Goal: Task Accomplishment & Management: Complete application form

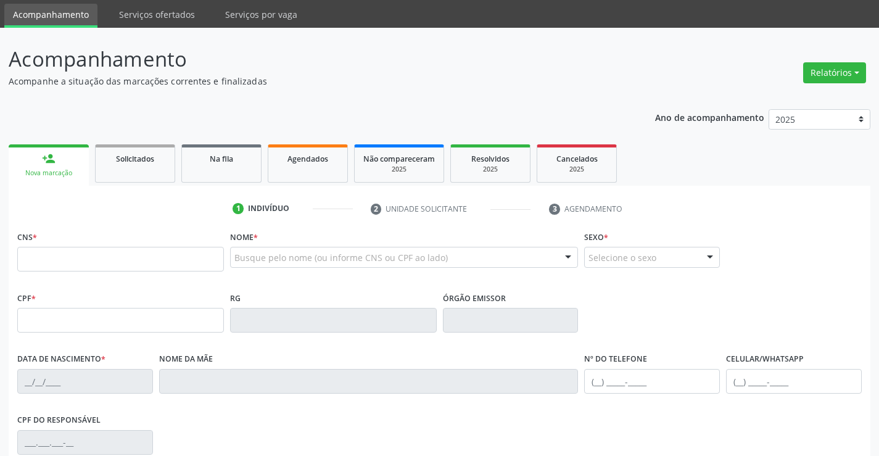
scroll to position [62, 0]
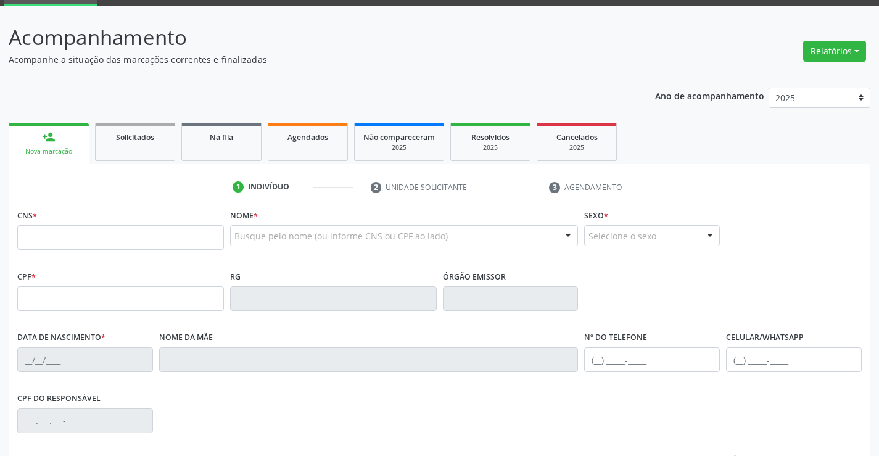
click at [70, 237] on input "text" at bounding box center [120, 237] width 207 height 25
type input "700 1019 8998 6513"
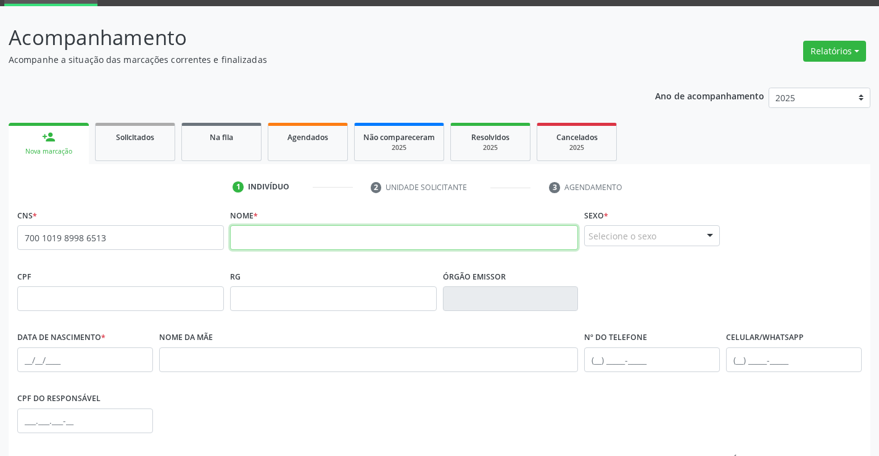
click at [257, 237] on input "text" at bounding box center [404, 237] width 349 height 25
type input "m"
type input "MARIA LUDENI TAVEIRA DOS SANTOS DE SOUSA"
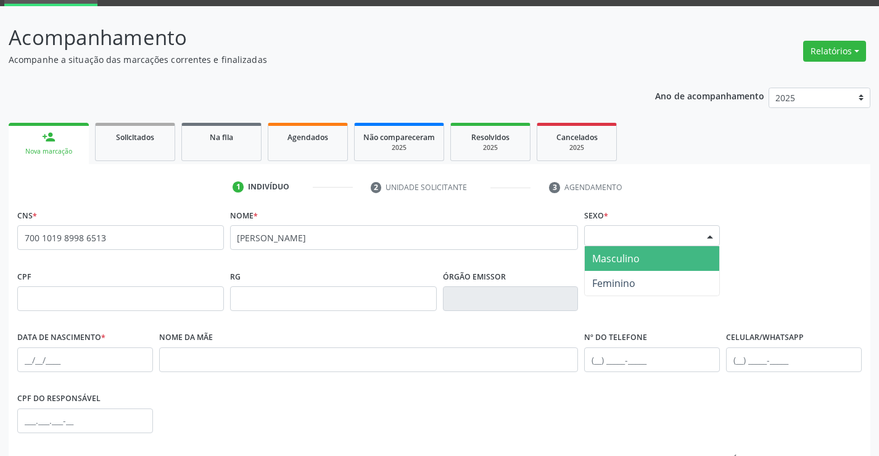
click at [710, 236] on div at bounding box center [710, 236] width 19 height 21
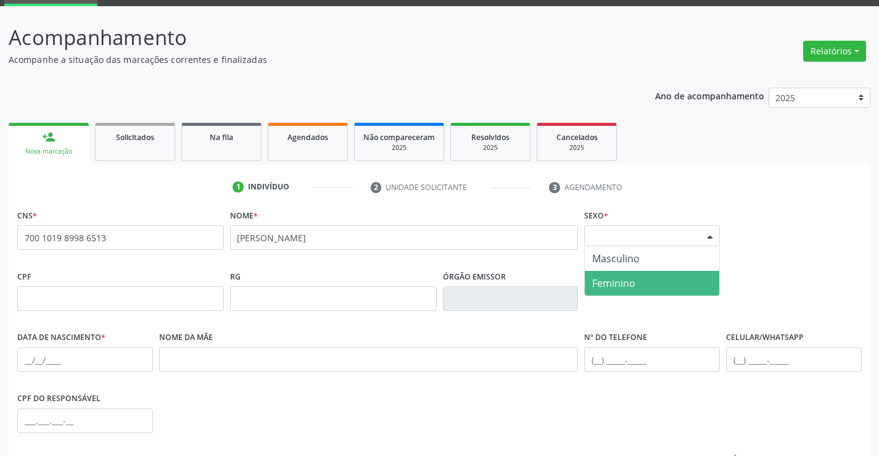
click at [630, 286] on span "Feminino" at bounding box center [613, 283] width 43 height 14
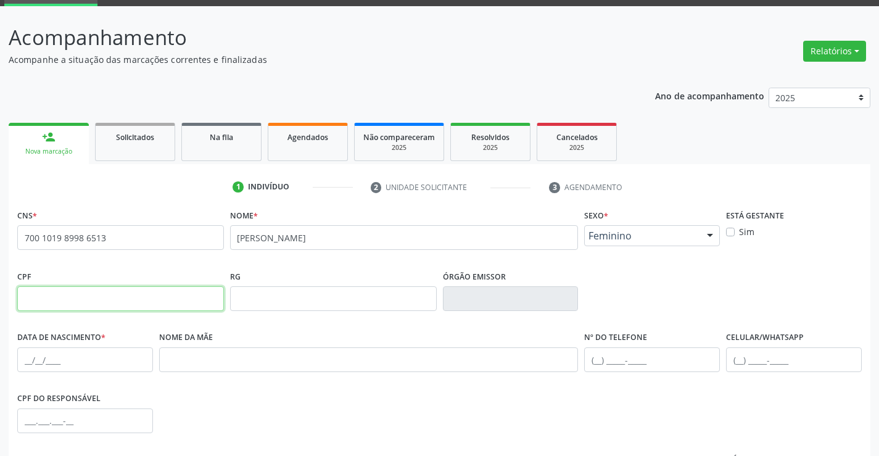
click at [143, 302] on input "text" at bounding box center [120, 298] width 207 height 25
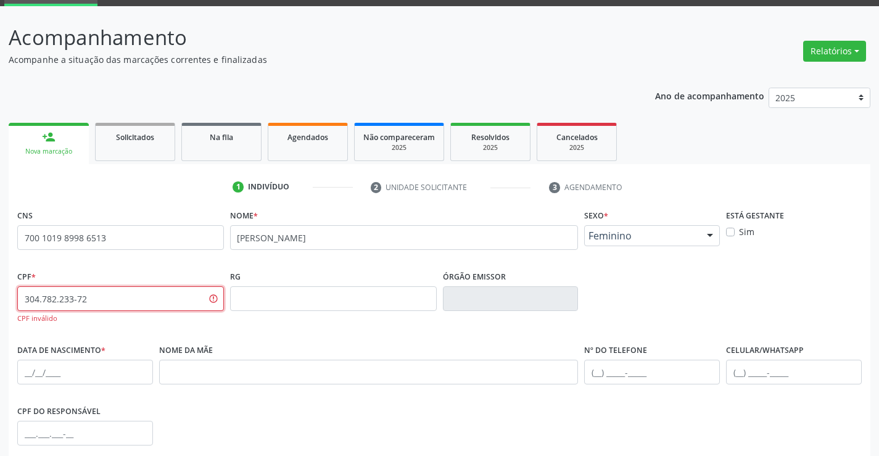
type input "304.782.233-72"
click at [44, 369] on input "text" at bounding box center [85, 372] width 136 height 25
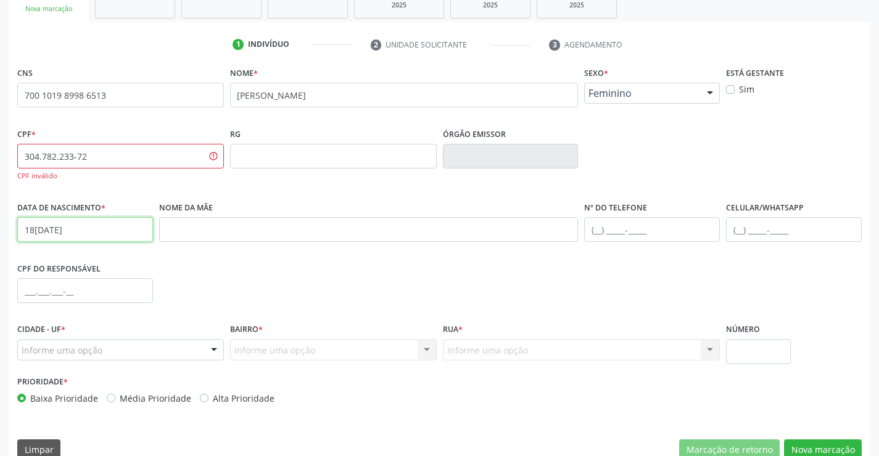
scroll to position [225, 0]
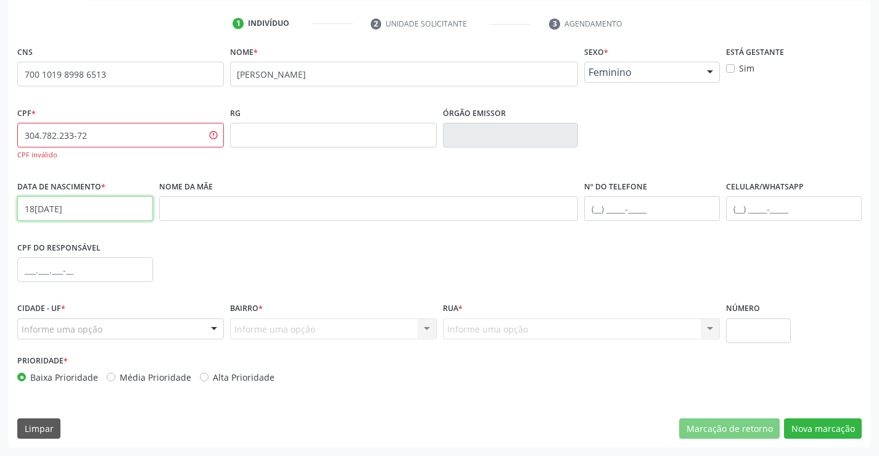
type input "18/09/1961"
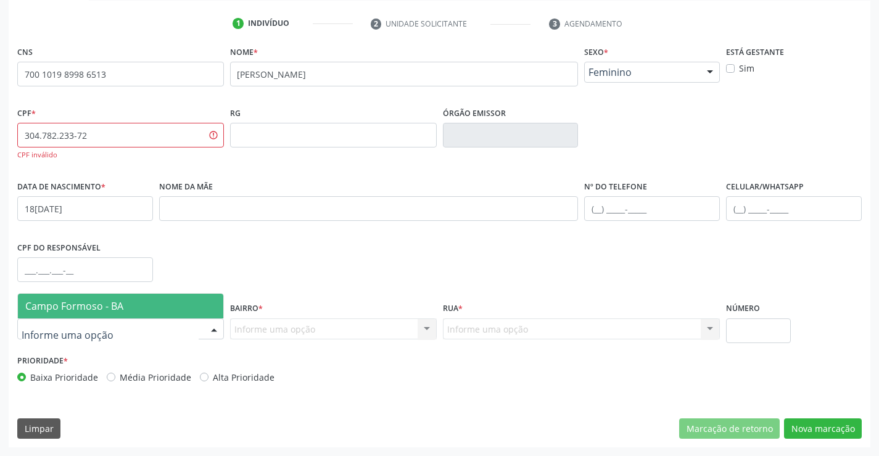
click at [210, 329] on div at bounding box center [214, 329] width 19 height 21
click at [180, 302] on span "Campo Formoso - BA" at bounding box center [120, 306] width 205 height 25
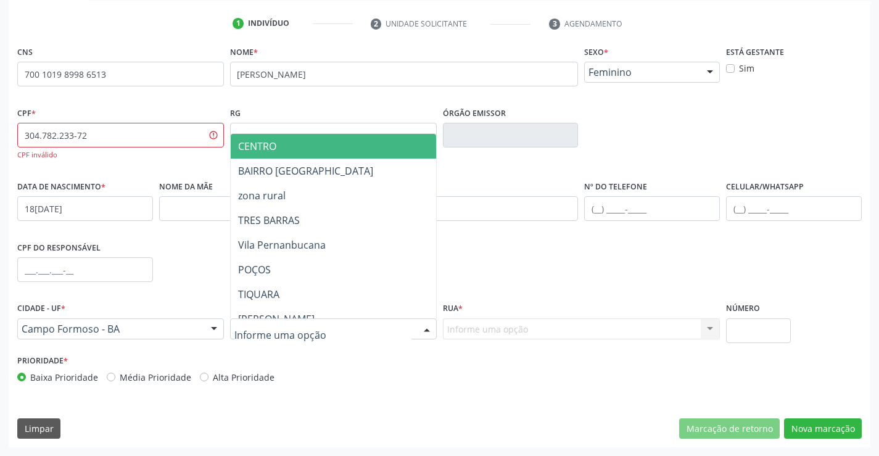
click at [424, 328] on div at bounding box center [427, 329] width 19 height 21
type input "CAR"
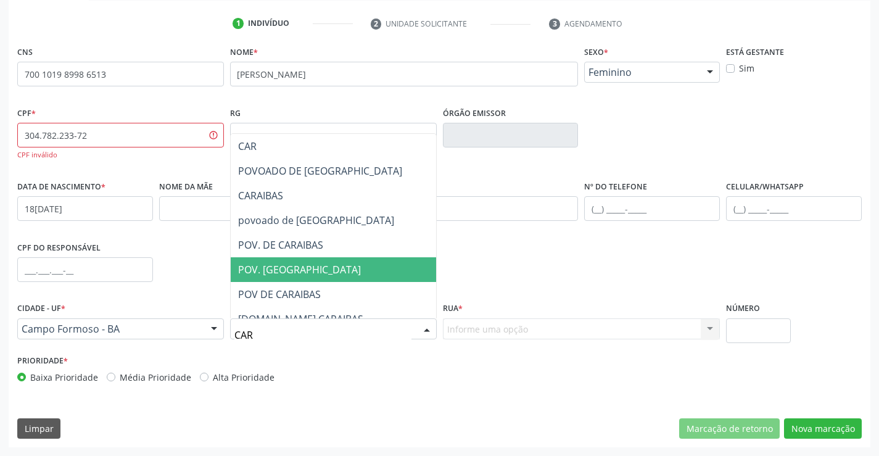
click at [362, 267] on span "POV. CARAIBAS" at bounding box center [333, 269] width 205 height 25
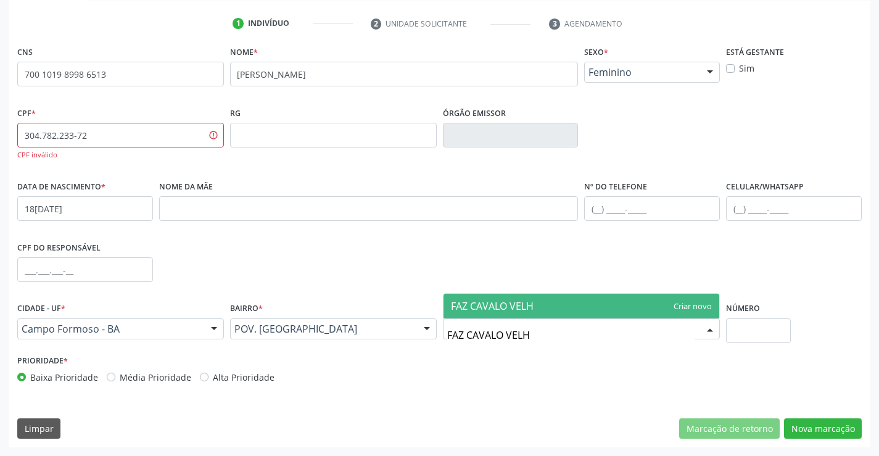
type input "FAZ CAVALO VELHO"
click at [584, 301] on span "FAZ CAVALO VELHO" at bounding box center [581, 306] width 276 height 25
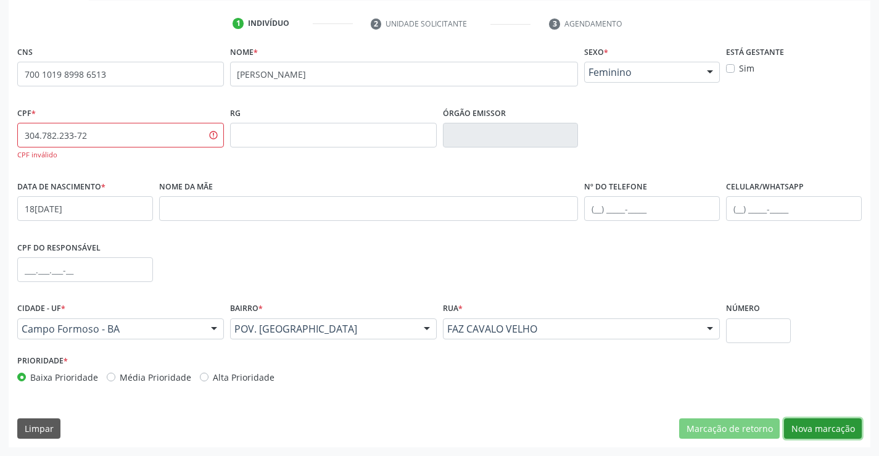
click at [810, 427] on button "Nova marcação" at bounding box center [823, 428] width 78 height 21
click at [106, 136] on input "304.782.233-72" at bounding box center [120, 135] width 207 height 25
type input "304.578.233-72"
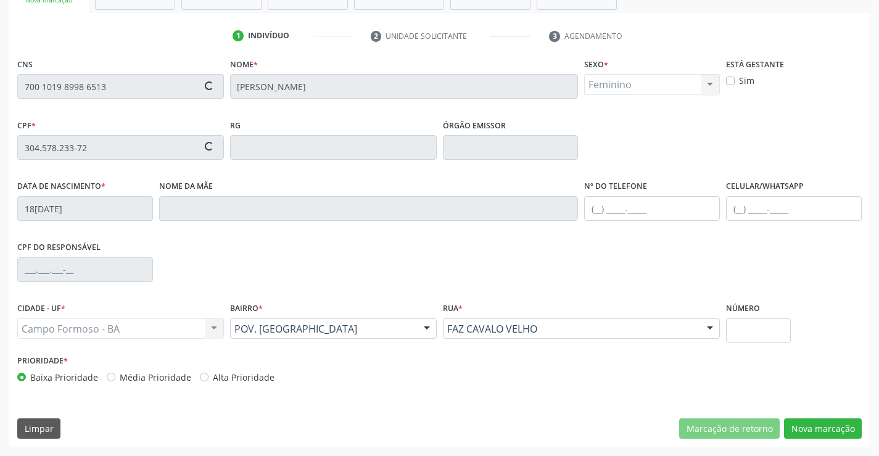
scroll to position [213, 0]
click at [598, 213] on input "text" at bounding box center [652, 208] width 136 height 25
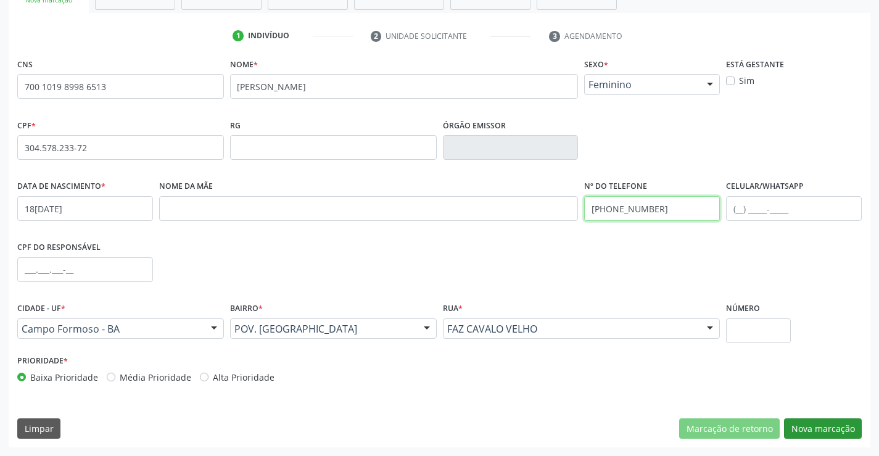
type input "(74) 98496-9264"
click at [827, 427] on button "Nova marcação" at bounding box center [823, 428] width 78 height 21
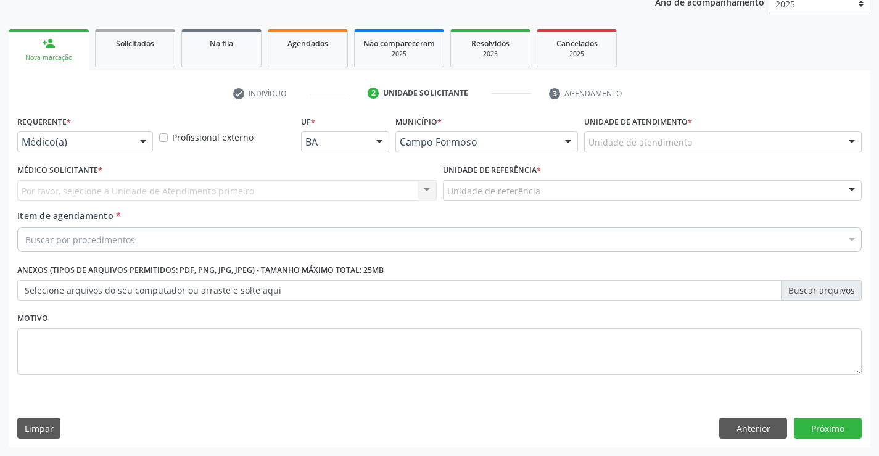
scroll to position [155, 0]
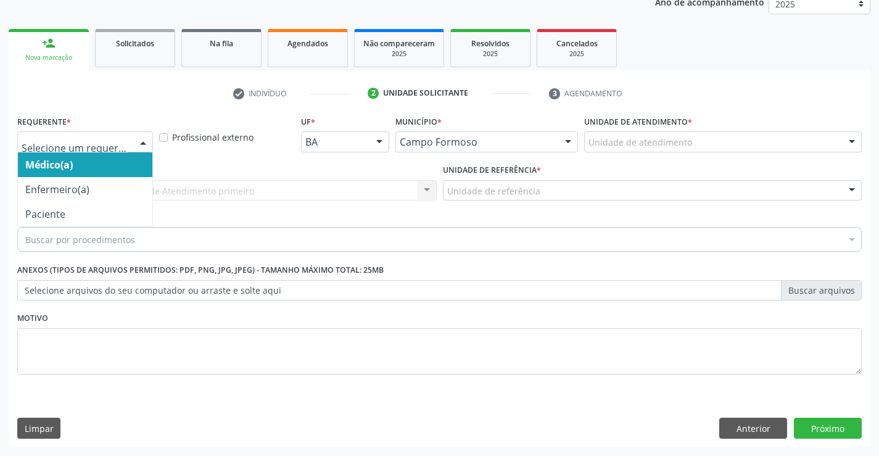
click at [146, 146] on div at bounding box center [143, 142] width 19 height 21
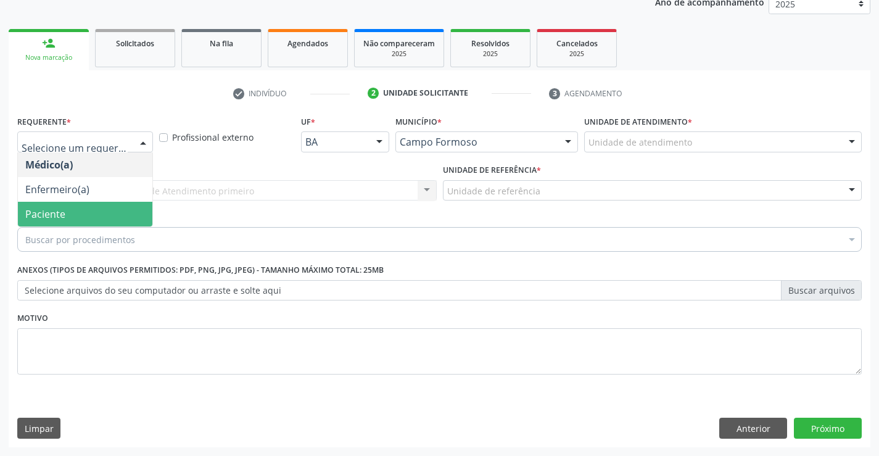
click at [130, 212] on span "Paciente" at bounding box center [85, 214] width 134 height 25
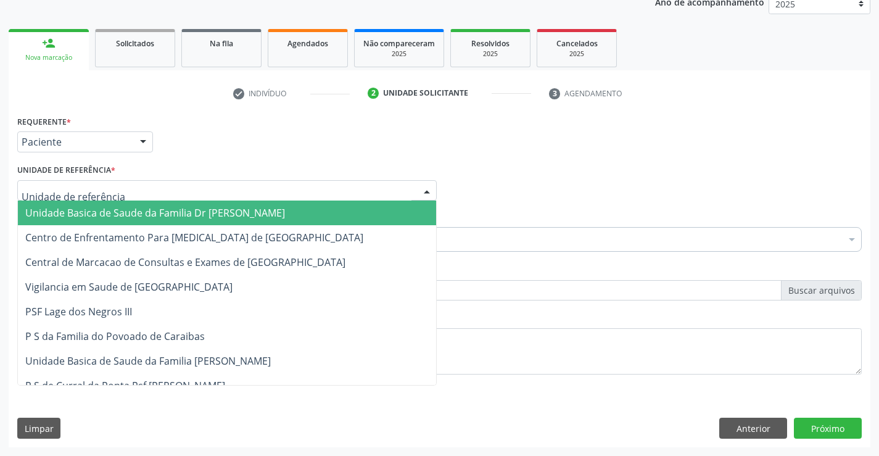
click at [139, 185] on div at bounding box center [226, 190] width 419 height 21
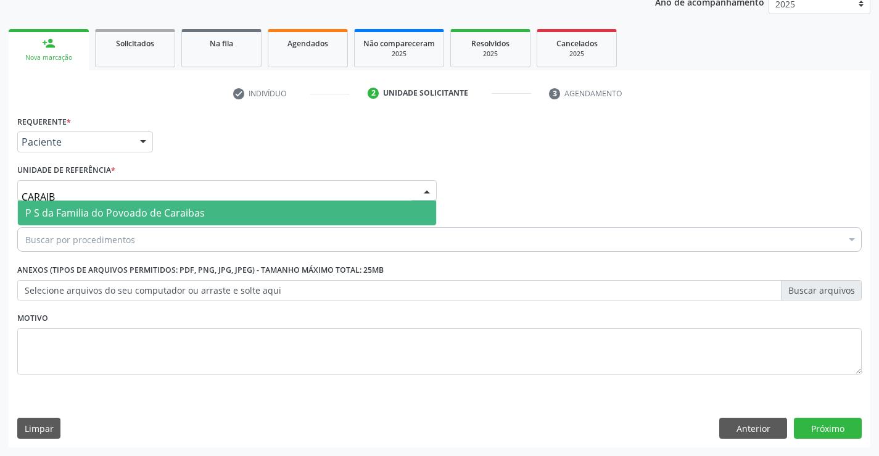
type input "CARAIBA"
click at [139, 211] on span "P S da Familia do Povoado de Caraibas" at bounding box center [114, 213] width 179 height 14
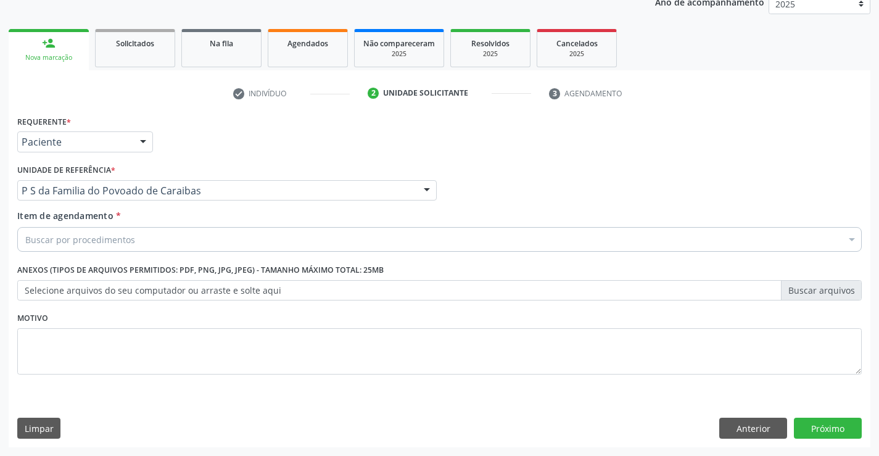
click at [135, 244] on div "Buscar por procedimentos" at bounding box center [439, 239] width 844 height 25
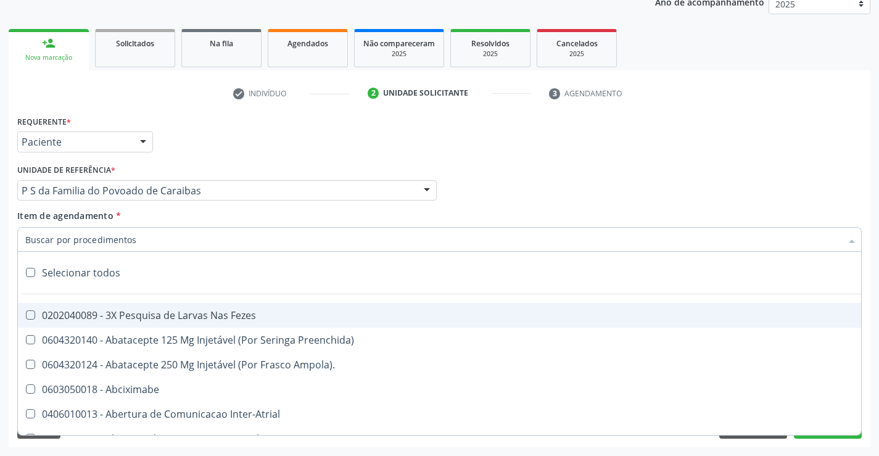
click at [140, 242] on input "Item de agendamento *" at bounding box center [433, 239] width 816 height 25
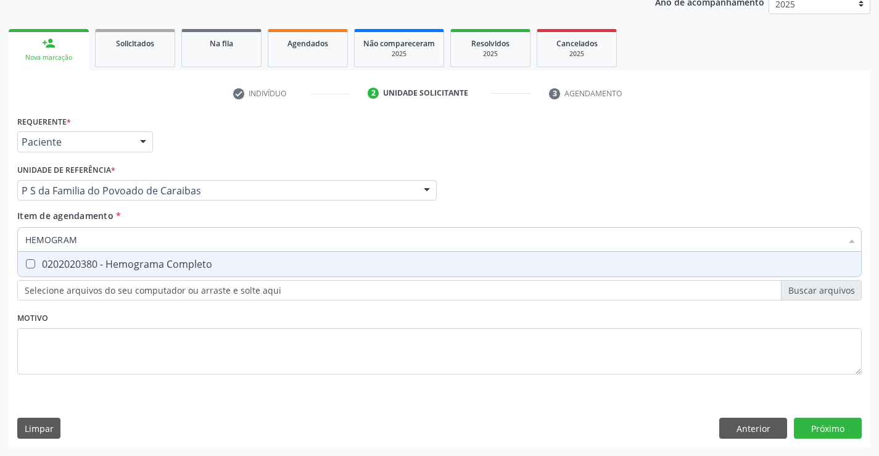
type input "HEMOGRAMA"
click at [149, 265] on div "0202020380 - Hemograma Completo" at bounding box center [439, 264] width 828 height 10
checkbox Completo "true"
type input "HEMOGRAMA"
click at [151, 316] on div "Requerente * Paciente Médico(a) Enfermeiro(a) Paciente Nenhum resultado encontr…" at bounding box center [439, 251] width 844 height 279
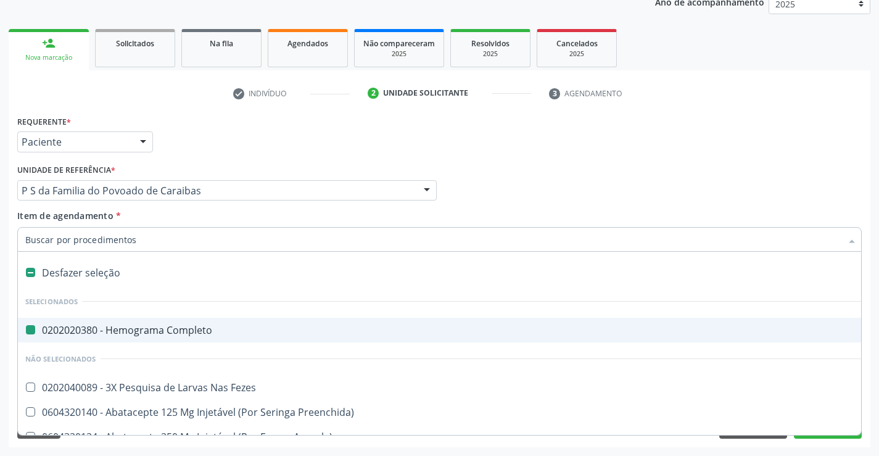
type input "U"
checkbox Completo "false"
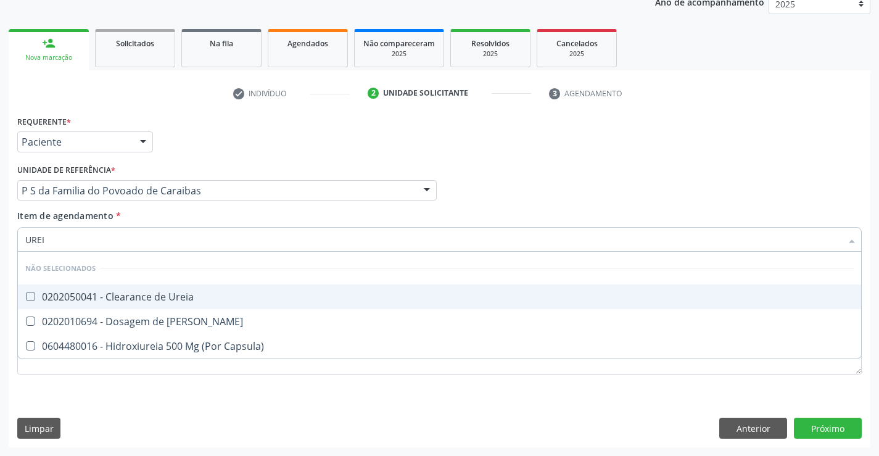
type input "UREIA"
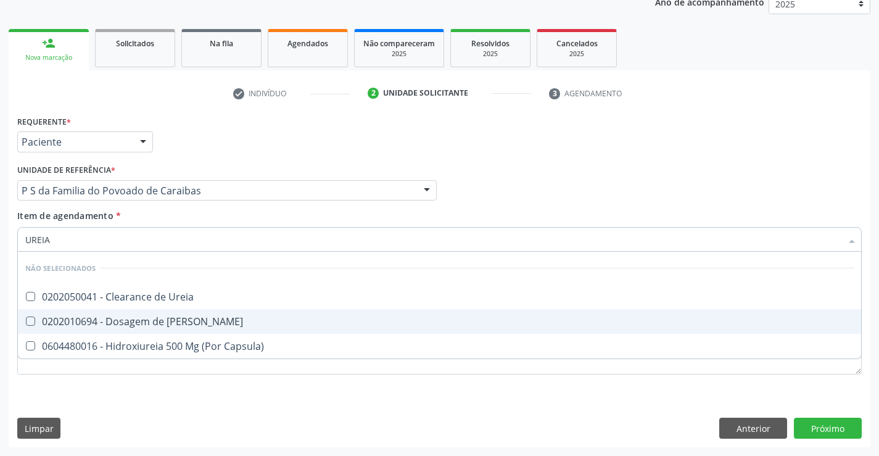
click at [171, 320] on div "0202010694 - Dosagem de [PERSON_NAME]" at bounding box center [439, 321] width 828 height 10
checkbox Ureia "true"
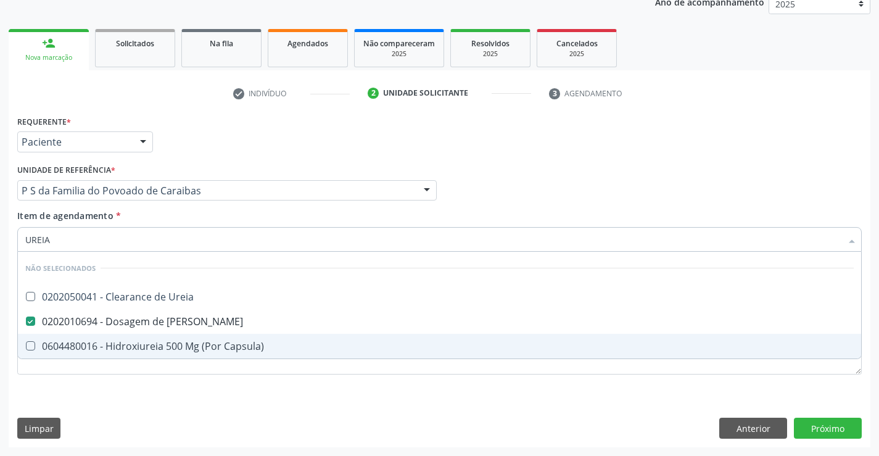
type input "UREIA"
click at [179, 377] on div "Requerente * Paciente Médico(a) Enfermeiro(a) Paciente Nenhum resultado encontr…" at bounding box center [439, 251] width 844 height 279
checkbox Ureia "true"
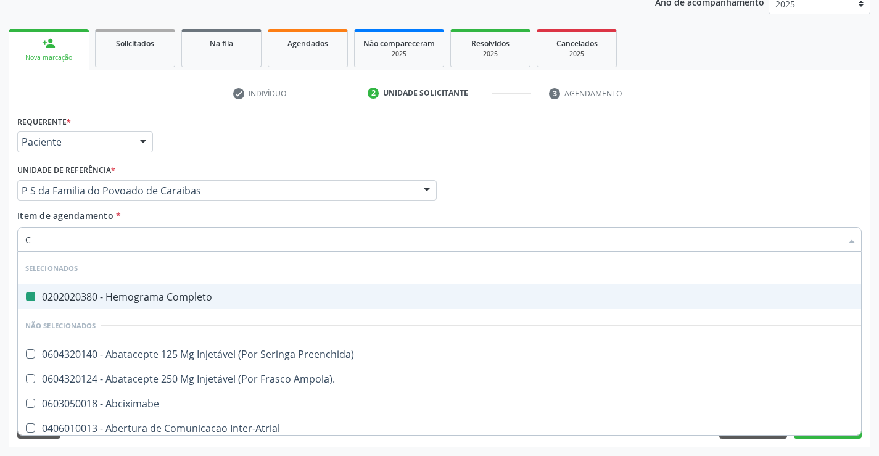
type input "CR"
checkbox Completo "false"
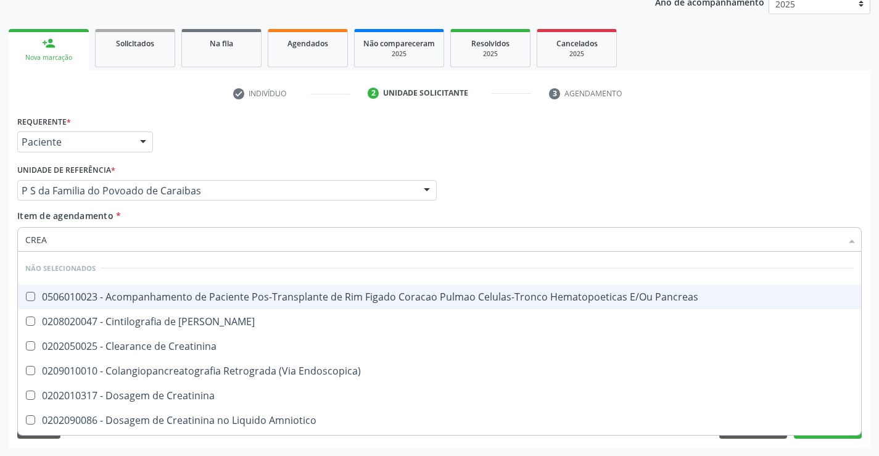
type input "CREAT"
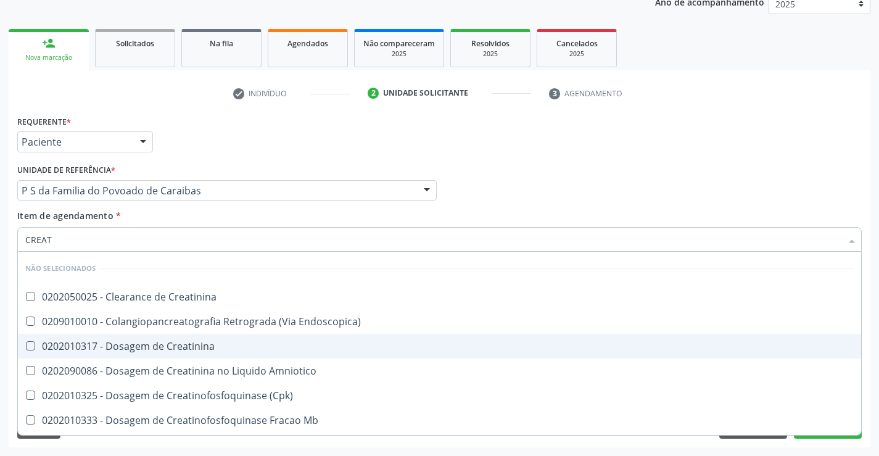
click at [180, 345] on div "0202010317 - Dosagem de Creatinina" at bounding box center [439, 346] width 828 height 10
checkbox Creatinina "true"
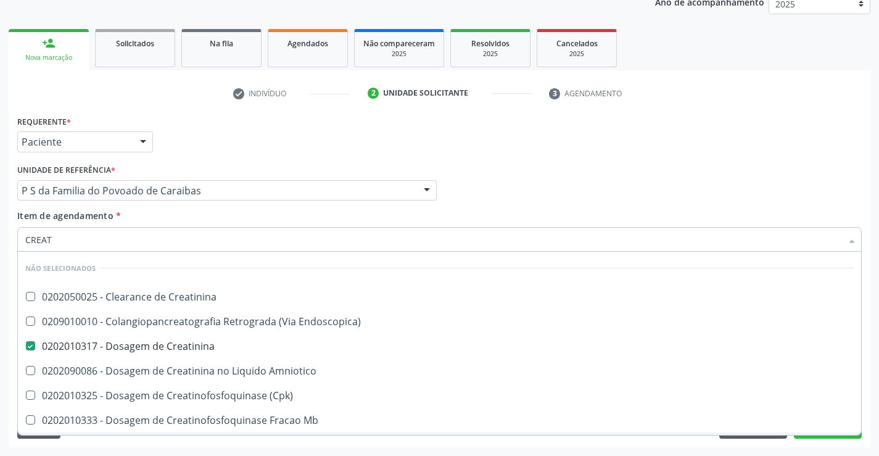
click at [154, 439] on div "Requerente * Paciente Médico(a) Enfermeiro(a) Paciente Nenhum resultado encontr…" at bounding box center [440, 279] width 862 height 335
checkbox Creatinina "true"
checkbox Endoscopica\) "true"
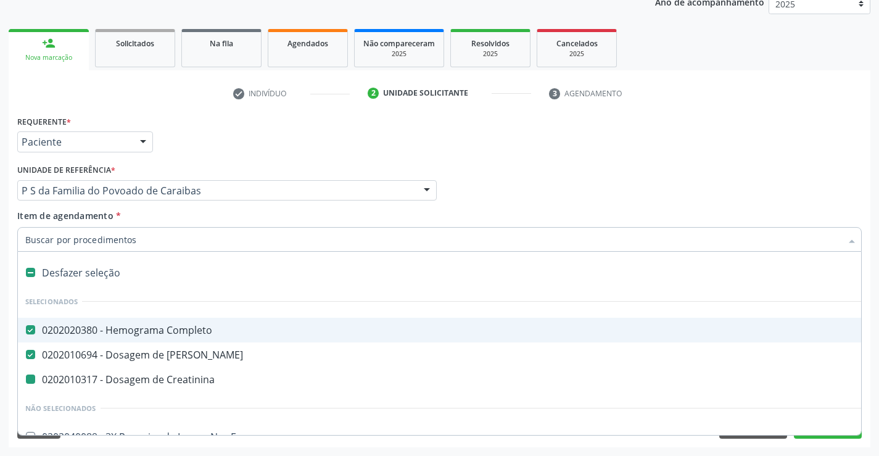
type input "P"
checkbox Creatinina "false"
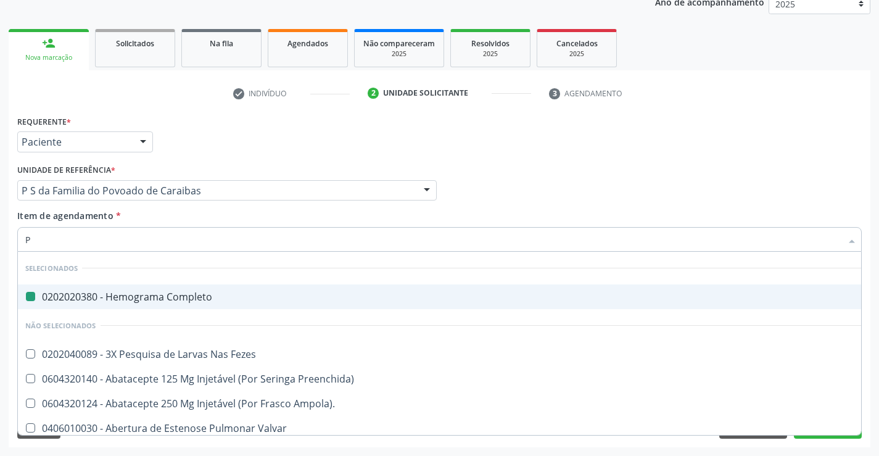
type input "PR"
checkbox Completo "false"
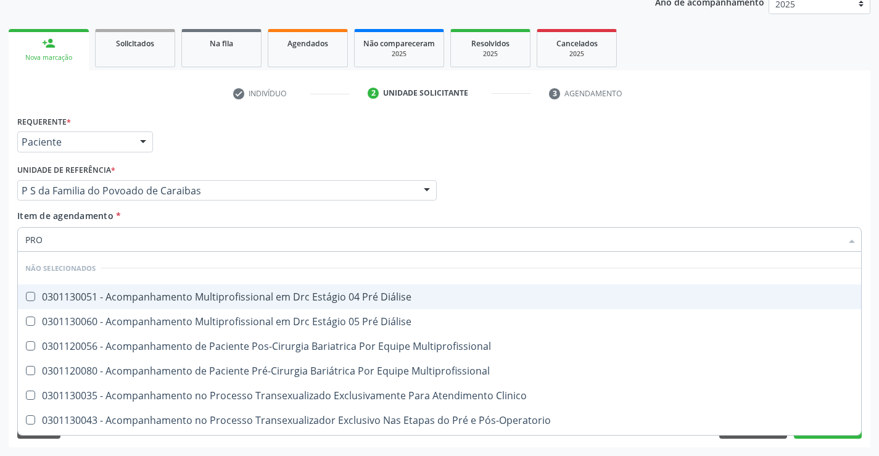
type input "PROT"
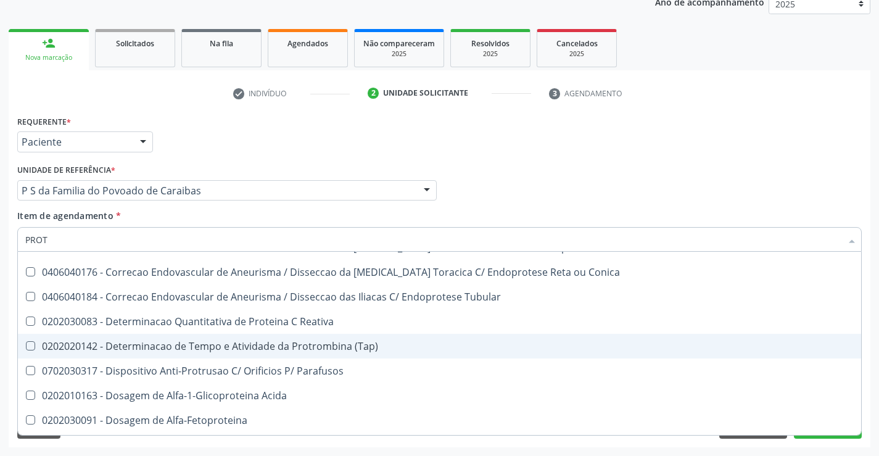
scroll to position [308, 0]
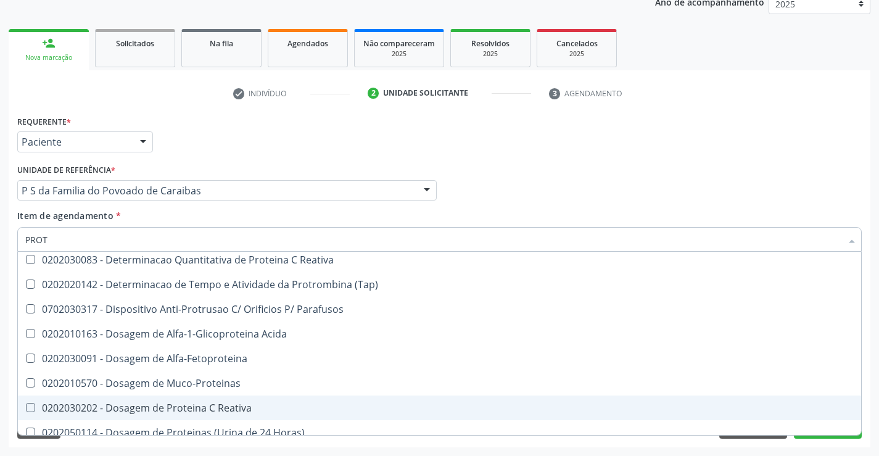
click at [192, 406] on div "0202030202 - Dosagem de Proteina C Reativa" at bounding box center [439, 408] width 828 height 10
checkbox Reativa "true"
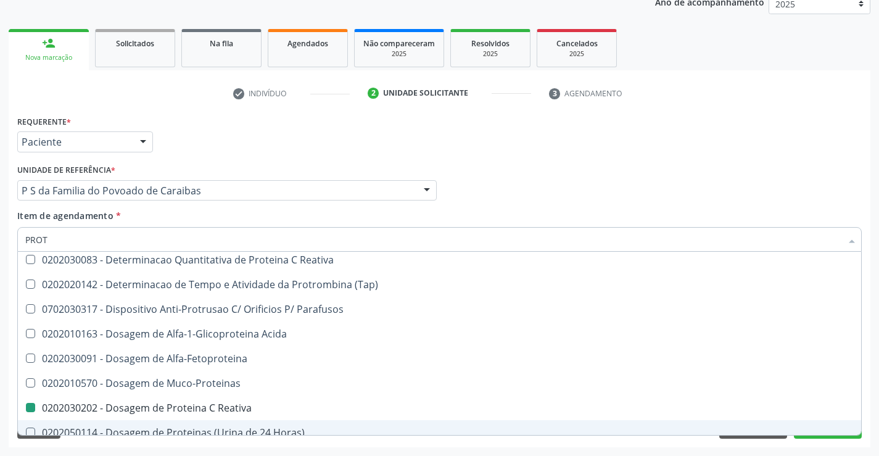
click at [160, 445] on div "Requerente * Paciente Médico(a) Enfermeiro(a) Paciente Nenhum resultado encontr…" at bounding box center [440, 279] width 862 height 335
checkbox Placa "true"
checkbox Biliar "true"
checkbox Reativa "false"
checkbox Prótese\) "true"
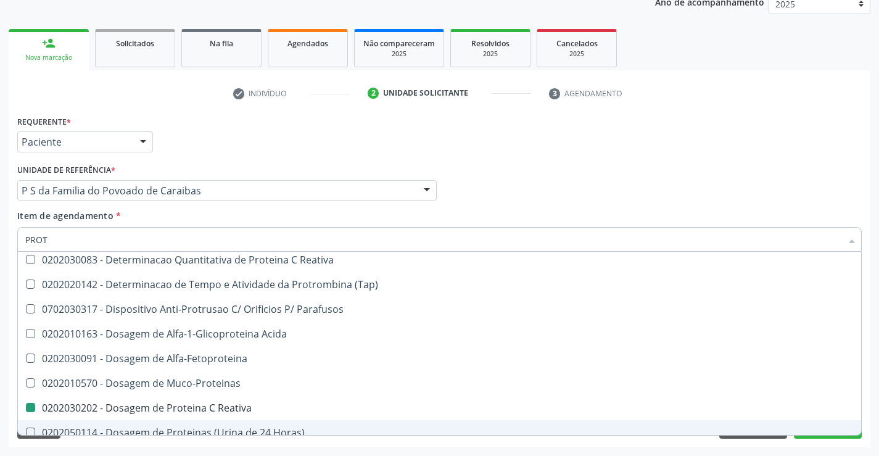
checkbox Comprimido\) "true"
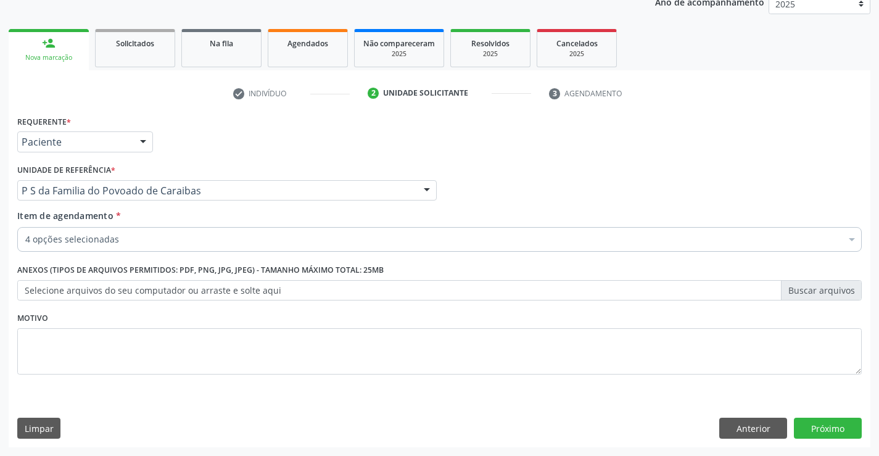
scroll to position [0, 0]
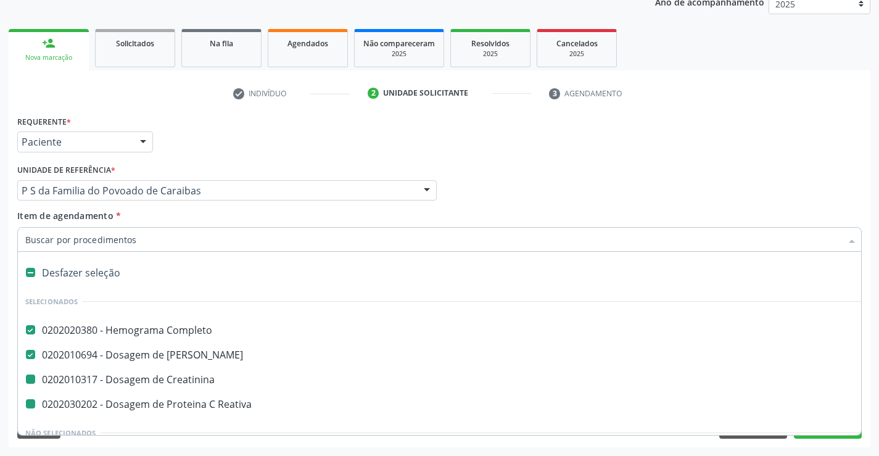
type input "V"
checkbox Creatinina "false"
checkbox Reativa "false"
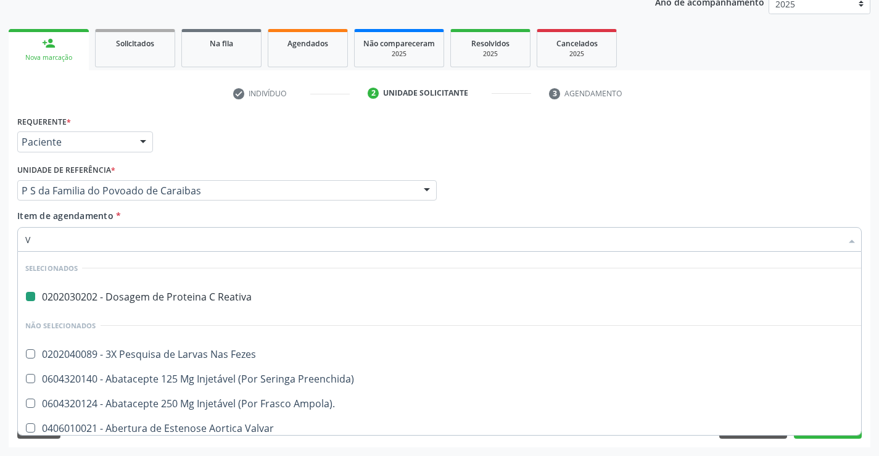
type input "VH"
checkbox Reativa "false"
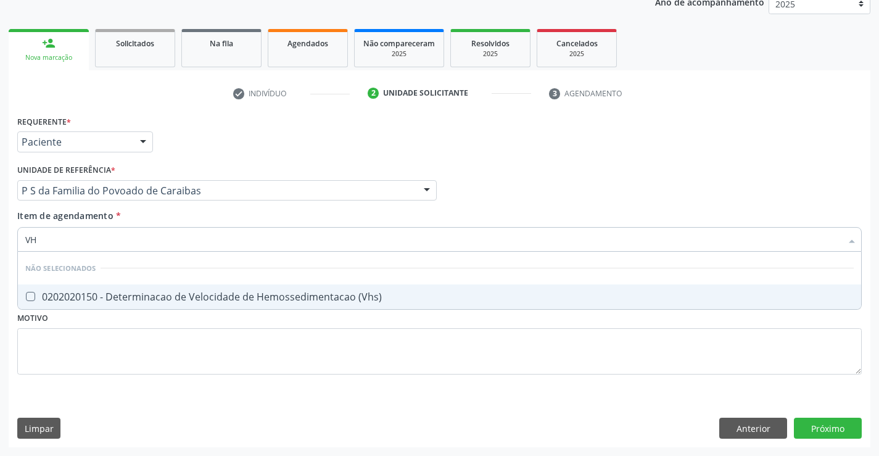
type input "VHS"
click at [151, 298] on div "0202020150 - Determinacao de Velocidade de Hemossedimentacao (Vhs)" at bounding box center [439, 297] width 828 height 10
checkbox \(Vhs\) "true"
click at [157, 347] on div "Requerente * Paciente Médico(a) Enfermeiro(a) Paciente Nenhum resultado encontr…" at bounding box center [439, 251] width 844 height 279
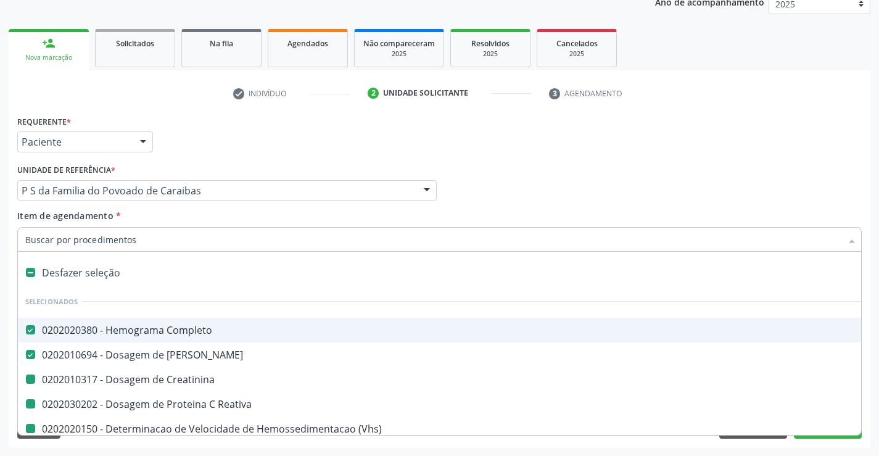
type input "U"
checkbox Creatinina "false"
checkbox Reativa "false"
checkbox \(Vhs\) "false"
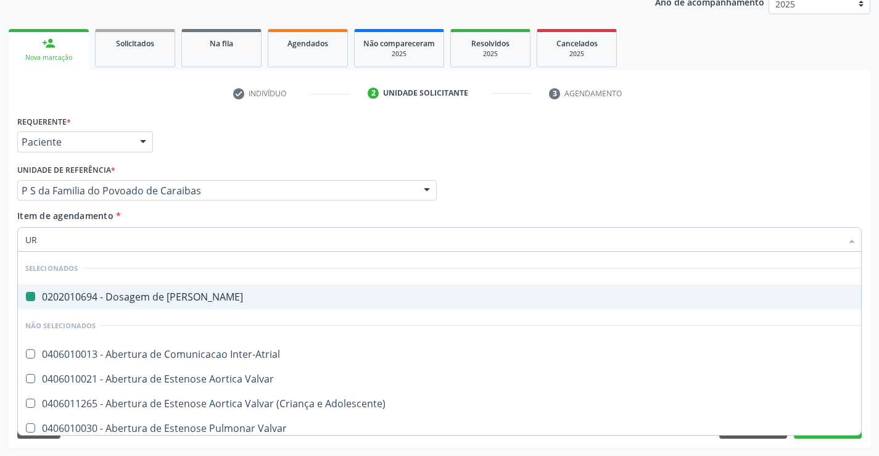
type input "URI"
checkbox Ureia "false"
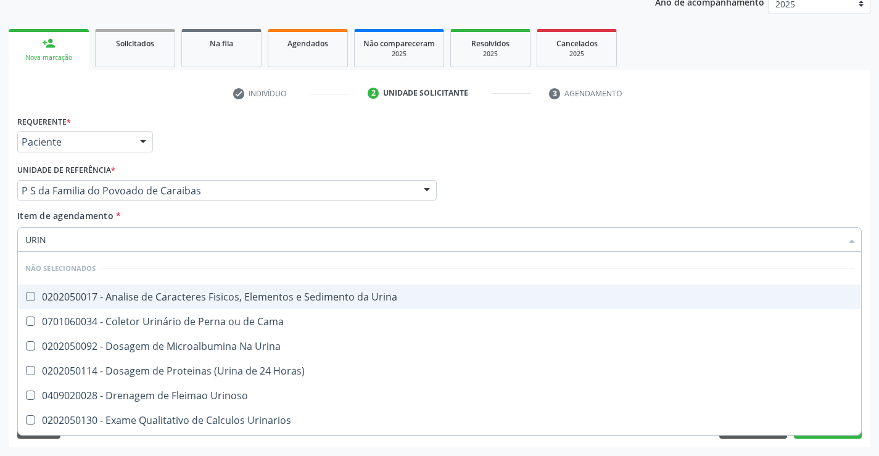
type input "URINA"
click at [298, 296] on div "0202050017 - Analise de Caracteres Fisicos, Elementos e Sedimento da Urina" at bounding box center [439, 297] width 828 height 10
checkbox Urina "true"
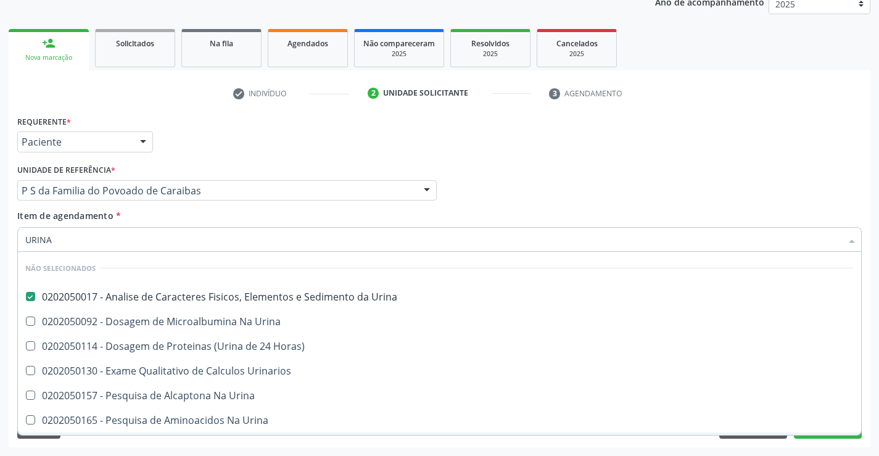
click at [302, 446] on div "Requerente * Paciente Médico(a) Enfermeiro(a) Paciente Nenhum resultado encontr…" at bounding box center [440, 279] width 862 height 335
checkbox Horas\) "true"
checkbox Urinarios "true"
checkbox Urina "true"
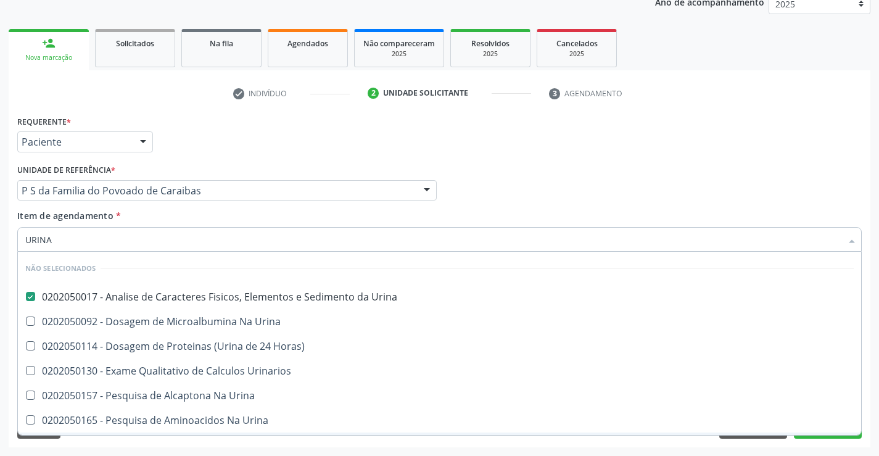
checkbox Urina "true"
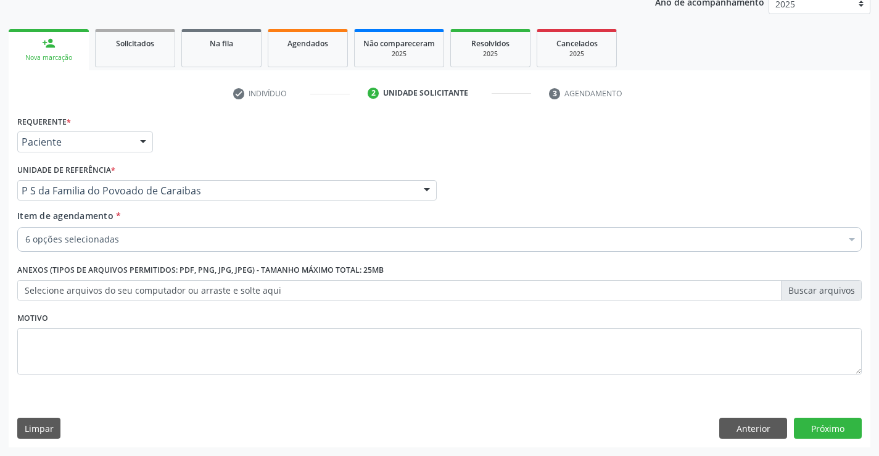
scroll to position [72, 0]
click at [809, 432] on button "Próximo" at bounding box center [828, 428] width 68 height 21
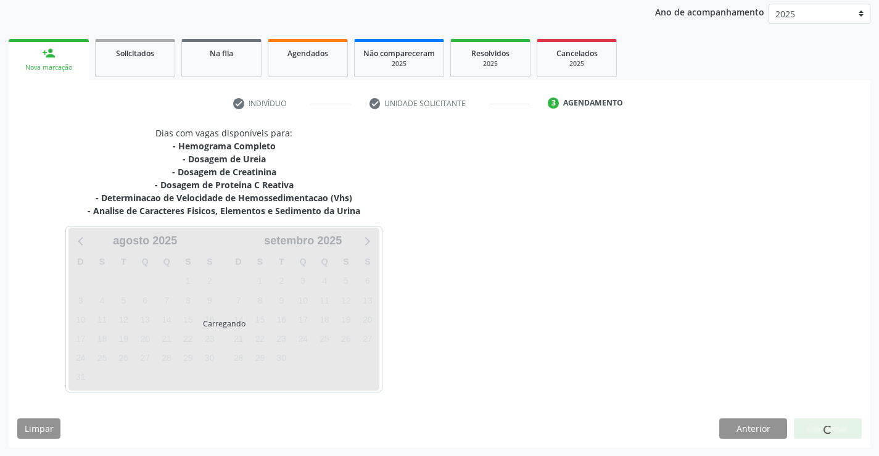
scroll to position [146, 0]
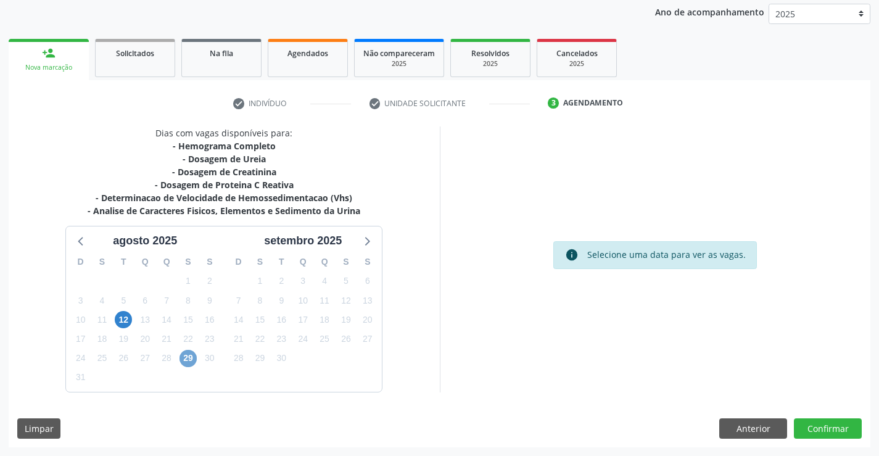
click at [187, 360] on span "29" at bounding box center [187, 358] width 17 height 17
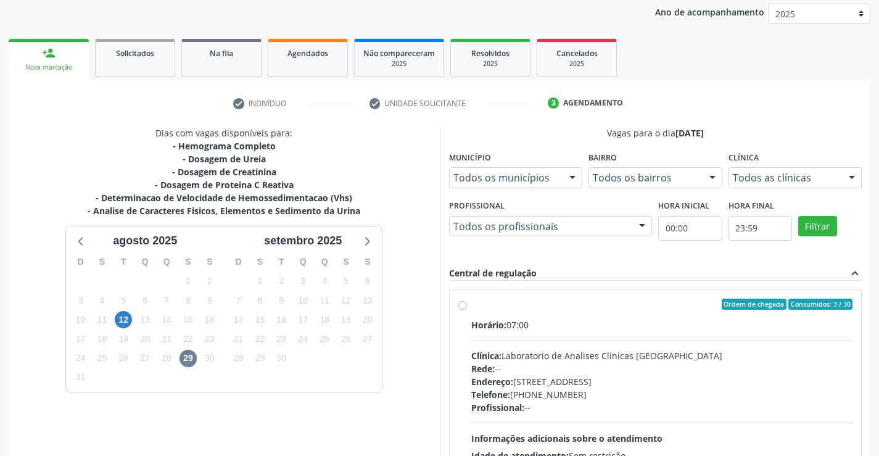
click at [471, 306] on label "Ordem de chegada Consumidos: 3 / 30 Horário: 07:00 Clínica: Laboratorio de Anal…" at bounding box center [662, 393] width 382 height 189
click at [463, 306] on input "Ordem de chegada Consumidos: 3 / 30 Horário: 07:00 Clínica: Laboratorio de Anal…" at bounding box center [462, 304] width 9 height 11
radio input "true"
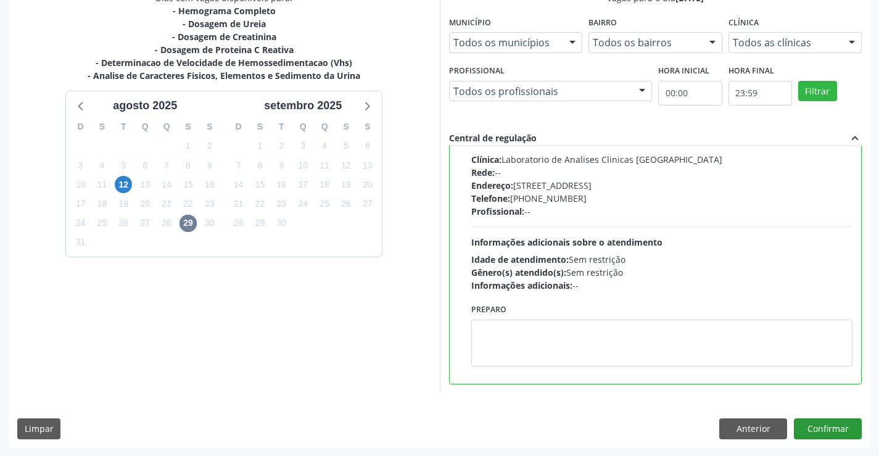
scroll to position [281, 0]
click at [808, 425] on button "Confirmar" at bounding box center [828, 428] width 68 height 21
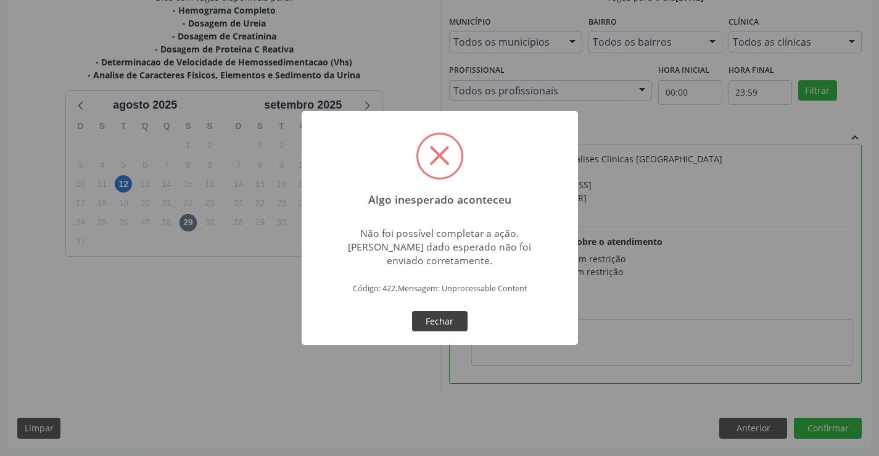
click at [447, 318] on button "Fechar" at bounding box center [440, 321] width 56 height 21
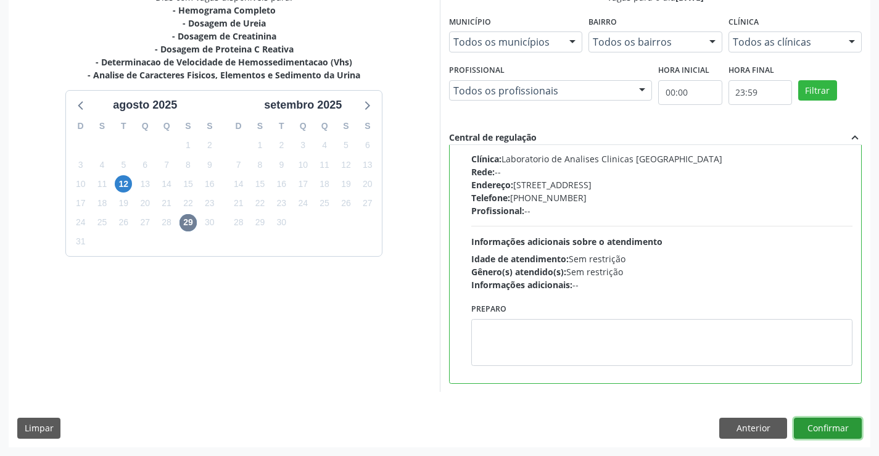
click at [812, 427] on button "Confirmar" at bounding box center [828, 428] width 68 height 21
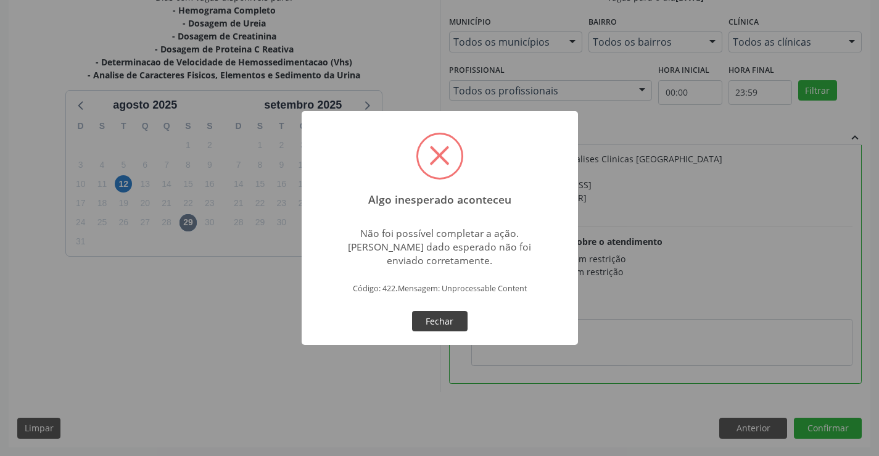
click at [440, 313] on button "Fechar" at bounding box center [440, 321] width 56 height 21
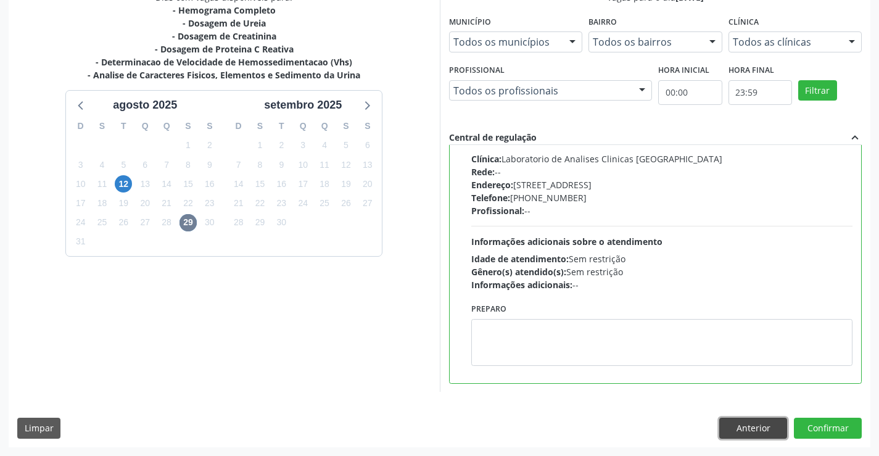
click at [757, 428] on button "Anterior" at bounding box center [753, 428] width 68 height 21
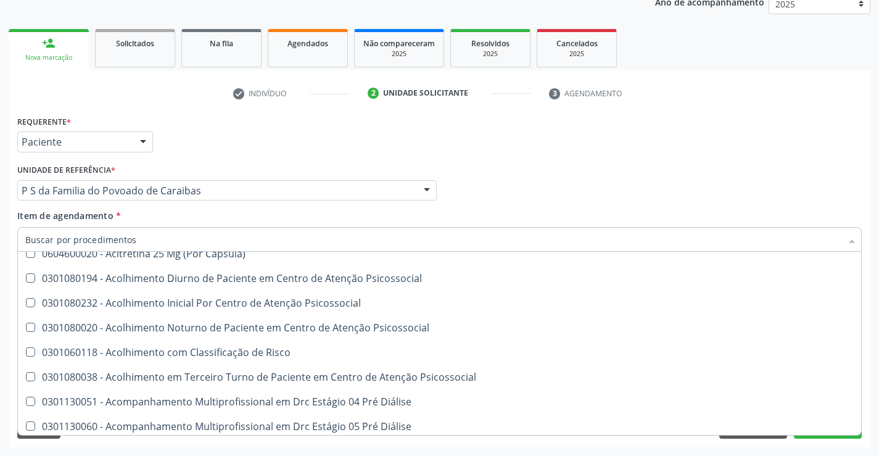
scroll to position [874, 0]
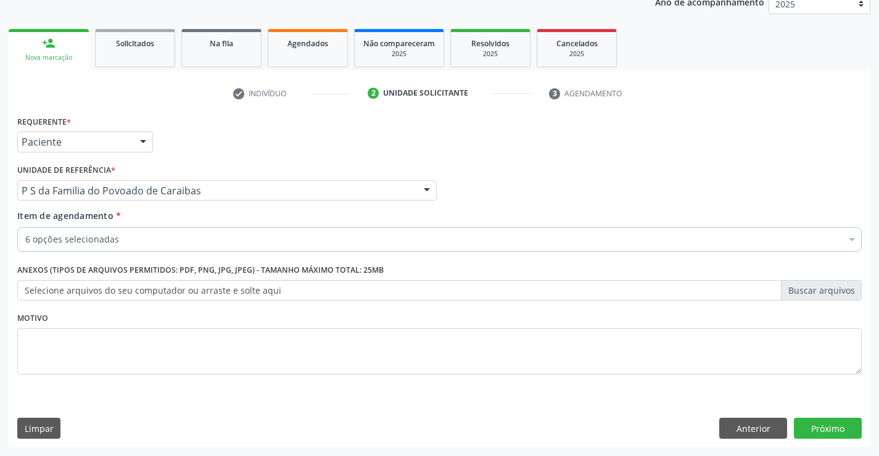
click at [599, 440] on div "Requerente * Paciente Médico(a) Enfermeiro(a) Paciente Nenhum resultado encontr…" at bounding box center [440, 279] width 862 height 335
click at [827, 427] on button "Próximo" at bounding box center [828, 428] width 68 height 21
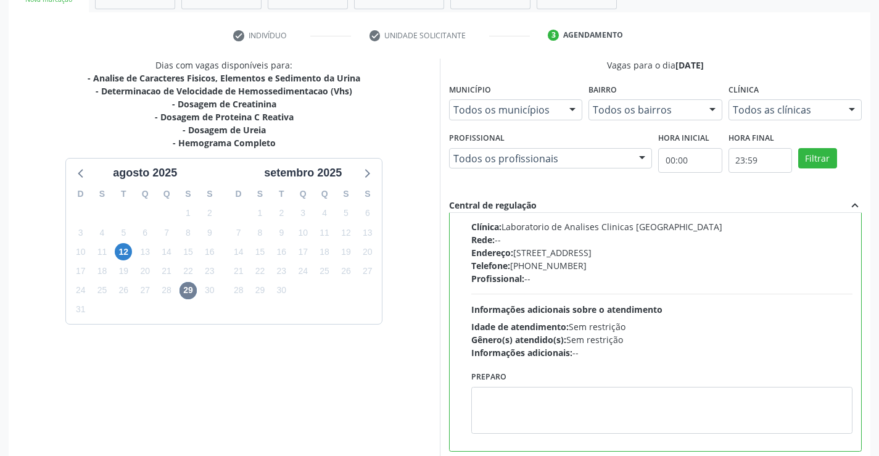
scroll to position [281, 0]
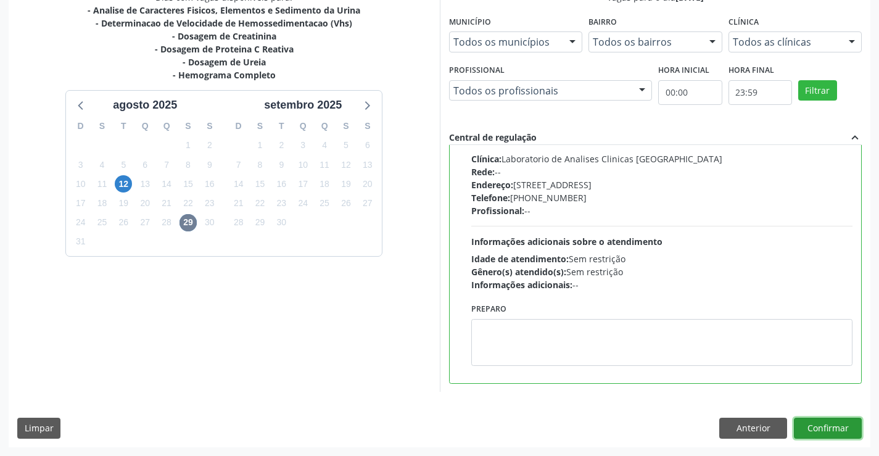
click at [826, 424] on button "Confirmar" at bounding box center [828, 428] width 68 height 21
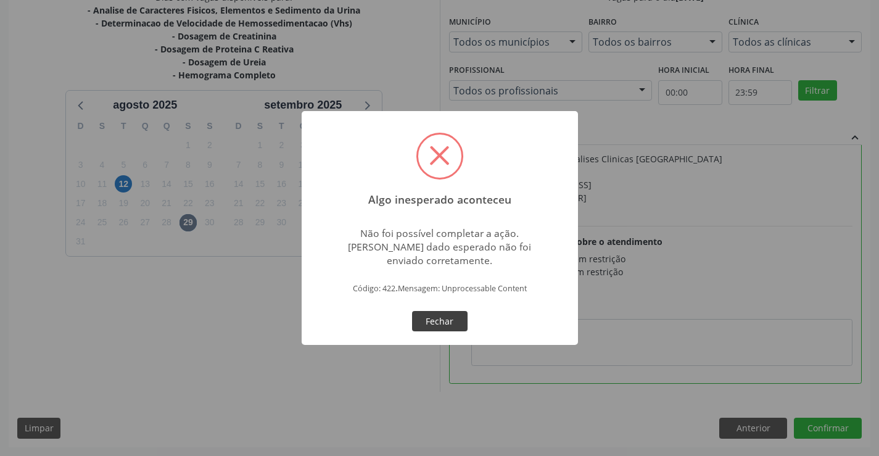
click at [433, 321] on button "Fechar" at bounding box center [440, 321] width 56 height 21
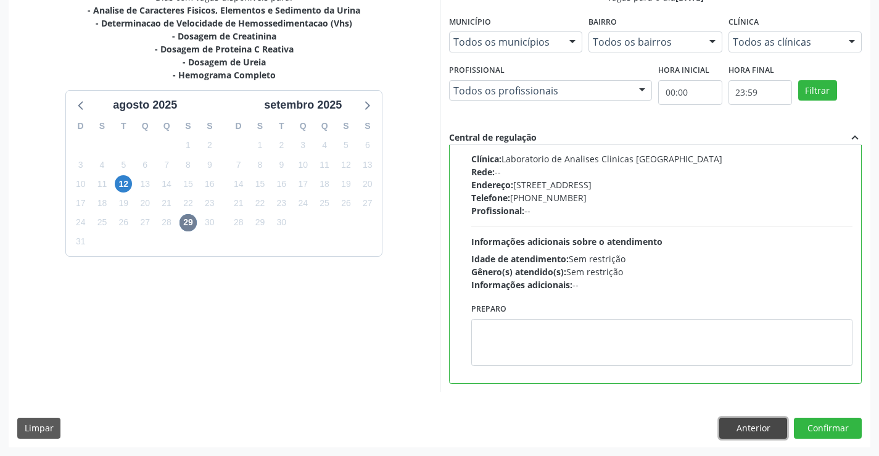
click at [736, 425] on button "Anterior" at bounding box center [753, 428] width 68 height 21
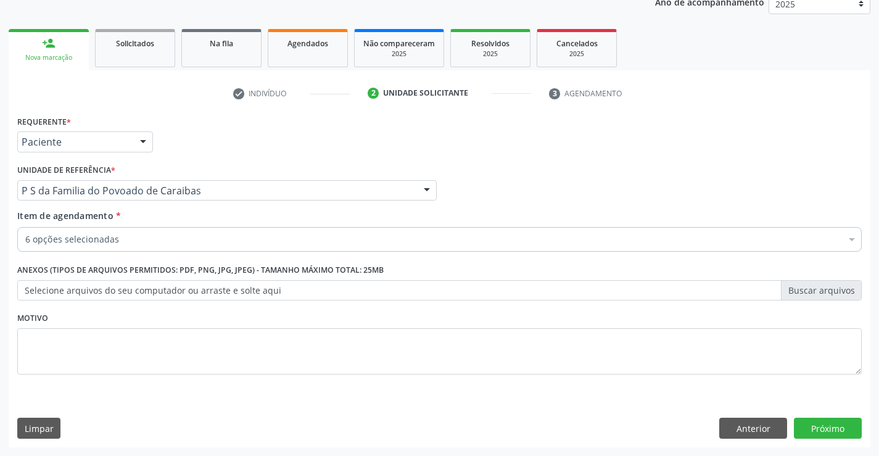
scroll to position [155, 0]
click at [735, 426] on button "Anterior" at bounding box center [753, 428] width 68 height 21
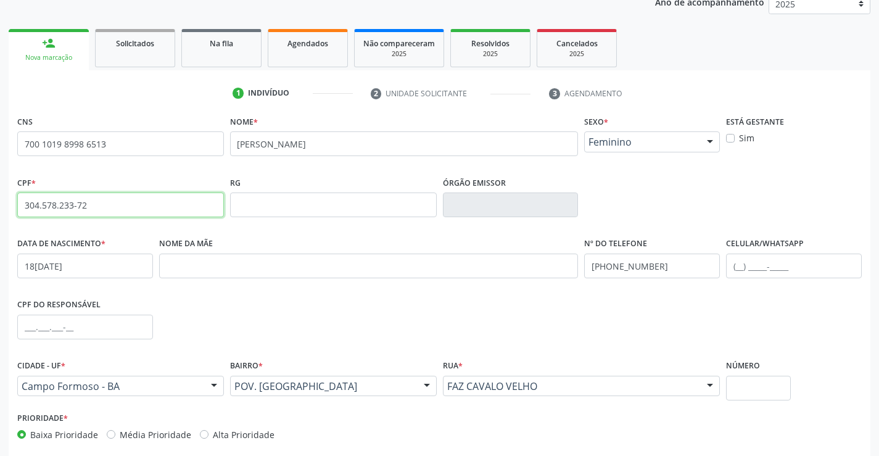
click at [151, 195] on input "304.578.233-72" at bounding box center [120, 204] width 207 height 25
type input "3"
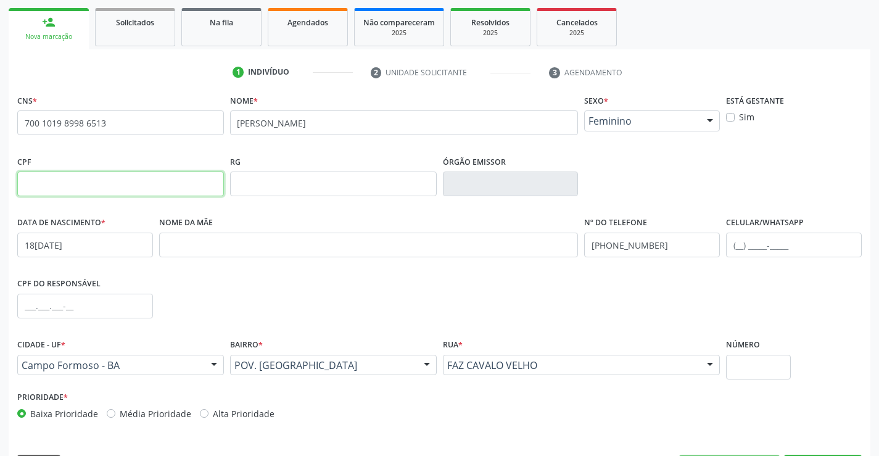
scroll to position [213, 0]
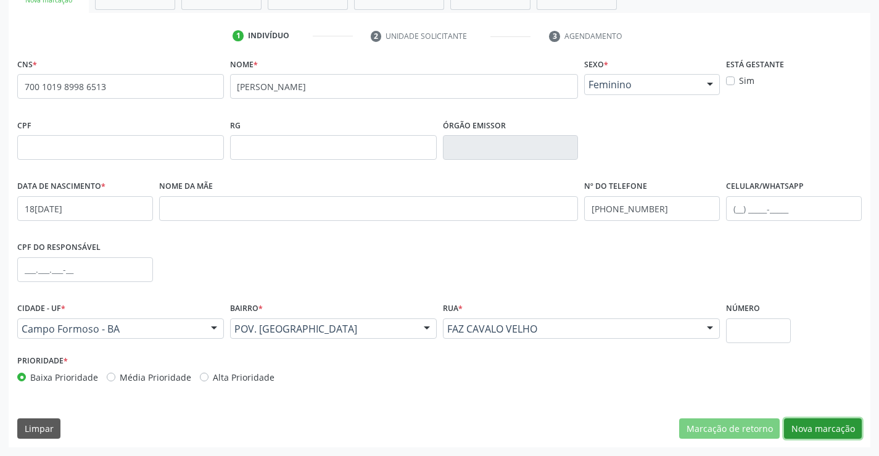
click at [825, 431] on button "Nova marcação" at bounding box center [823, 428] width 78 height 21
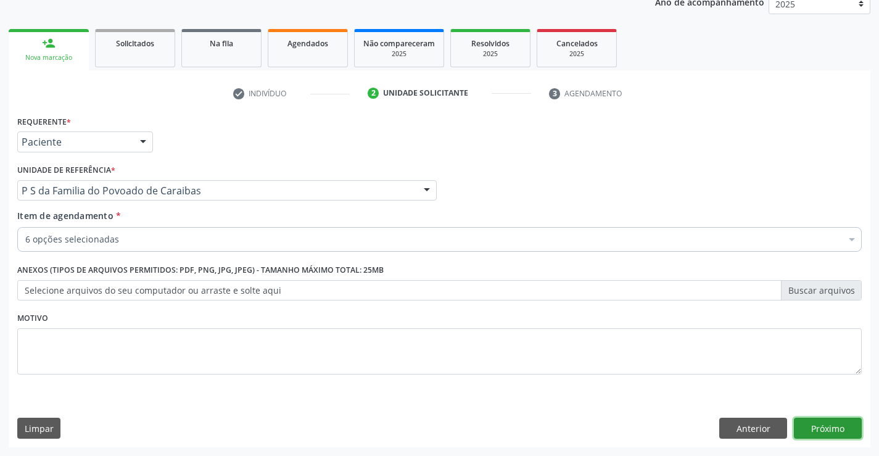
click at [839, 430] on button "Próximo" at bounding box center [828, 428] width 68 height 21
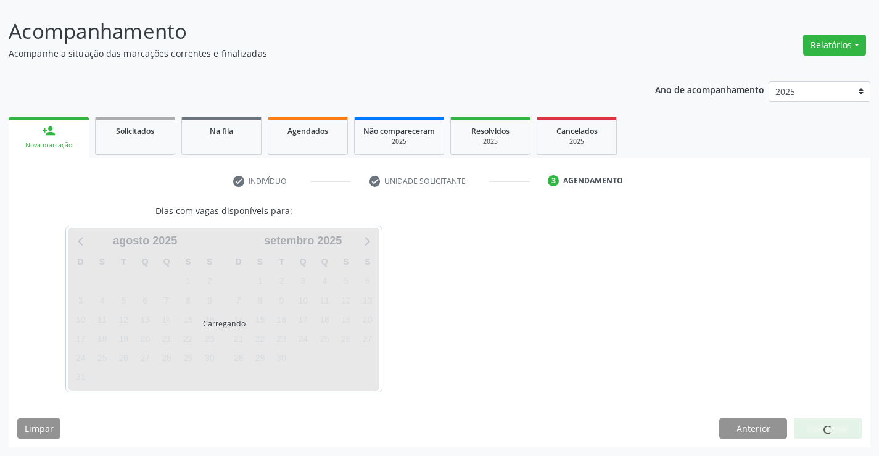
scroll to position [68, 0]
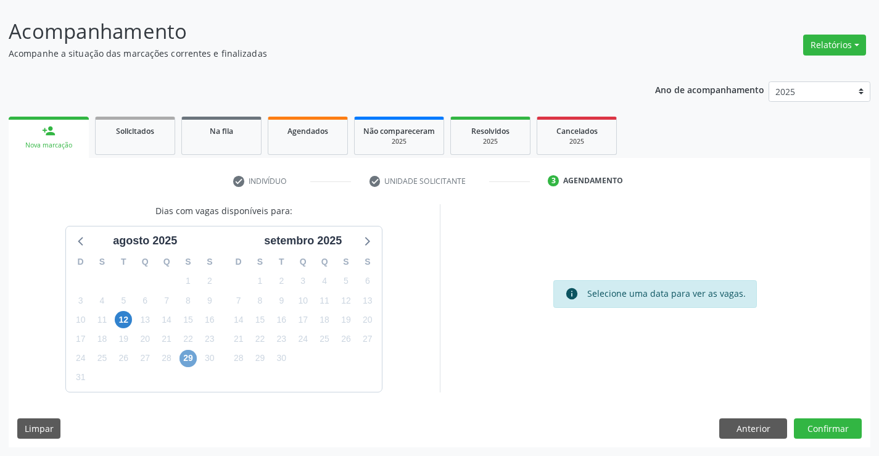
click at [192, 357] on span "29" at bounding box center [187, 358] width 17 height 17
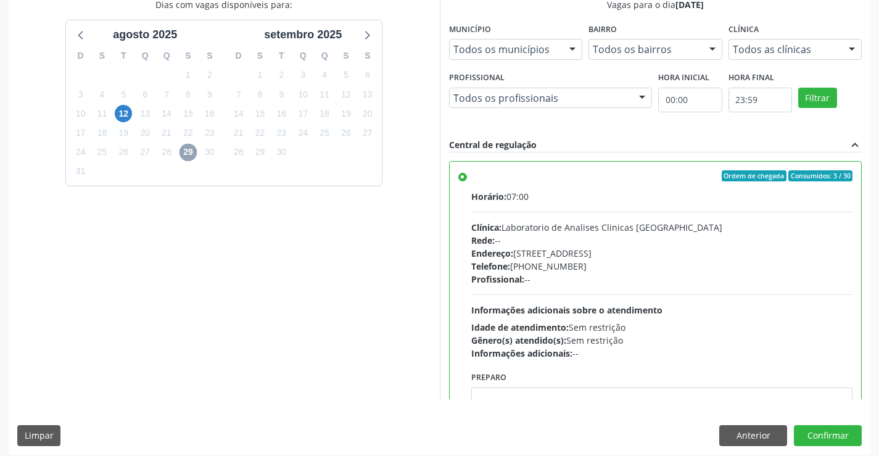
scroll to position [281, 0]
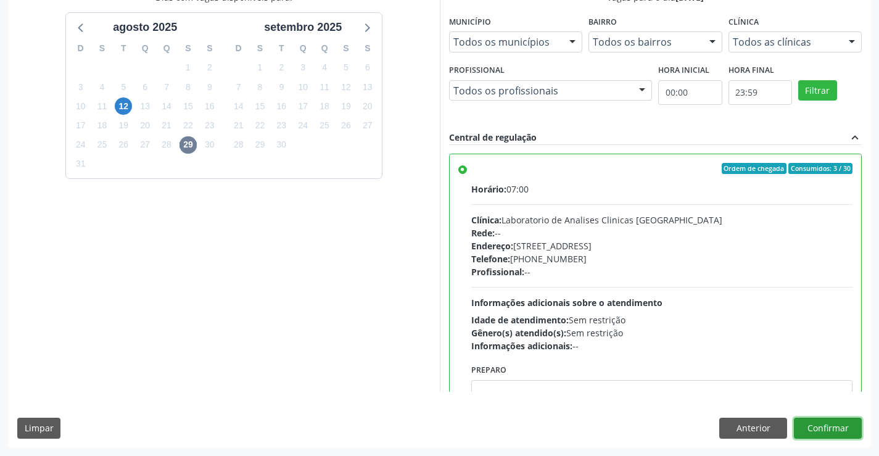
click at [831, 426] on button "Confirmar" at bounding box center [828, 428] width 68 height 21
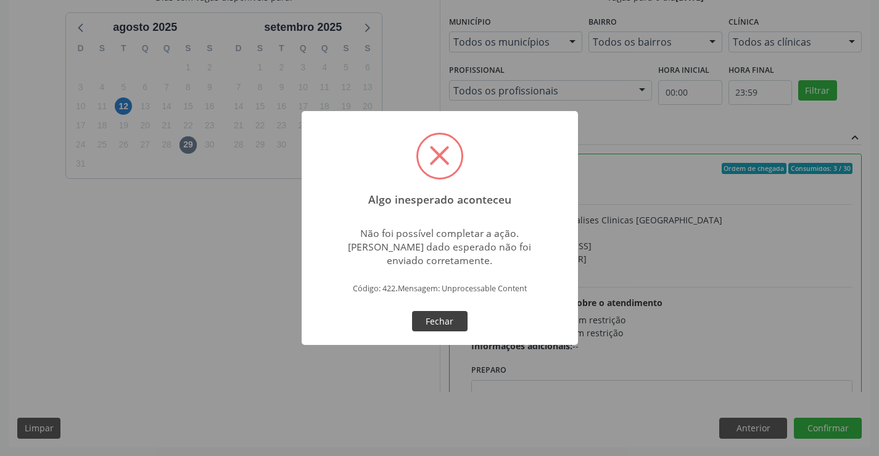
click at [434, 318] on button "Fechar" at bounding box center [440, 321] width 56 height 21
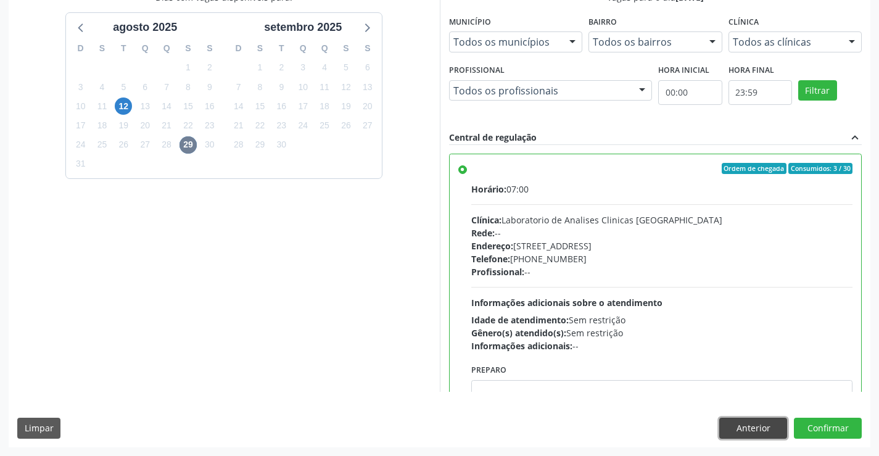
click at [730, 437] on button "Anterior" at bounding box center [753, 428] width 68 height 21
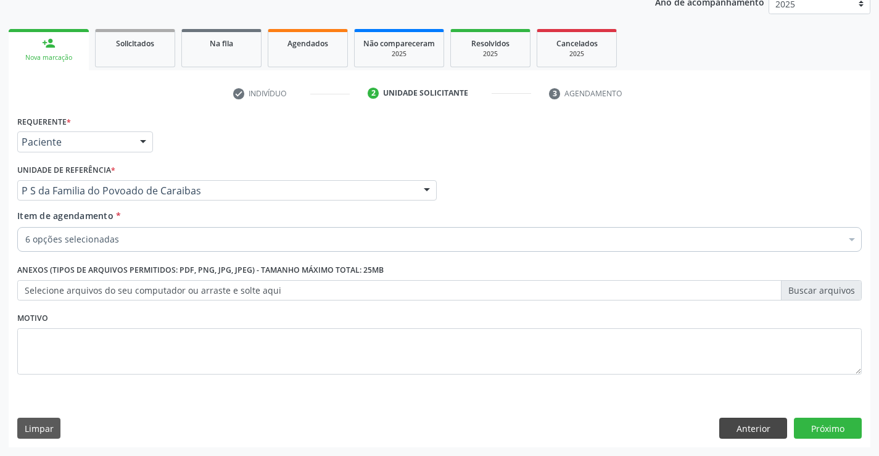
scroll to position [155, 0]
click at [730, 432] on button "Anterior" at bounding box center [753, 428] width 68 height 21
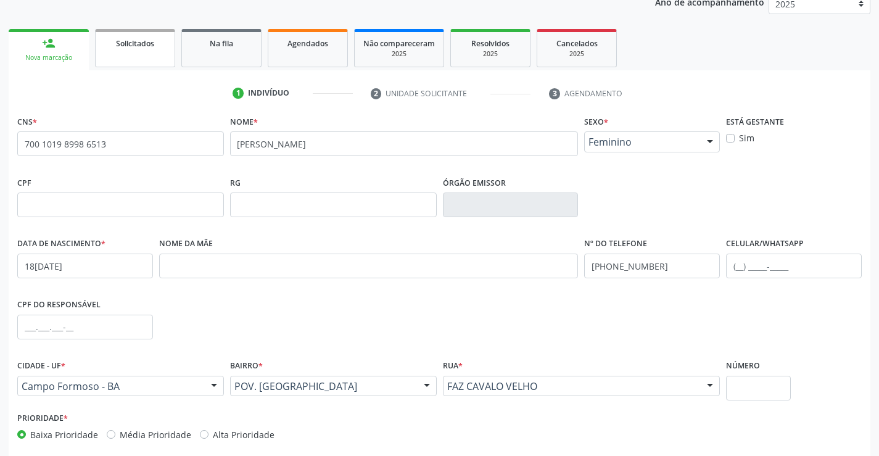
click at [144, 48] on span "Solicitados" at bounding box center [135, 43] width 38 height 10
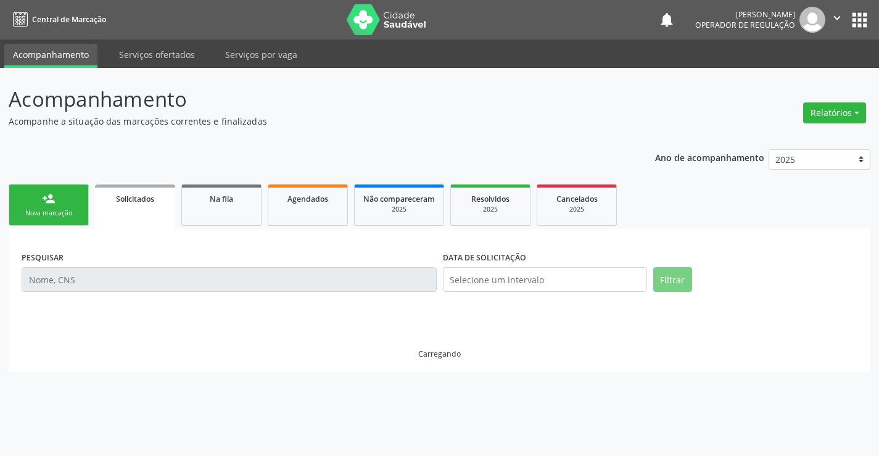
scroll to position [0, 0]
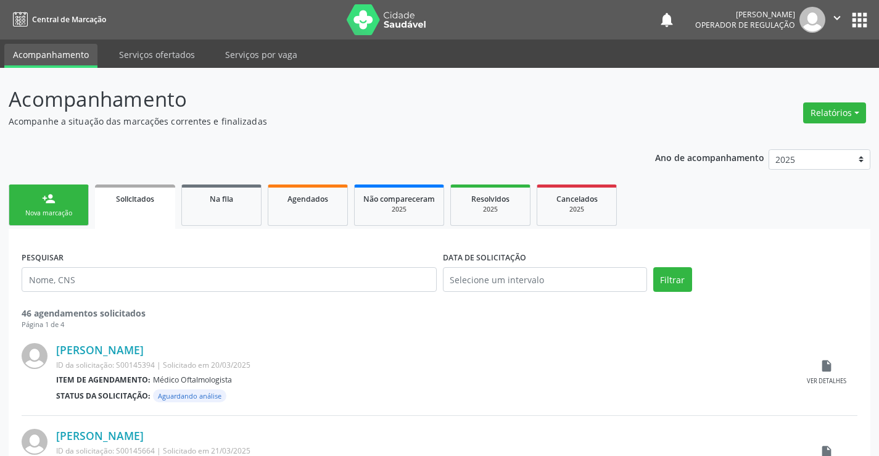
click at [75, 210] on div "Nova marcação" at bounding box center [49, 212] width 62 height 9
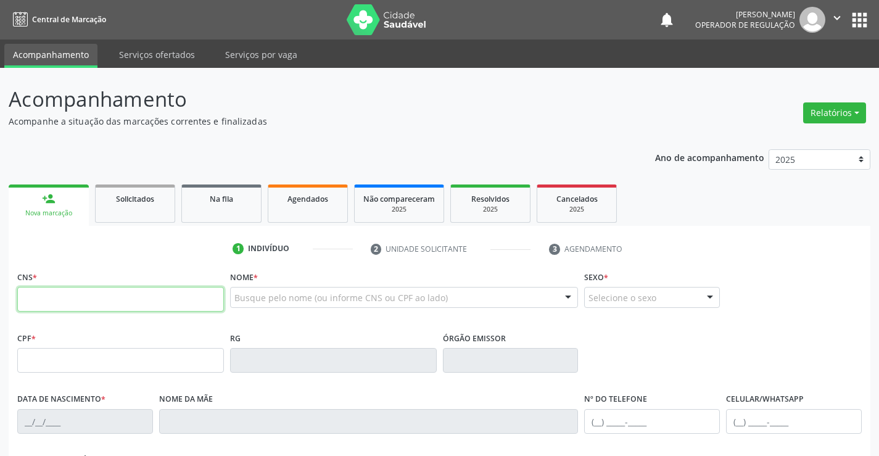
click at [64, 297] on input "text" at bounding box center [120, 299] width 207 height 25
type input "701 4016 0564 6937"
type input "1265567889"
type input "04/06/1974"
type input "(74) 99130-8494"
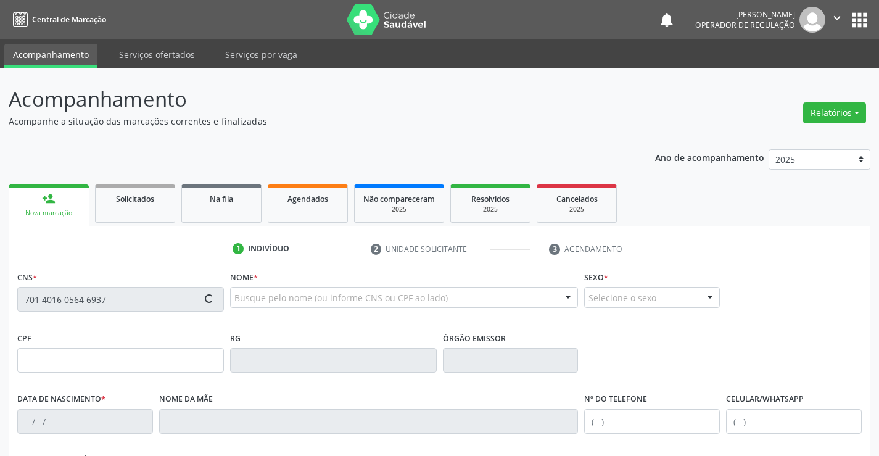
type input "(74) 99130-8494"
type input "S/N"
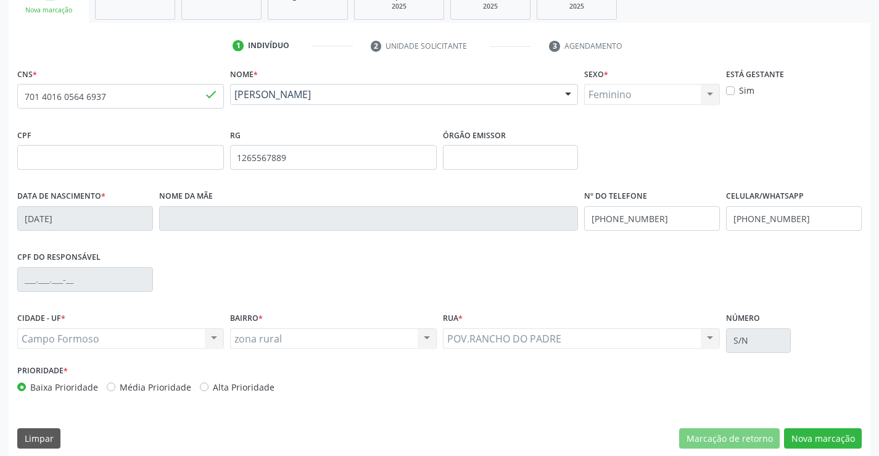
scroll to position [213, 0]
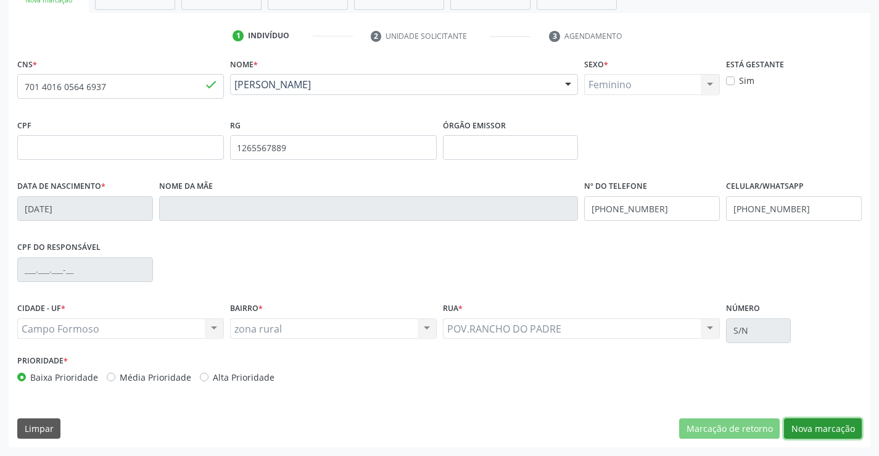
click at [827, 427] on button "Nova marcação" at bounding box center [823, 428] width 78 height 21
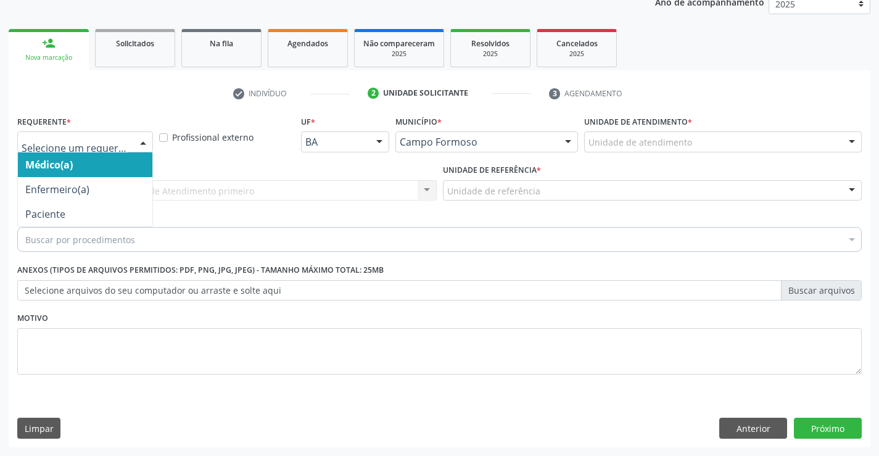
click at [140, 142] on div at bounding box center [143, 142] width 19 height 21
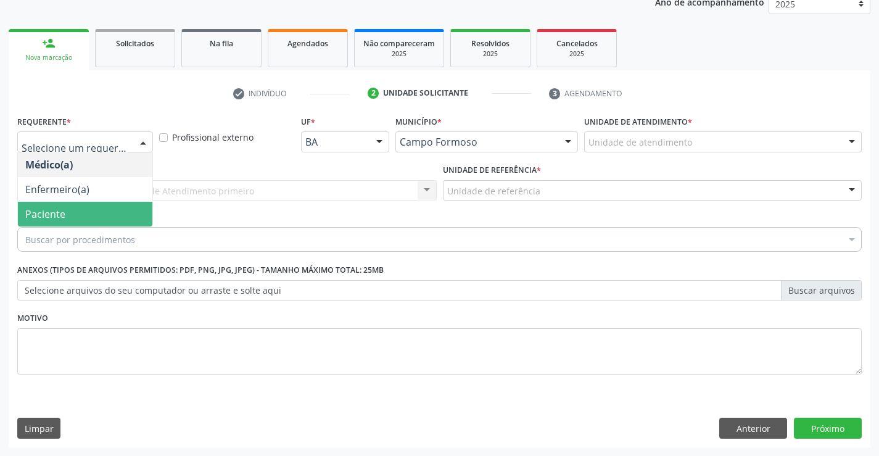
click at [97, 210] on span "Paciente" at bounding box center [85, 214] width 134 height 25
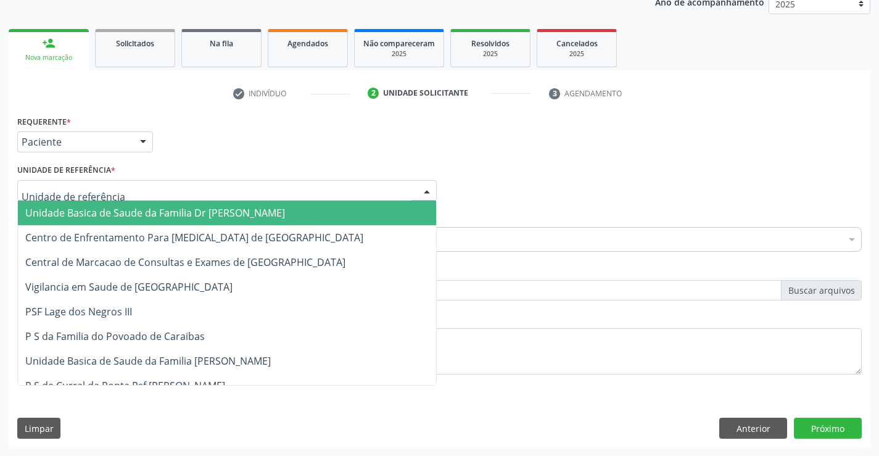
click at [350, 191] on div at bounding box center [226, 190] width 419 height 21
click at [303, 214] on span "Unidade Basica de Saude da Familia Dr [PERSON_NAME]" at bounding box center [227, 212] width 418 height 25
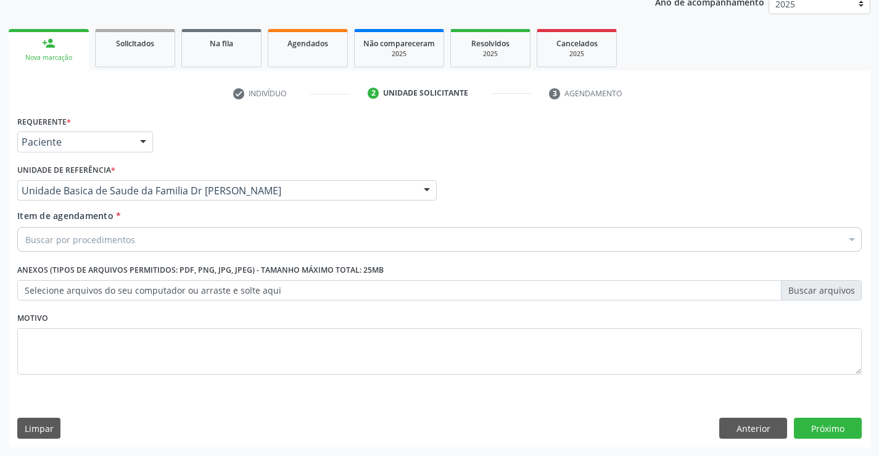
click at [274, 245] on div "Buscar por procedimentos" at bounding box center [439, 239] width 844 height 25
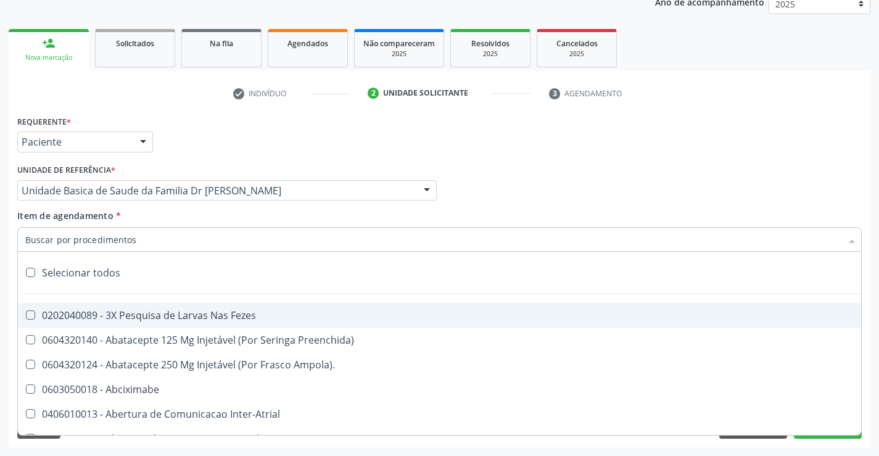
click at [159, 241] on input "Item de agendamento *" at bounding box center [433, 239] width 816 height 25
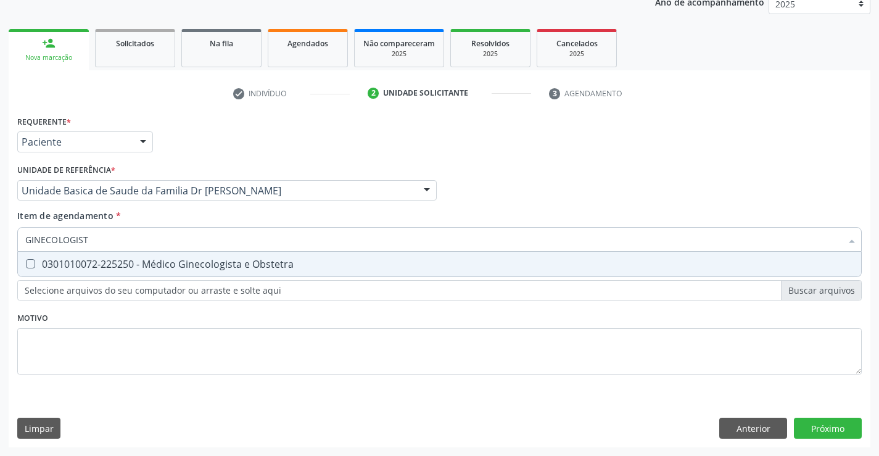
type input "GINECOLOGISTA"
click at [210, 266] on div "0301010072-225250 - Médico Ginecologista e Obstetra" at bounding box center [439, 264] width 828 height 10
checkbox Obstetra "true"
click at [167, 315] on div "Requerente * Paciente Médico(a) Enfermeiro(a) Paciente Nenhum resultado encontr…" at bounding box center [439, 251] width 844 height 279
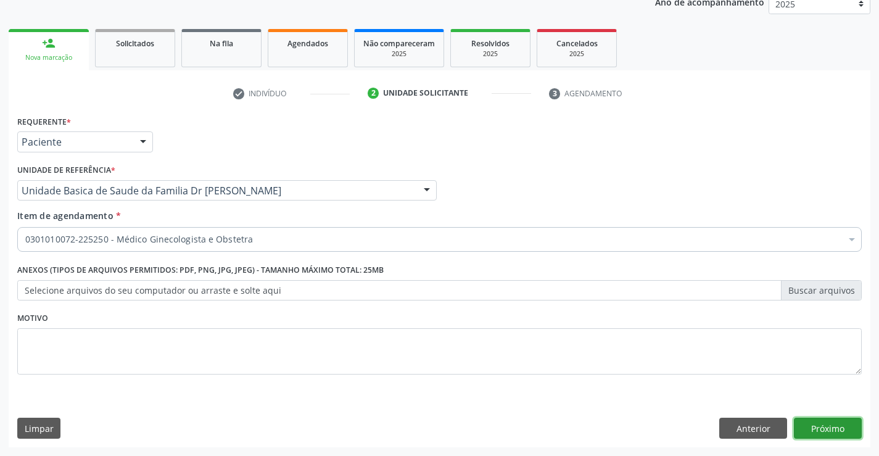
click at [827, 427] on button "Próximo" at bounding box center [828, 428] width 68 height 21
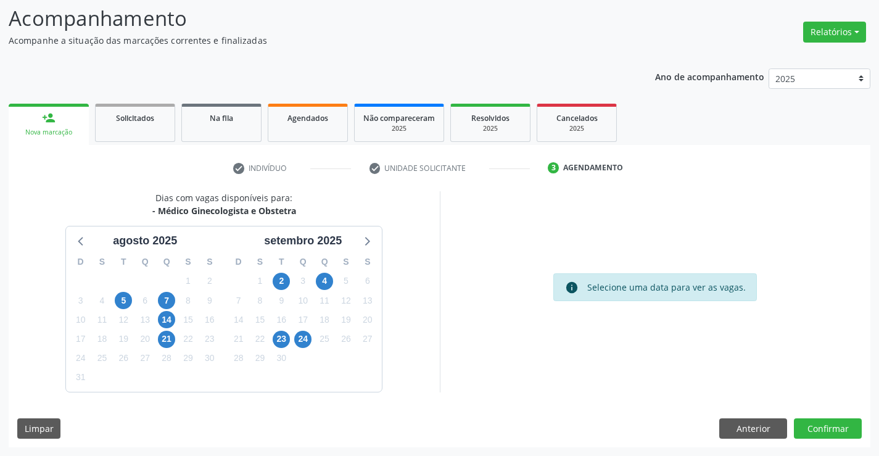
scroll to position [81, 0]
click at [323, 279] on span "4" at bounding box center [324, 281] width 17 height 17
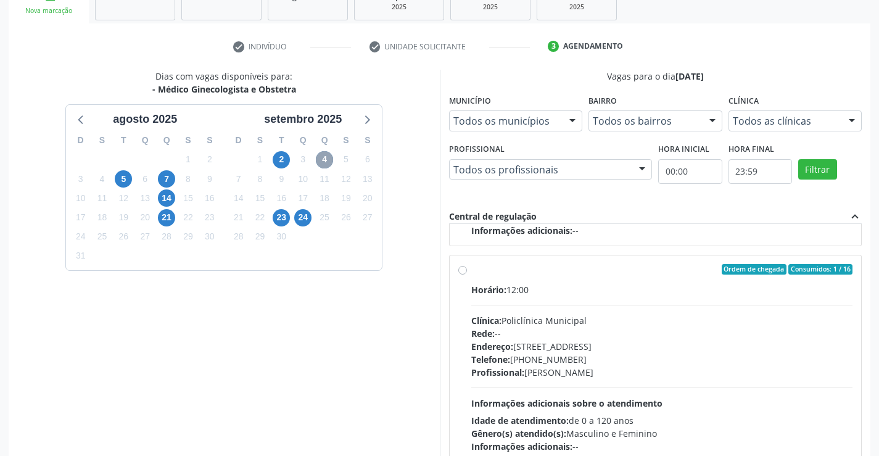
scroll to position [204, 0]
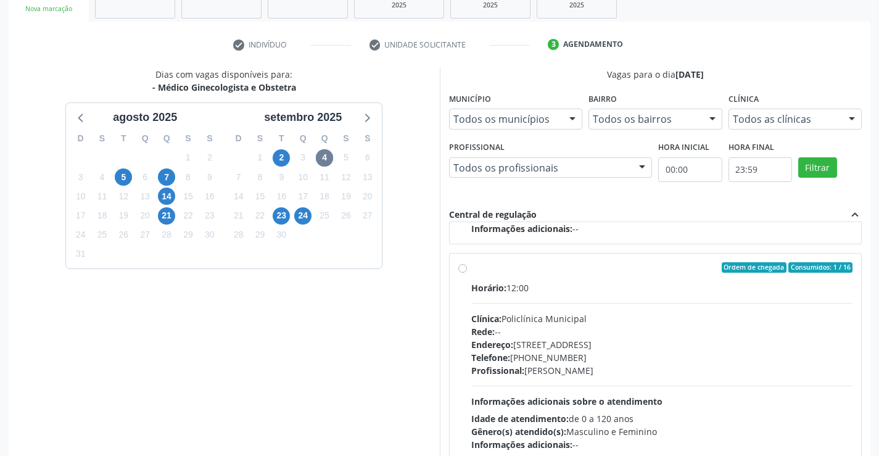
click at [471, 266] on label "Ordem de chegada Consumidos: 1 / 16 Horário: 12:00 Clínica: Policlínica Municip…" at bounding box center [662, 356] width 382 height 189
click at [460, 266] on input "Ordem de chegada Consumidos: 1 / 16 Horário: 12:00 Clínica: Policlínica Municip…" at bounding box center [462, 267] width 9 height 11
radio input "true"
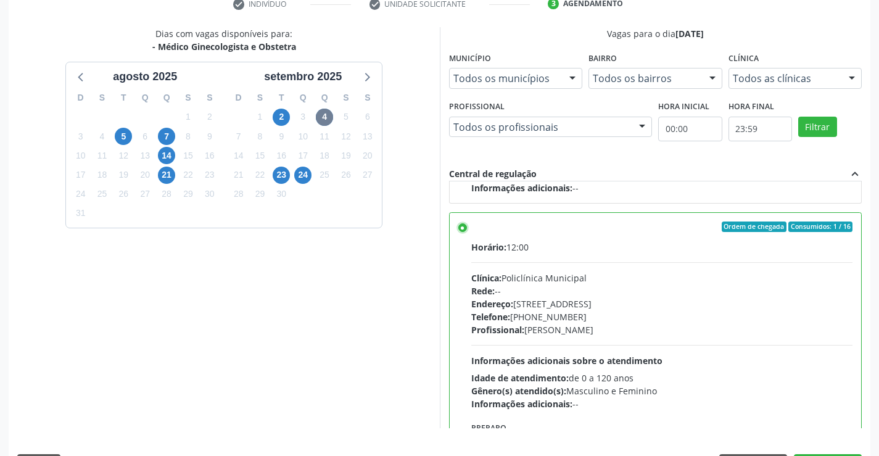
scroll to position [266, 0]
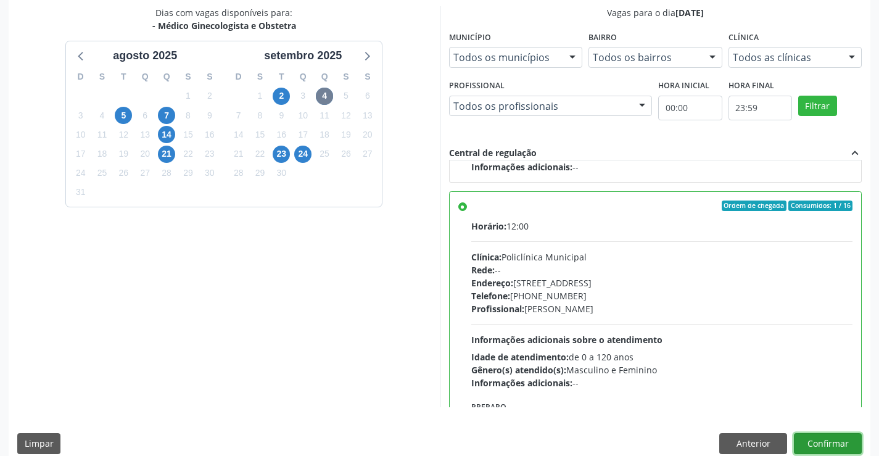
click at [828, 441] on button "Confirmar" at bounding box center [828, 443] width 68 height 21
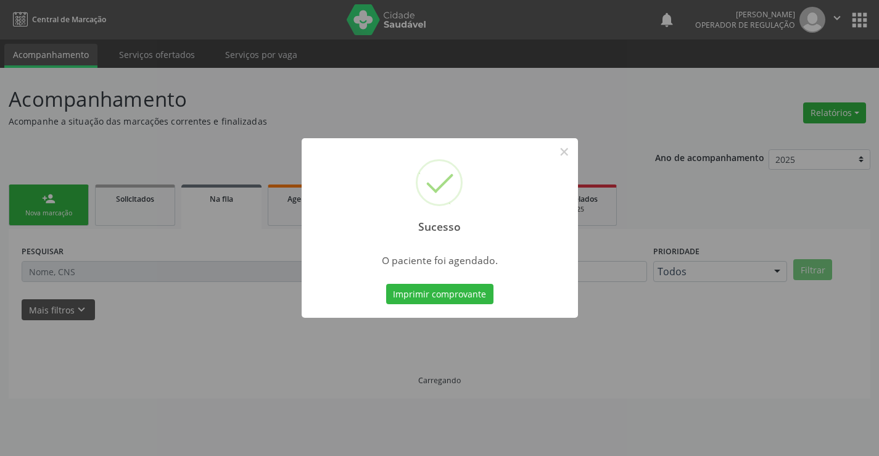
scroll to position [0, 0]
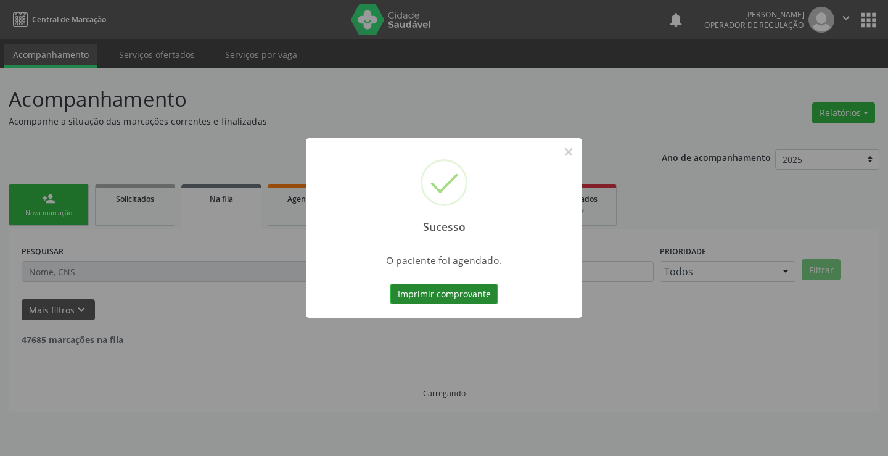
click at [448, 299] on button "Imprimir comprovante" at bounding box center [443, 294] width 107 height 21
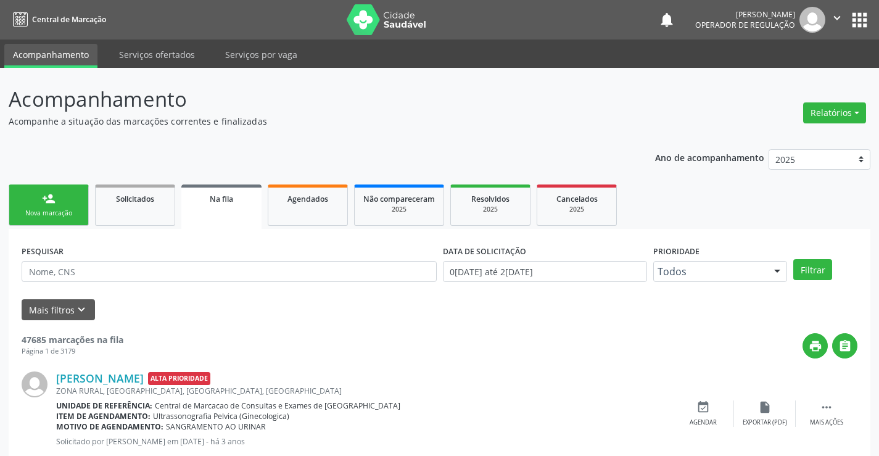
click at [76, 216] on div "Nova marcação" at bounding box center [49, 212] width 62 height 9
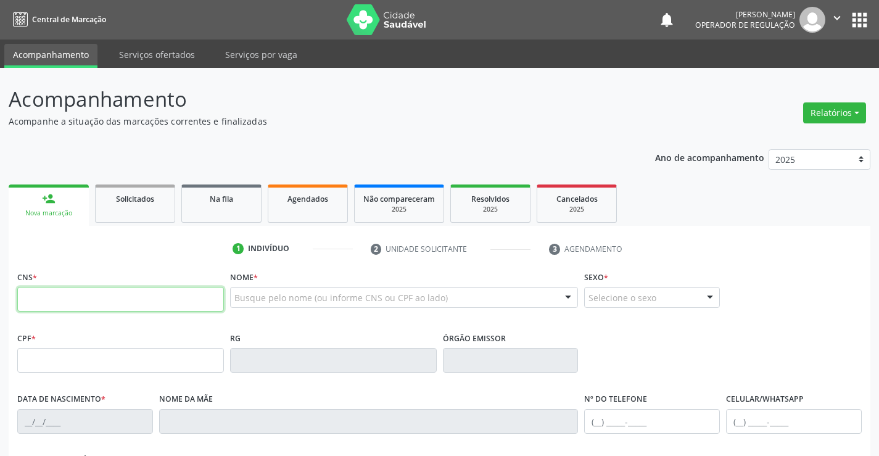
click at [40, 304] on input "text" at bounding box center [120, 299] width 207 height 25
type input "701 4016 0564 6937"
type input "1265567889"
type input "04/06/1974"
type input "(74) 99130-8494"
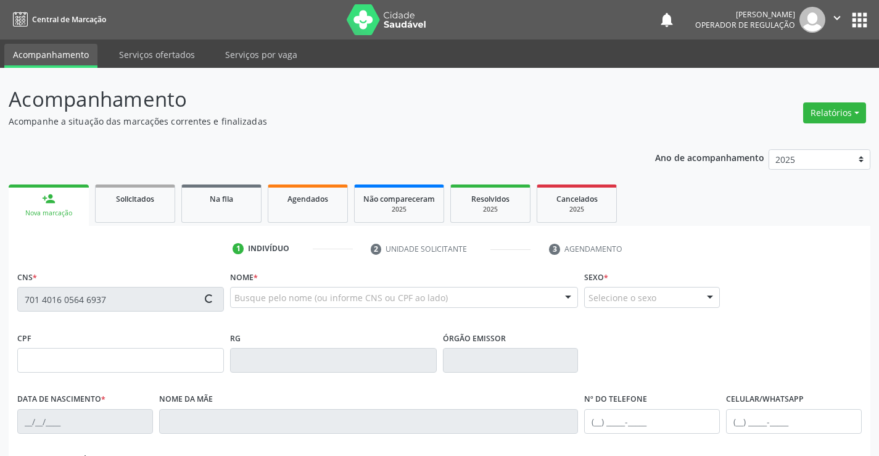
type input "(74) 99130-8494"
type input "S/N"
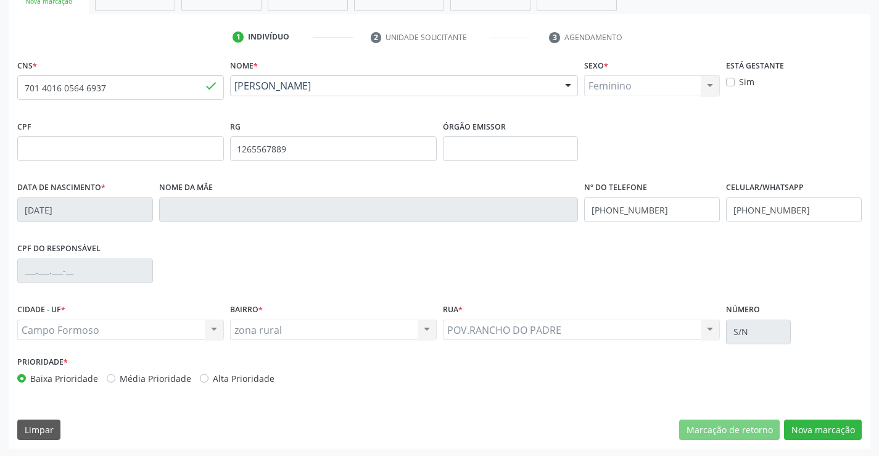
scroll to position [213, 0]
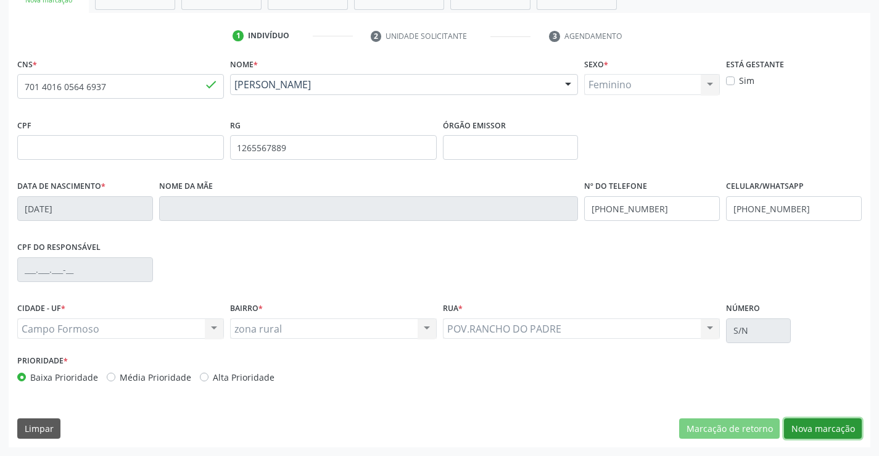
click at [820, 425] on button "Nova marcação" at bounding box center [823, 428] width 78 height 21
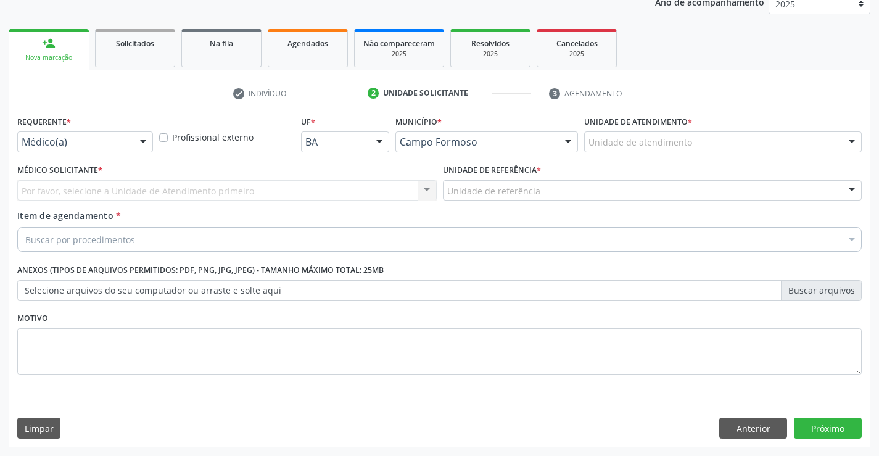
scroll to position [155, 0]
click at [142, 139] on div at bounding box center [143, 142] width 19 height 21
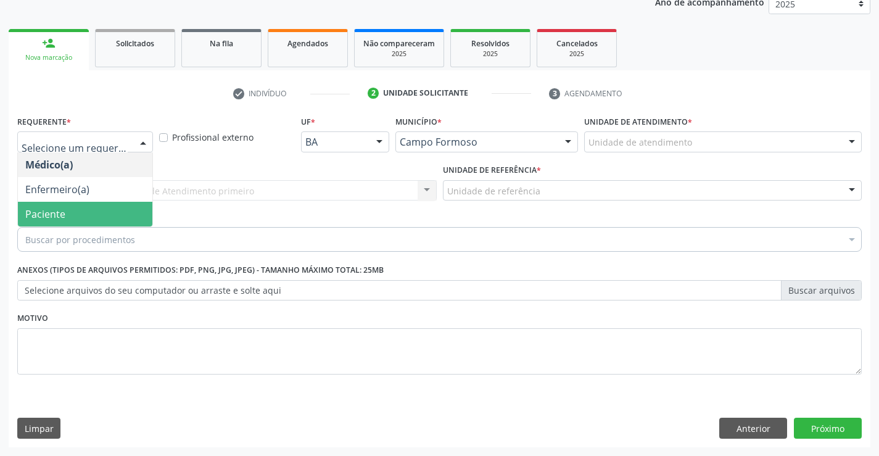
click at [113, 214] on span "Paciente" at bounding box center [85, 214] width 134 height 25
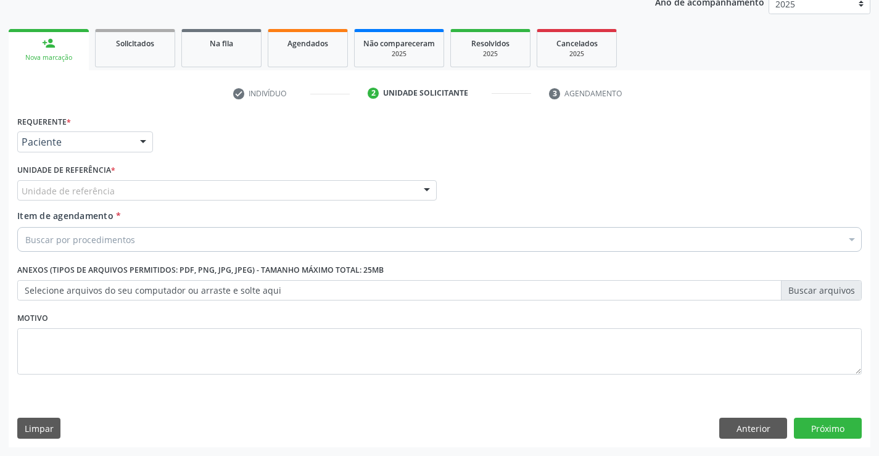
click at [126, 188] on div "Unidade de referência" at bounding box center [226, 190] width 419 height 21
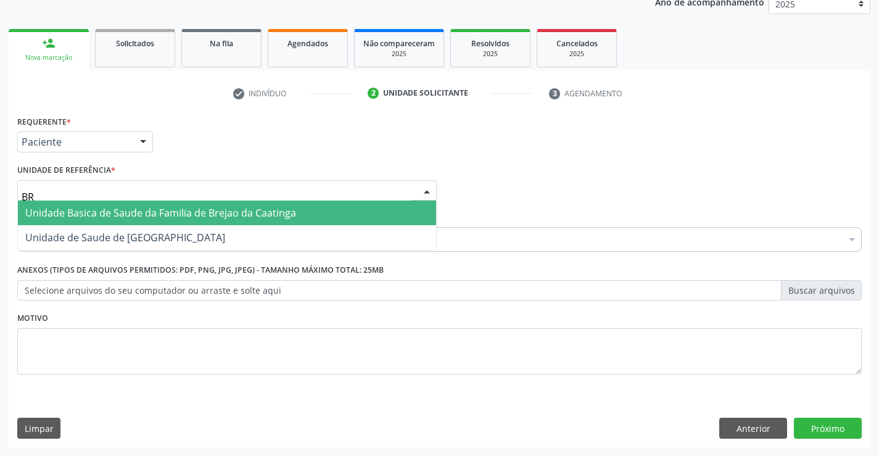
type input "BRE"
click at [189, 212] on span "Unidade Basica de Saude da Familia de Brejao da Caatinga" at bounding box center [160, 213] width 271 height 14
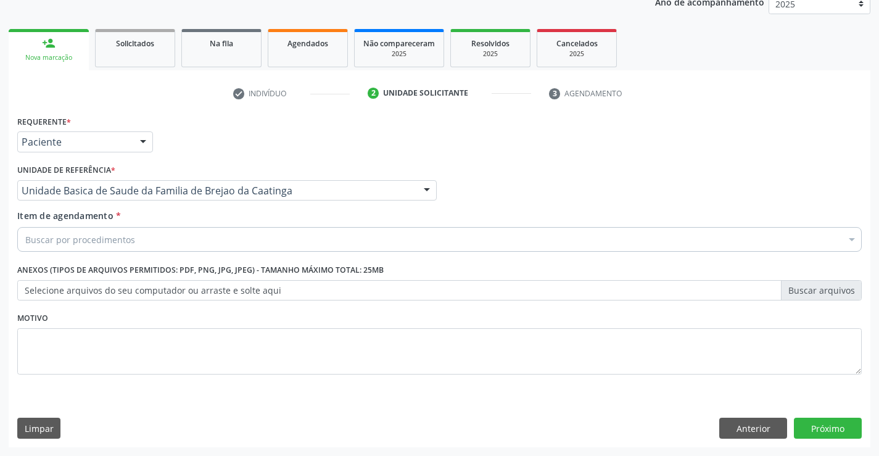
click at [142, 243] on div "Buscar por procedimentos" at bounding box center [439, 239] width 844 height 25
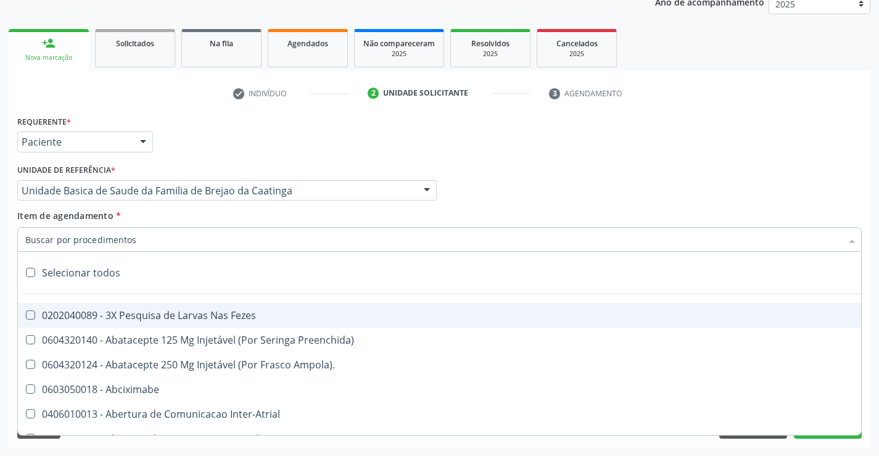
click at [142, 243] on input "Item de agendamento *" at bounding box center [433, 239] width 816 height 25
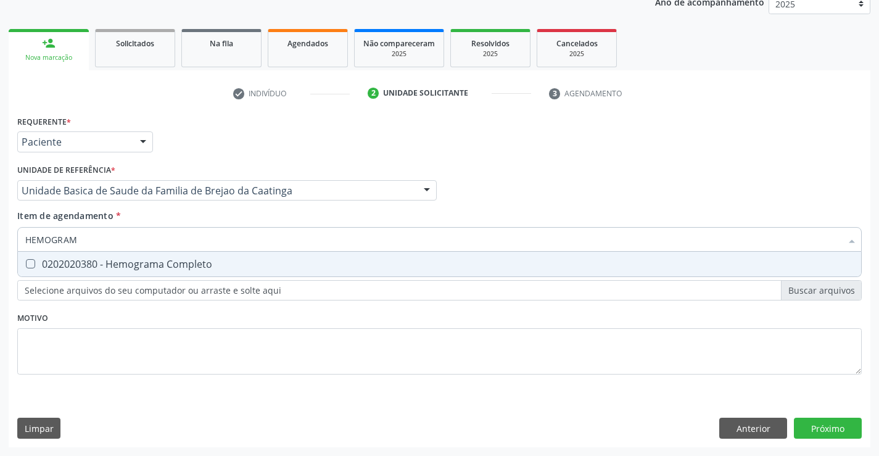
type input "HEMOGRAMA"
click at [152, 265] on div "0202020380 - Hemograma Completo" at bounding box center [439, 264] width 828 height 10
checkbox Completo "true"
type input "HEMOGRAMA"
click at [151, 321] on div "Requerente * Paciente Médico(a) Enfermeiro(a) Paciente Nenhum resultado encontr…" at bounding box center [439, 251] width 844 height 279
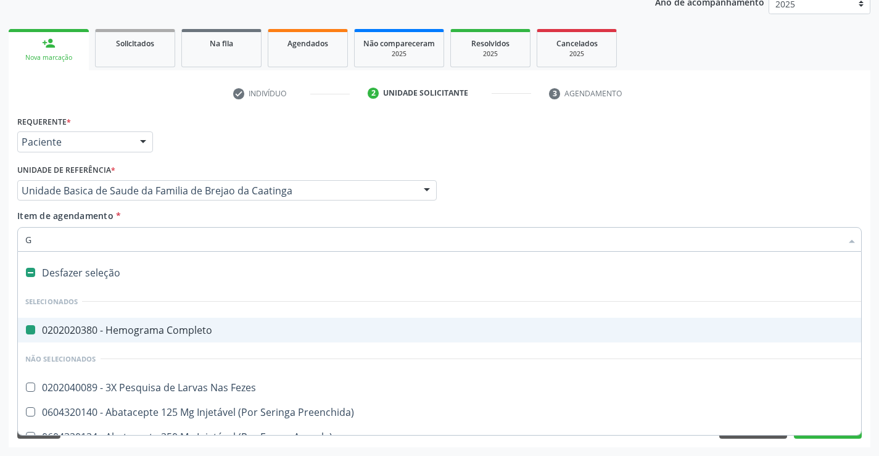
type input "GL"
checkbox Completo "false"
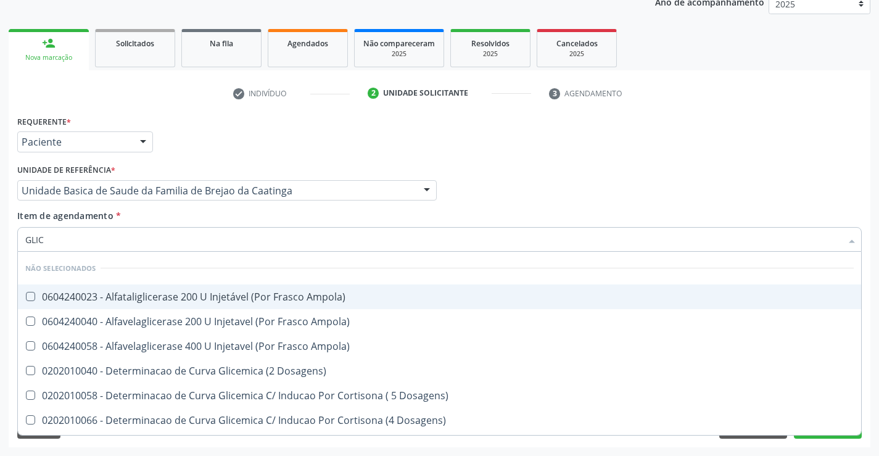
type input "GLICO"
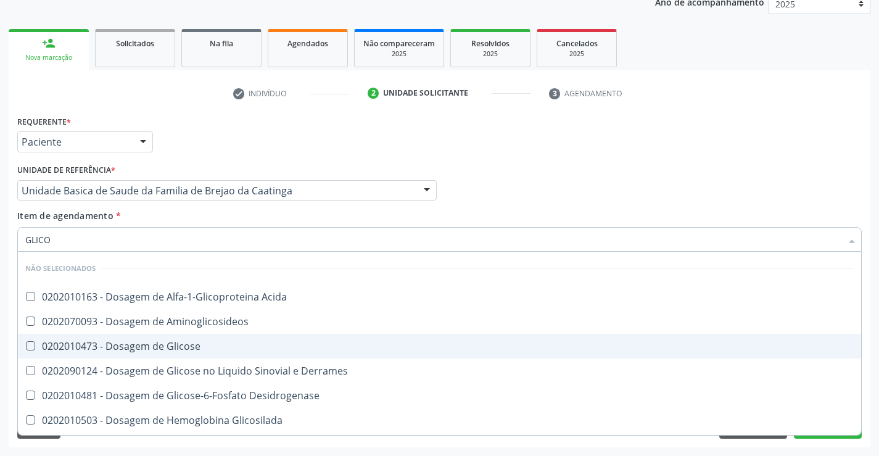
click at [176, 348] on div "0202010473 - Dosagem de Glicose" at bounding box center [439, 346] width 828 height 10
checkbox Glicose "true"
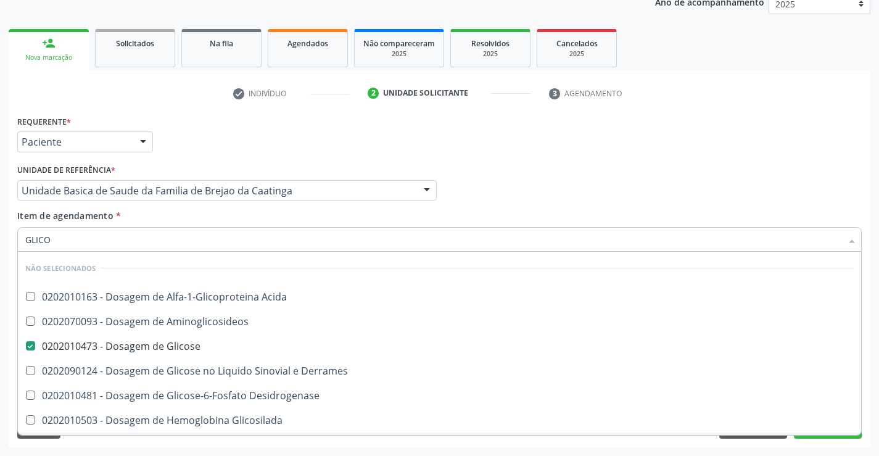
type input "GLICO"
click at [181, 440] on div "Requerente * Paciente Médico(a) Enfermeiro(a) Paciente Nenhum resultado encontr…" at bounding box center [440, 279] width 862 height 335
checkbox Acida "true"
checkbox Aminoglicosideos "true"
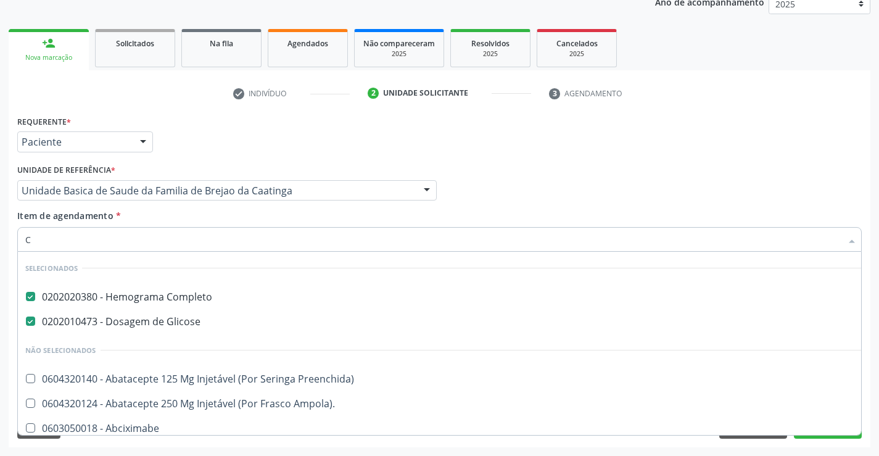
type input "CO"
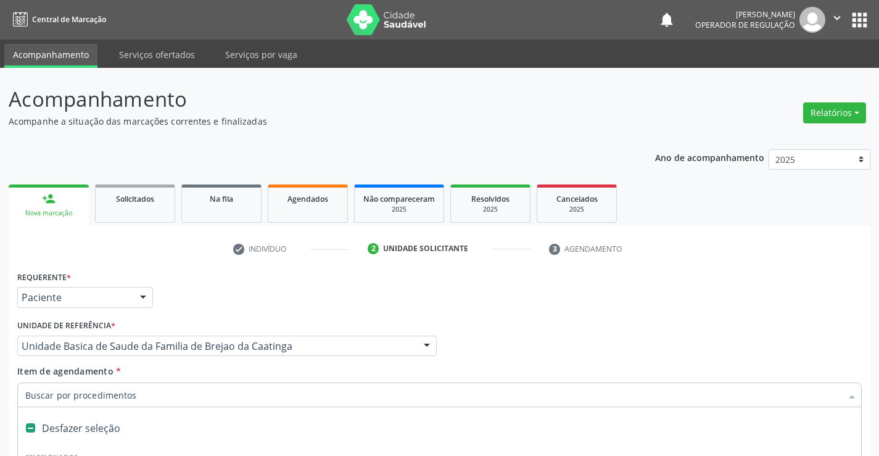
scroll to position [155, 0]
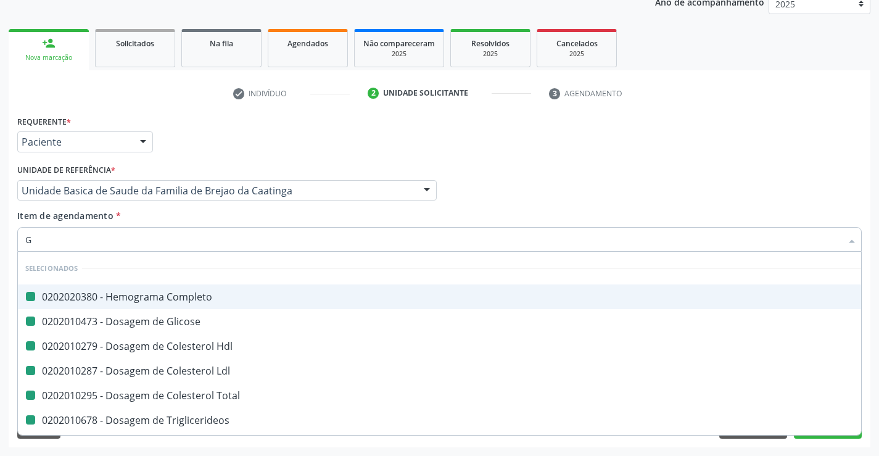
type input "GA"
checkbox Completo "false"
checkbox Glicose "false"
checkbox Hdl "false"
checkbox Ldl "false"
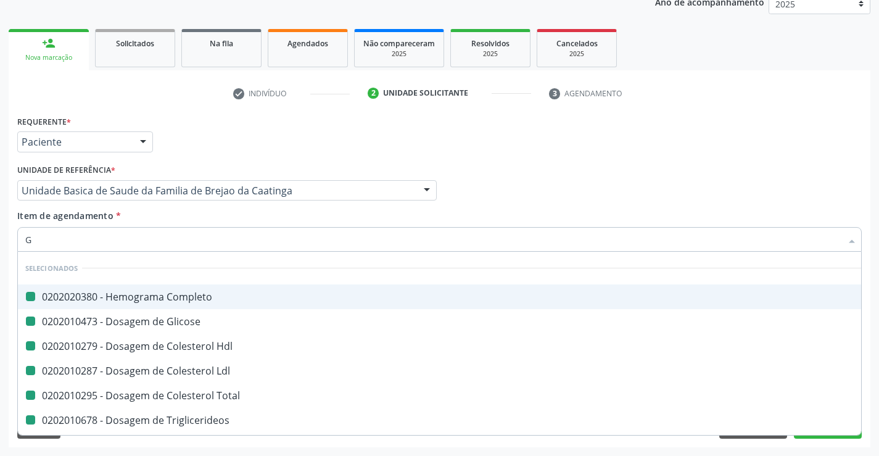
checkbox Total "false"
checkbox Triglicerideos "false"
checkbox \(Tgo\) "false"
checkbox \(Tgp\) "false"
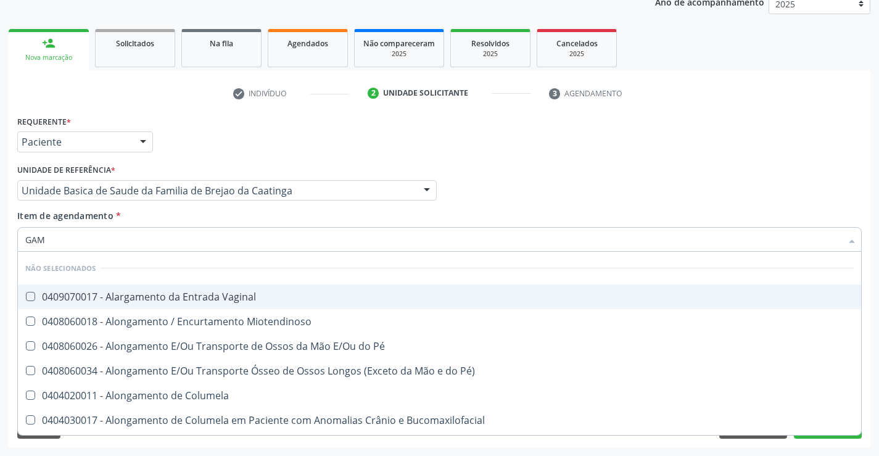
type input "GAMA"
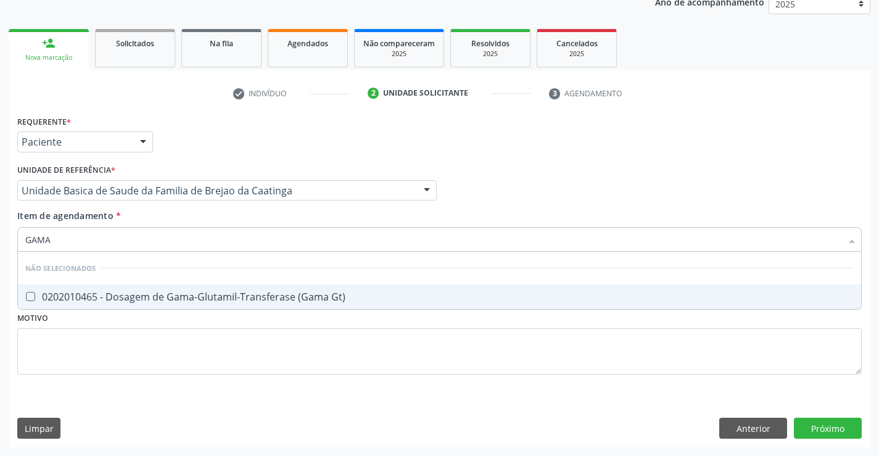
click at [223, 295] on div "0202010465 - Dosagem de Gama-Glutamil-Transferase (Gama Gt)" at bounding box center [439, 297] width 828 height 10
checkbox Gt\) "true"
type input "GAMA"
click at [210, 344] on div "Requerente * Paciente Médico(a) Enfermeiro(a) Paciente Nenhum resultado encontr…" at bounding box center [439, 251] width 844 height 279
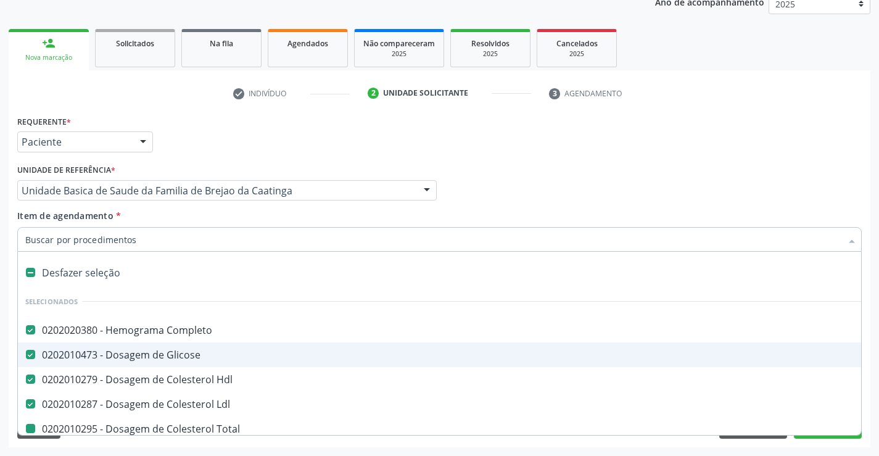
type input "U"
checkbox Total "false"
checkbox Triglicerideos "false"
checkbox \(Tgo\) "false"
checkbox \(Tgp\) "false"
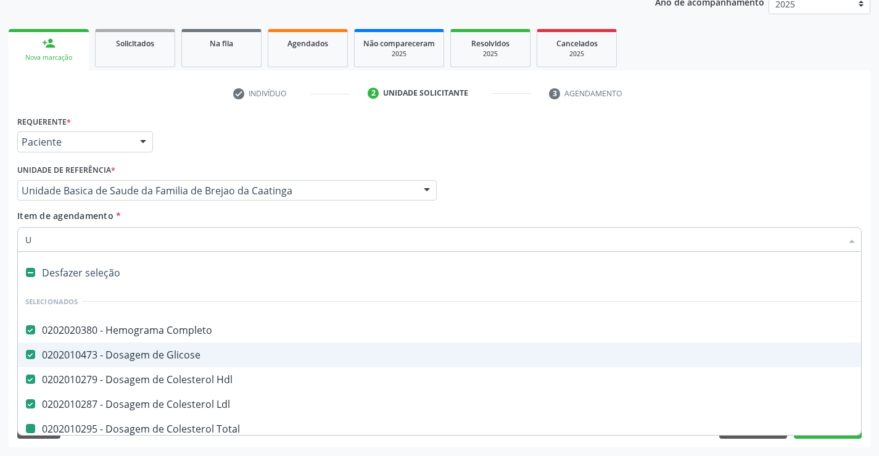
checkbox Gt\) "false"
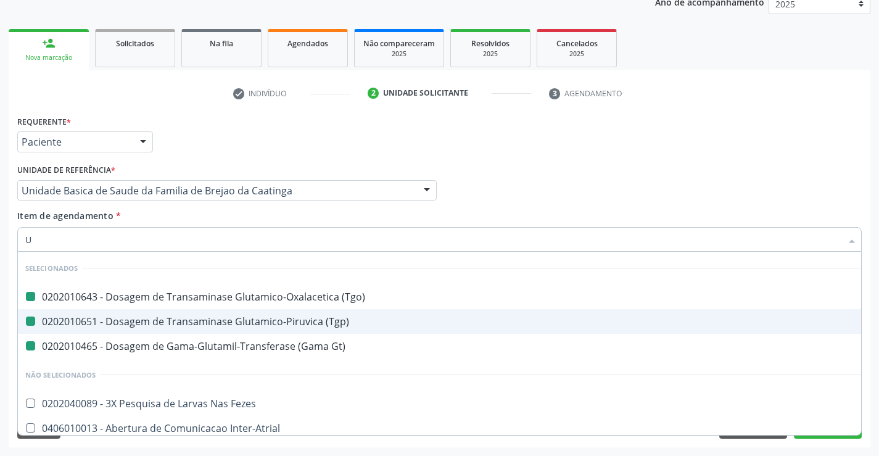
type input "UR"
checkbox \(Tgo\) "false"
checkbox \(Tgp\) "false"
checkbox Gt\) "false"
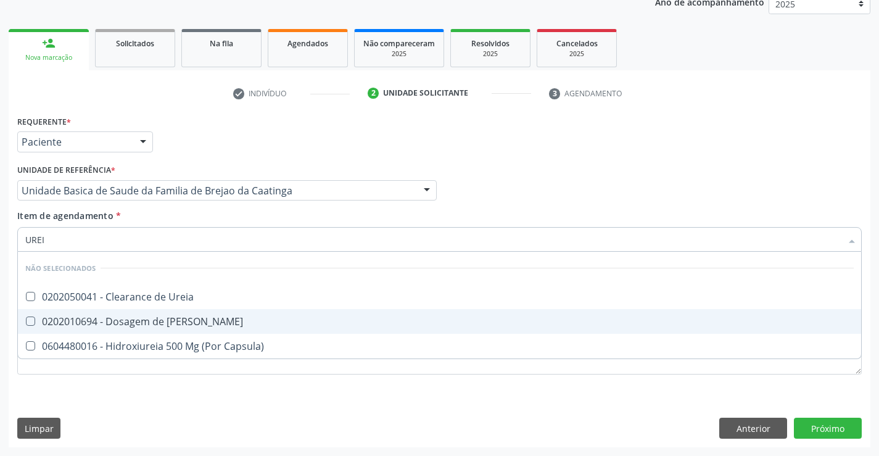
type input "UREIA"
click at [146, 324] on div "0202010694 - Dosagem de [PERSON_NAME]" at bounding box center [439, 321] width 828 height 10
checkbox Ureia "true"
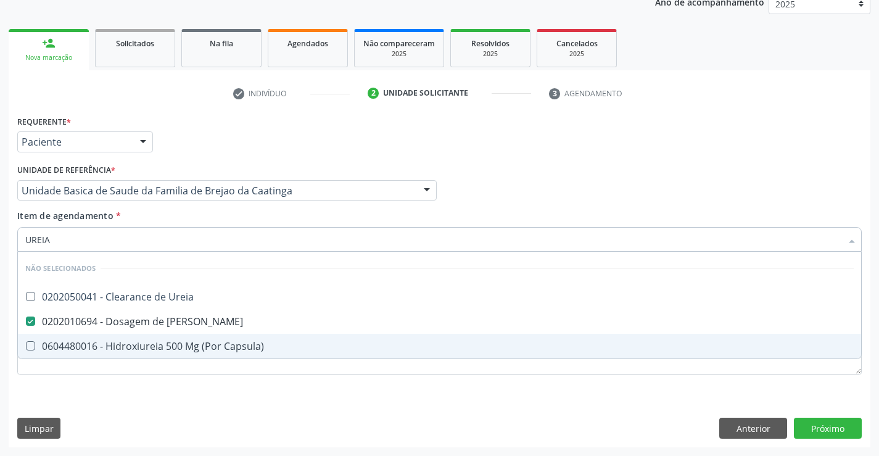
type input "UREIA"
click at [157, 379] on div "Requerente * Paciente Médico(a) Enfermeiro(a) Paciente Nenhum resultado encontr…" at bounding box center [439, 251] width 844 height 279
checkbox Ureia "true"
checkbox Capsula\) "true"
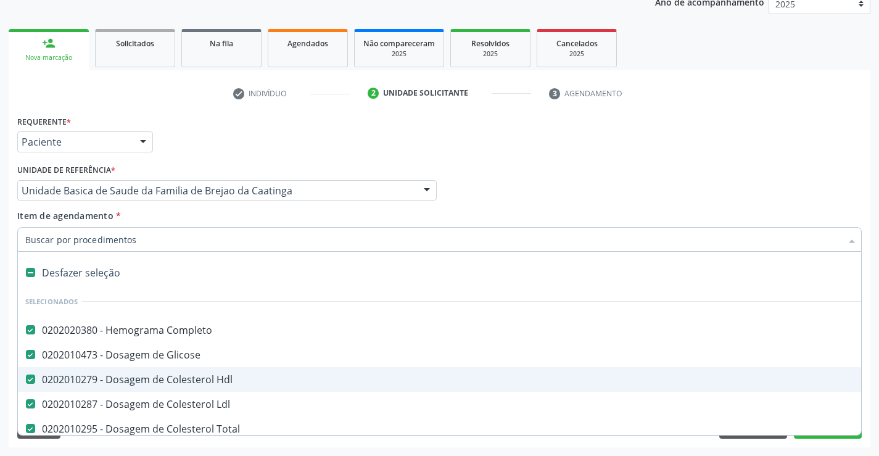
type input "C"
checkbox Ureia "false"
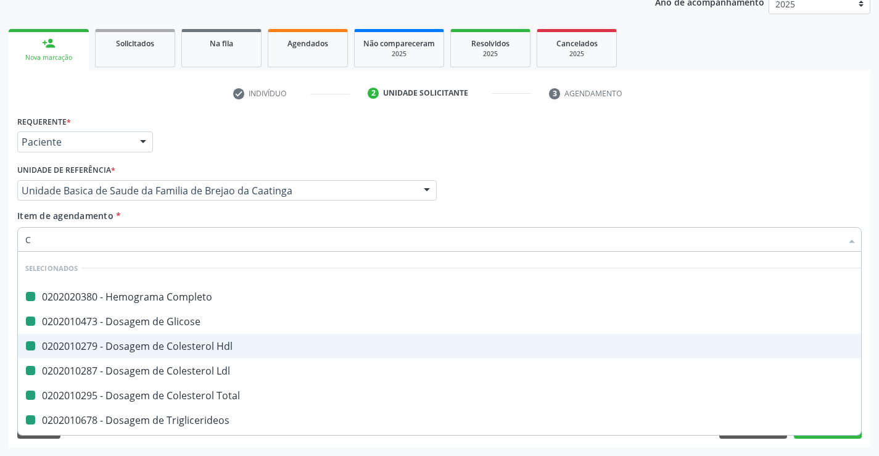
type input "CR"
checkbox Completo "false"
checkbox Glicose "false"
checkbox Hdl "false"
checkbox Ldl "false"
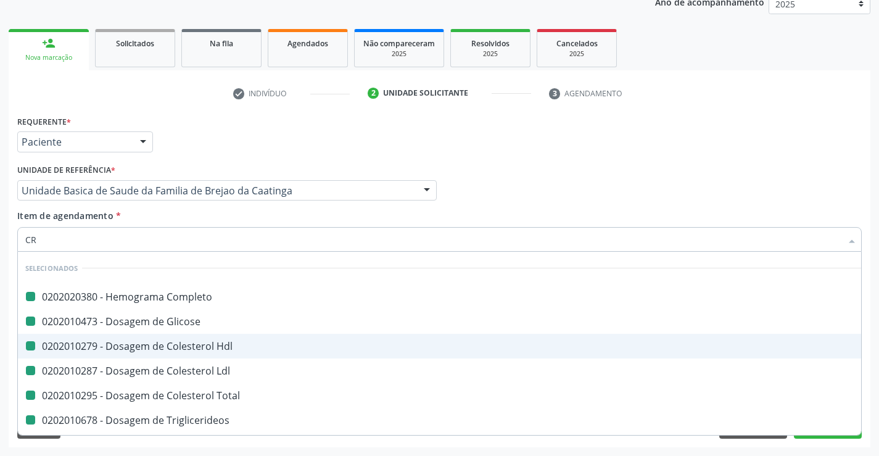
checkbox Total "false"
checkbox Triglicerideos "false"
checkbox \(Tgo\) "false"
checkbox \(Tgp\) "false"
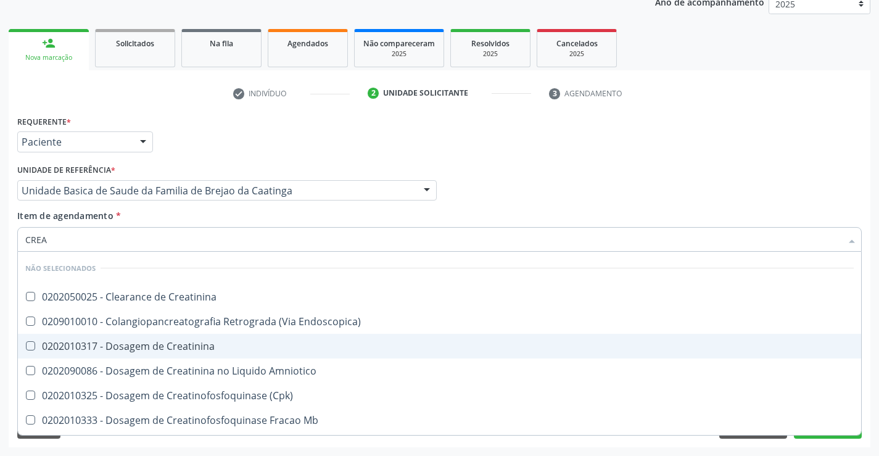
type input "CREAT"
click at [188, 346] on div "0202010317 - Dosagem de Creatinina" at bounding box center [439, 346] width 828 height 10
checkbox Creatinina "true"
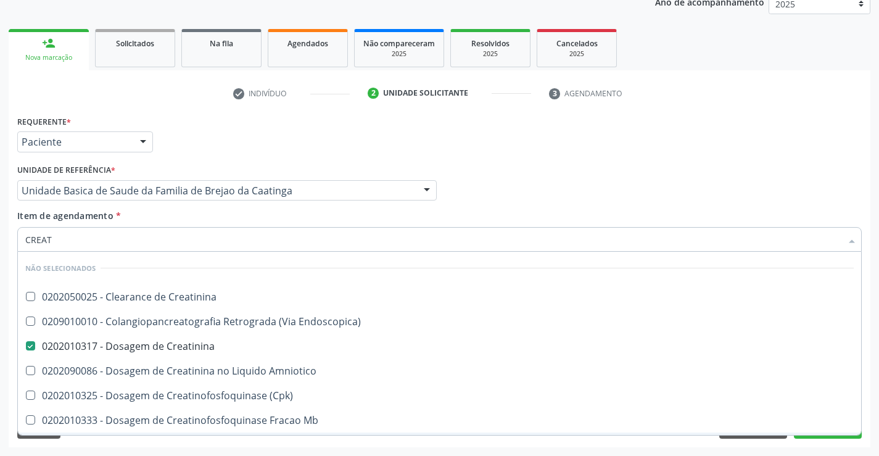
click at [194, 446] on div "Requerente * Paciente Médico(a) Enfermeiro(a) Paciente Nenhum resultado encontr…" at bounding box center [440, 279] width 862 height 335
checkbox Creatinina "true"
checkbox Endoscopica\) "true"
checkbox Amniotico "true"
checkbox \(Cpk\) "true"
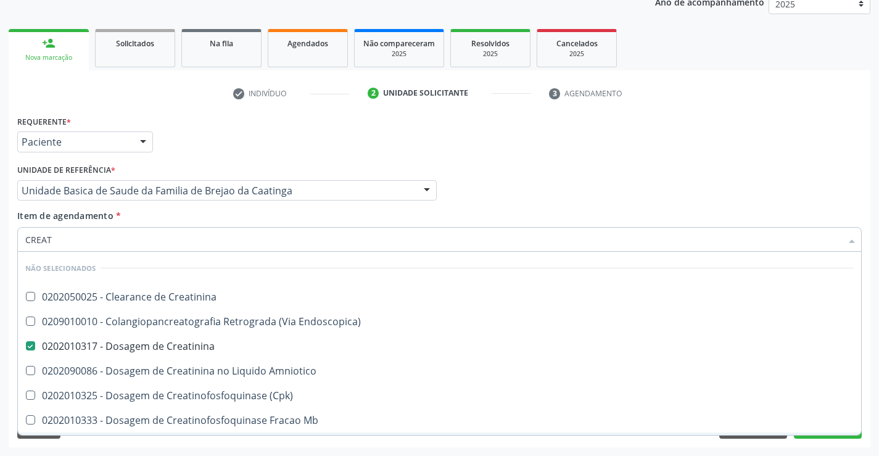
checkbox Mb "true"
checkbox Oncologia "true"
checkbox Parcial "true"
checkbox Videolaparoscopica "true"
checkbox Capsula\) "true"
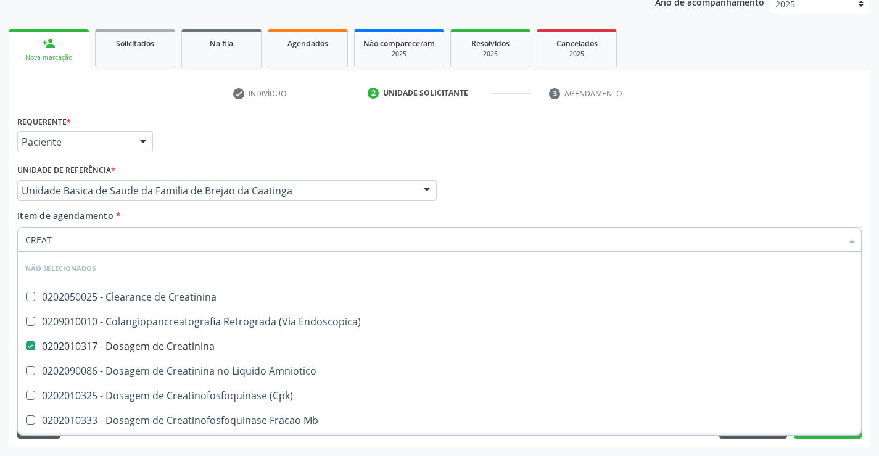
checkbox Oncologia "true"
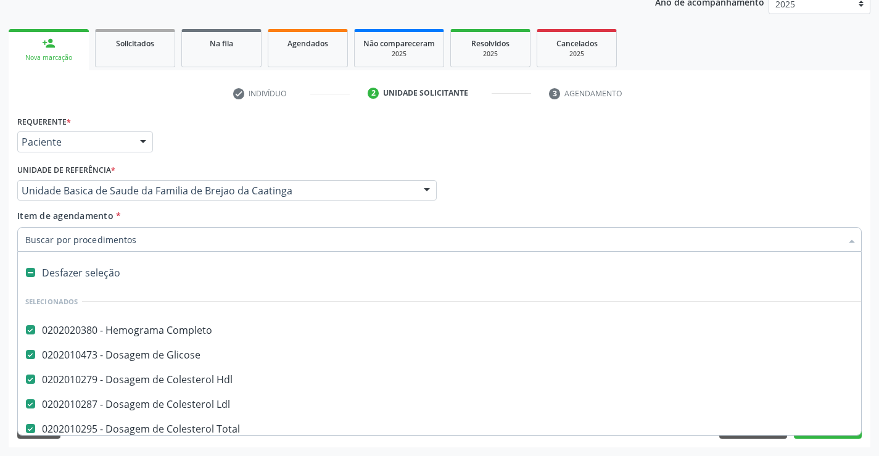
type input "U"
checkbox Triglicerideos "false"
checkbox \(Tgo\) "false"
checkbox \(Tgp\) "false"
checkbox Ureia "false"
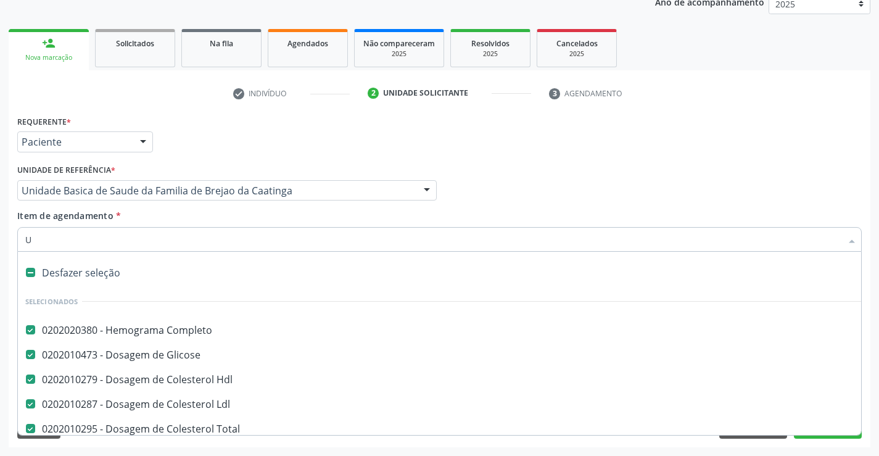
checkbox Creatinina "false"
checkbox Gt\) "false"
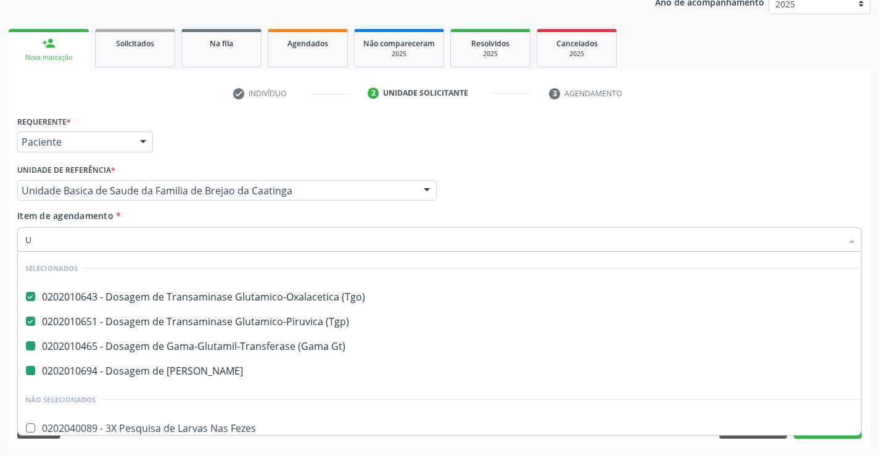
type input "UR"
checkbox Gt\) "false"
checkbox Ureia "false"
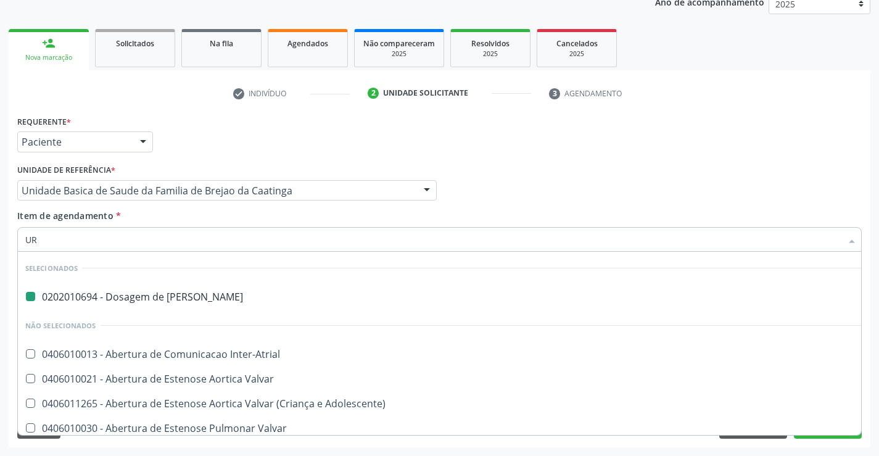
type input "URI"
checkbox Ureia "false"
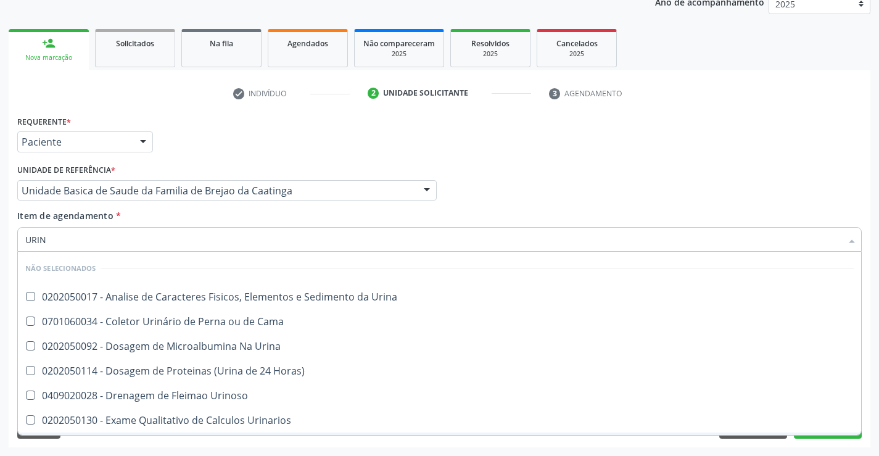
type input "URINA"
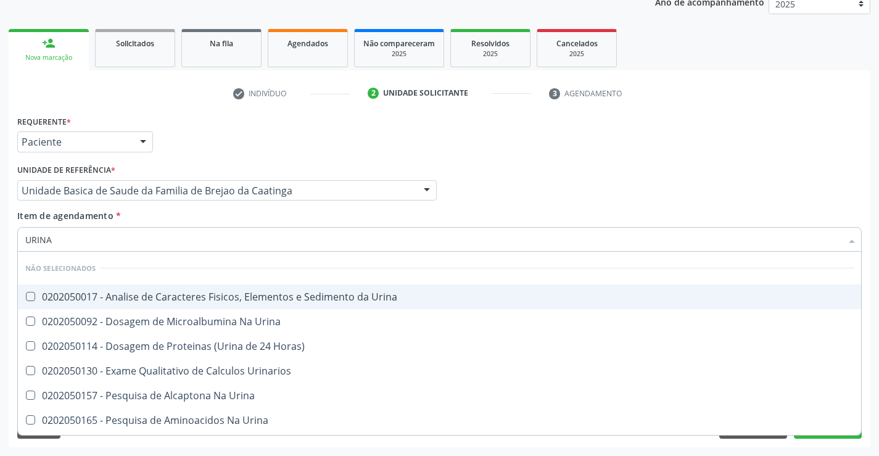
click at [190, 297] on div "0202050017 - Analise de Caracteres Fisicos, Elementos e Sedimento da Urina" at bounding box center [439, 297] width 828 height 10
checkbox Urina "true"
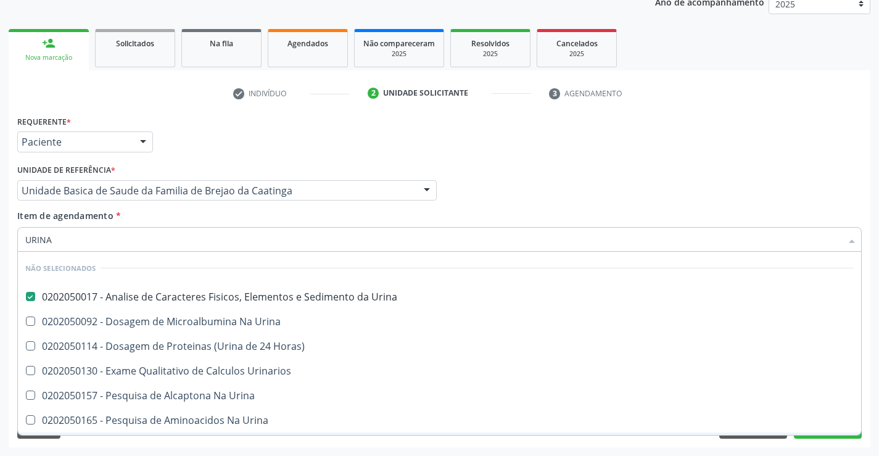
click at [257, 438] on div "Limpar Anterior Próximo" at bounding box center [439, 428] width 844 height 21
checkbox Horas\) "true"
checkbox Urinarios "true"
checkbox Urina "true"
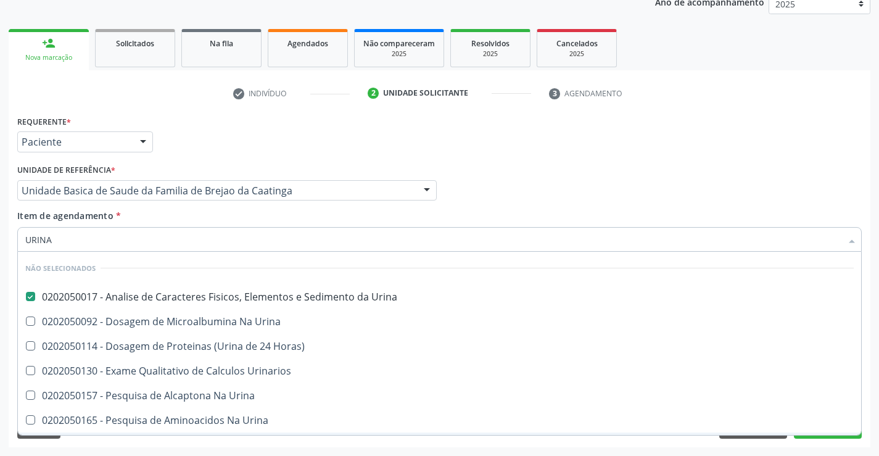
checkbox Urina "true"
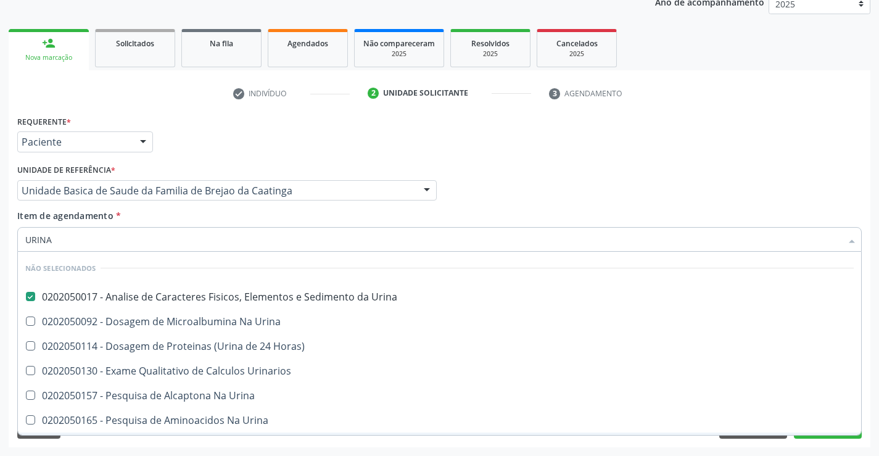
checkbox Urina "true"
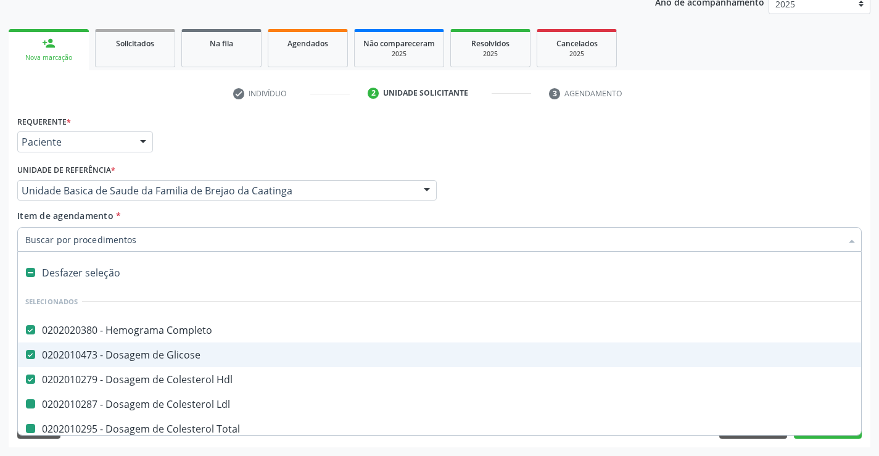
type input "F"
checkbox Ldl "false"
checkbox Triglicerideos "false"
checkbox \(Tgo\) "false"
checkbox \(Tgp\) "false"
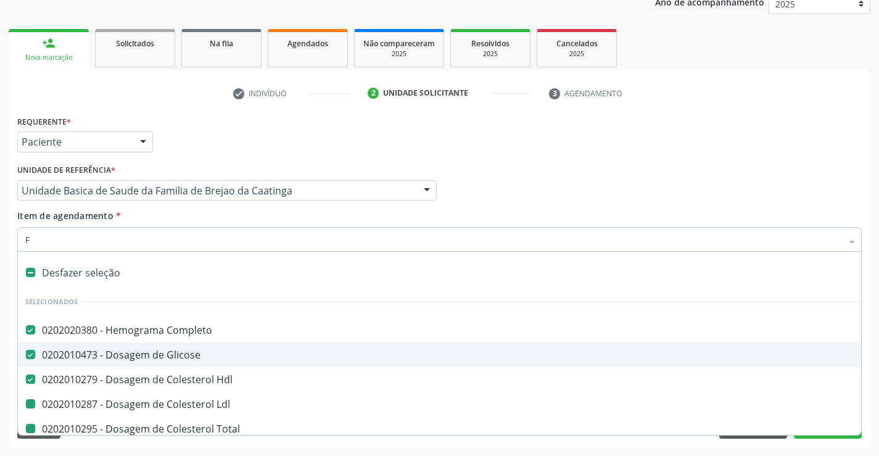
checkbox Ureia "false"
checkbox Creatinina "false"
checkbox Gt\) "false"
checkbox Urina "false"
checkbox Total "false"
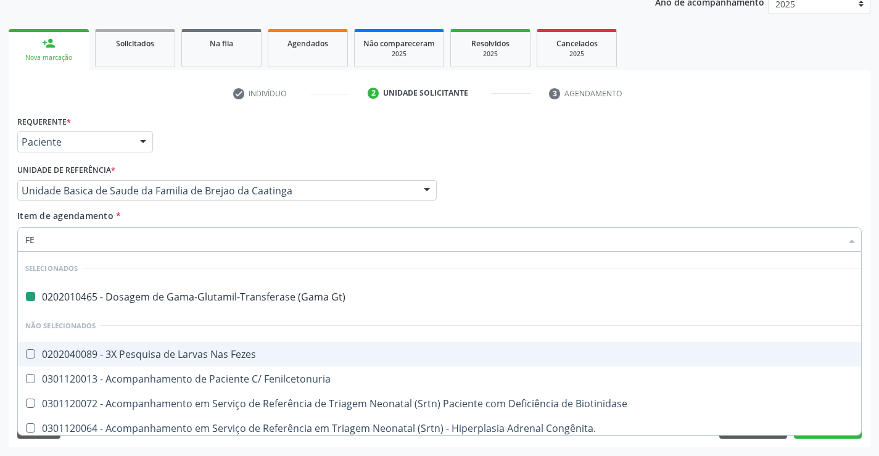
type input "FEZ"
checkbox Gt\) "false"
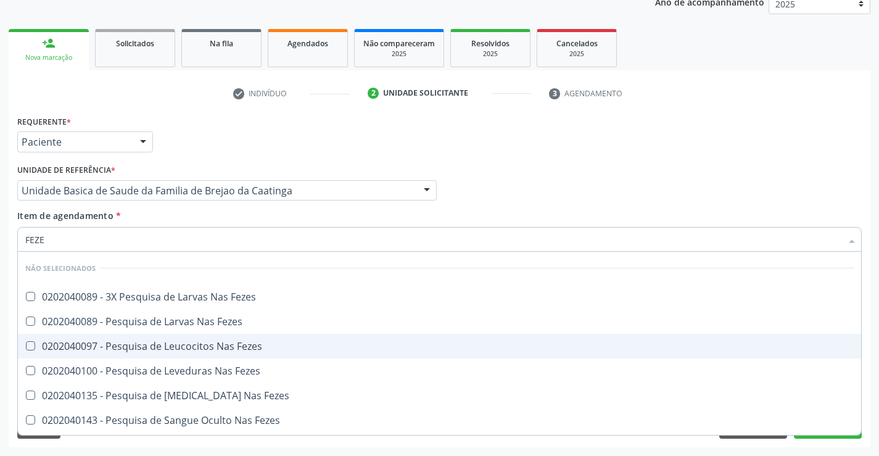
type input "FEZES"
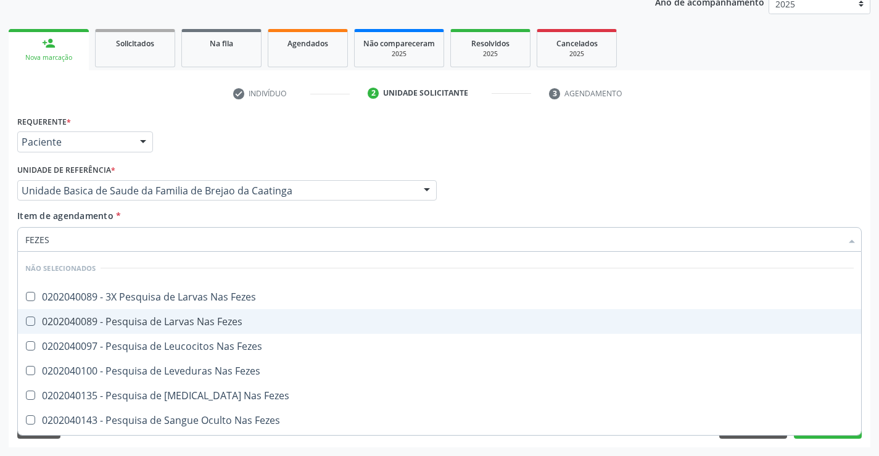
click at [158, 323] on div "0202040089 - Pesquisa de Larvas Nas Fezes" at bounding box center [439, 321] width 828 height 10
checkbox Fezes "true"
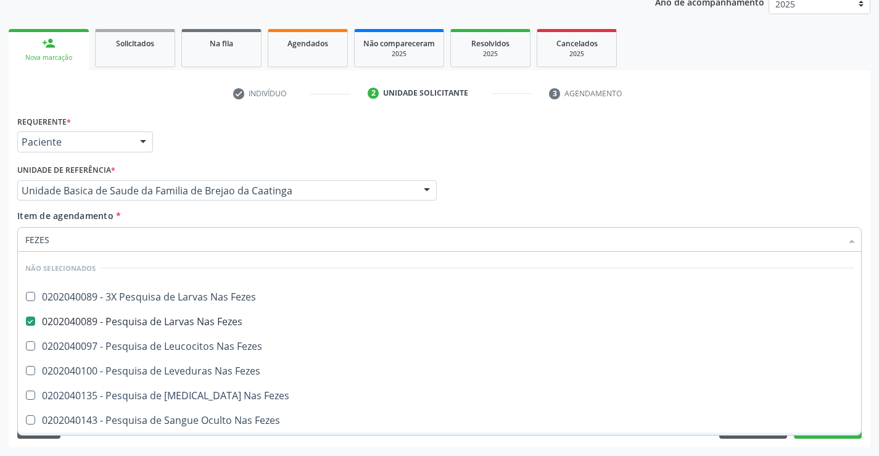
click at [215, 435] on div "Limpar Anterior Próximo" at bounding box center [439, 428] width 844 height 21
checkbox Fezes "true"
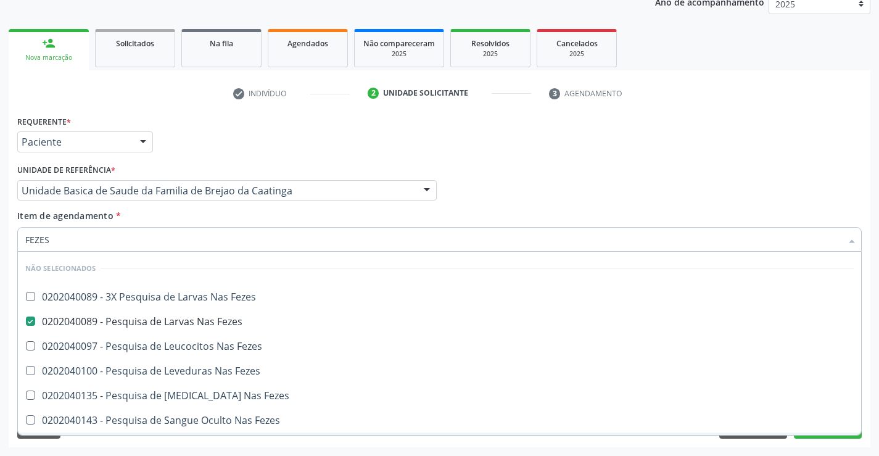
checkbox Fezes "true"
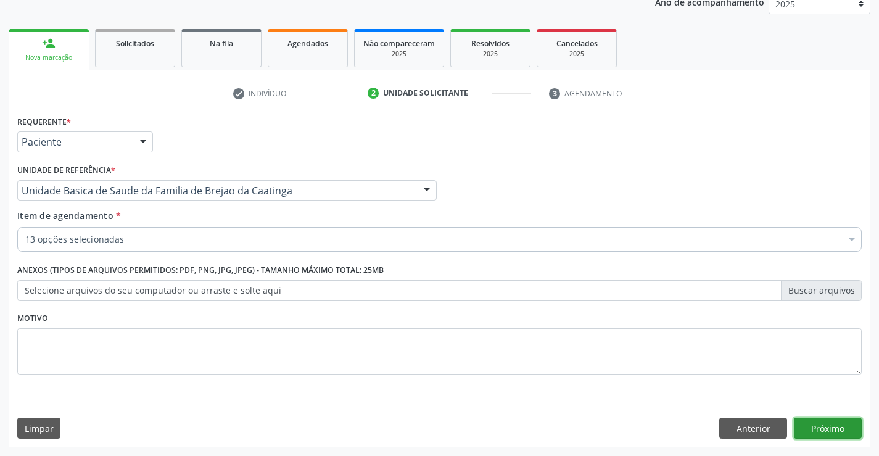
click at [821, 431] on button "Próximo" at bounding box center [828, 428] width 68 height 21
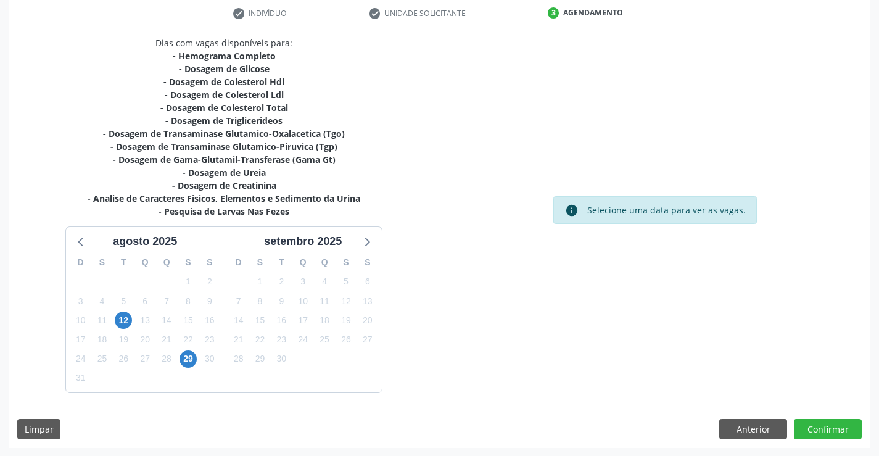
scroll to position [236, 0]
click at [186, 355] on span "29" at bounding box center [187, 358] width 17 height 17
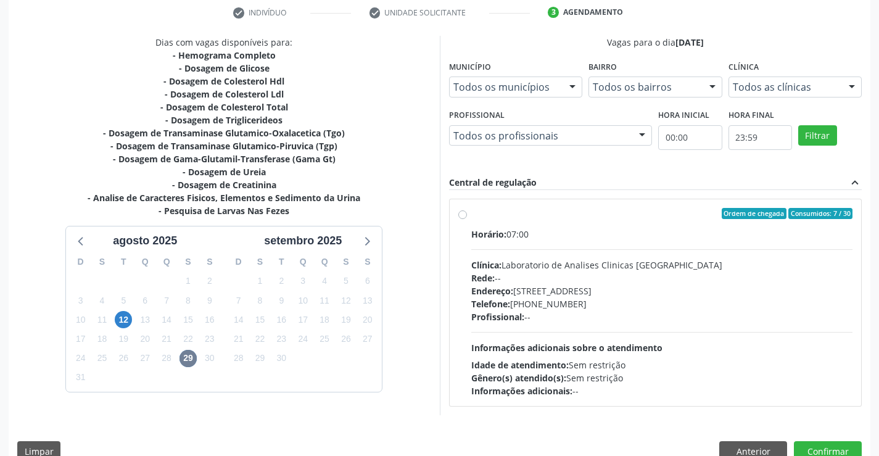
click at [471, 216] on label "Ordem de chegada Consumidos: 7 / 30 Horário: 07:00 Clínica: Laboratorio de Anal…" at bounding box center [662, 302] width 382 height 189
click at [461, 216] on input "Ordem de chegada Consumidos: 7 / 30 Horário: 07:00 Clínica: Laboratorio de Anal…" at bounding box center [462, 213] width 9 height 11
radio input "true"
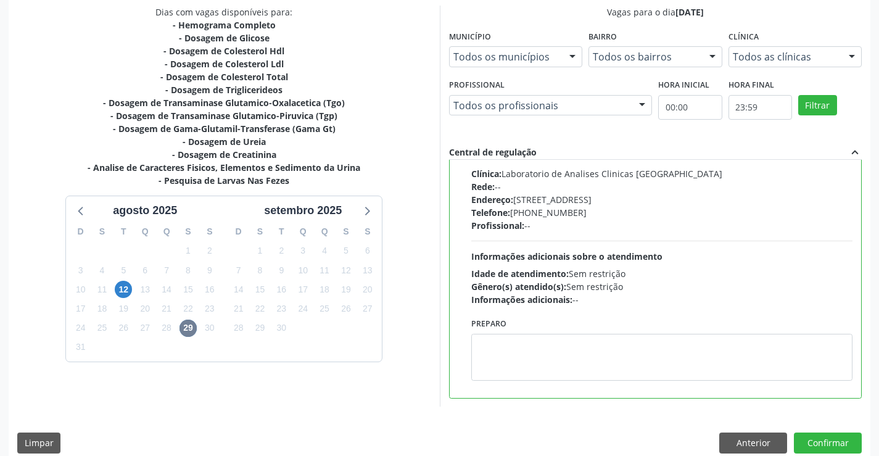
scroll to position [281, 0]
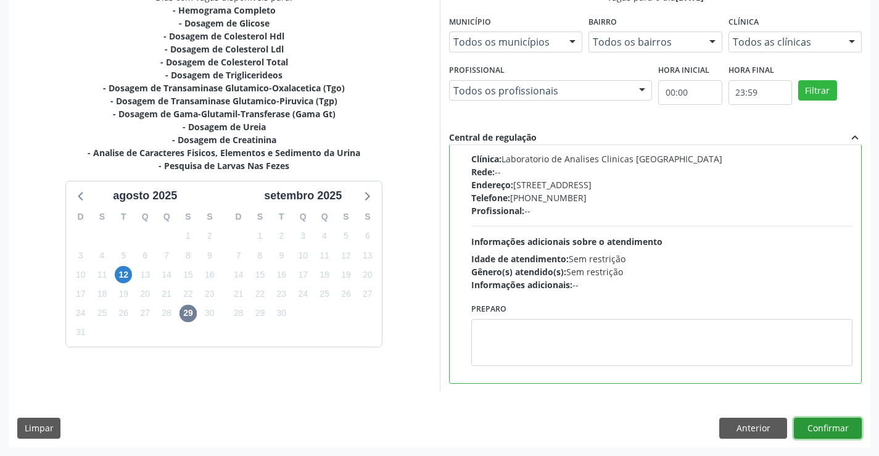
click at [822, 429] on button "Confirmar" at bounding box center [828, 428] width 68 height 21
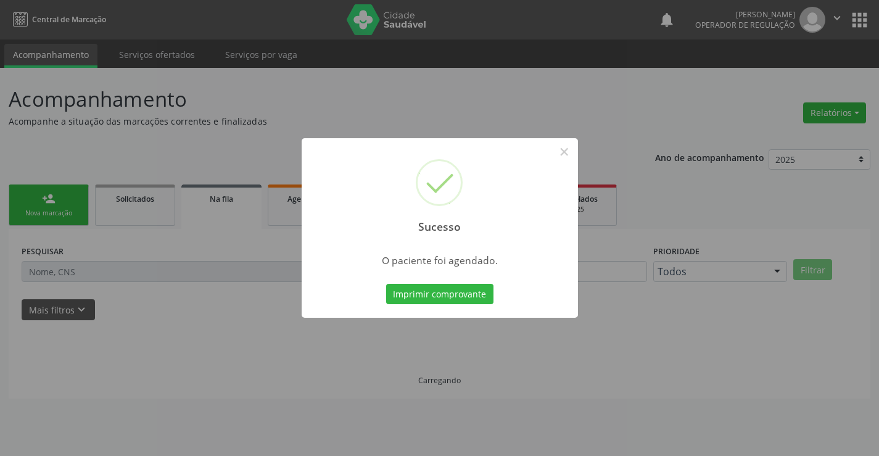
scroll to position [0, 0]
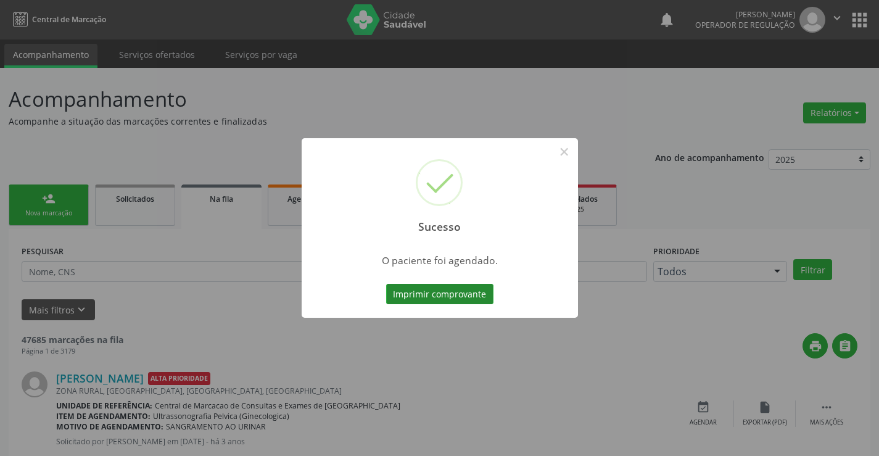
click at [457, 294] on button "Imprimir comprovante" at bounding box center [439, 294] width 107 height 21
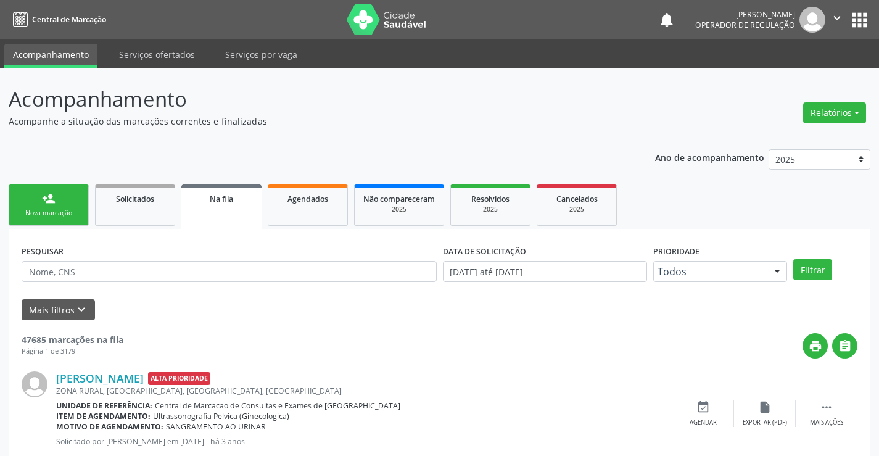
click at [72, 217] on div "Nova marcação" at bounding box center [49, 212] width 62 height 9
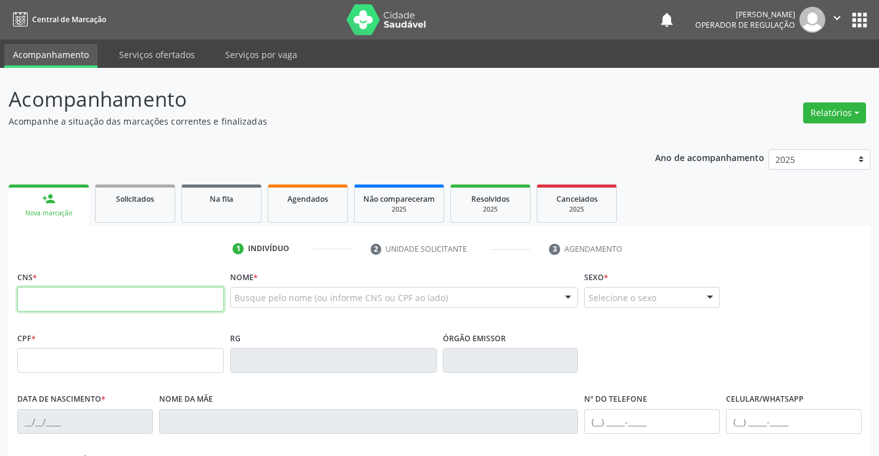
click at [71, 305] on input "text" at bounding box center [120, 299] width 207 height 25
type input "708 7001 4550 5492"
type input "0739390058"
type input "15/10/1971"
type input "(74) 99192-0558"
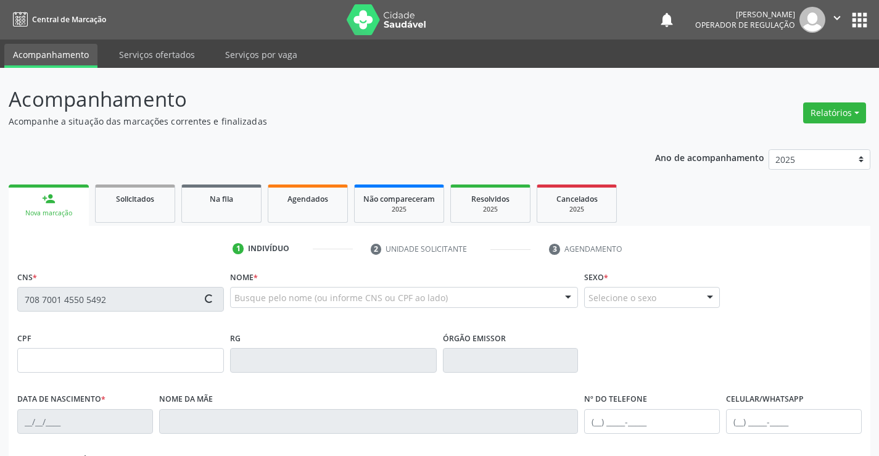
type input "(74) 99192-0558"
type input "S/N"
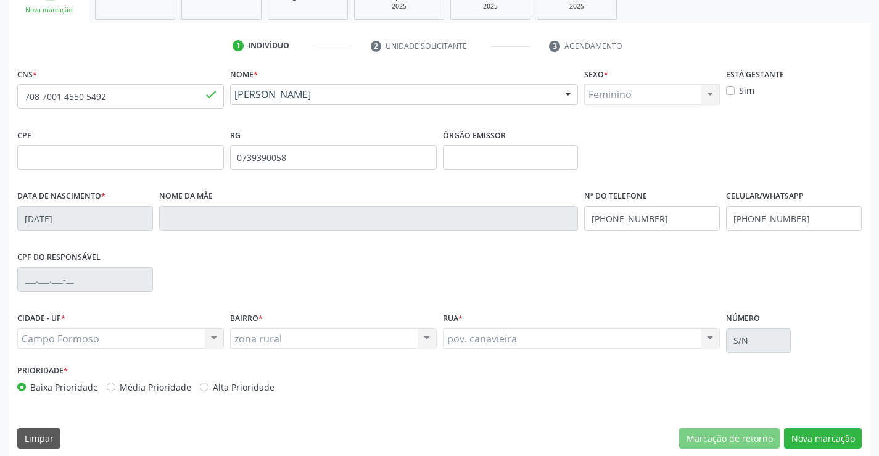
scroll to position [213, 0]
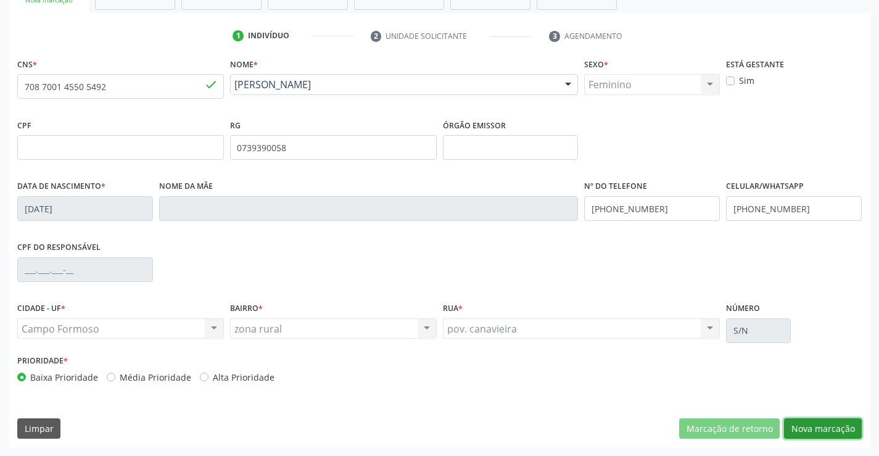
click at [818, 427] on button "Nova marcação" at bounding box center [823, 428] width 78 height 21
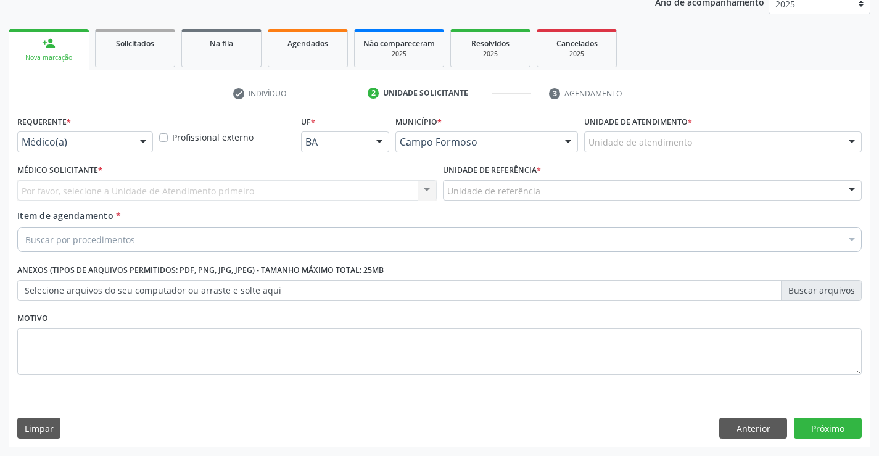
scroll to position [155, 0]
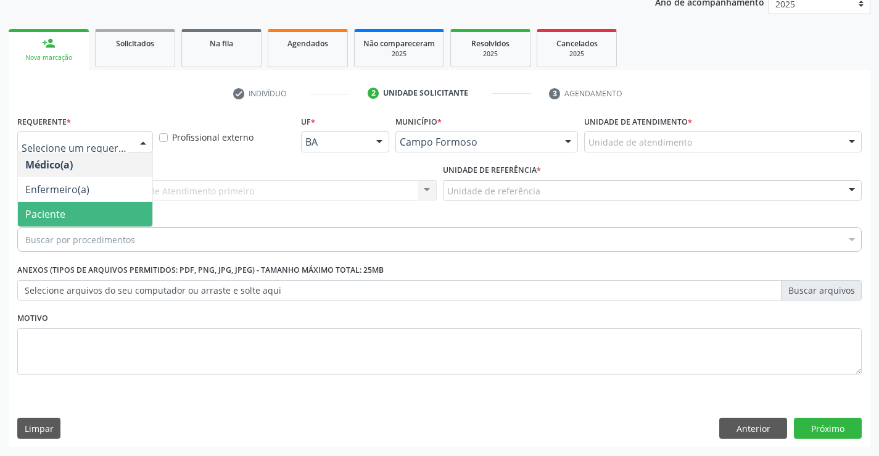
click at [113, 212] on span "Paciente" at bounding box center [85, 214] width 134 height 25
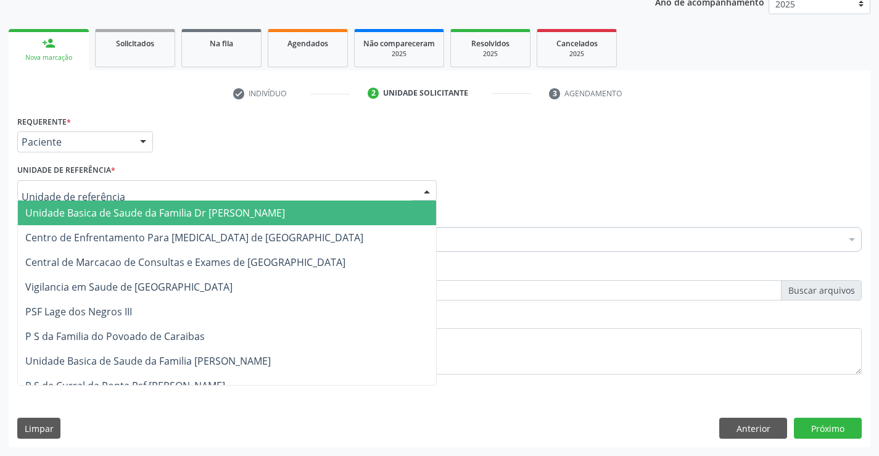
click at [116, 192] on div at bounding box center [226, 190] width 419 height 21
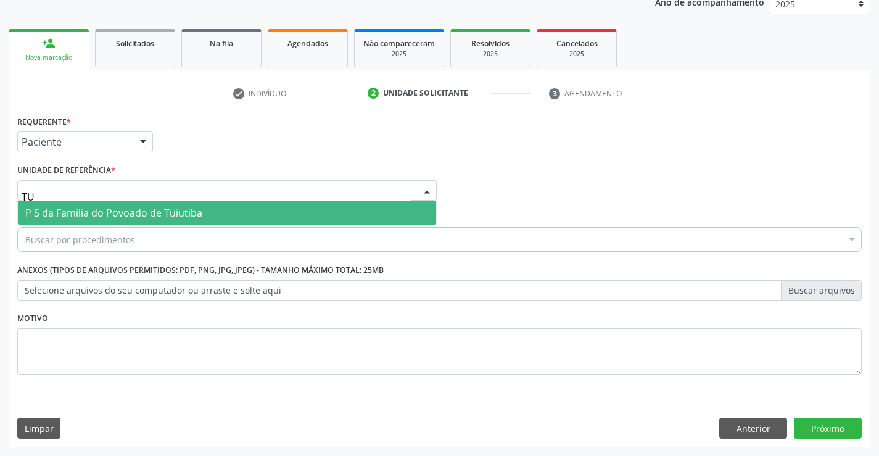
type input "TUI"
click at [117, 209] on span "P S da Familia do Povoado de Tuiutiba" at bounding box center [113, 213] width 177 height 14
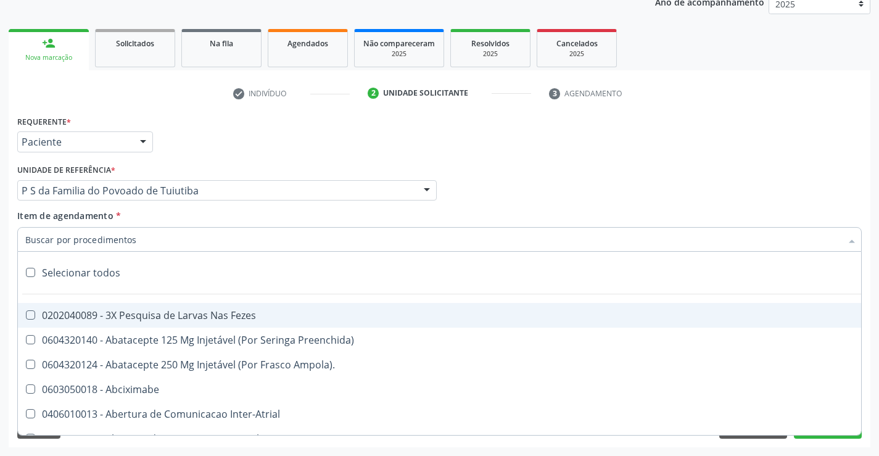
click at [145, 242] on div at bounding box center [439, 239] width 844 height 25
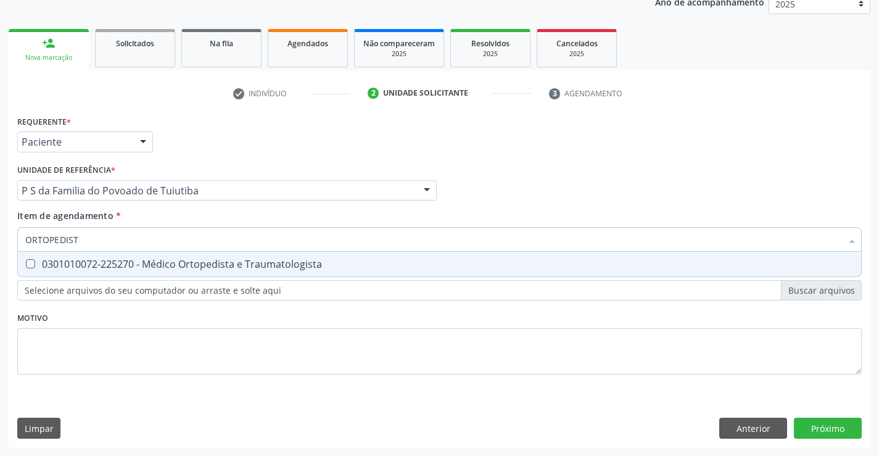
type input "ORTOPEDISTA"
click at [162, 266] on div "0301010072-225270 - Médico Ortopedista e Traumatologista" at bounding box center [439, 264] width 828 height 10
checkbox Traumatologista "true"
click at [161, 319] on div "Requerente * Paciente Médico(a) Enfermeiro(a) Paciente Nenhum resultado encontr…" at bounding box center [439, 251] width 844 height 279
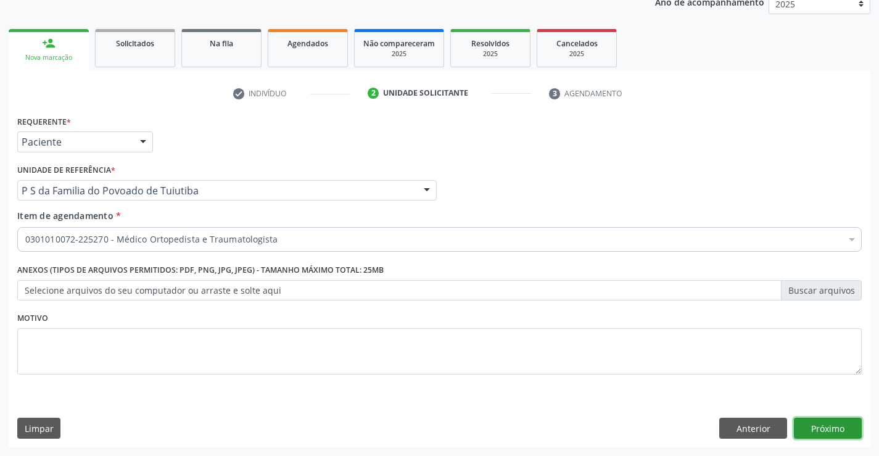
click at [827, 428] on button "Próximo" at bounding box center [828, 428] width 68 height 21
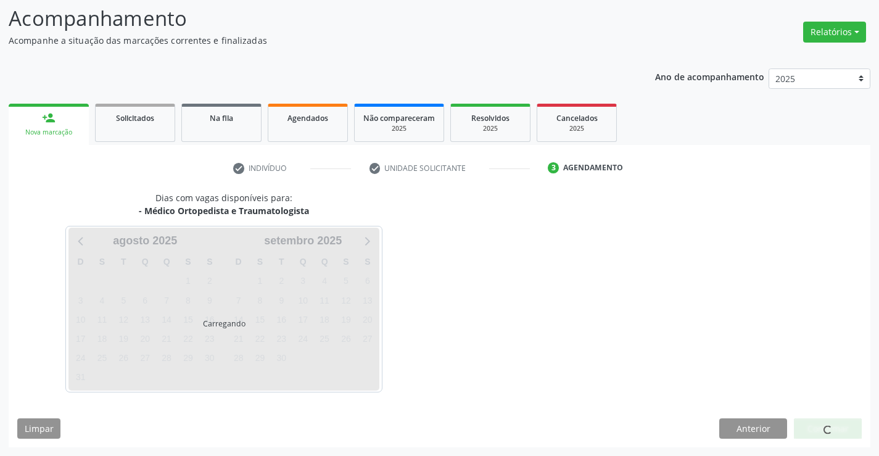
scroll to position [81, 0]
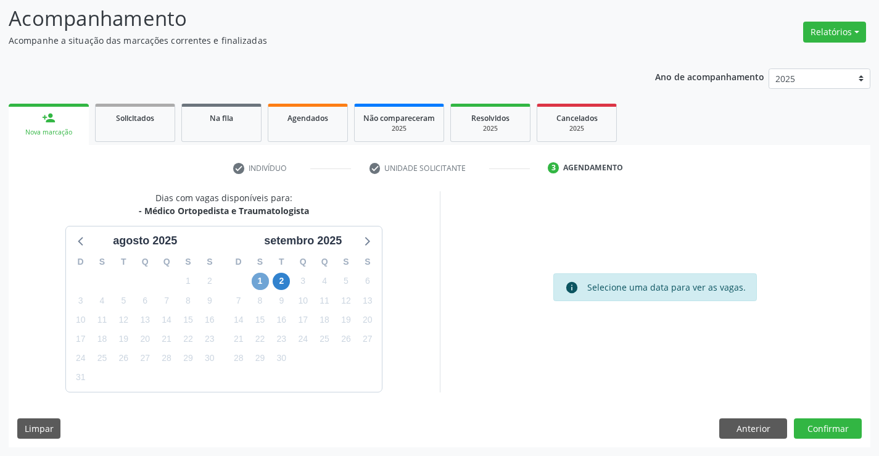
click at [260, 283] on span "1" at bounding box center [260, 281] width 17 height 17
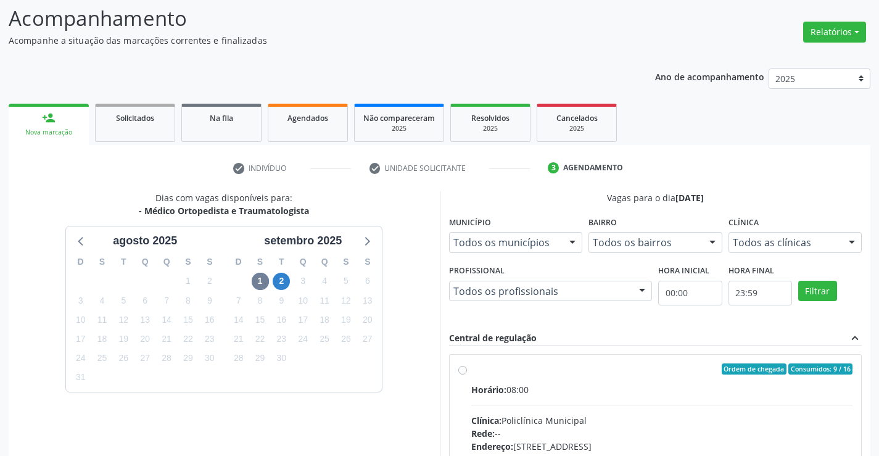
click at [471, 369] on label "Ordem de chegada Consumidos: 9 / 16 Horário: 08:00 Clínica: Policlínica Municip…" at bounding box center [662, 457] width 382 height 189
click at [464, 369] on input "Ordem de chegada Consumidos: 9 / 16 Horário: 08:00 Clínica: Policlínica Municip…" at bounding box center [462, 368] width 9 height 11
radio input "true"
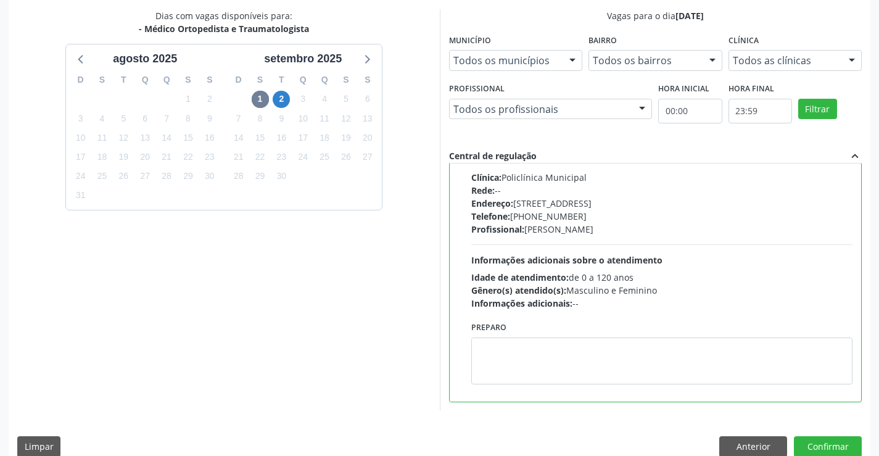
scroll to position [281, 0]
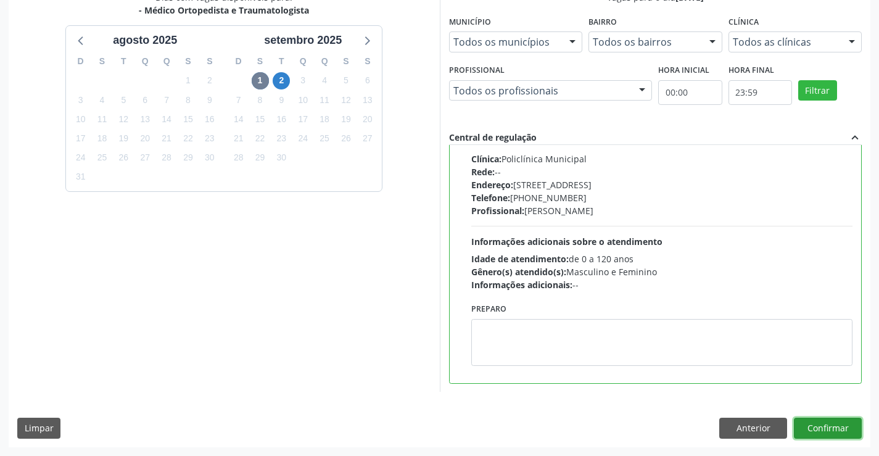
click at [813, 424] on button "Confirmar" at bounding box center [828, 428] width 68 height 21
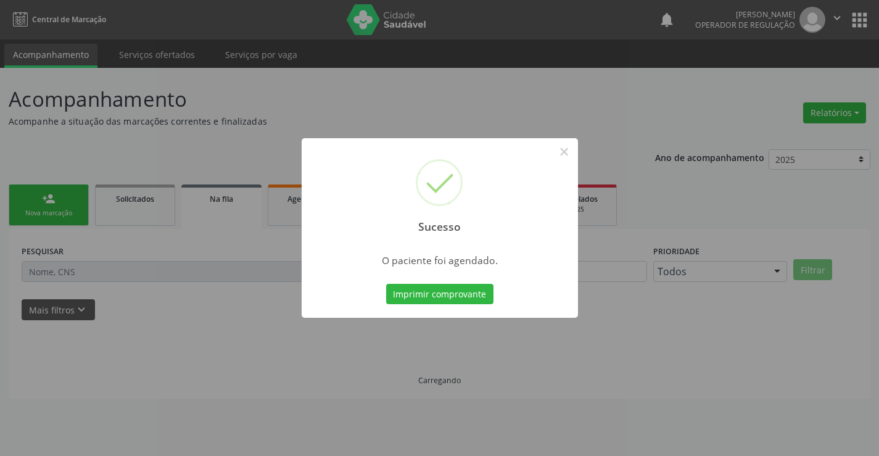
scroll to position [0, 0]
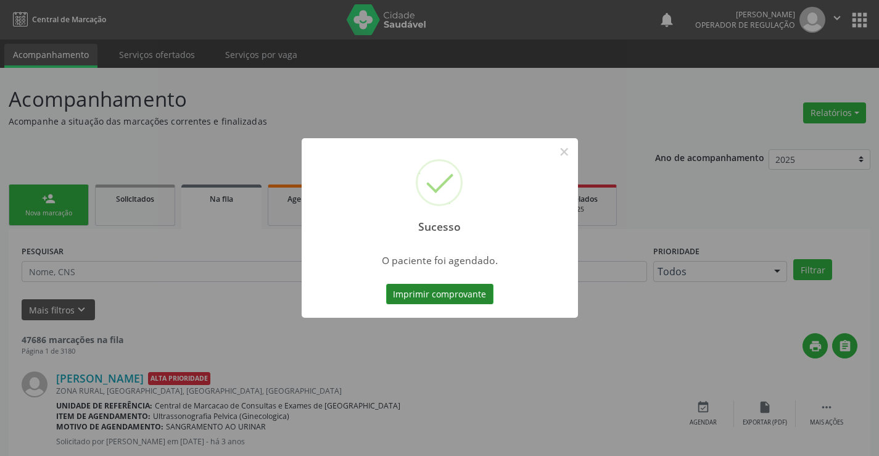
click at [463, 289] on button "Imprimir comprovante" at bounding box center [439, 294] width 107 height 21
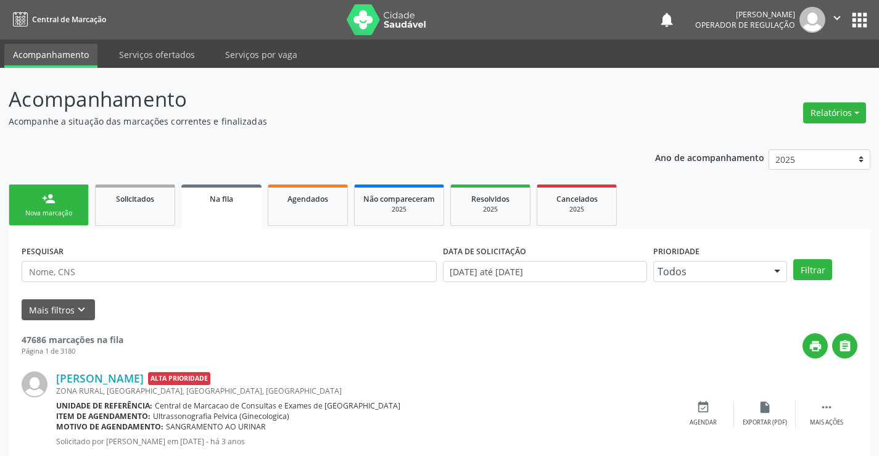
click at [75, 216] on div "Nova marcação" at bounding box center [49, 212] width 62 height 9
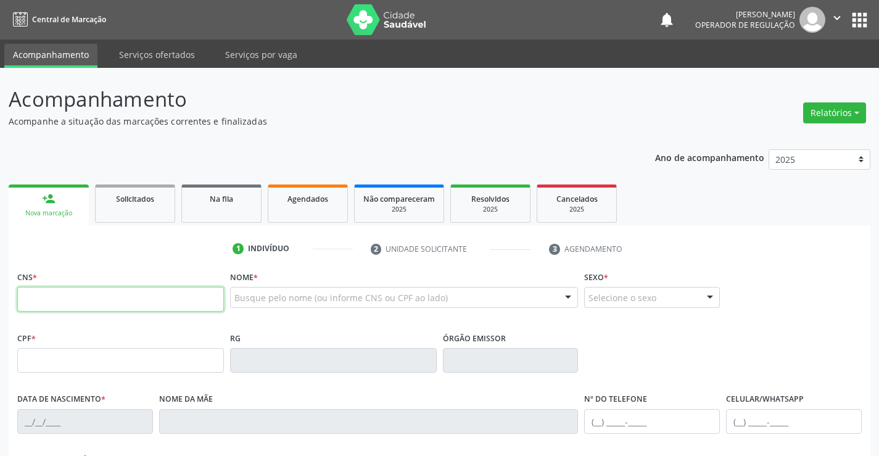
click at [81, 292] on input "text" at bounding box center [120, 299] width 207 height 25
type input "702 3041 4136 6518"
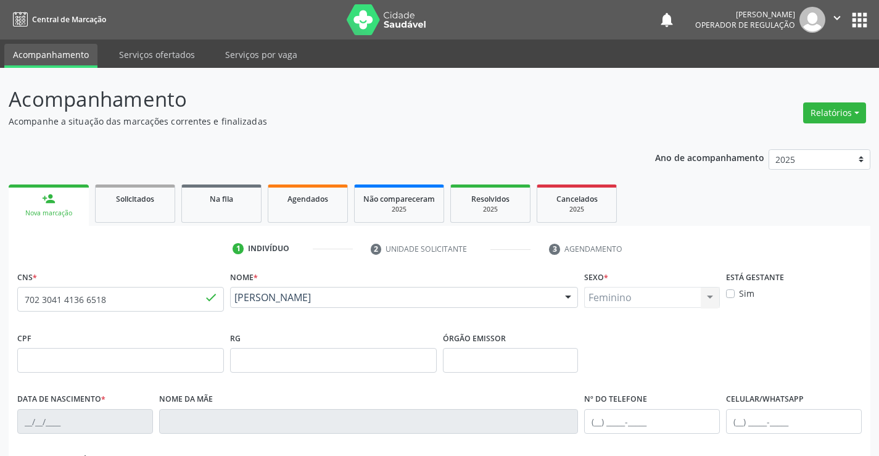
type input "0500059012"
type input "06/02/1966"
type input "(74) 99125-0276"
type input "991.350.005-20"
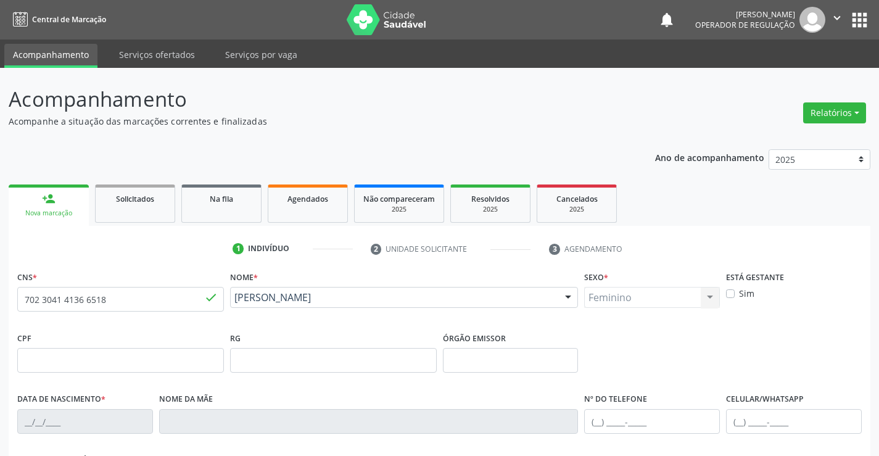
type input "sn"
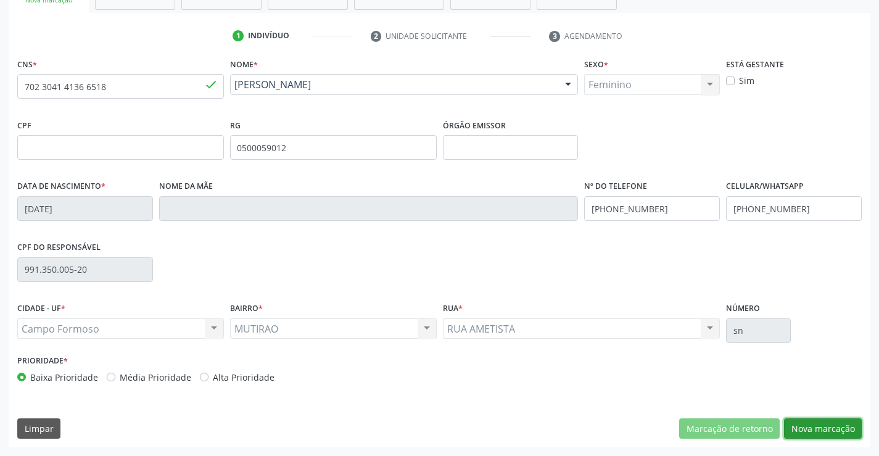
click at [815, 427] on button "Nova marcação" at bounding box center [823, 428] width 78 height 21
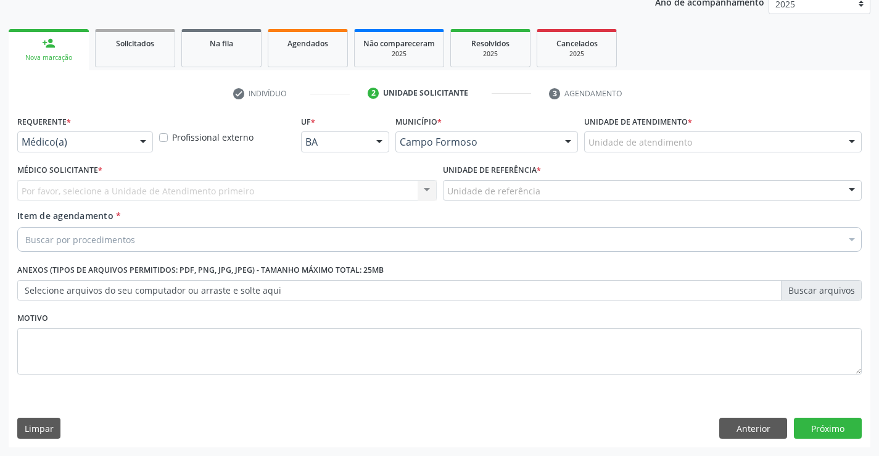
scroll to position [155, 0]
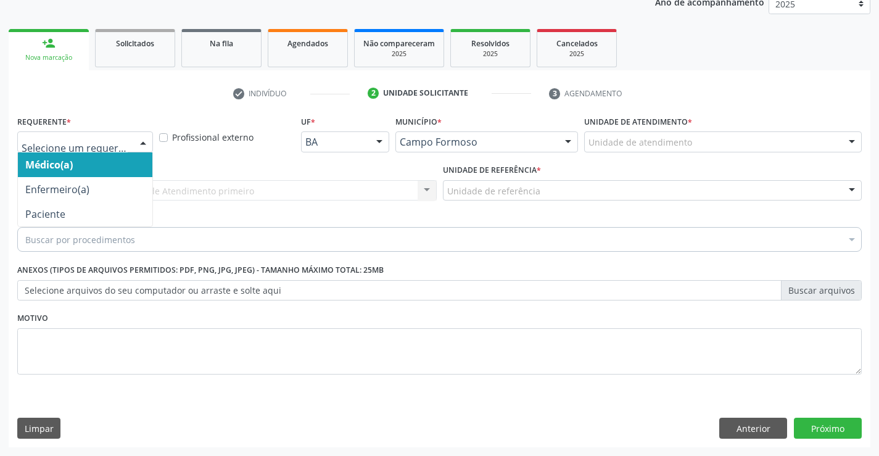
click at [141, 143] on div at bounding box center [143, 142] width 19 height 21
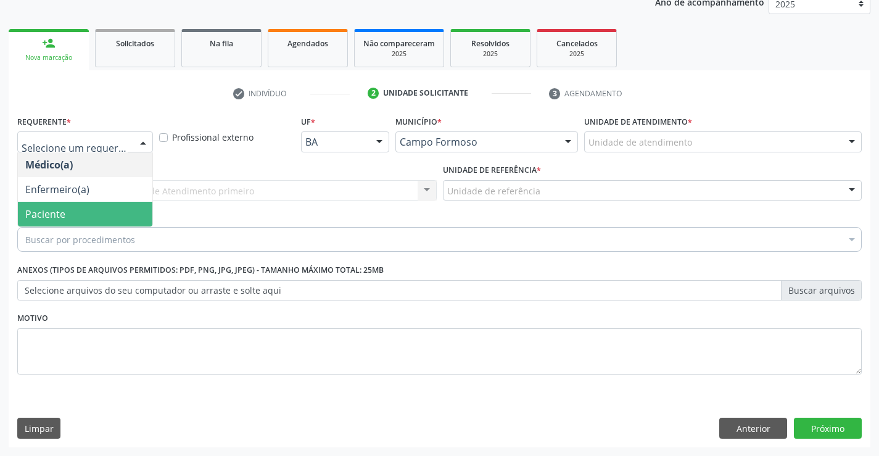
click at [101, 224] on span "Paciente" at bounding box center [85, 214] width 134 height 25
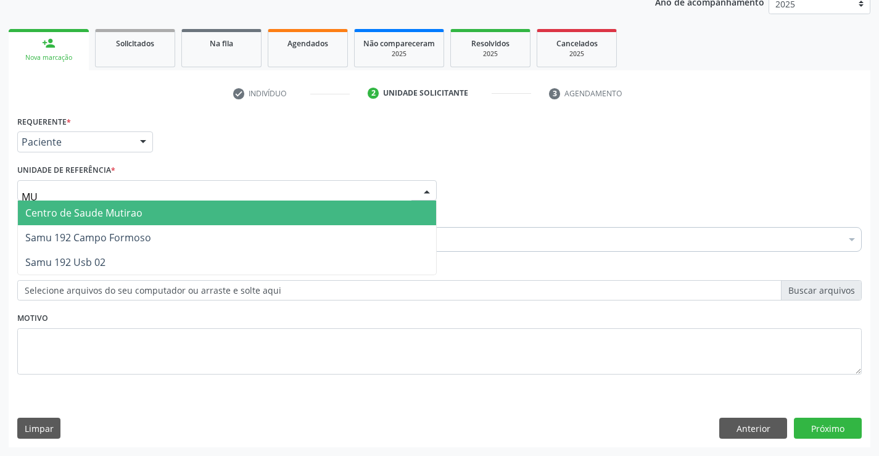
type input "MUT"
click at [115, 214] on span "Centro de Saude Mutirao" at bounding box center [83, 213] width 117 height 14
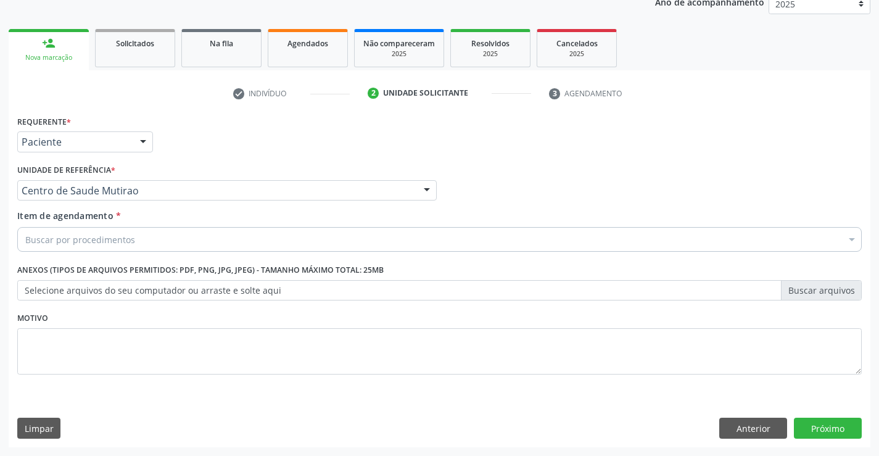
click at [130, 247] on div "Buscar por procedimentos" at bounding box center [439, 239] width 844 height 25
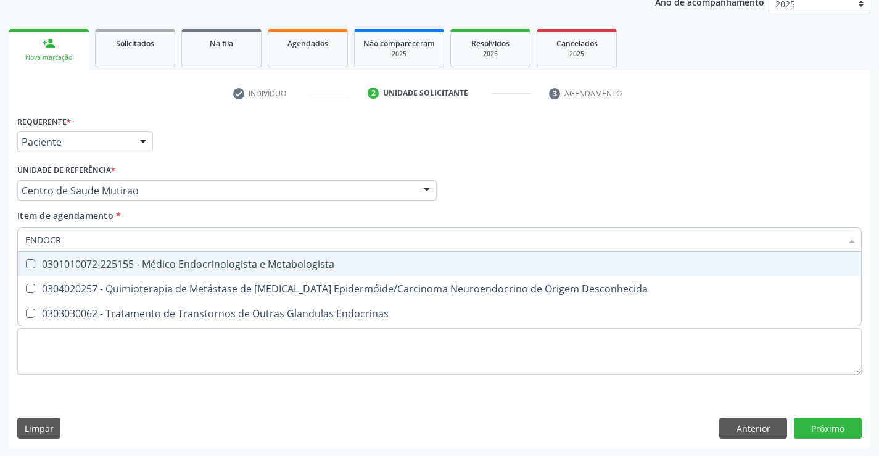
type input "ENDOCRI"
click at [262, 260] on div "0301010072-225155 - Médico Endocrinologista e Metabologista" at bounding box center [439, 264] width 828 height 10
checkbox Metabologista "true"
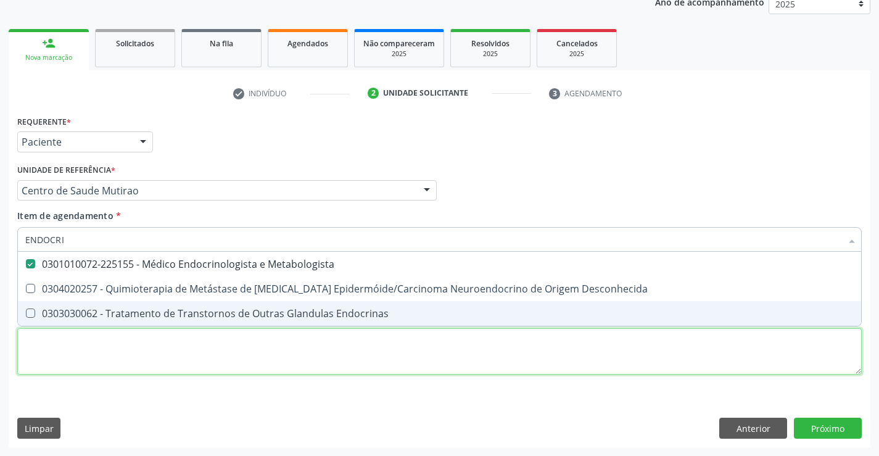
click at [279, 350] on div "Requerente * Paciente Médico(a) Enfermeiro(a) Paciente Nenhum resultado encontr…" at bounding box center [439, 251] width 844 height 279
checkbox Desconhecida "true"
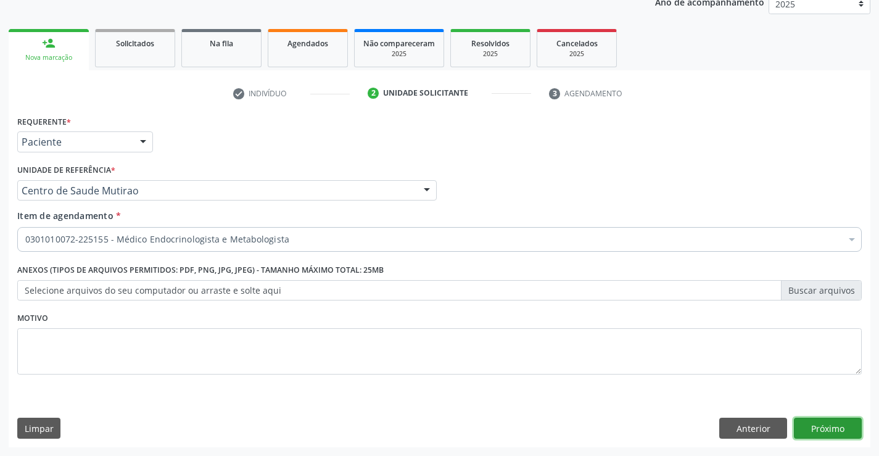
click at [819, 426] on button "Próximo" at bounding box center [828, 428] width 68 height 21
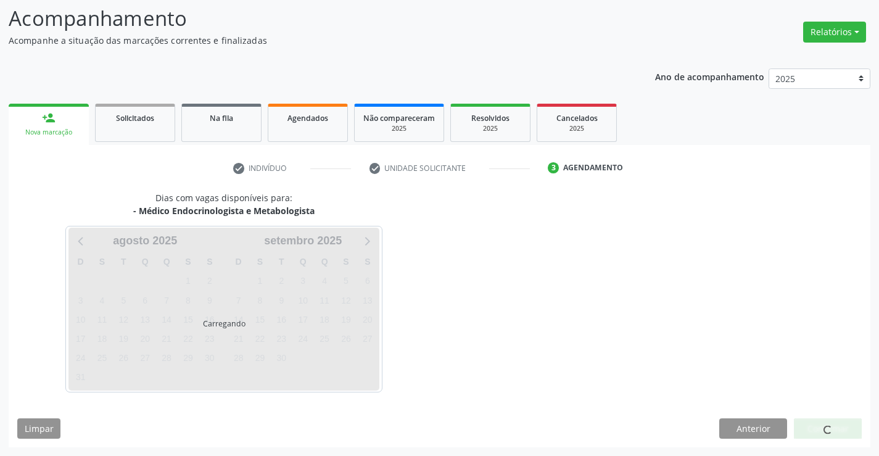
scroll to position [81, 0]
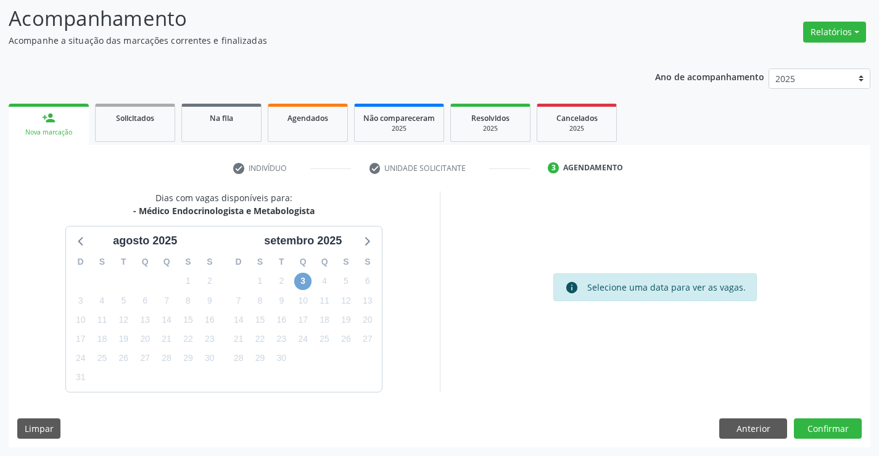
click at [307, 279] on span "3" at bounding box center [302, 281] width 17 height 17
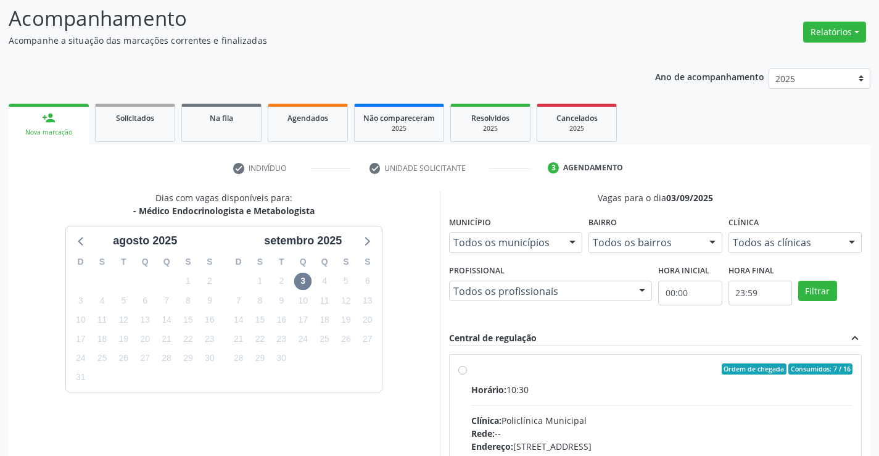
click at [471, 369] on label "Ordem de chegada Consumidos: 7 / 16 Horário: 10:30 Clínica: Policlínica Municip…" at bounding box center [662, 457] width 382 height 189
click at [461, 369] on input "Ordem de chegada Consumidos: 7 / 16 Horário: 10:30 Clínica: Policlínica Municip…" at bounding box center [462, 368] width 9 height 11
radio input "true"
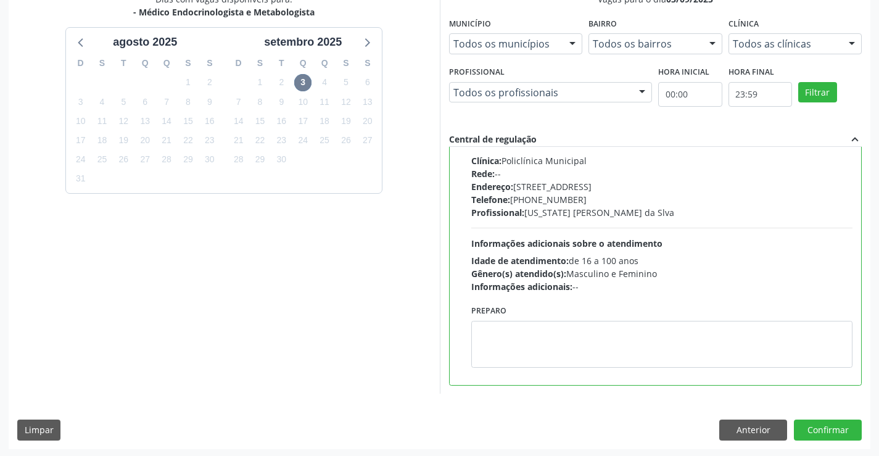
scroll to position [281, 0]
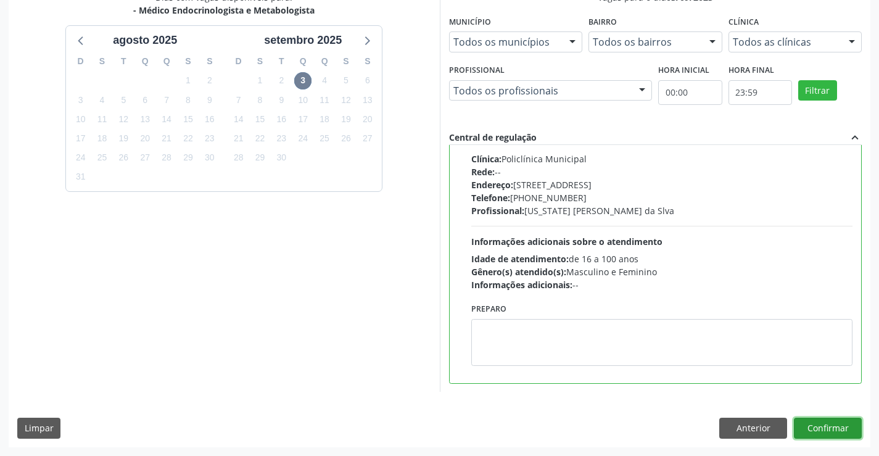
click at [826, 426] on button "Confirmar" at bounding box center [828, 428] width 68 height 21
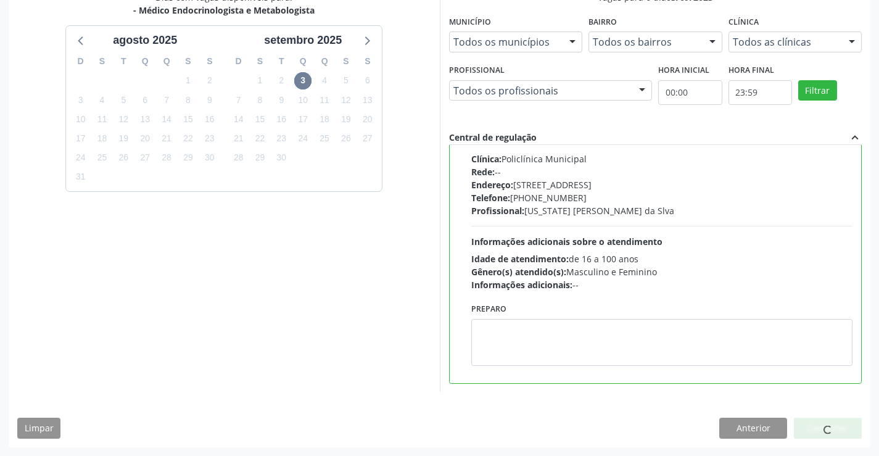
scroll to position [0, 0]
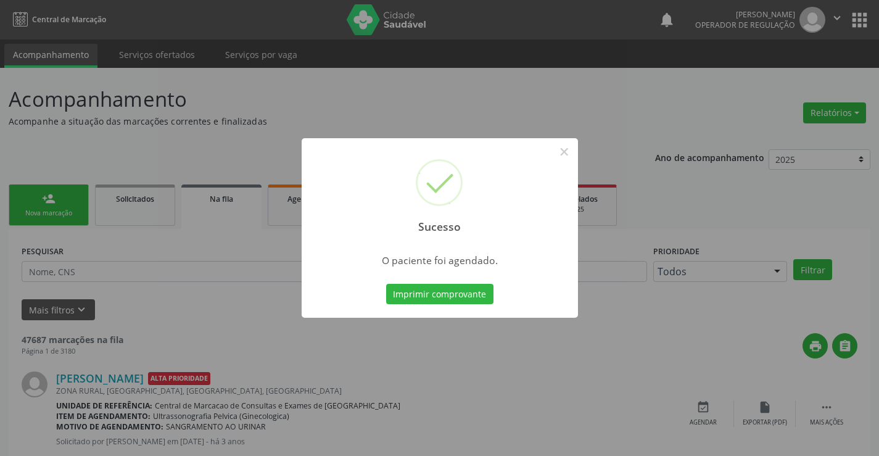
click at [386, 284] on button "Imprimir comprovante" at bounding box center [439, 294] width 107 height 21
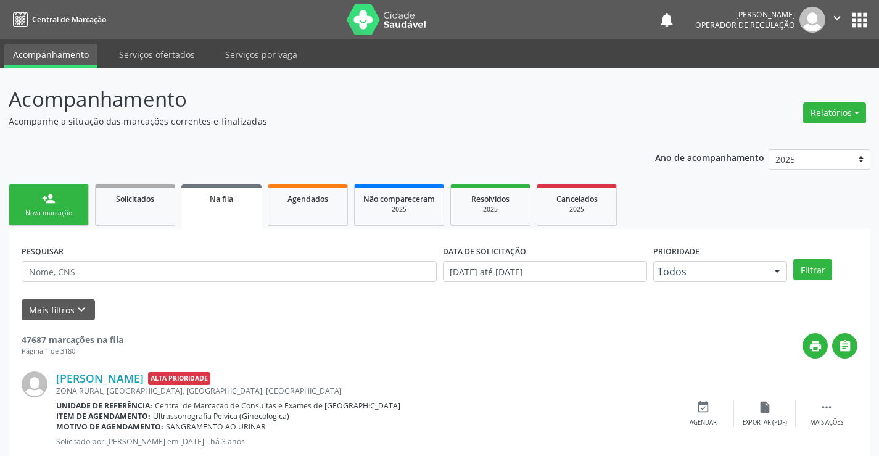
click at [73, 215] on div "Nova marcação" at bounding box center [49, 212] width 62 height 9
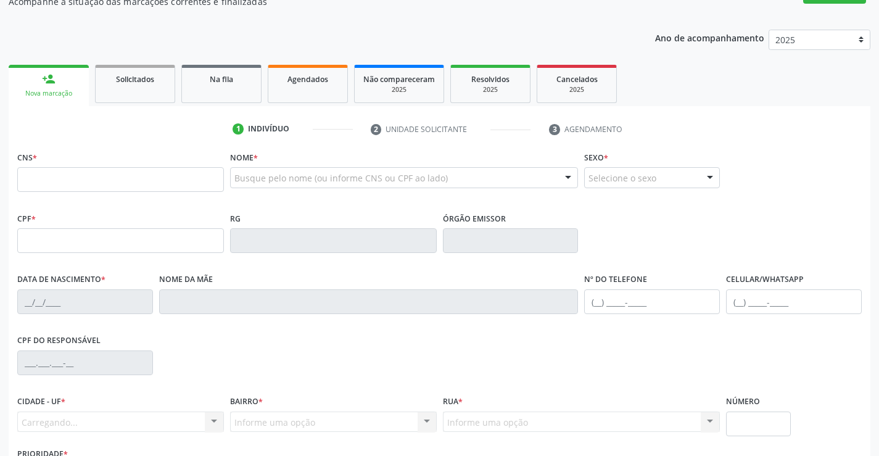
scroll to position [123, 0]
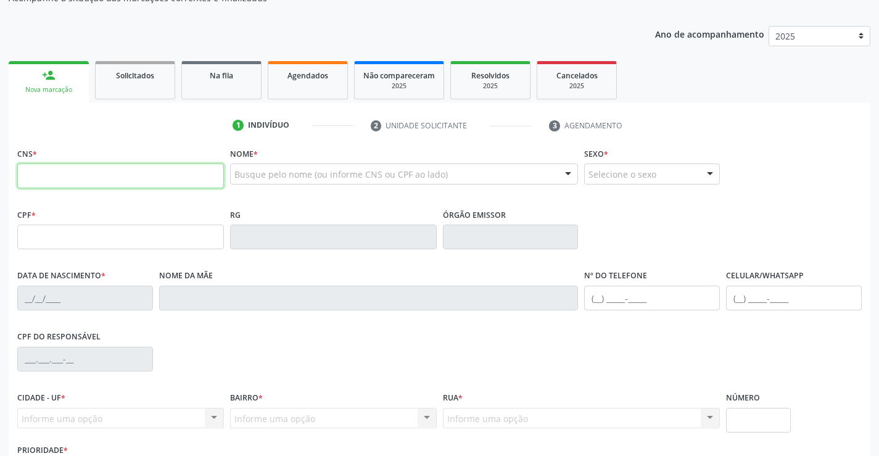
click at [69, 175] on input "text" at bounding box center [120, 175] width 207 height 25
type input "708 9077 3360 2817"
type input "0256952400"
type input "[DATE]"
type input "[PHONE_NUMBER]"
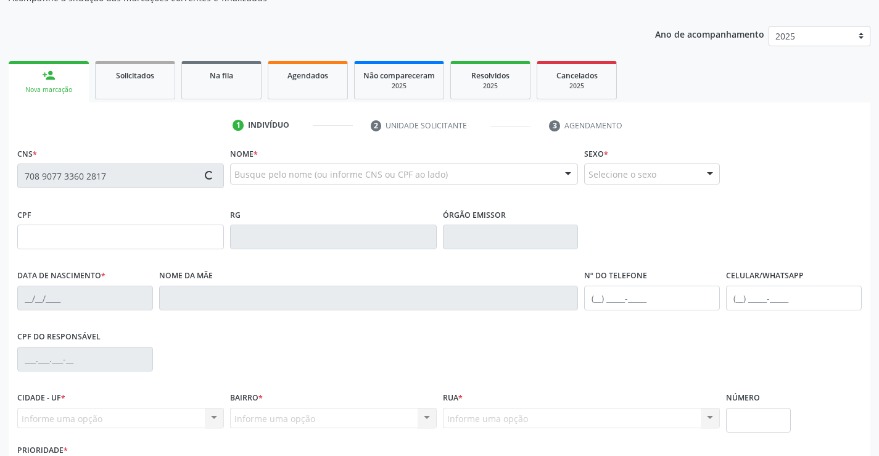
type input "[PHONE_NUMBER]"
type input "503.974.945-72"
type input "S/N"
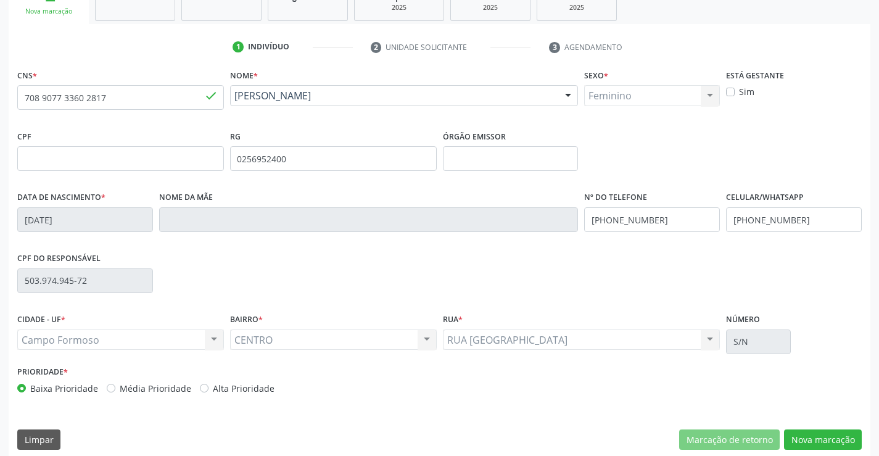
scroll to position [213, 0]
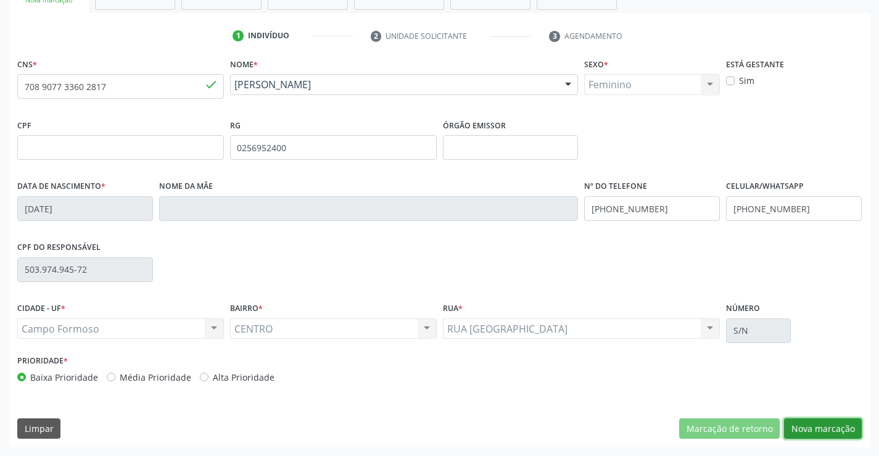
click at [822, 426] on button "Nova marcação" at bounding box center [823, 428] width 78 height 21
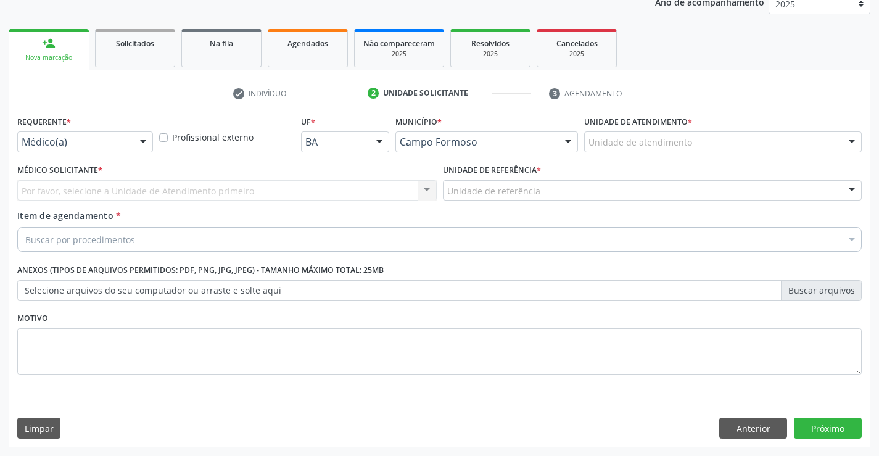
scroll to position [155, 0]
click at [147, 142] on div at bounding box center [143, 142] width 19 height 21
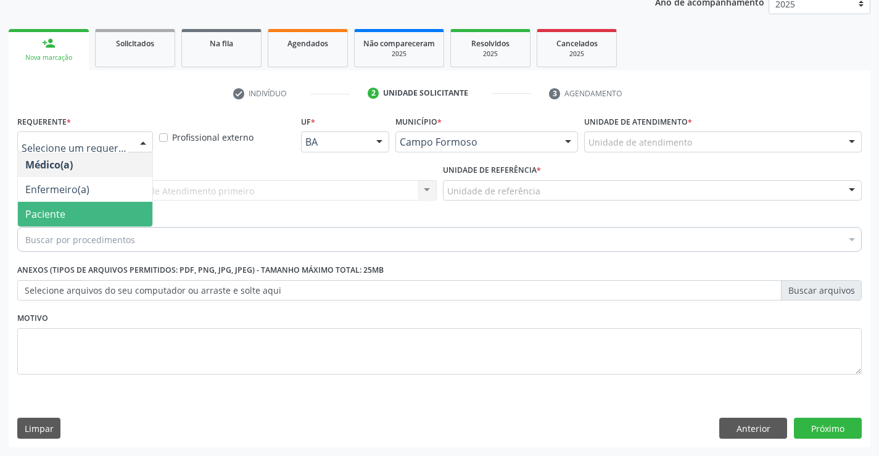
click at [109, 208] on span "Paciente" at bounding box center [85, 214] width 134 height 25
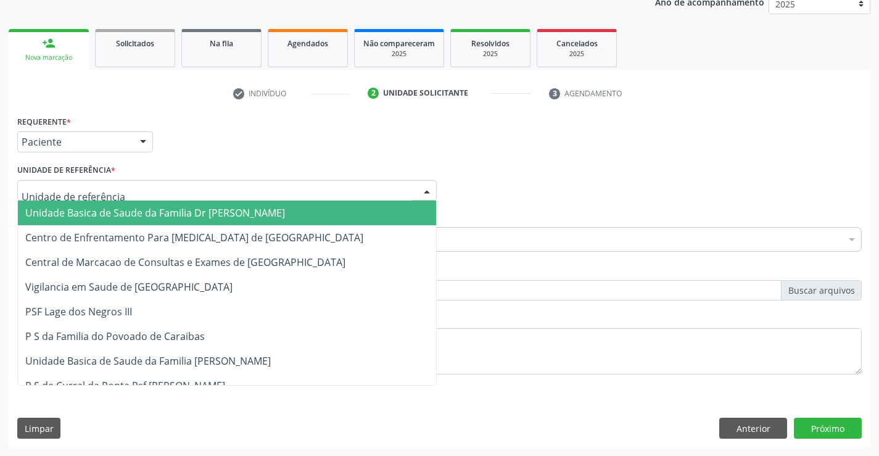
click at [126, 197] on div at bounding box center [226, 190] width 419 height 21
click at [154, 217] on span "Unidade Basica de Saude da Familia Dr [PERSON_NAME]" at bounding box center [155, 213] width 260 height 14
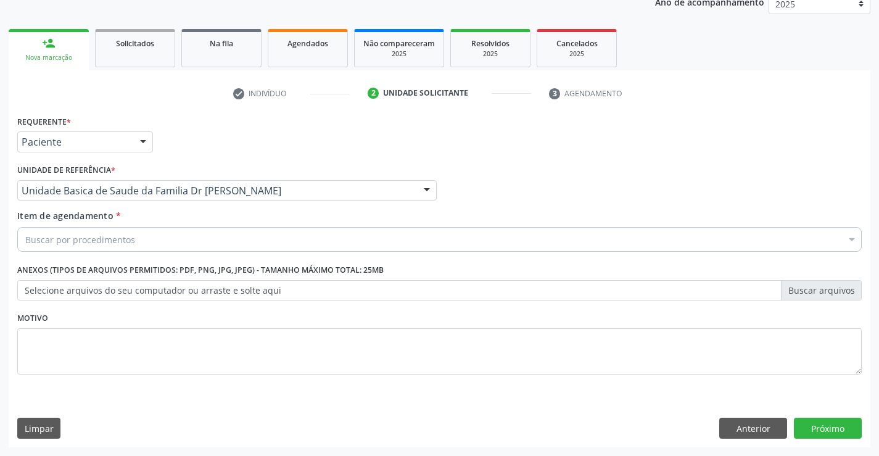
click at [149, 242] on div "Buscar por procedimentos" at bounding box center [439, 239] width 844 height 25
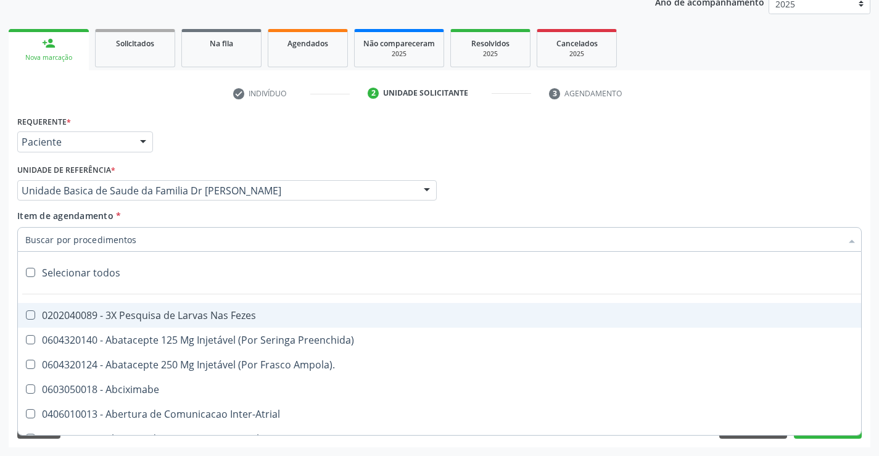
click at [149, 242] on input "Item de agendamento *" at bounding box center [433, 239] width 816 height 25
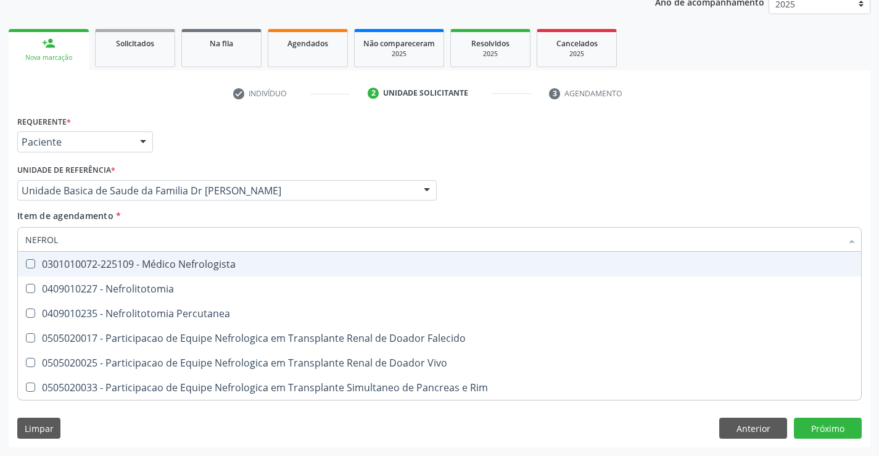
type input "NEFROLO"
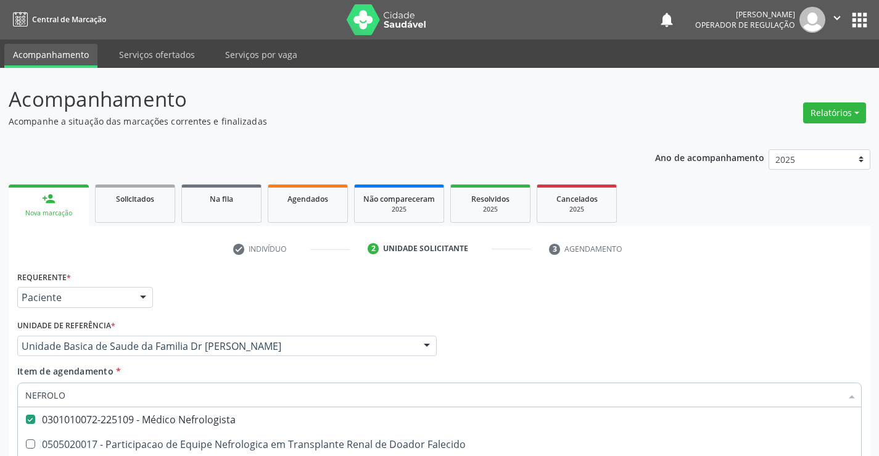
scroll to position [155, 0]
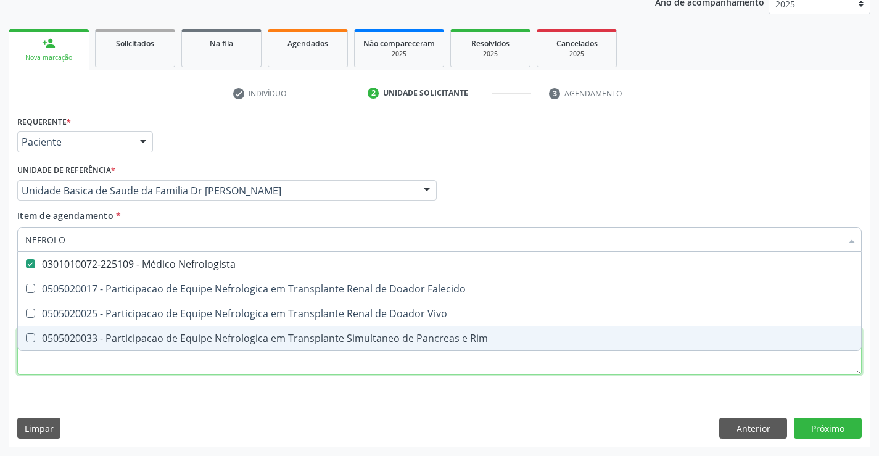
click at [223, 367] on div "Requerente * Paciente Médico(a) Enfermeiro(a) Paciente Nenhum resultado encontr…" at bounding box center [439, 251] width 844 height 279
checkbox Falecido "true"
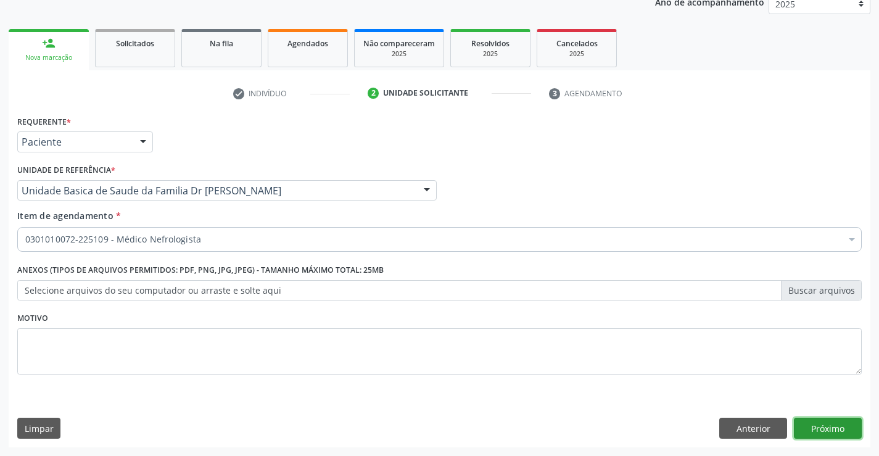
click at [801, 431] on button "Próximo" at bounding box center [828, 428] width 68 height 21
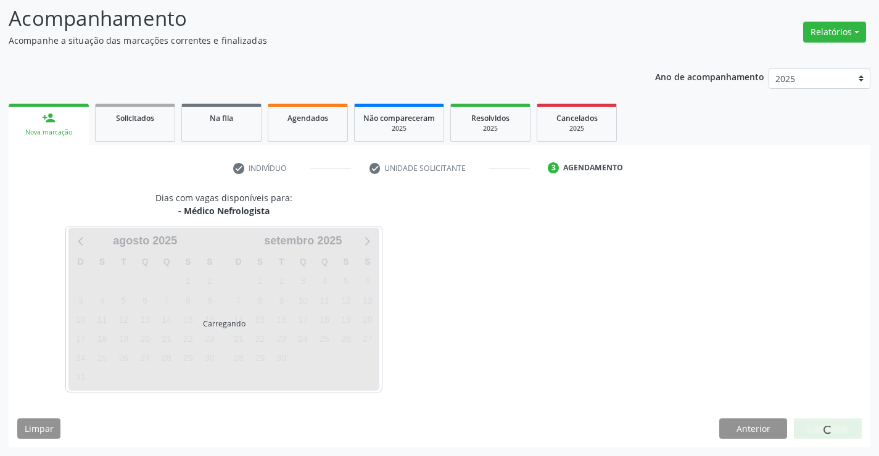
scroll to position [81, 0]
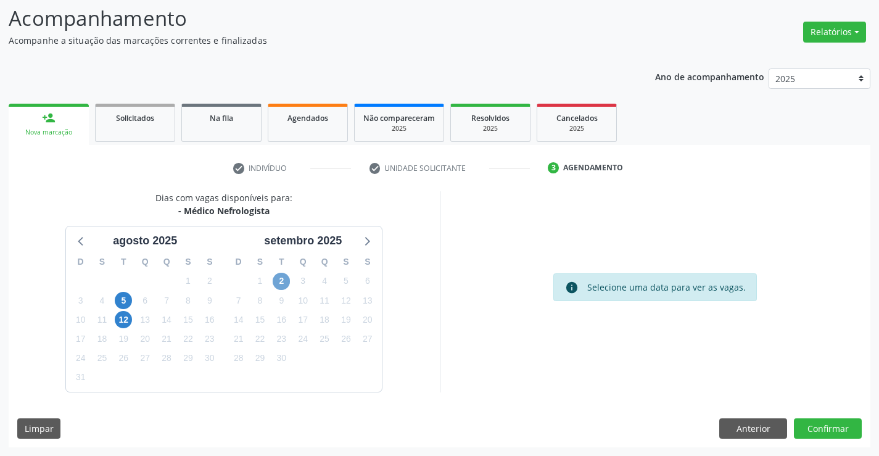
click at [283, 284] on span "2" at bounding box center [281, 281] width 17 height 17
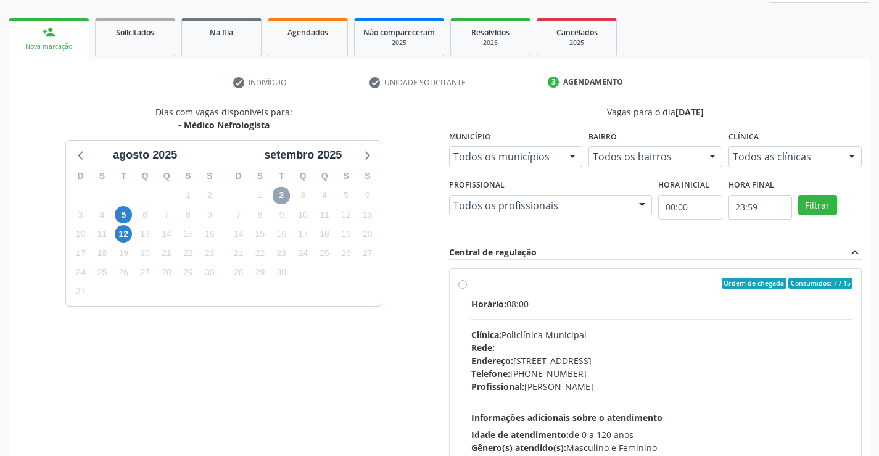
scroll to position [204, 0]
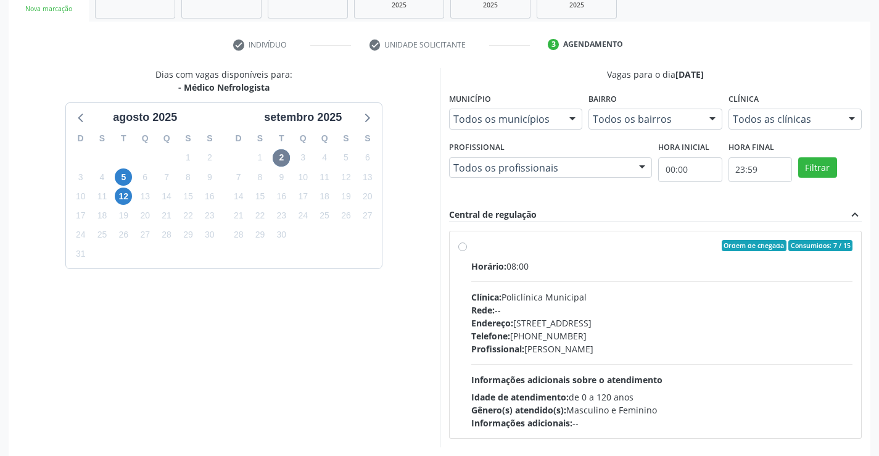
click at [471, 246] on label "Ordem de chegada Consumidos: 7 / 15 Horário: 08:00 Clínica: Policlínica Municip…" at bounding box center [662, 334] width 382 height 189
click at [463, 246] on input "Ordem de chegada Consumidos: 7 / 15 Horário: 08:00 Clínica: Policlínica Municip…" at bounding box center [462, 245] width 9 height 11
radio input "true"
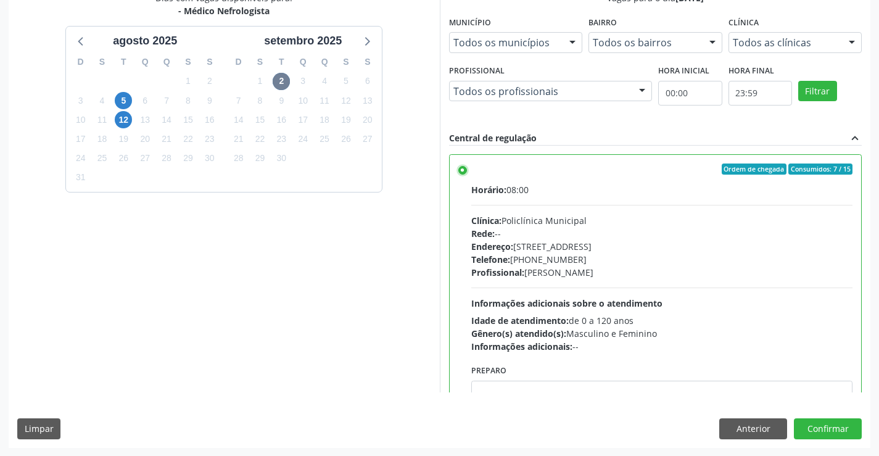
scroll to position [281, 0]
click at [827, 426] on button "Confirmar" at bounding box center [828, 428] width 68 height 21
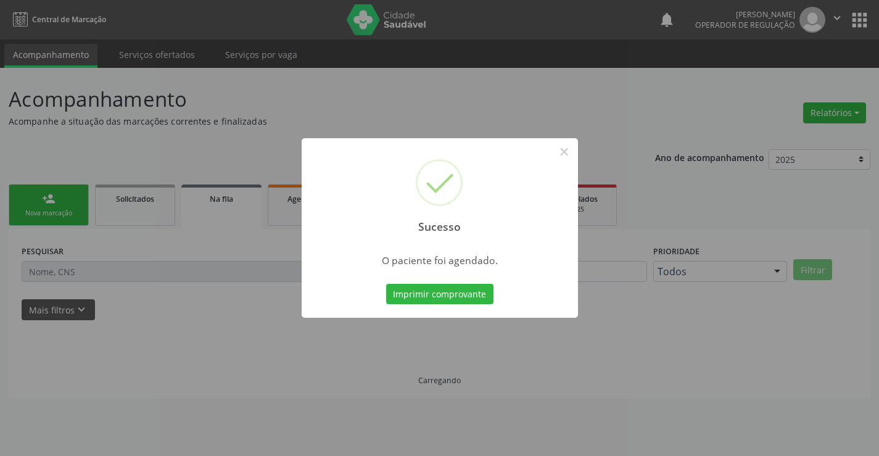
scroll to position [0, 0]
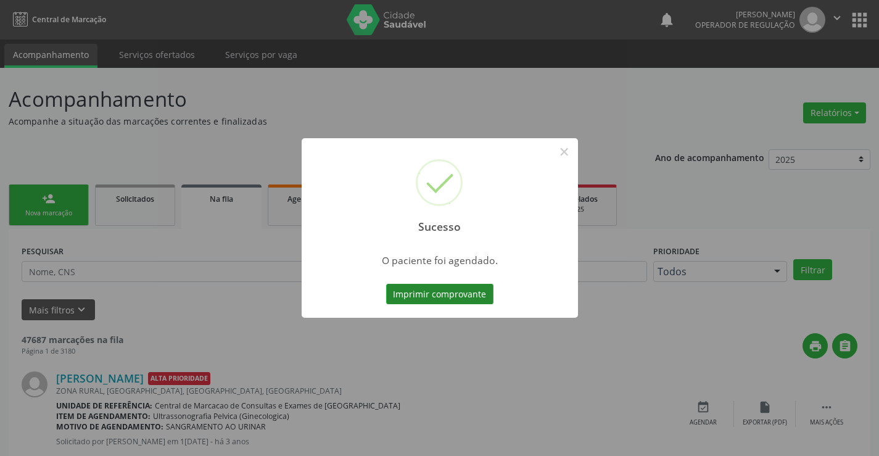
click at [464, 297] on button "Imprimir comprovante" at bounding box center [439, 294] width 107 height 21
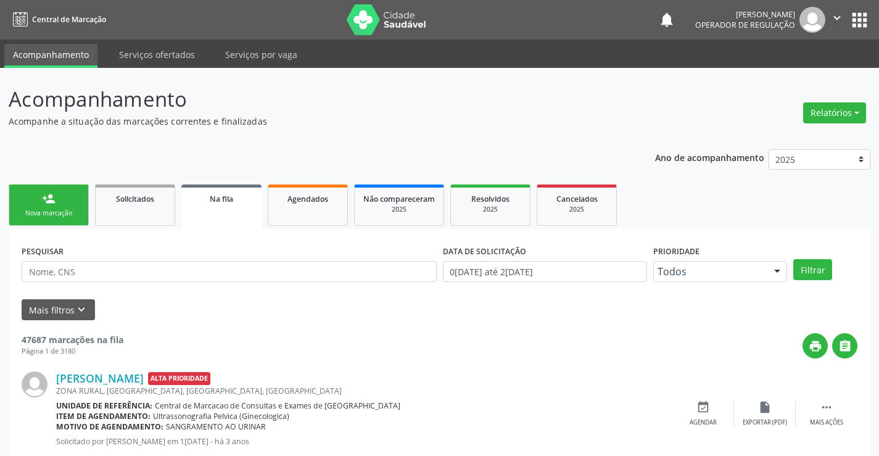
click at [82, 213] on link "person_add Nova marcação" at bounding box center [49, 204] width 80 height 41
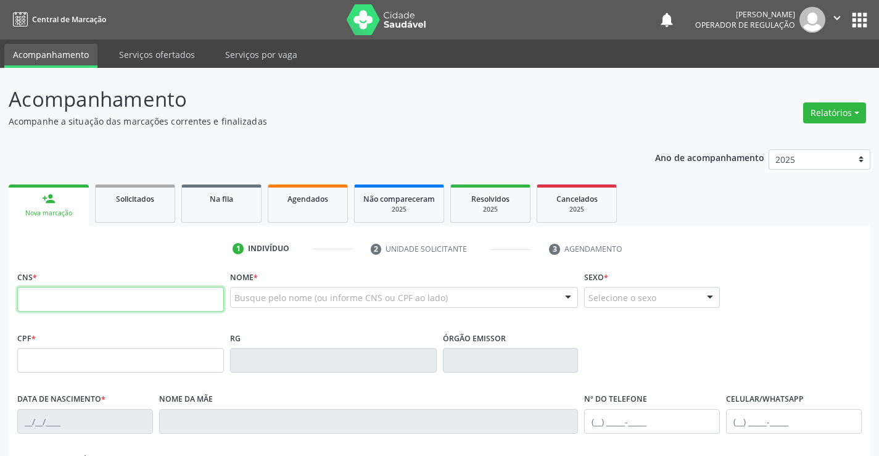
click at [49, 302] on input "text" at bounding box center [120, 299] width 207 height 25
type input "708 9077 3360 2817"
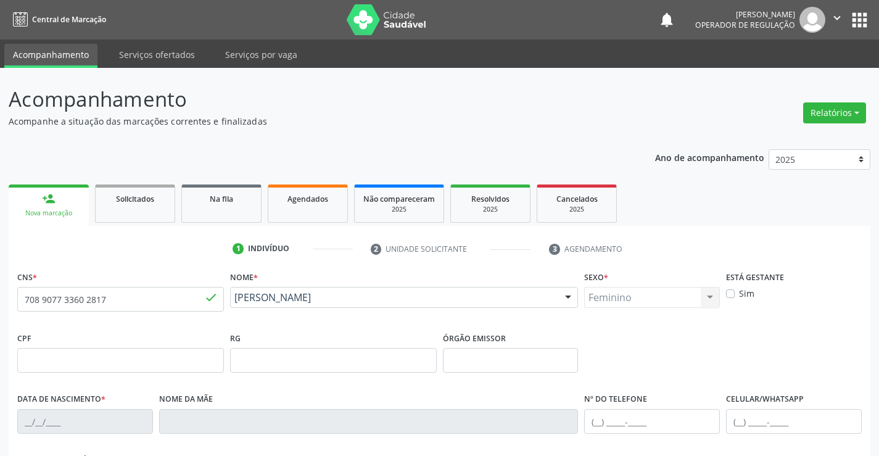
type input "0256952400"
type input "[DATE]"
type input "[PHONE_NUMBER]"
type input "503.974.945-72"
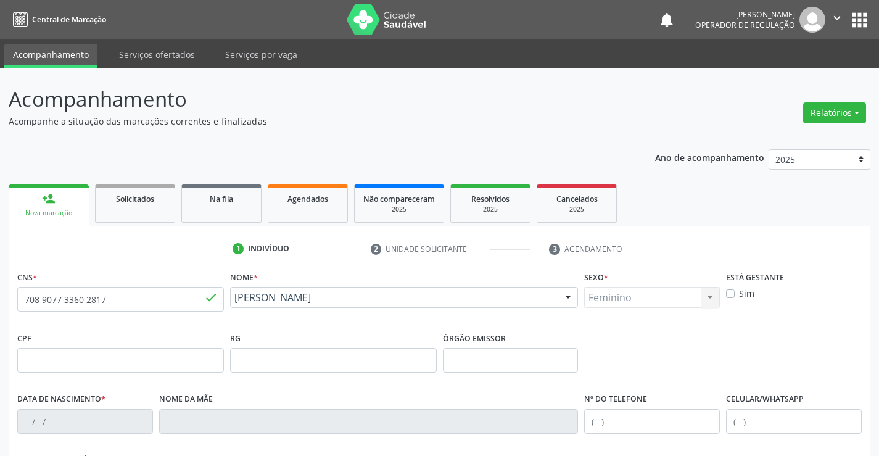
type input "S/N"
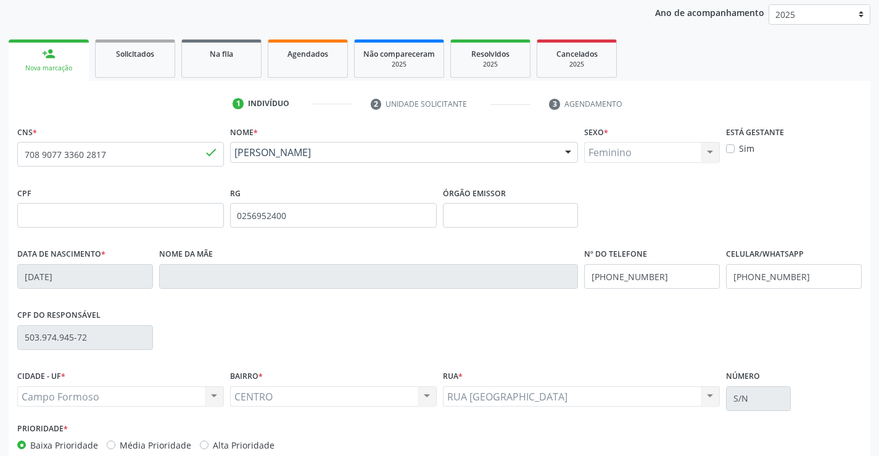
scroll to position [213, 0]
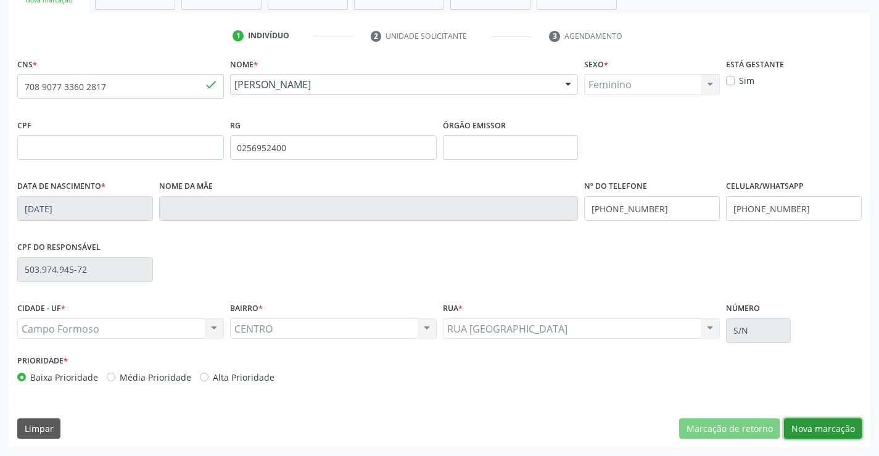
click at [828, 429] on button "Nova marcação" at bounding box center [823, 428] width 78 height 21
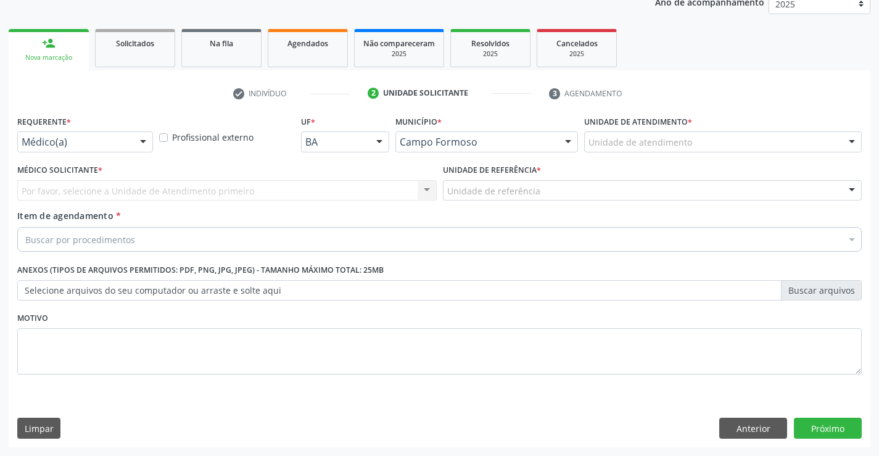
scroll to position [155, 0]
click at [141, 134] on div at bounding box center [143, 142] width 19 height 21
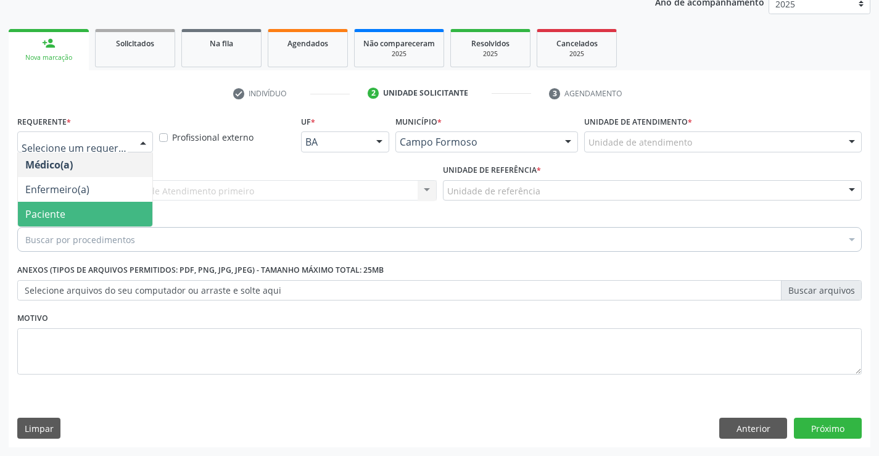
click at [98, 207] on span "Paciente" at bounding box center [85, 214] width 134 height 25
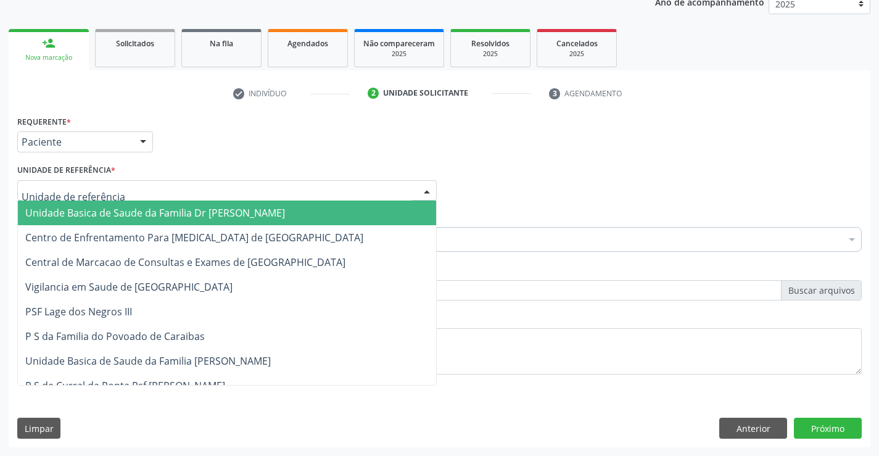
click at [122, 210] on span "Unidade Basica de Saude da Familia Dr [PERSON_NAME]" at bounding box center [155, 213] width 260 height 14
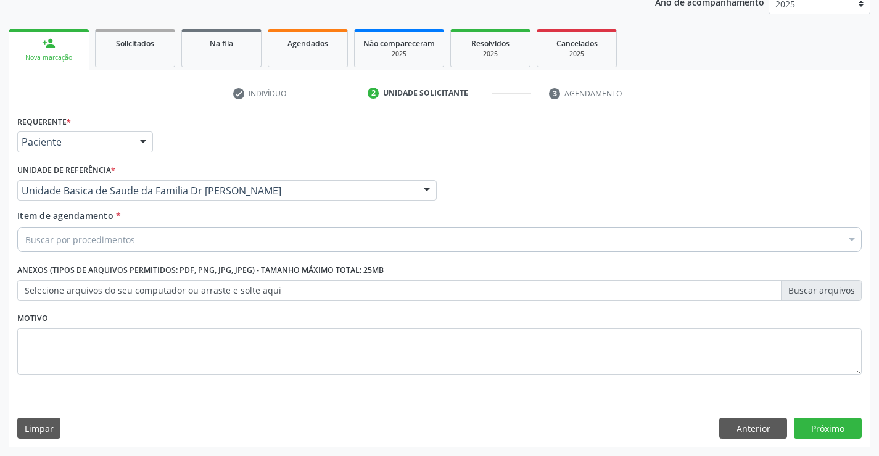
click at [141, 241] on div "Buscar por procedimentos" at bounding box center [439, 239] width 844 height 25
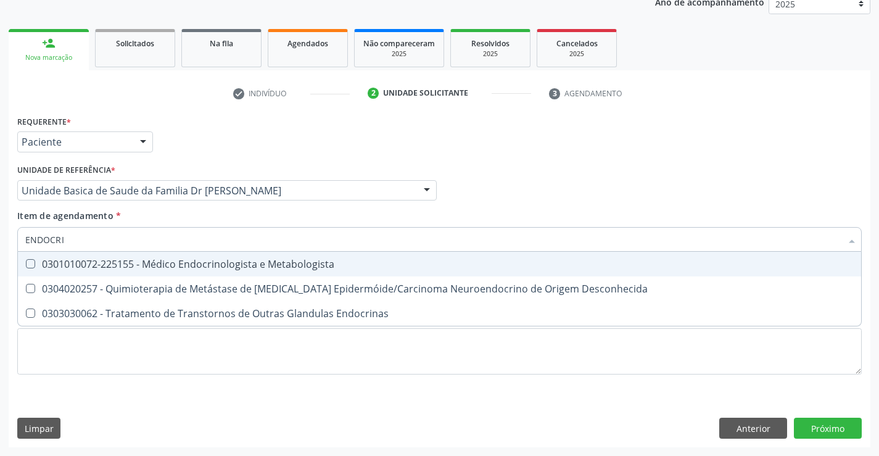
type input "ENDOCRIN"
click at [198, 261] on div "0301010072-225155 - Médico Endocrinologista e Metabologista" at bounding box center [439, 264] width 828 height 10
checkbox Metabologista "true"
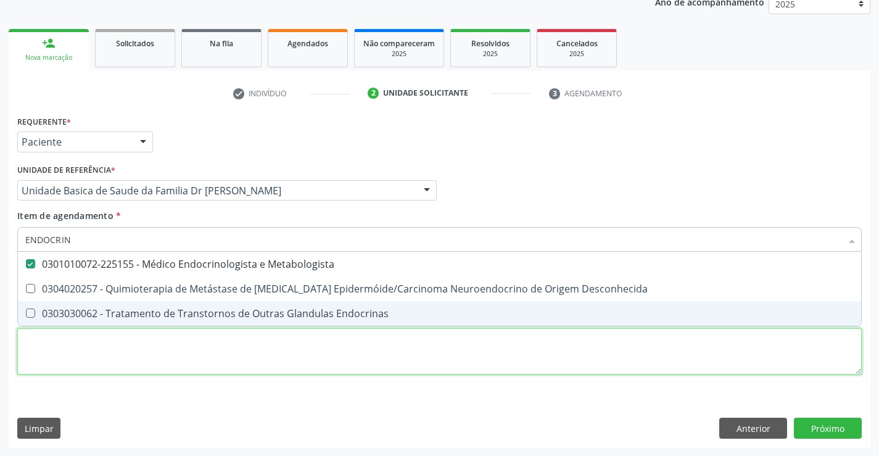
click at [210, 360] on div "Requerente * Paciente Médico(a) Enfermeiro(a) Paciente Nenhum resultado encontr…" at bounding box center [439, 251] width 844 height 279
checkbox Desconhecida "true"
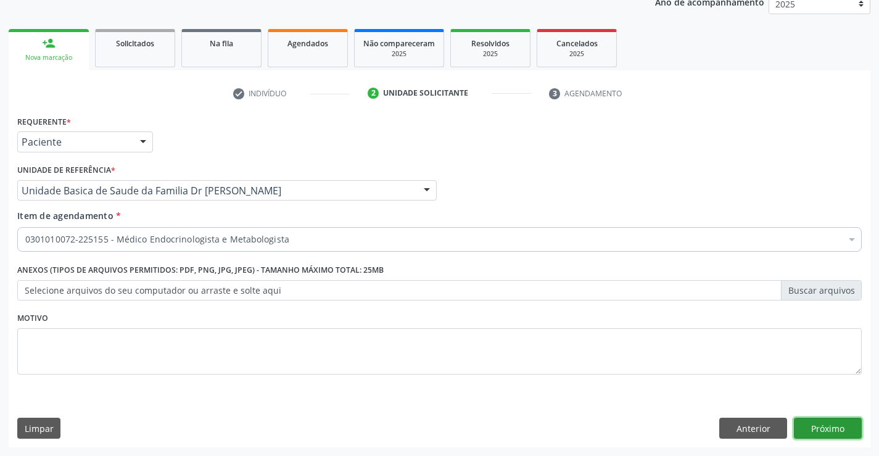
click at [818, 434] on button "Próximo" at bounding box center [828, 428] width 68 height 21
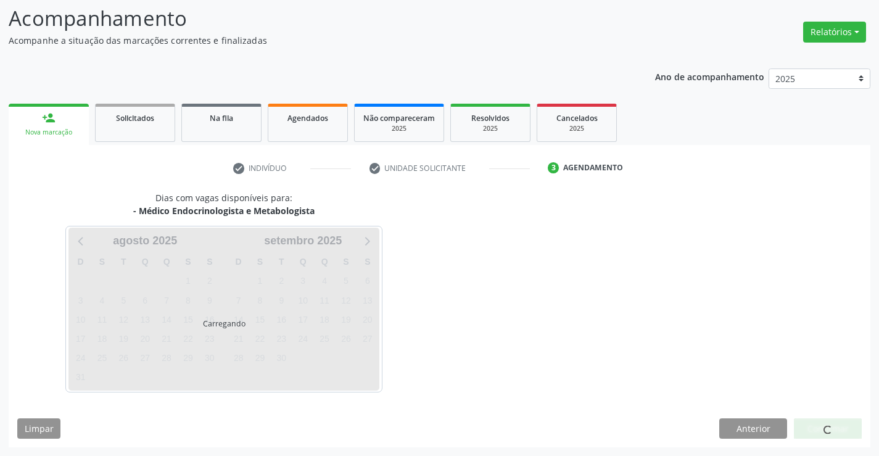
scroll to position [81, 0]
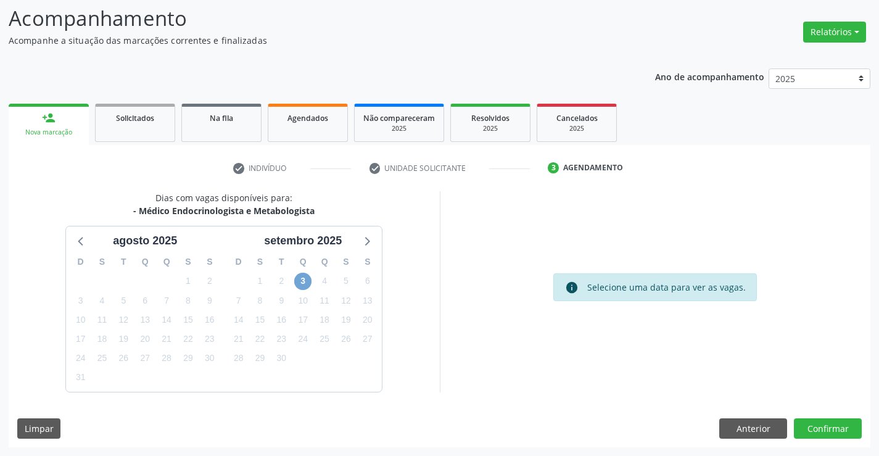
click at [302, 280] on span "3" at bounding box center [302, 281] width 17 height 17
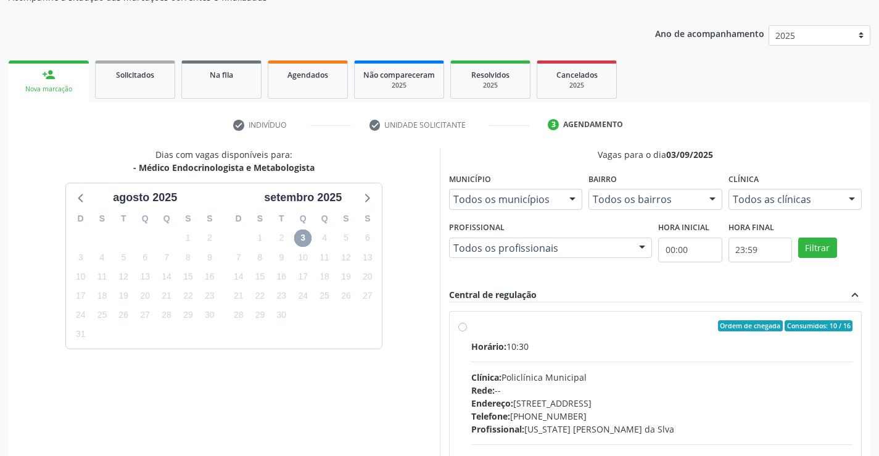
scroll to position [142, 0]
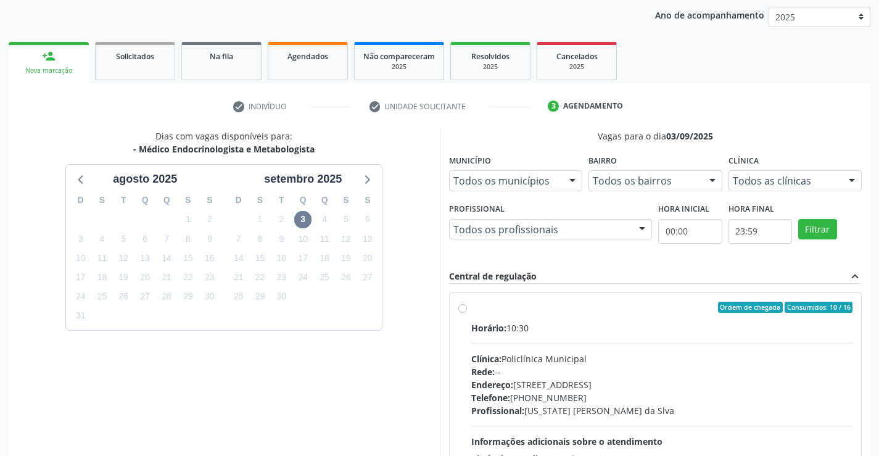
click at [471, 310] on label "Ordem de chegada Consumidos: 10 / 16 Horário: 10:30 Clínica: Policlínica Munici…" at bounding box center [662, 396] width 382 height 189
click at [461, 310] on input "Ordem de chegada Consumidos: 10 / 16 Horário: 10:30 Clínica: Policlínica Munici…" at bounding box center [462, 307] width 9 height 11
radio input "true"
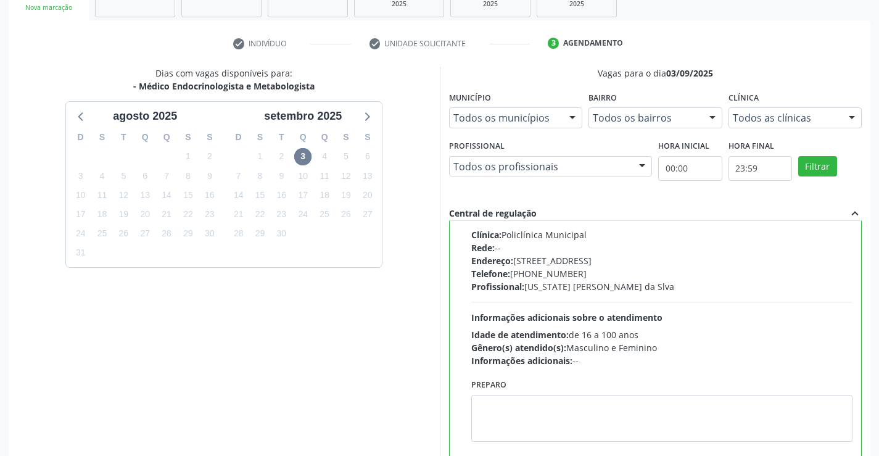
scroll to position [281, 0]
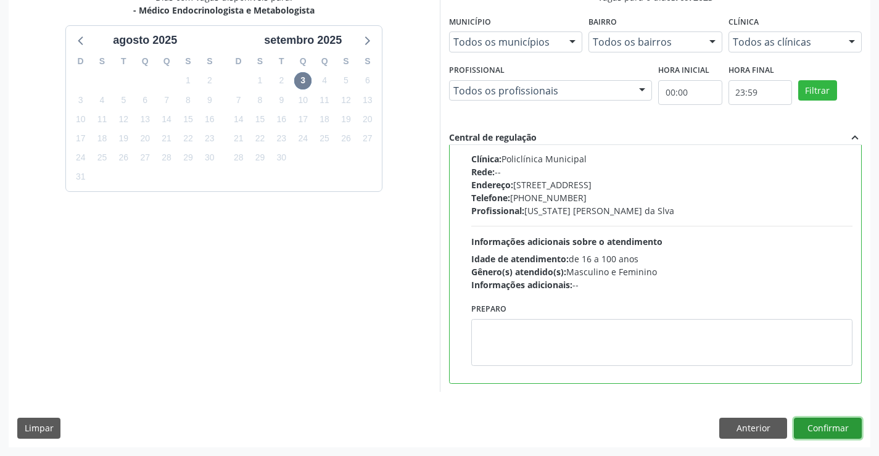
click at [832, 424] on button "Confirmar" at bounding box center [828, 428] width 68 height 21
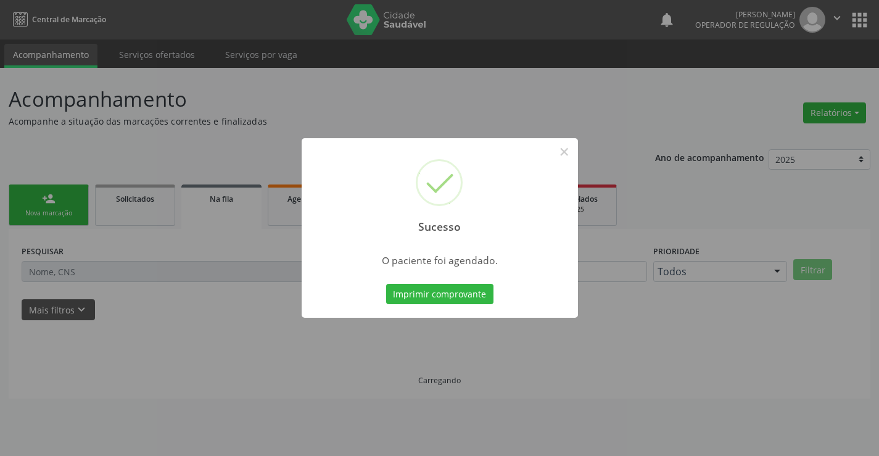
scroll to position [0, 0]
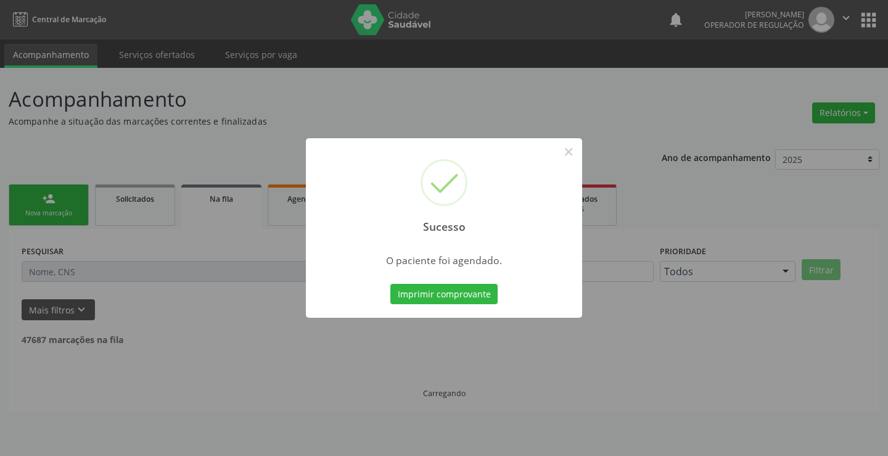
click at [390, 284] on button "Imprimir comprovante" at bounding box center [443, 294] width 107 height 21
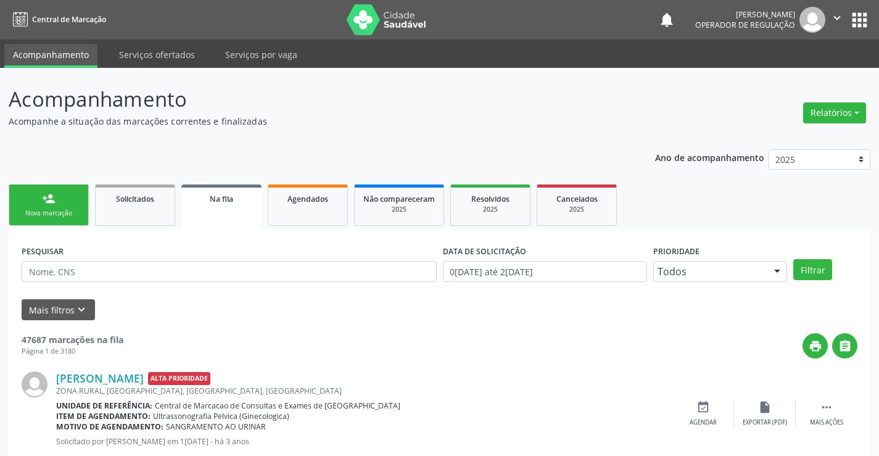
click at [67, 208] on link "person_add Nova marcação" at bounding box center [49, 204] width 80 height 41
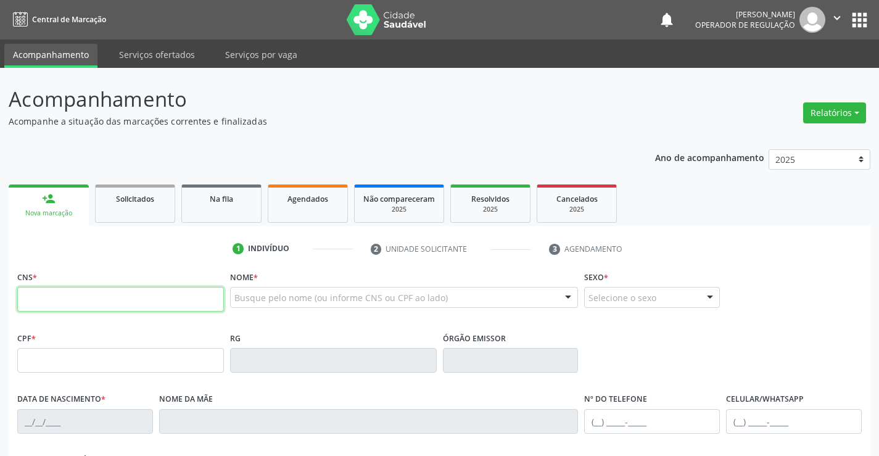
click at [51, 295] on input "text" at bounding box center [120, 299] width 207 height 25
type input "702 8031 0882 6666"
type input "1494293048"
type input "05/12/1994"
type input "(74) 99193-1557"
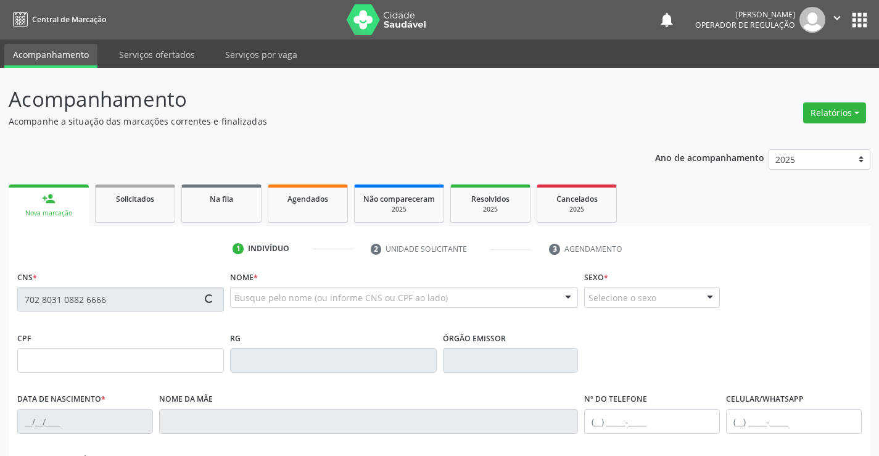
type input "161"
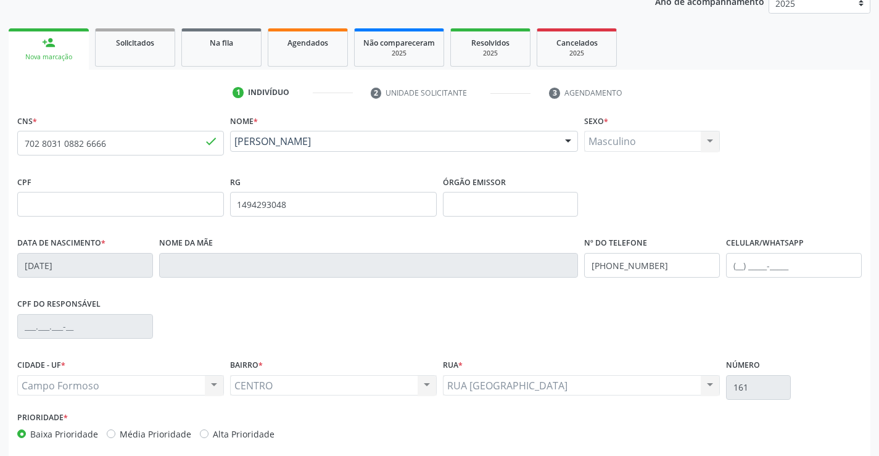
scroll to position [213, 0]
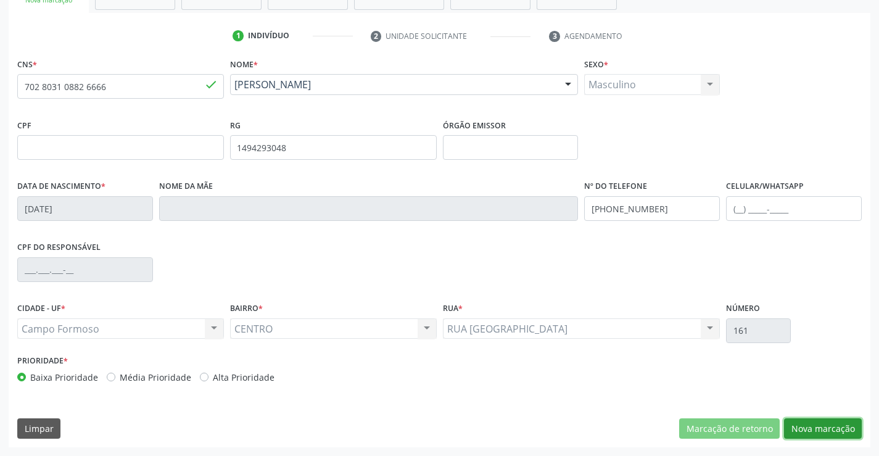
click at [818, 429] on button "Nova marcação" at bounding box center [823, 428] width 78 height 21
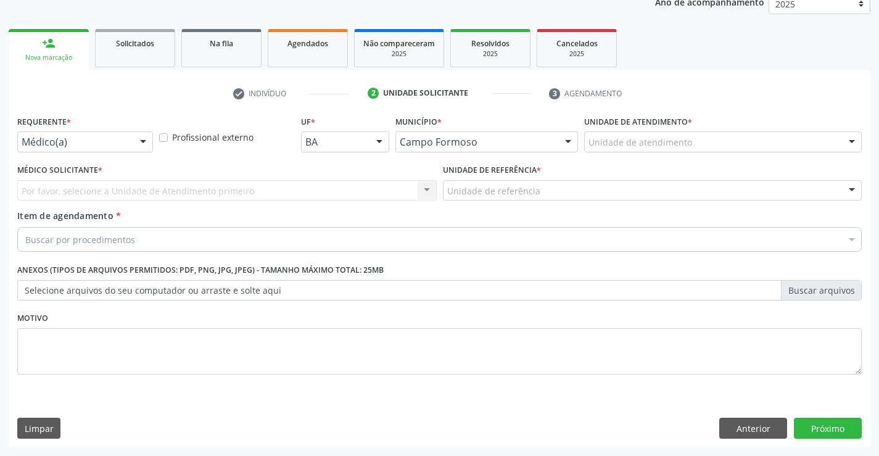
scroll to position [155, 0]
click at [143, 143] on div at bounding box center [143, 142] width 19 height 21
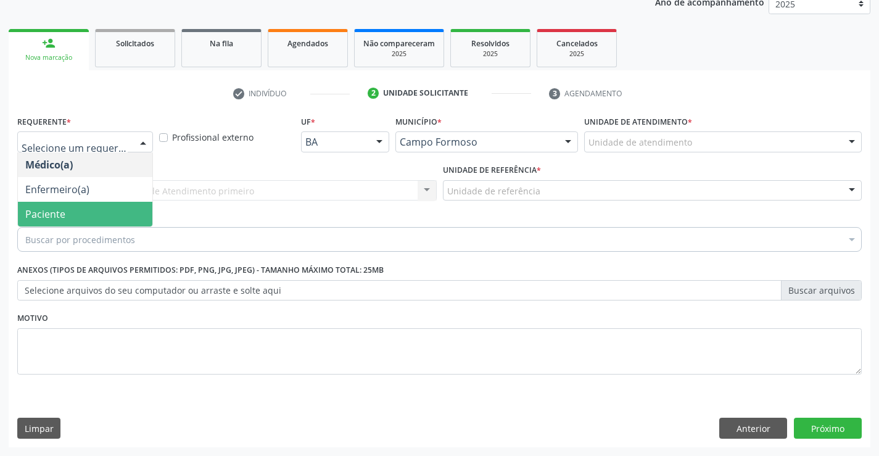
click at [97, 218] on span "Paciente" at bounding box center [85, 214] width 134 height 25
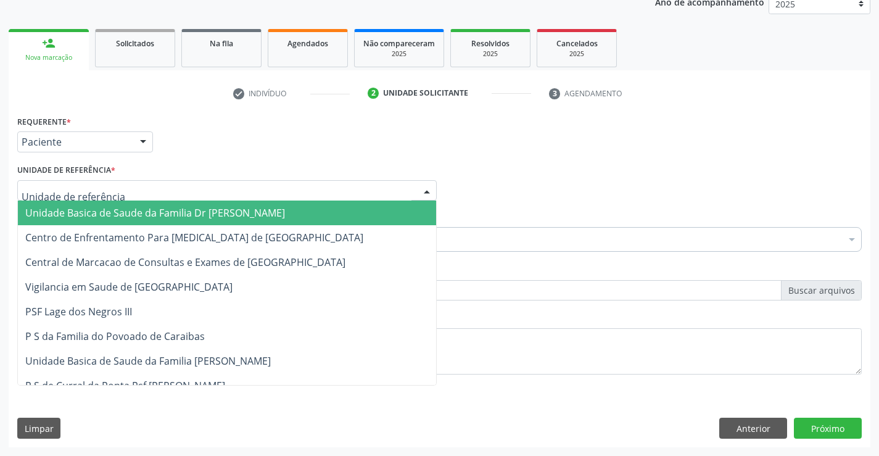
click at [122, 208] on span "Unidade Basica de Saude da Familia Dr [PERSON_NAME]" at bounding box center [155, 213] width 260 height 14
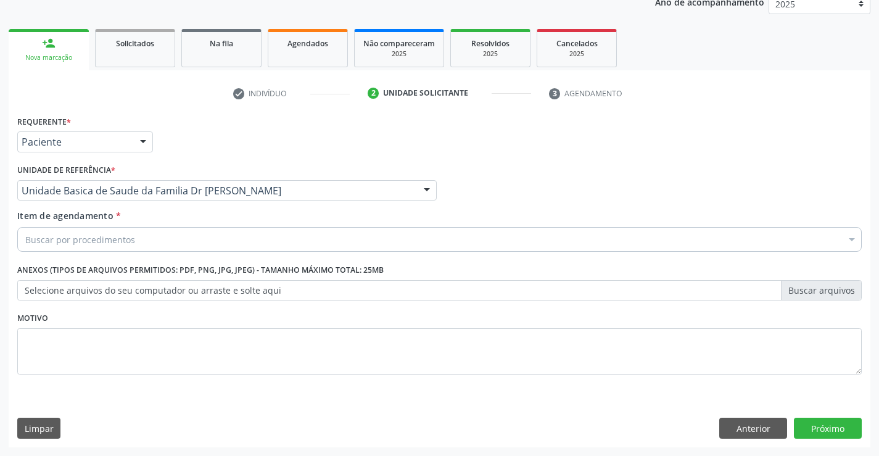
click at [139, 244] on div "Buscar por procedimentos" at bounding box center [439, 239] width 844 height 25
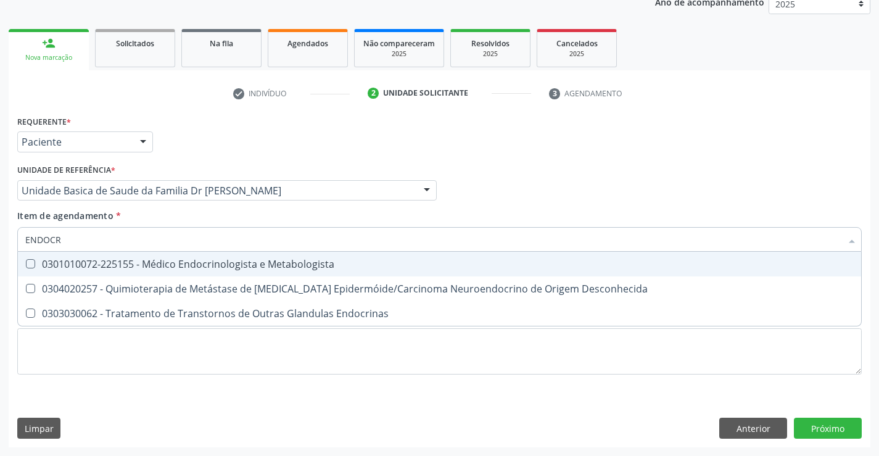
type input "ENDOCRI"
click at [176, 257] on span "0301010072-225155 - Médico Endocrinologista e Metabologista" at bounding box center [439, 264] width 843 height 25
checkbox Metabologista "true"
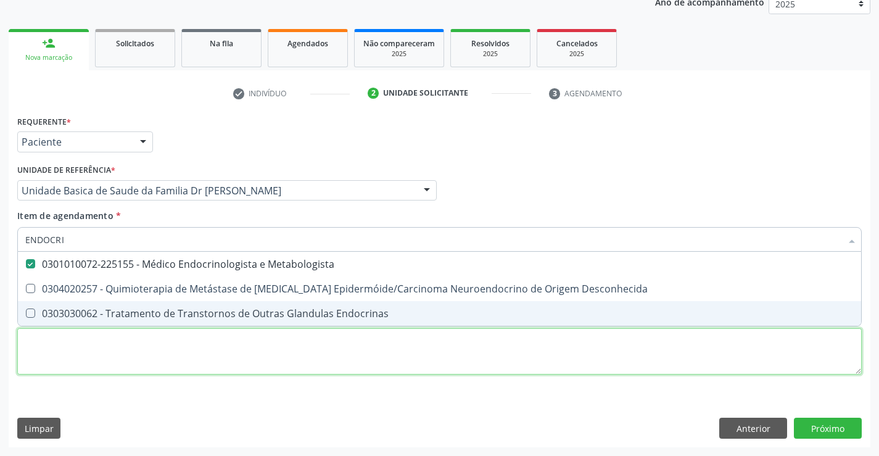
click at [173, 365] on div "Requerente * Paciente Médico(a) Enfermeiro(a) Paciente Nenhum resultado encontr…" at bounding box center [439, 251] width 844 height 279
checkbox Desconhecida "true"
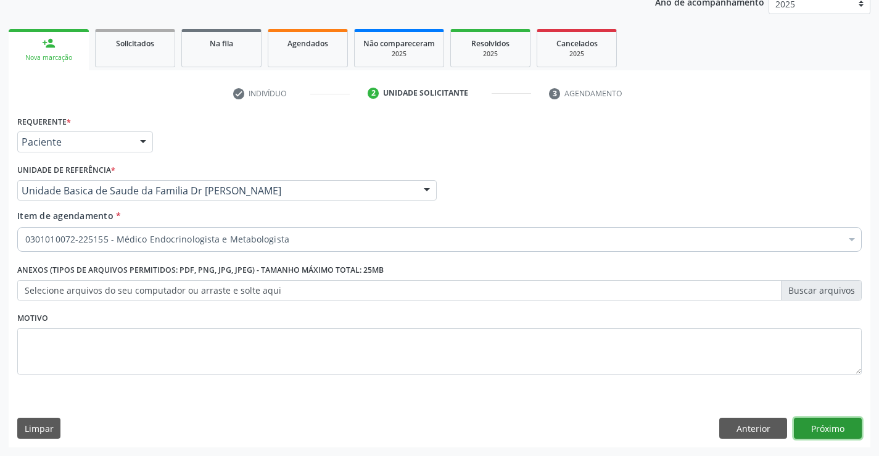
click at [828, 426] on button "Próximo" at bounding box center [828, 428] width 68 height 21
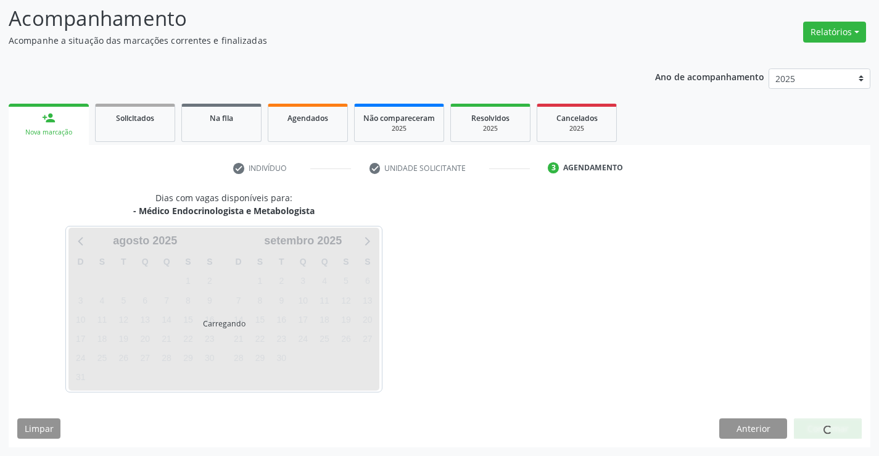
scroll to position [81, 0]
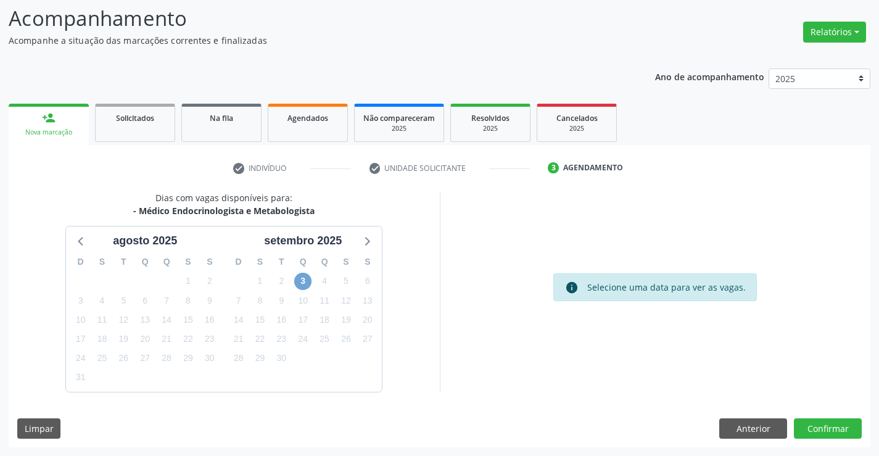
click at [300, 279] on span "3" at bounding box center [302, 281] width 17 height 17
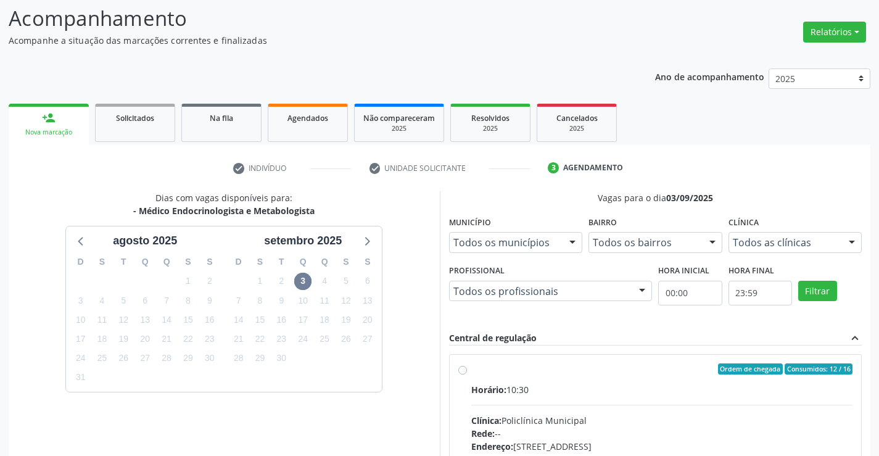
click at [471, 369] on label "Ordem de chegada Consumidos: 12 / 16 Horário: 10:30 Clínica: Policlínica Munici…" at bounding box center [662, 457] width 382 height 189
click at [461, 369] on input "Ordem de chegada Consumidos: 12 / 16 Horário: 10:30 Clínica: Policlínica Munici…" at bounding box center [462, 368] width 9 height 11
radio input "true"
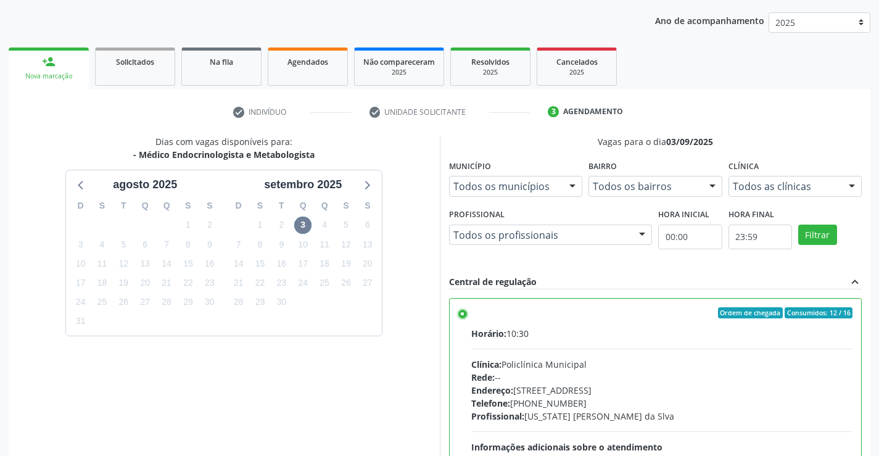
scroll to position [281, 0]
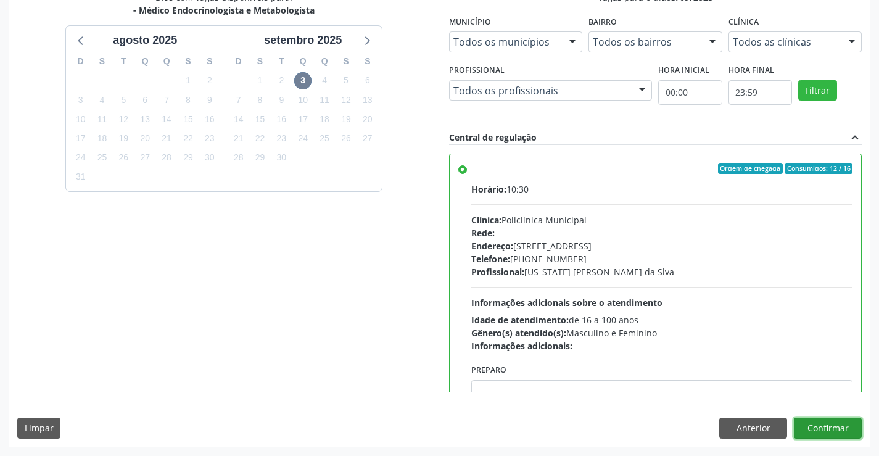
click at [835, 425] on button "Confirmar" at bounding box center [828, 428] width 68 height 21
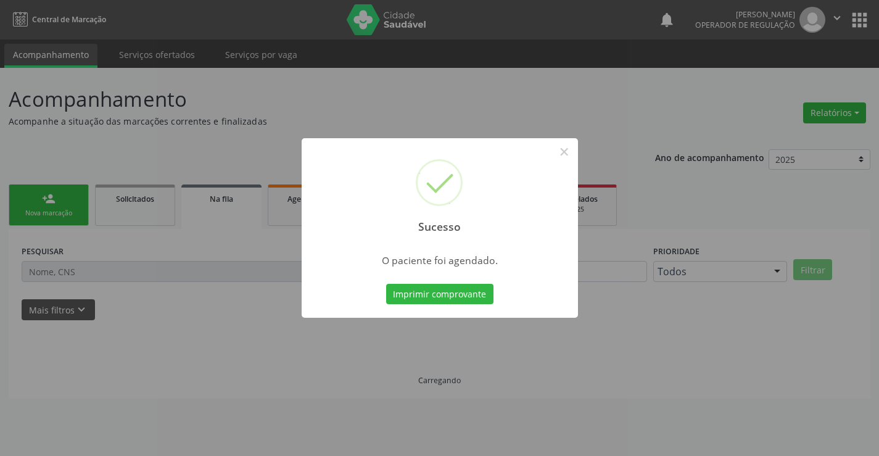
scroll to position [0, 0]
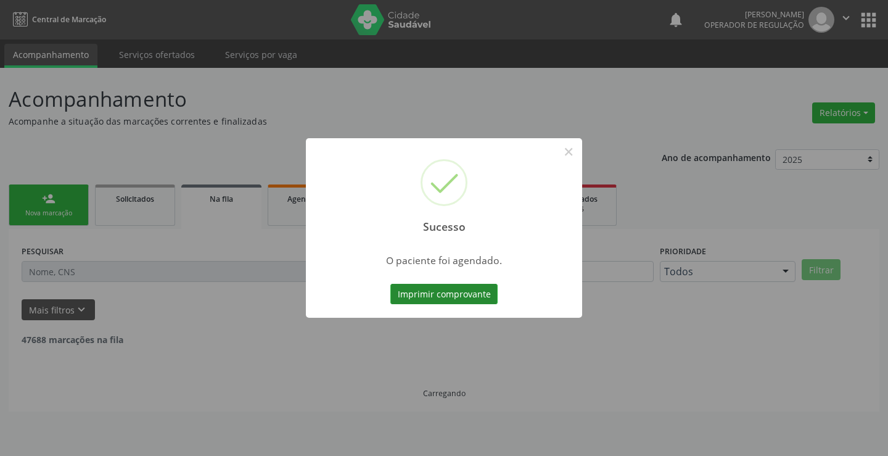
click at [444, 289] on button "Imprimir comprovante" at bounding box center [443, 294] width 107 height 21
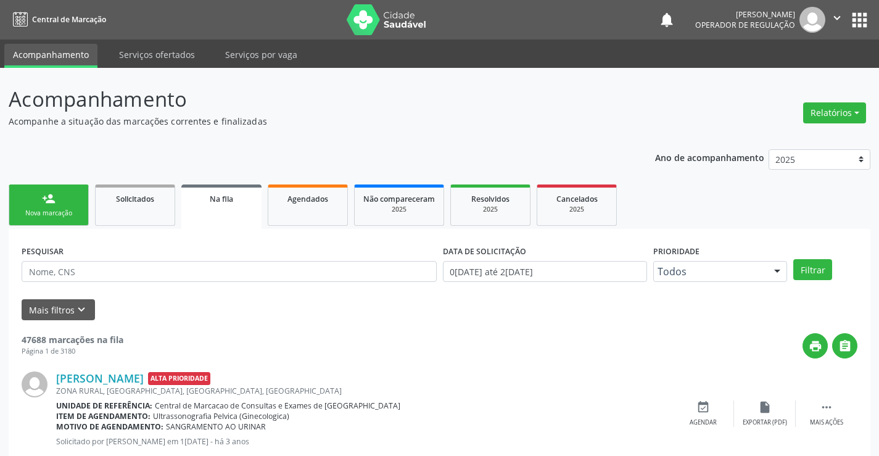
click at [69, 207] on link "person_add Nova marcação" at bounding box center [49, 204] width 80 height 41
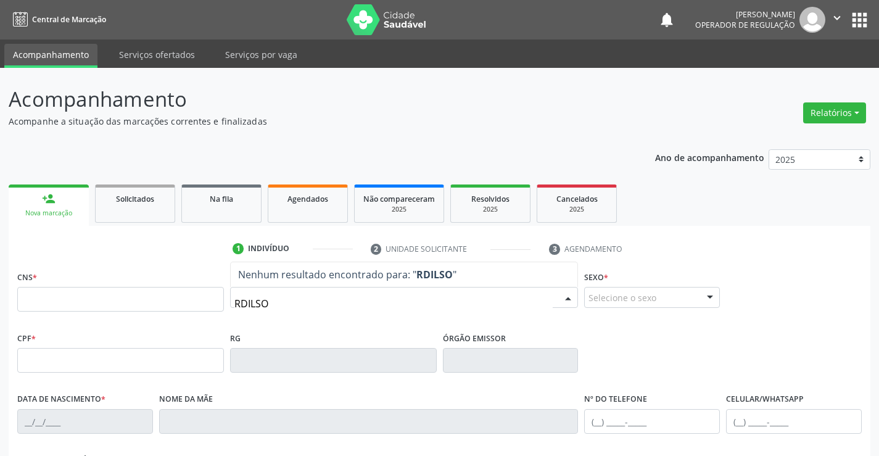
type input "RDILSON"
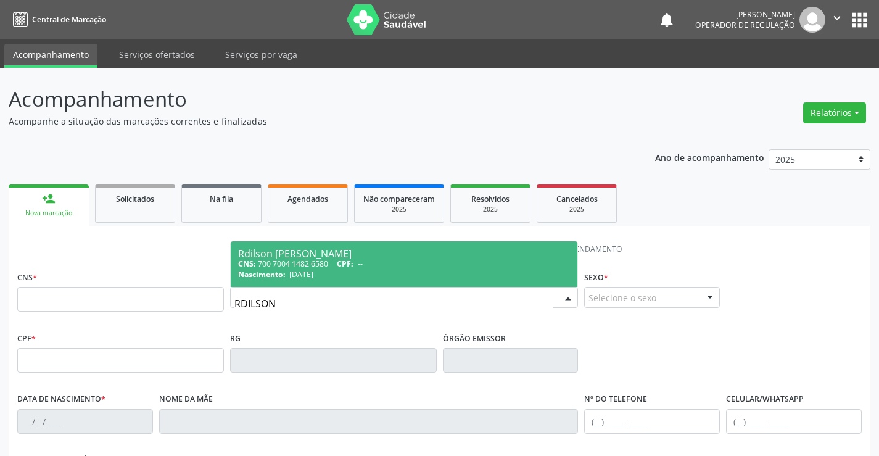
click at [294, 256] on div "Rdilson Edvaldo de Lima Junior" at bounding box center [404, 254] width 332 height 10
type input "700 7004 1482 6580"
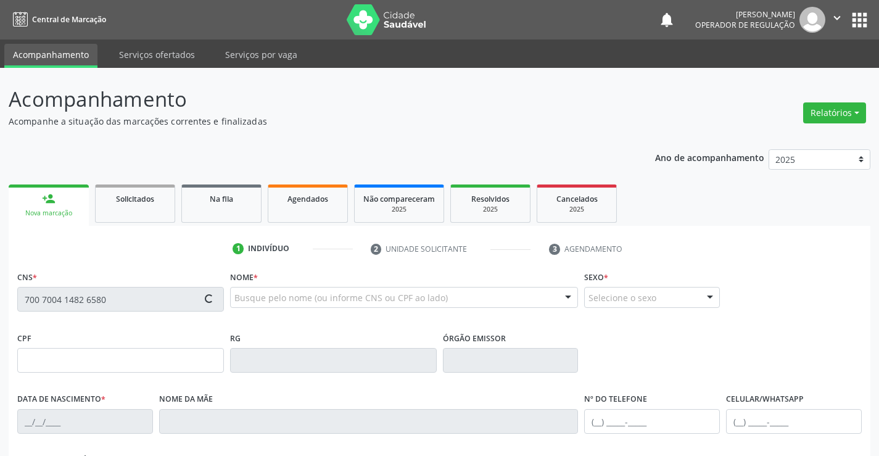
type input "861274437"
type input "22/12/1983"
type input "(74) 99124-7628"
type input "012.992.855-03"
type input "44"
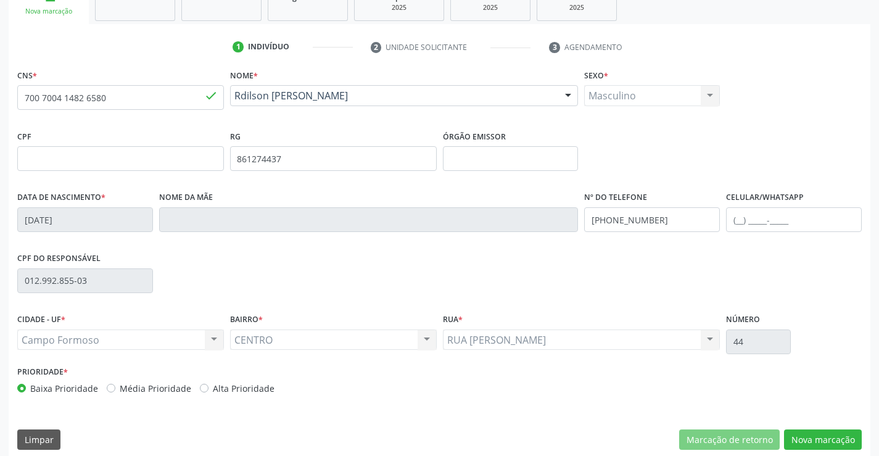
scroll to position [213, 0]
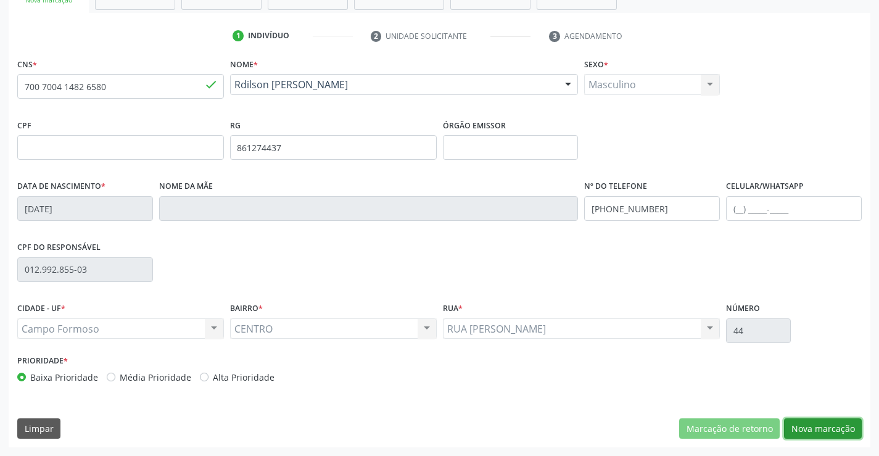
click at [806, 431] on button "Nova marcação" at bounding box center [823, 428] width 78 height 21
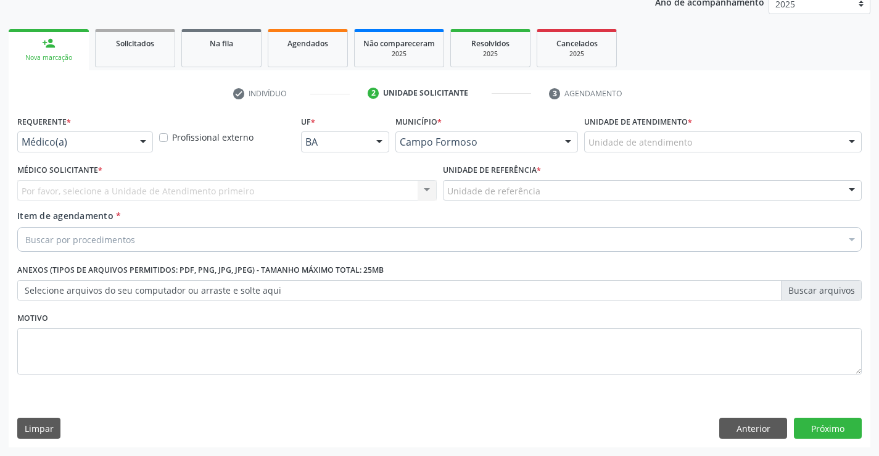
scroll to position [155, 0]
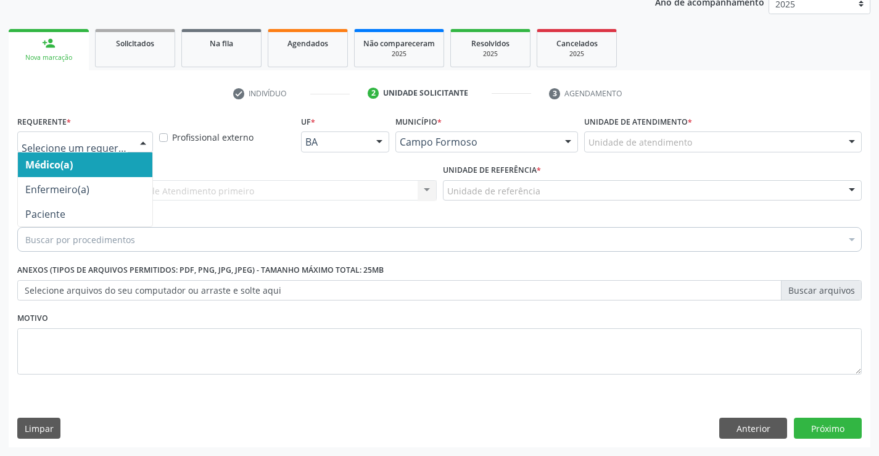
click at [142, 139] on div at bounding box center [143, 142] width 19 height 21
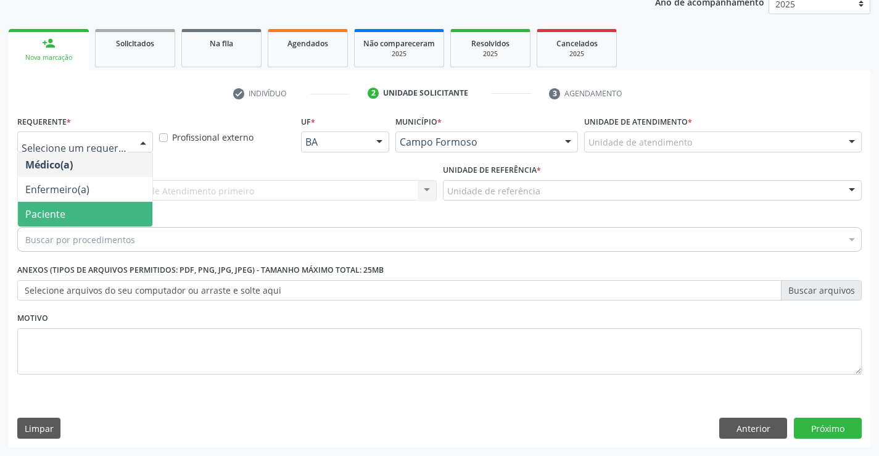
click at [105, 213] on span "Paciente" at bounding box center [85, 214] width 134 height 25
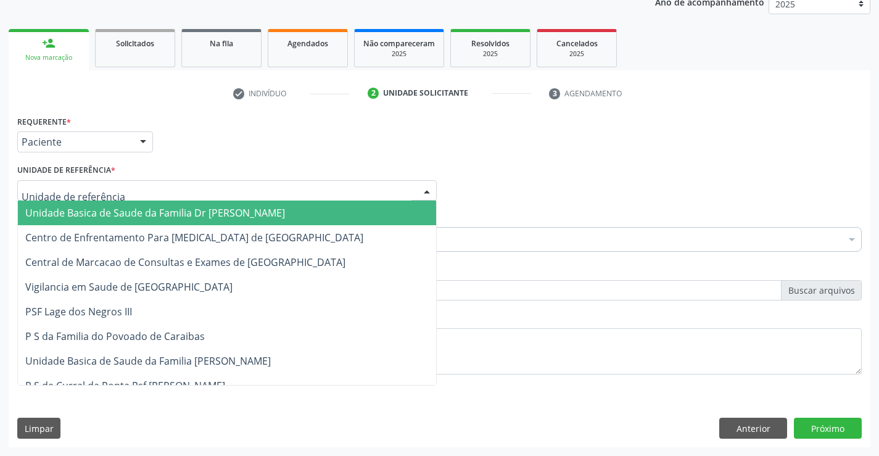
click at [120, 189] on div at bounding box center [226, 190] width 419 height 21
click at [133, 212] on span "Unidade Basica de Saude da Familia Dr [PERSON_NAME]" at bounding box center [155, 213] width 260 height 14
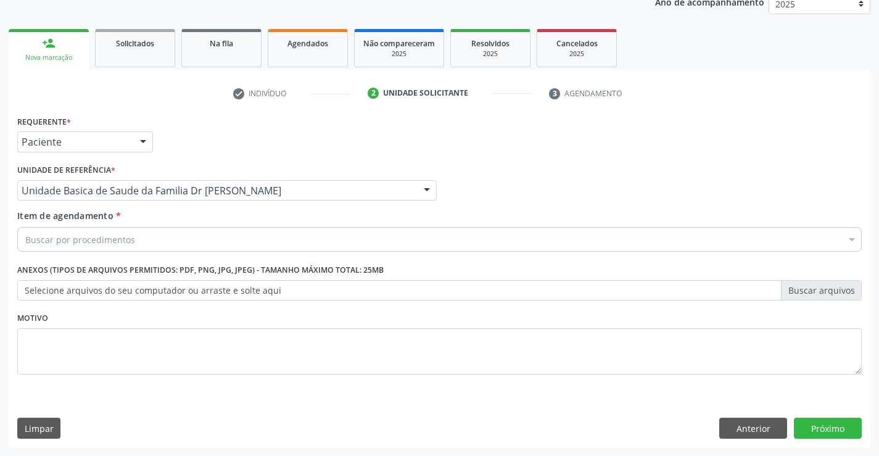
click at [144, 240] on div "Buscar por procedimentos" at bounding box center [439, 239] width 844 height 25
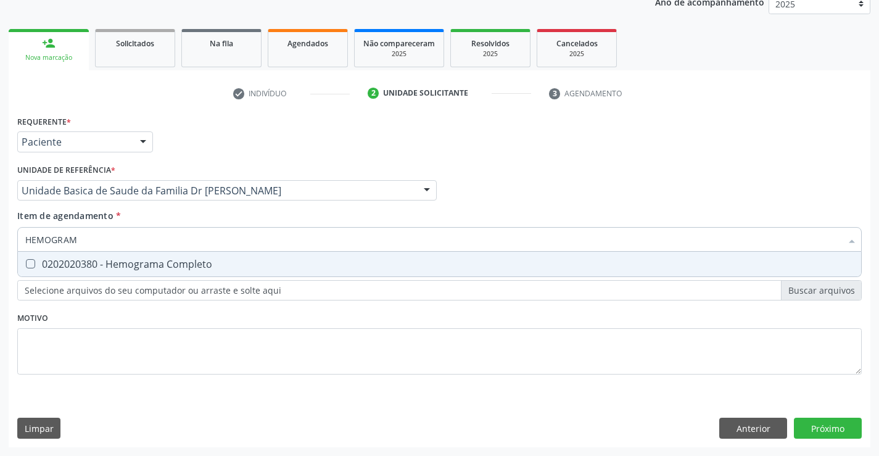
type input "HEMOGRAMA"
click at [160, 260] on div "0202020380 - Hemograma Completo" at bounding box center [439, 264] width 828 height 10
checkbox Completo "true"
type input "HEMOGRAMA"
click at [157, 323] on div "Requerente * Paciente Médico(a) Enfermeiro(a) Paciente Nenhum resultado encontr…" at bounding box center [439, 251] width 844 height 279
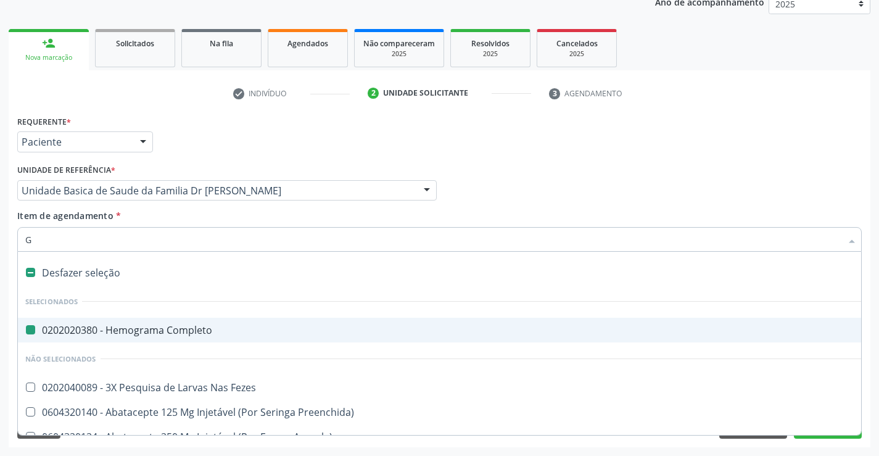
type input "GL"
checkbox Completo "false"
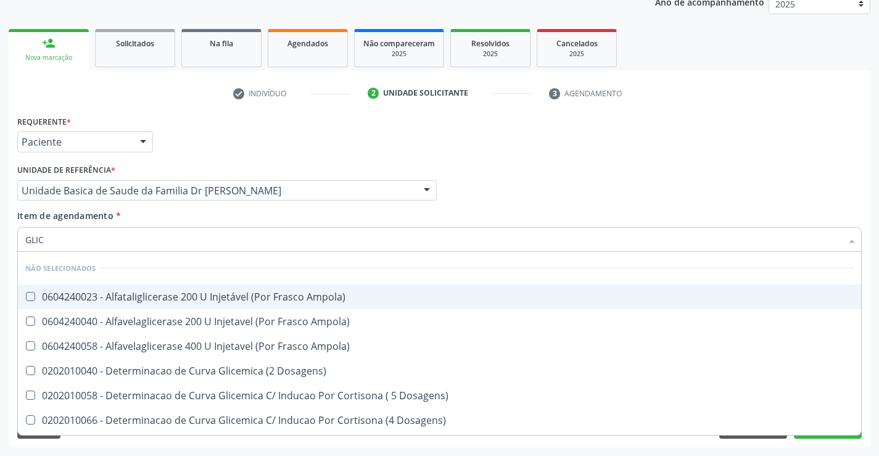
type input "GLICO"
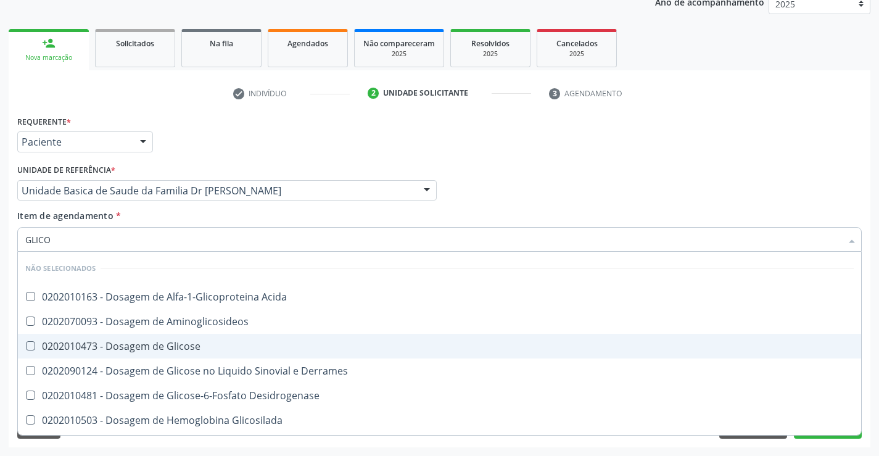
click at [147, 341] on div "0202010473 - Dosagem de Glicose" at bounding box center [439, 346] width 828 height 10
checkbox Glicose "true"
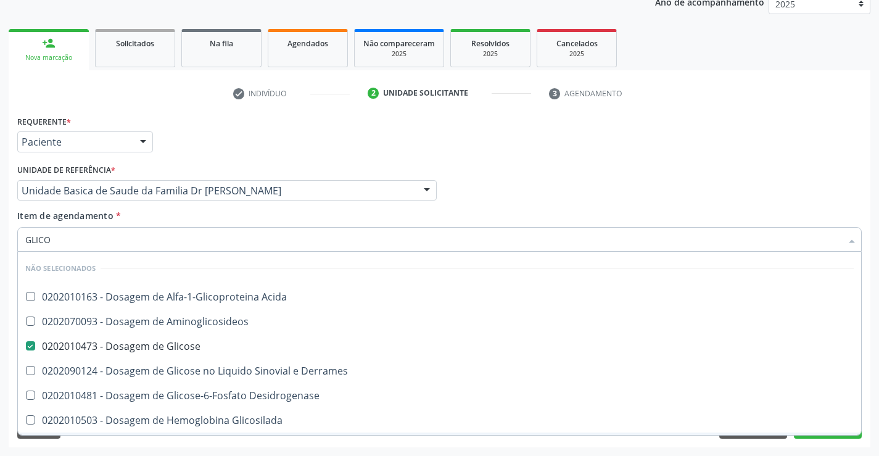
type input "GLICO"
click at [153, 443] on div "Requerente * Paciente Médico(a) Enfermeiro(a) Paciente Nenhum resultado encontr…" at bounding box center [440, 279] width 862 height 335
checkbox Acida "true"
checkbox Aminoglicosideos "true"
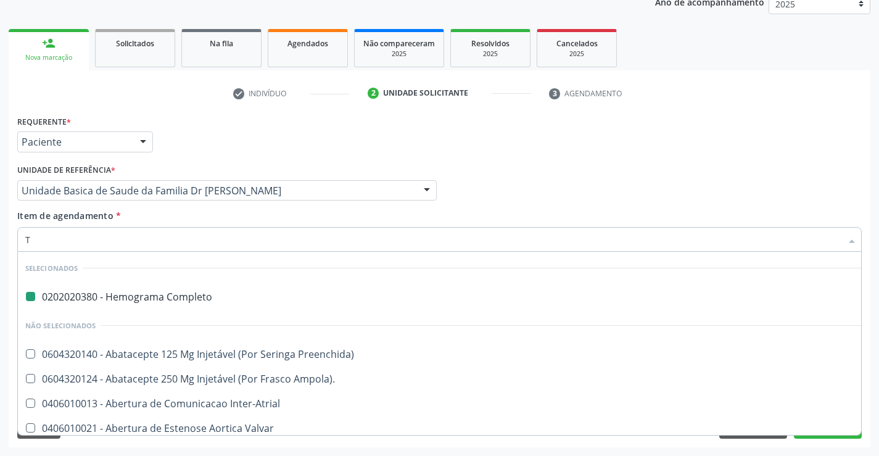
type input "TE"
checkbox Completo "false"
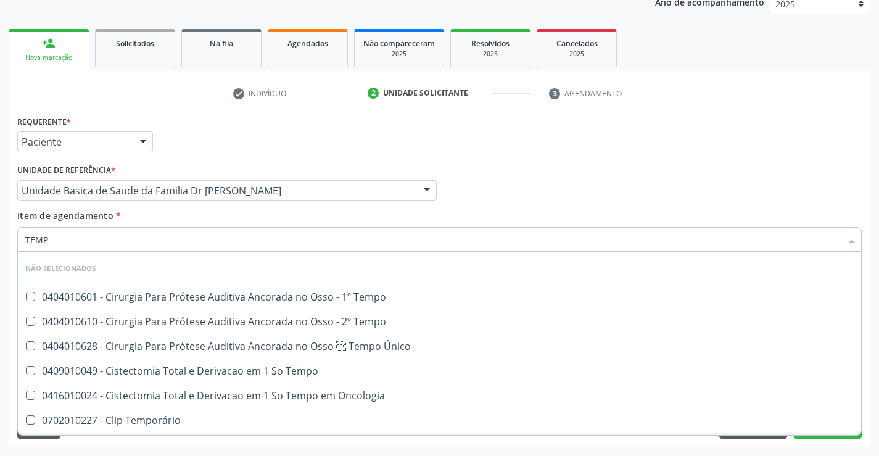
type input "TEMPO"
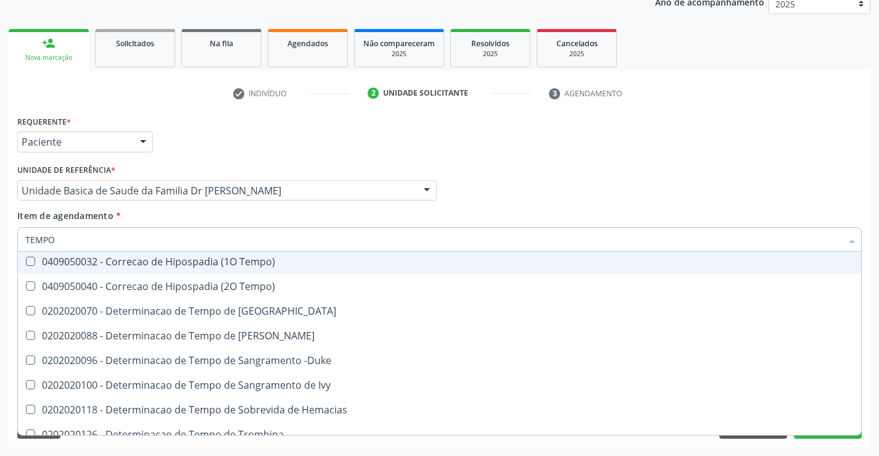
scroll to position [185, 0]
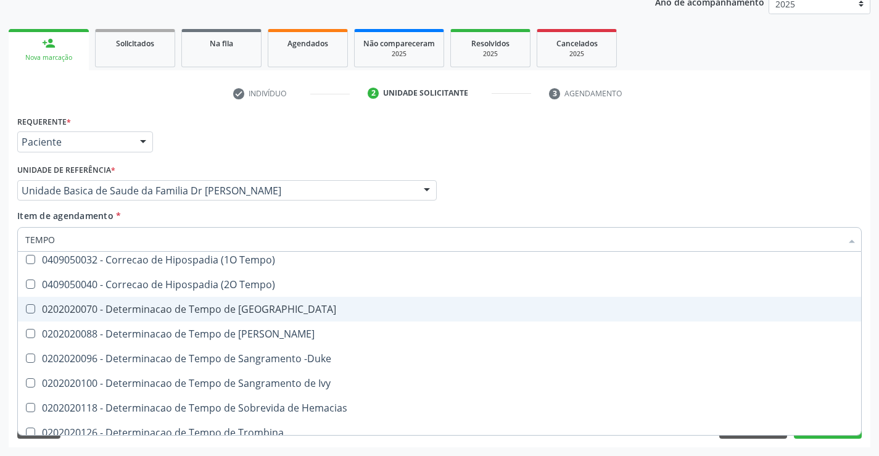
click at [276, 310] on div "0202020070 - Determinacao de Tempo de Coagulacao" at bounding box center [466, 309] width 883 height 10
checkbox Coagulacao "true"
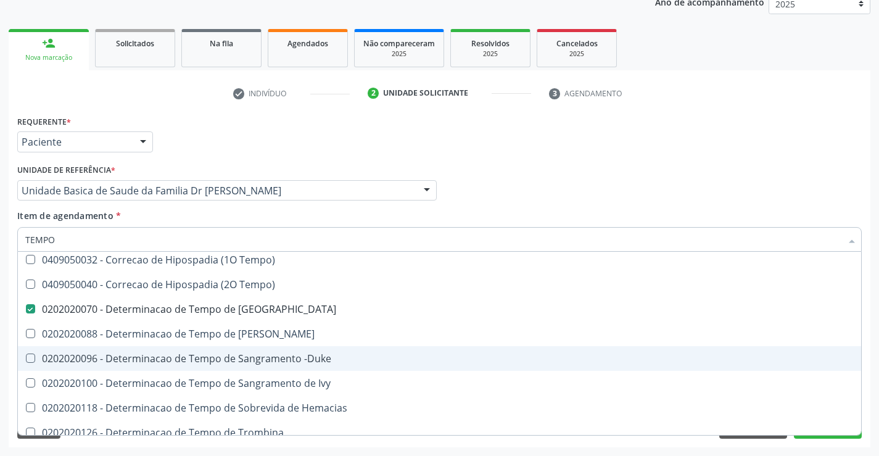
click at [308, 356] on div "0202020096 - Determinacao de Tempo de Sangramento -Duke" at bounding box center [466, 358] width 883 height 10
checkbox -Duke "true"
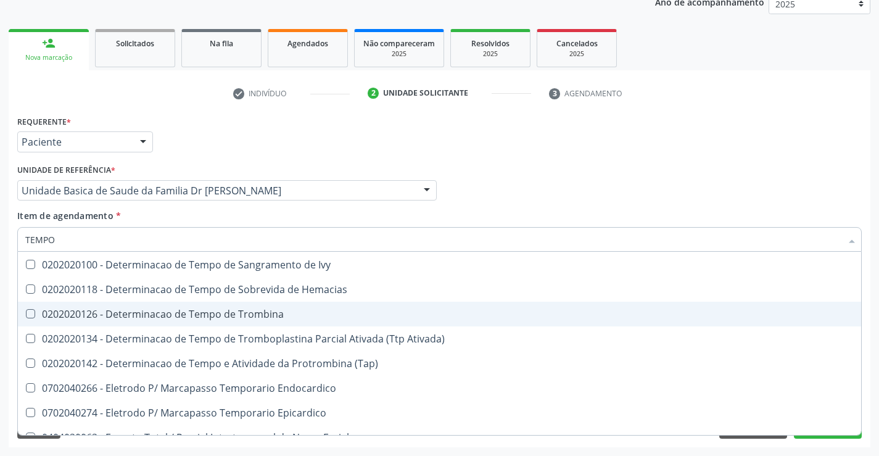
scroll to position [308, 0]
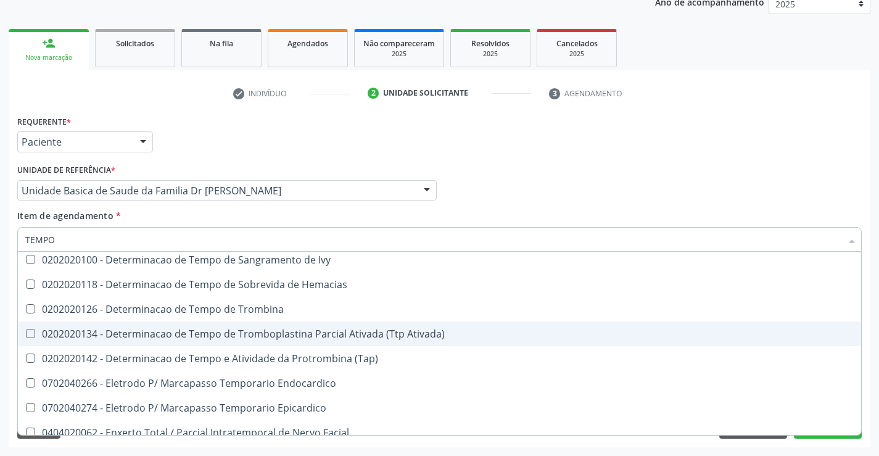
click at [315, 330] on div "0202020134 - Determinacao de Tempo de Tromboplastina Parcial Ativada (Ttp Ativa…" at bounding box center [466, 334] width 883 height 10
checkbox Ativada\) "true"
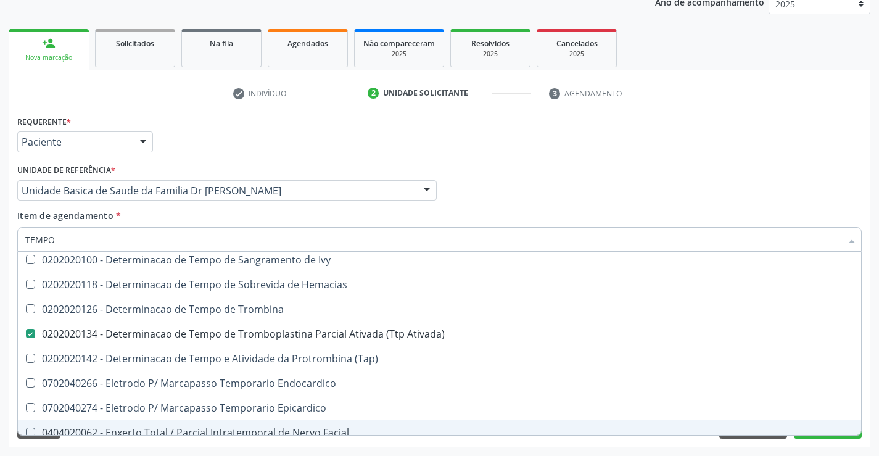
click at [339, 447] on div "Acompanhamento Acompanhe a situação das marcações correntes e finalizadas Relat…" at bounding box center [439, 183] width 879 height 543
checkbox Tempo "true"
checkbox Oncologia "true"
checkbox Coagulacao "false"
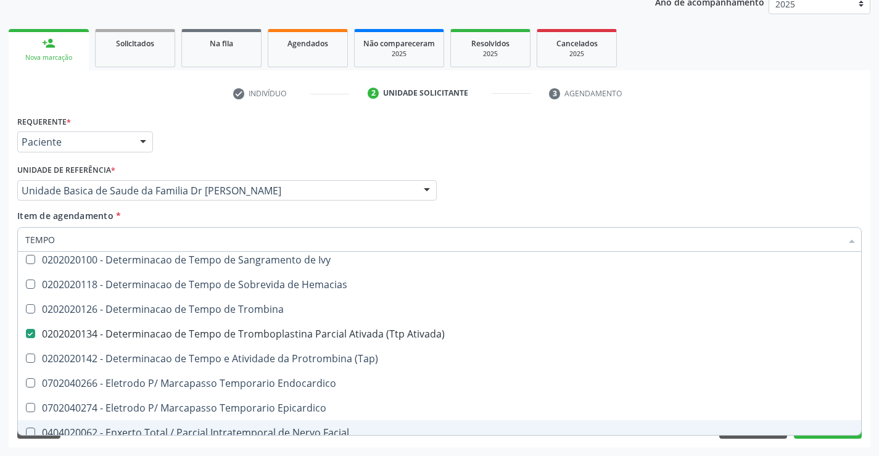
checkbox -Duke "false"
checkbox Ativada\) "false"
checkbox Único "true"
checkbox Tempo "true"
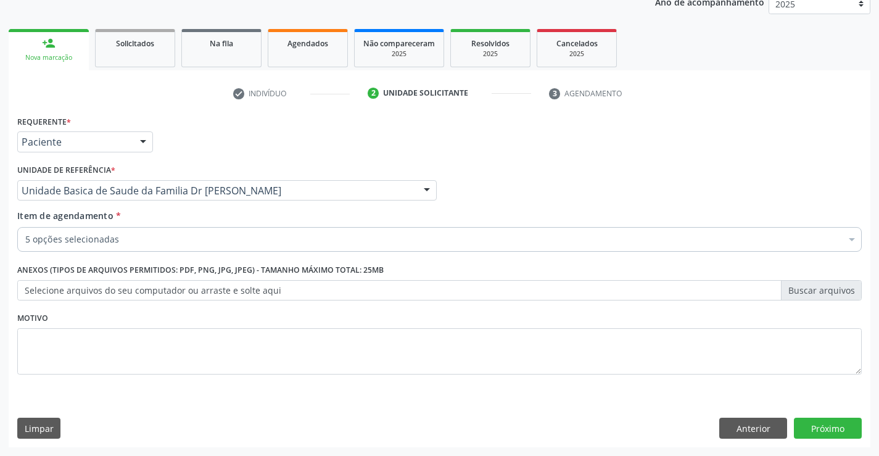
scroll to position [0, 0]
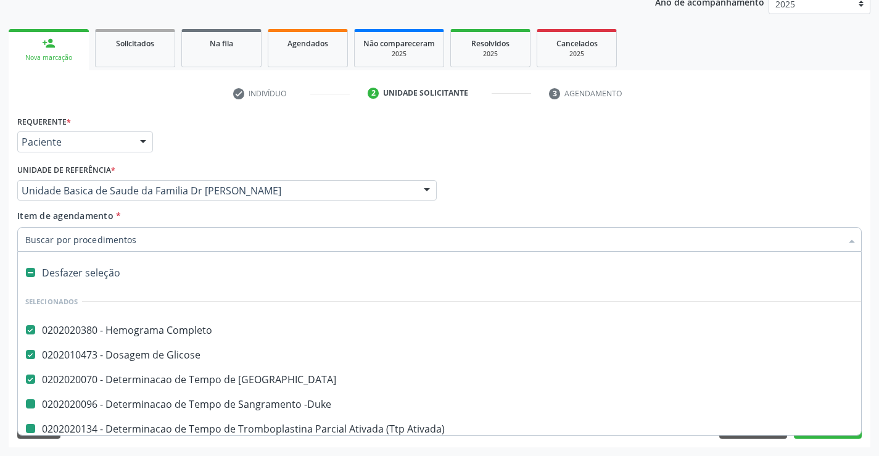
type input "U"
checkbox -Duke "false"
checkbox Ativada\) "false"
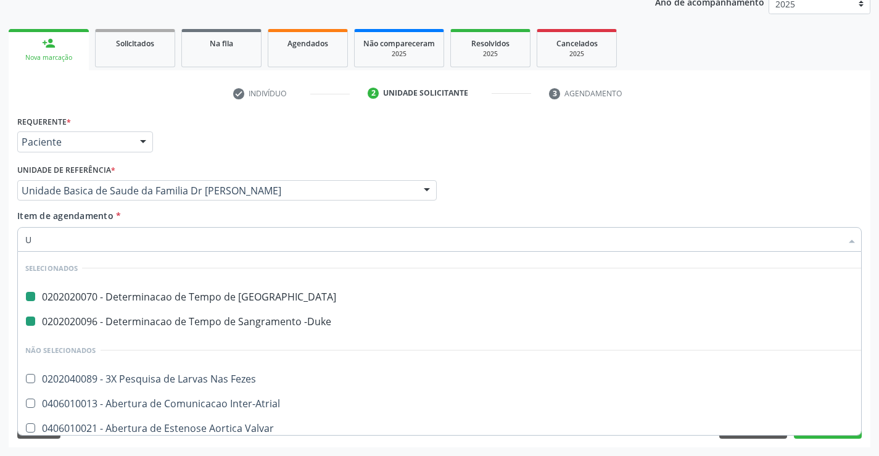
type input "UR"
checkbox Coagulacao "false"
checkbox -Duke "false"
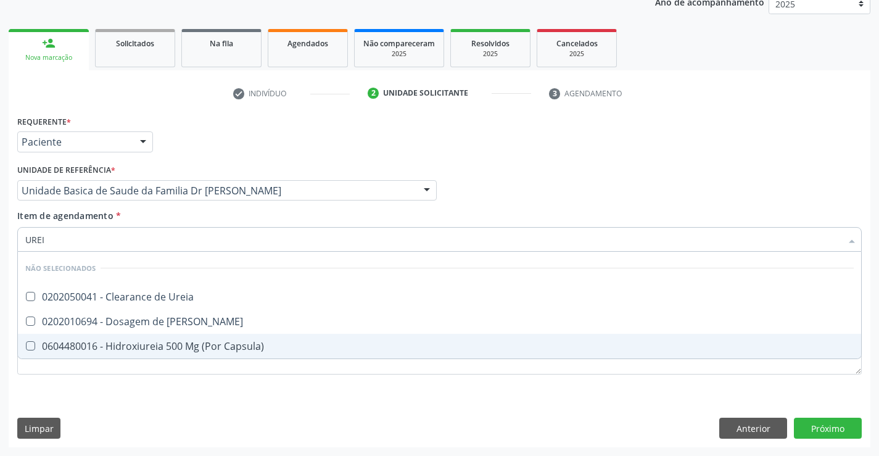
type input "UREIA"
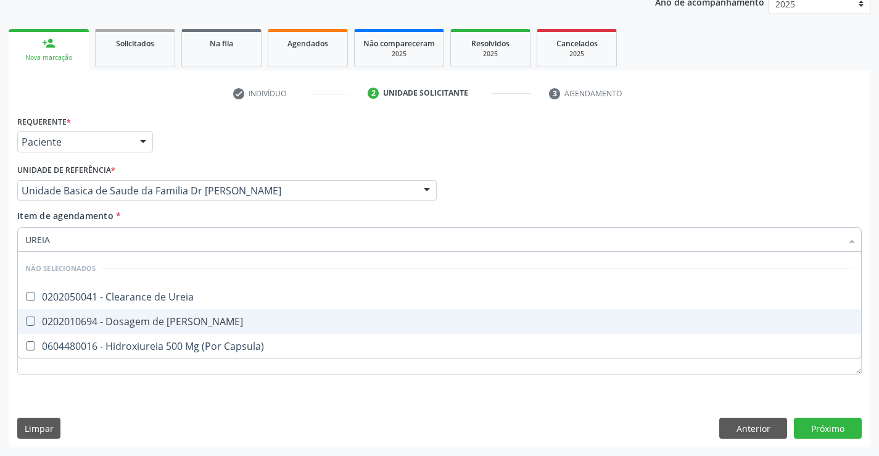
click at [177, 324] on div "0202010694 - Dosagem de Ureia" at bounding box center [439, 321] width 828 height 10
checkbox Ureia "true"
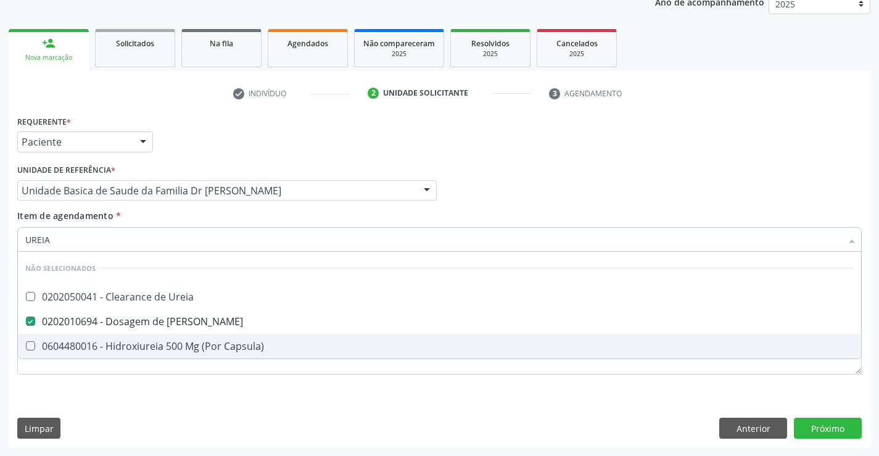
click at [187, 395] on div "Requerente * Paciente Médico(a) Enfermeiro(a) Paciente Nenhum resultado encontr…" at bounding box center [440, 279] width 862 height 335
checkbox Ureia "true"
checkbox Capsula\) "true"
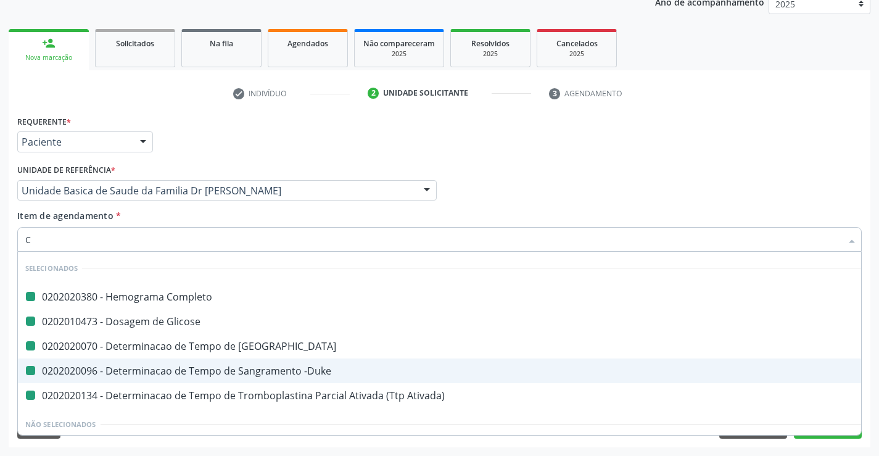
type input "CR"
checkbox Completo "false"
checkbox Glicose "false"
checkbox Coagulacao "false"
checkbox -Duke "false"
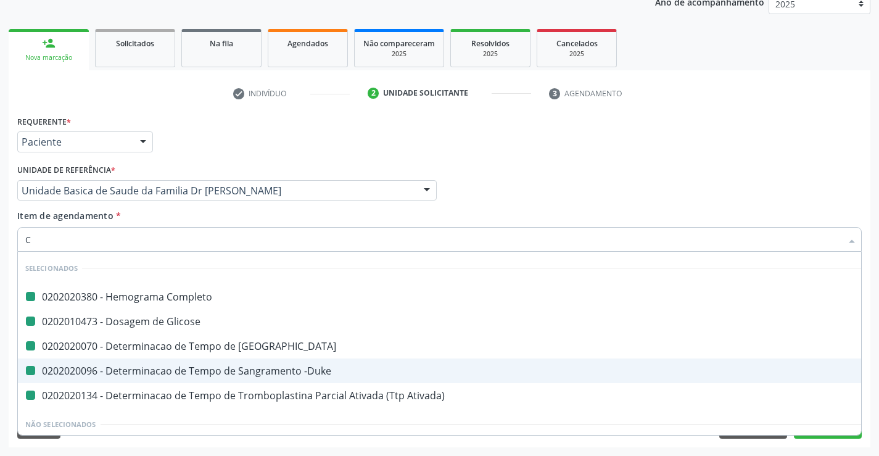
checkbox Ativada\) "false"
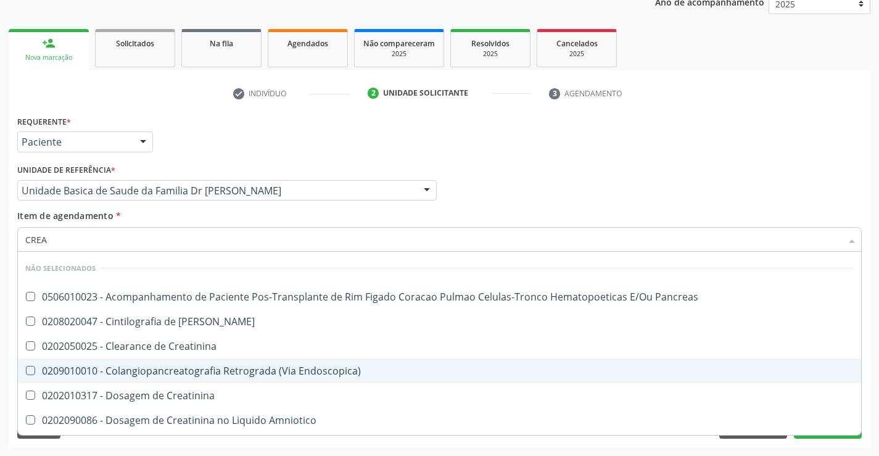
type input "CREAT"
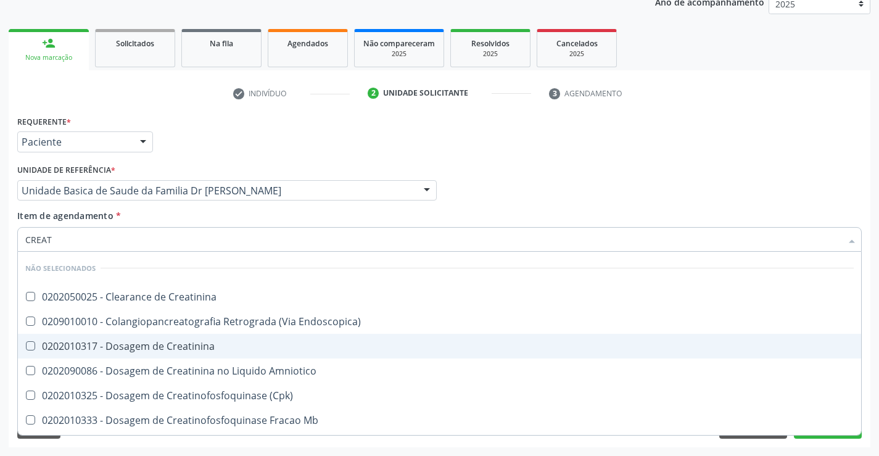
click at [181, 351] on div "0202010317 - Dosagem de Creatinina" at bounding box center [439, 346] width 828 height 10
checkbox Creatinina "true"
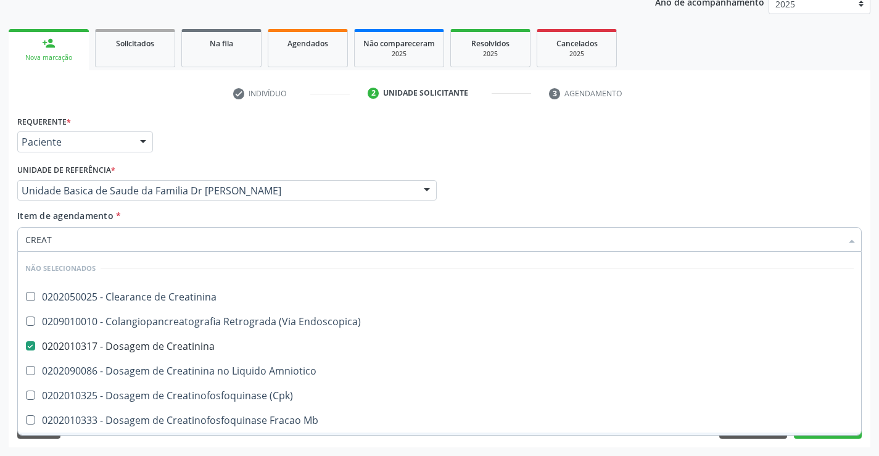
click at [225, 445] on div "Requerente * Paciente Médico(a) Enfermeiro(a) Paciente Nenhum resultado encontr…" at bounding box center [440, 279] width 862 height 335
checkbox Creatinina "true"
checkbox Endoscopica\) "true"
checkbox Amniotico "true"
checkbox \(Cpk\) "true"
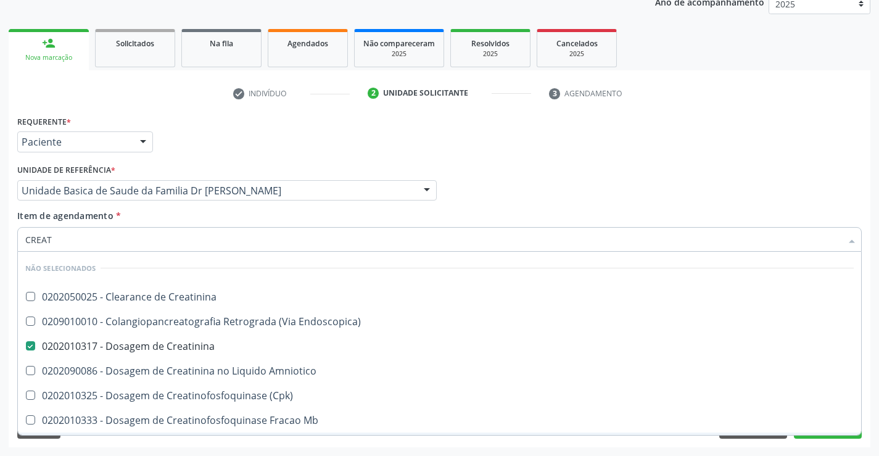
checkbox Oncologia "true"
checkbox Mb "true"
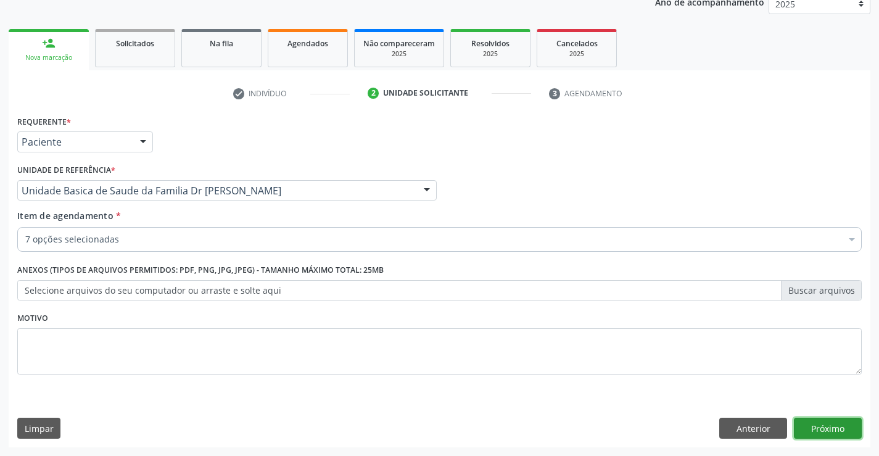
click at [836, 423] on button "Próximo" at bounding box center [828, 428] width 68 height 21
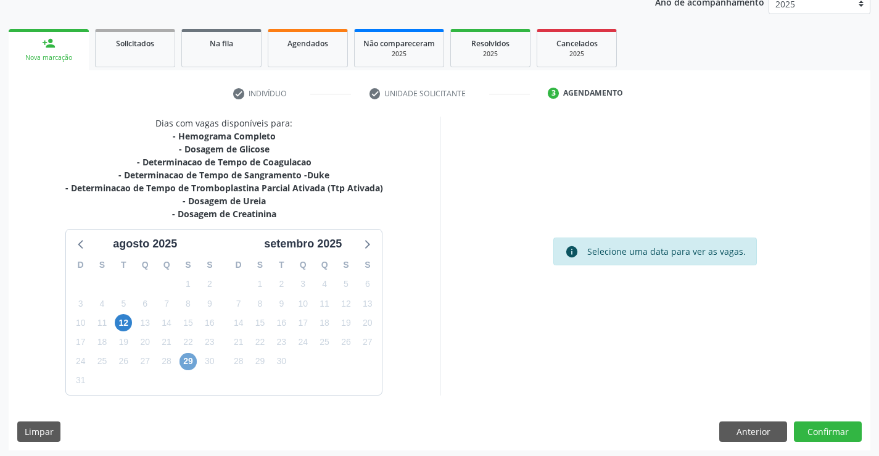
click at [186, 361] on span "29" at bounding box center [187, 361] width 17 height 17
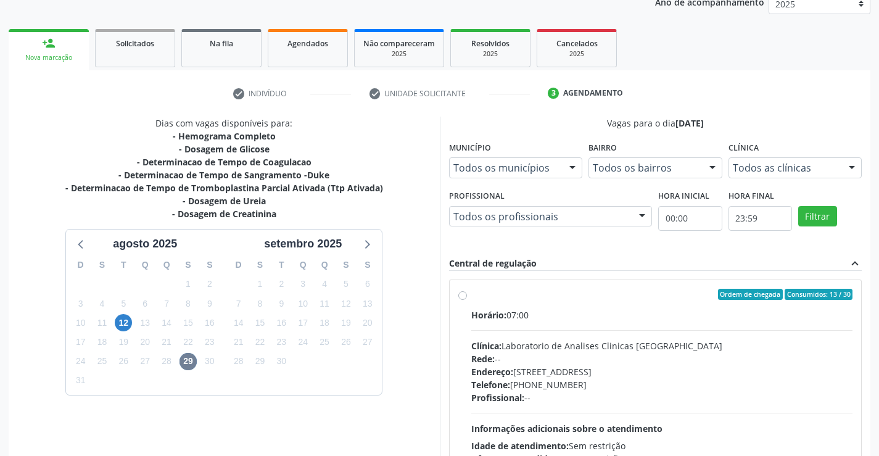
click at [471, 295] on label "Ordem de chegada Consumidos: 13 / 30 Horário: 07:00 Clínica: Laboratorio de Ana…" at bounding box center [662, 383] width 382 height 189
click at [461, 295] on input "Ordem de chegada Consumidos: 13 / 30 Horário: 07:00 Clínica: Laboratorio de Ana…" at bounding box center [462, 294] width 9 height 11
radio input "true"
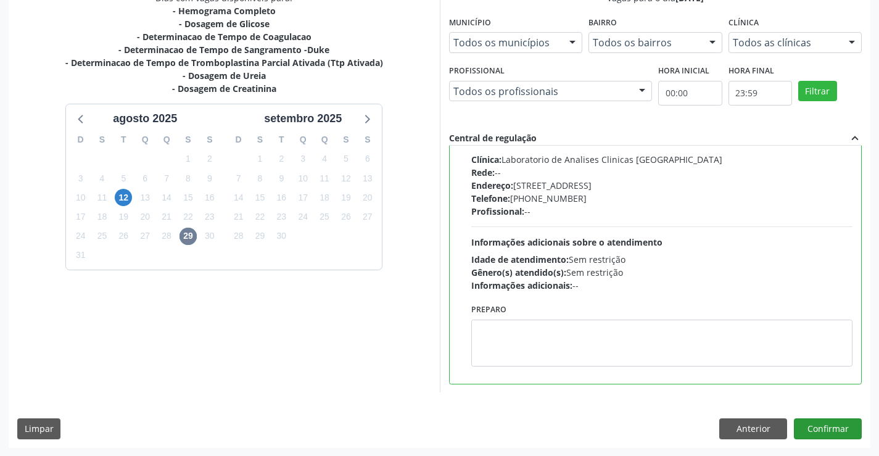
scroll to position [281, 0]
click at [825, 427] on button "Confirmar" at bounding box center [828, 428] width 68 height 21
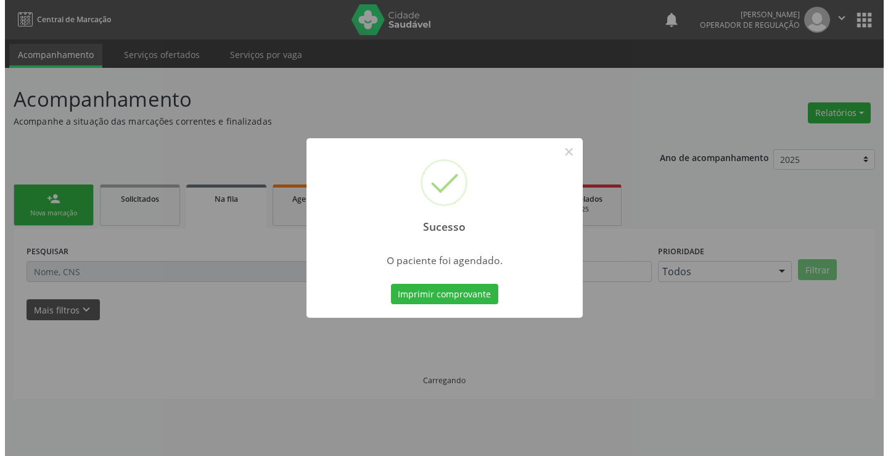
scroll to position [0, 0]
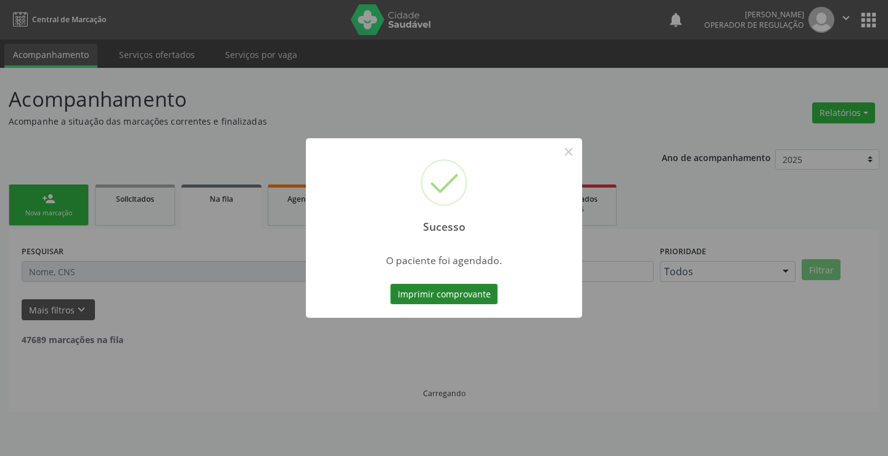
click at [469, 284] on button "Imprimir comprovante" at bounding box center [443, 294] width 107 height 21
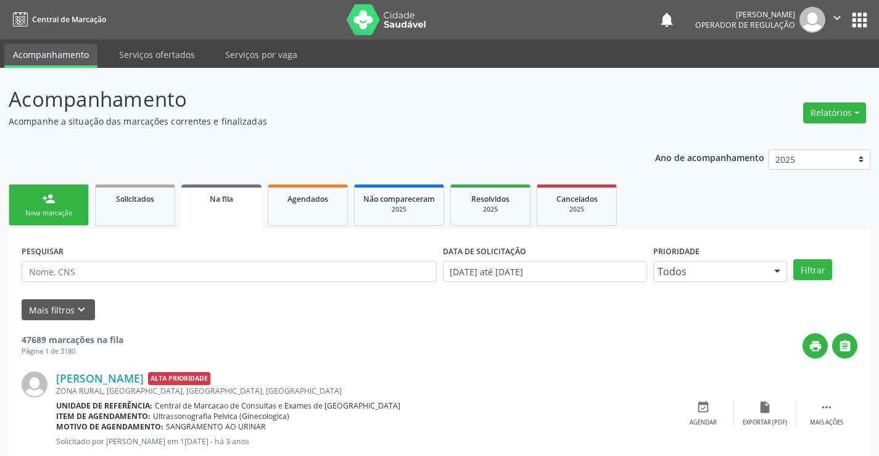
click at [73, 208] on link "person_add Nova marcação" at bounding box center [49, 204] width 80 height 41
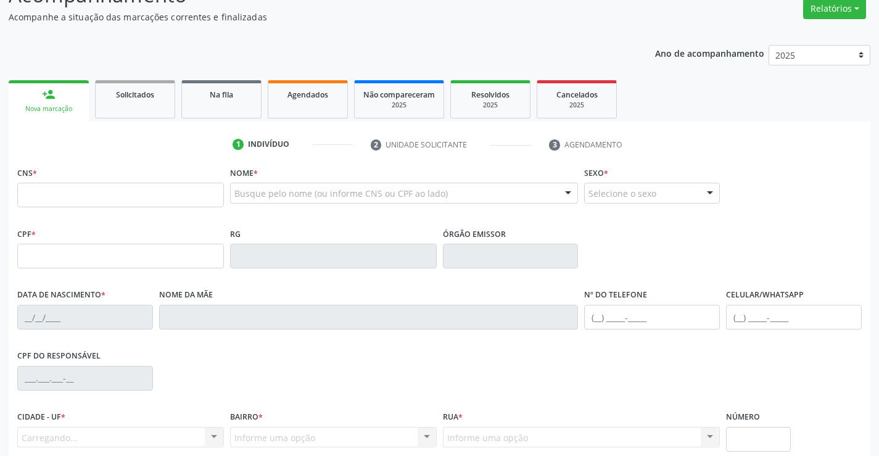
scroll to position [123, 0]
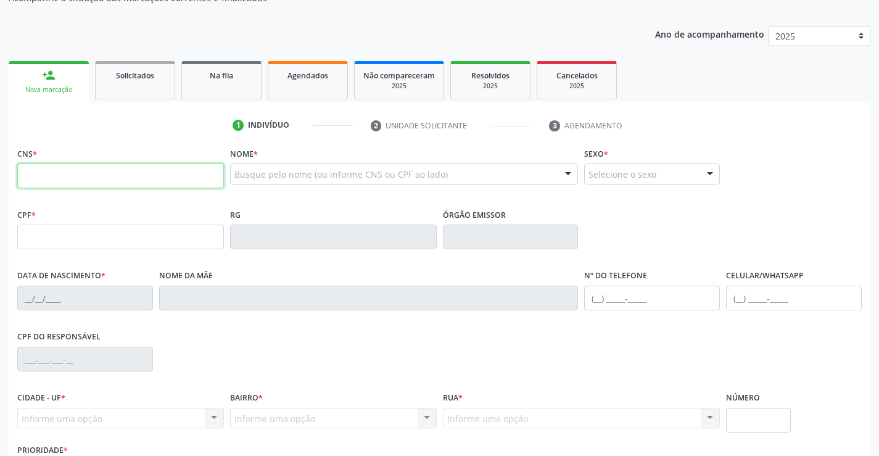
click at [67, 180] on input "text" at bounding box center [120, 175] width 207 height 25
type input "704 7097 3786 3632"
type input "27/12/2024"
type input "Amanda Pereira dos Santos"
type input "(74) 99157-9926"
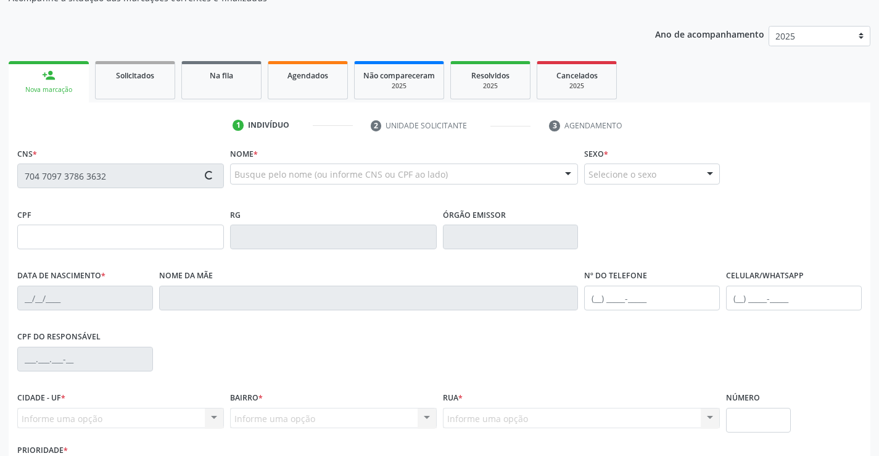
type input "108"
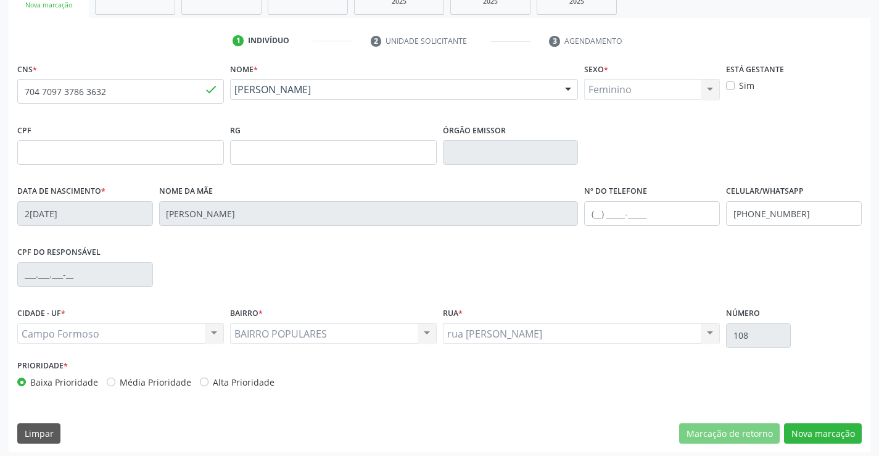
scroll to position [213, 0]
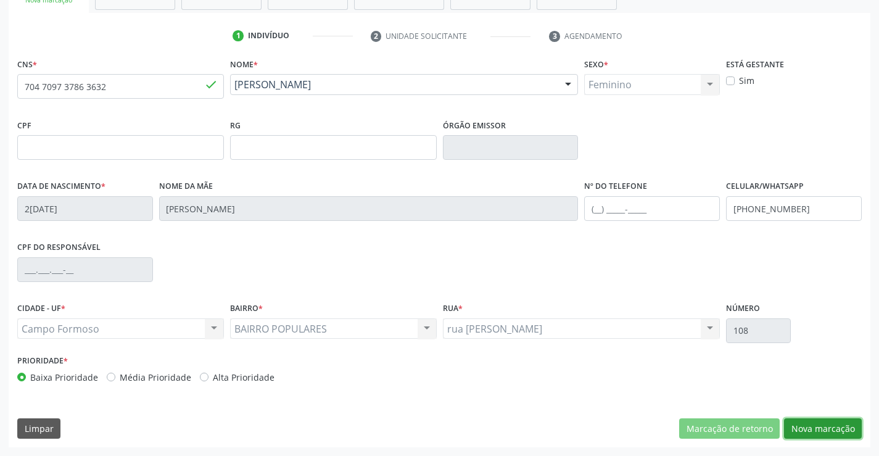
click at [814, 429] on button "Nova marcação" at bounding box center [823, 428] width 78 height 21
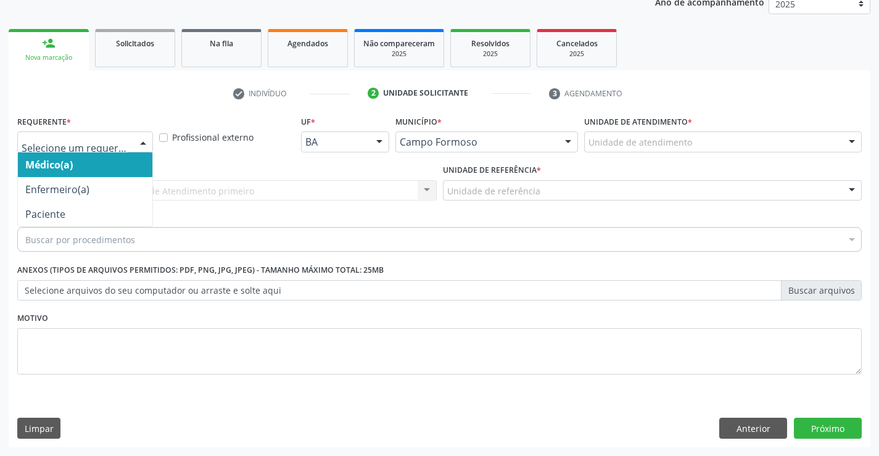
click at [142, 142] on div at bounding box center [143, 142] width 19 height 21
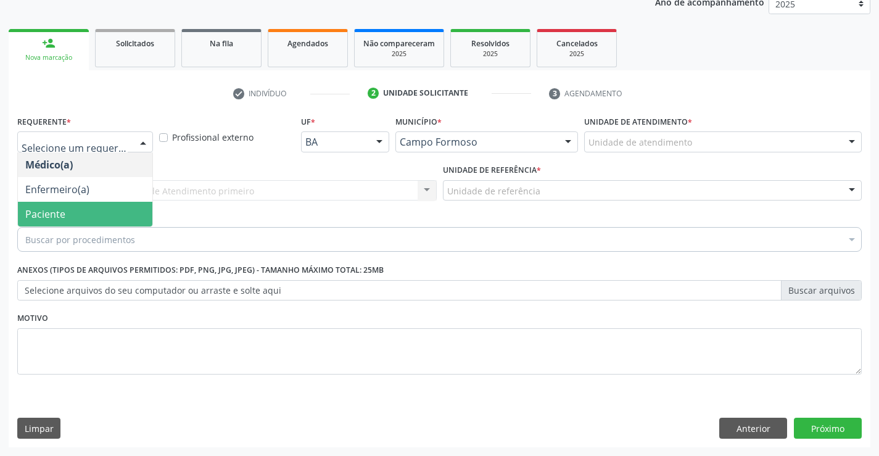
click at [71, 213] on span "Paciente" at bounding box center [85, 214] width 134 height 25
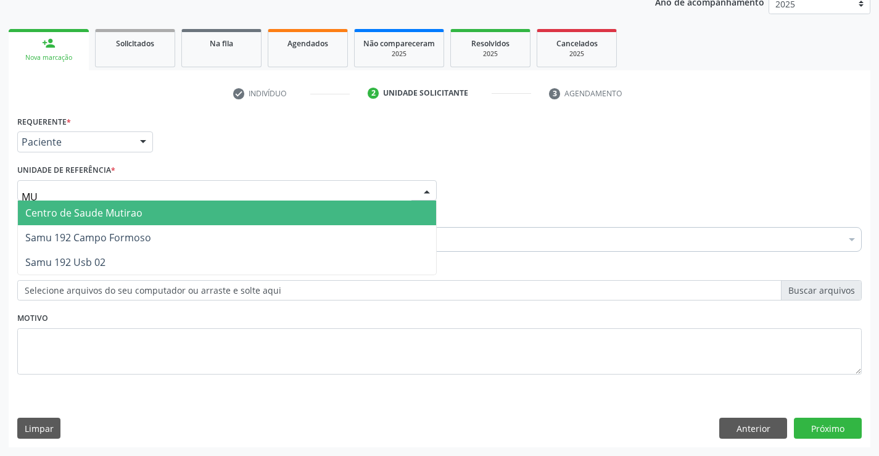
type input "MUT"
click at [140, 209] on span "Centro de Saude Mutirao" at bounding box center [83, 213] width 117 height 14
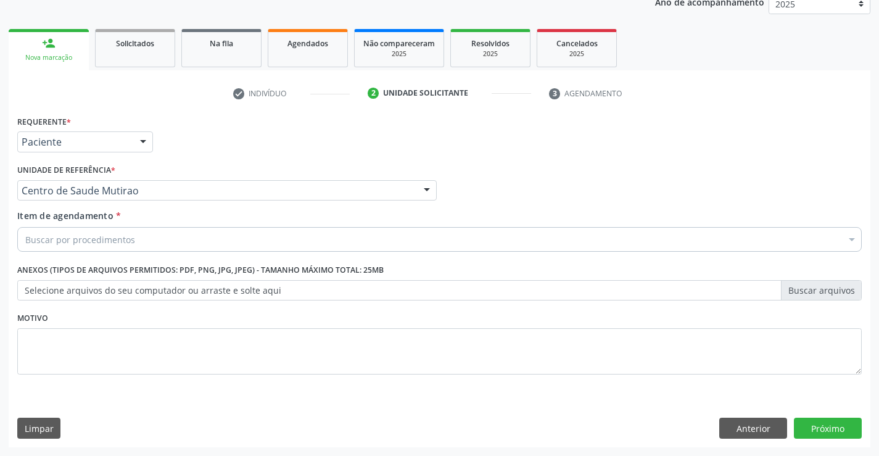
click at [146, 245] on div "Buscar por procedimentos" at bounding box center [439, 239] width 844 height 25
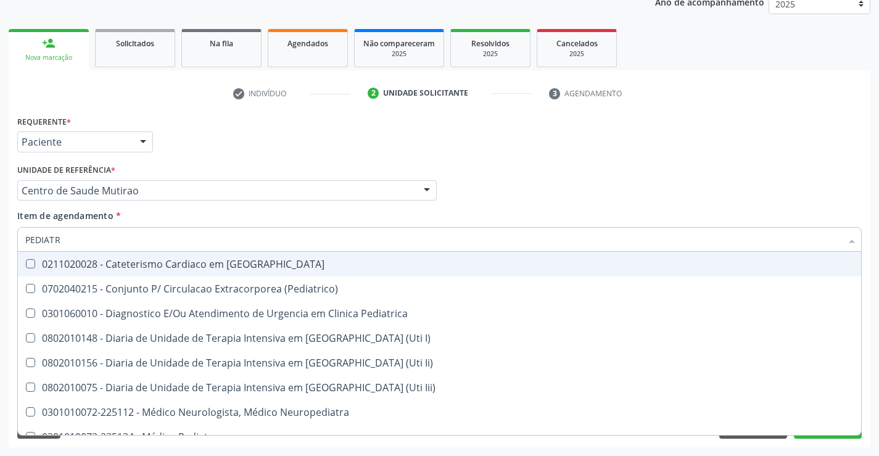
type input "PEDIATRA"
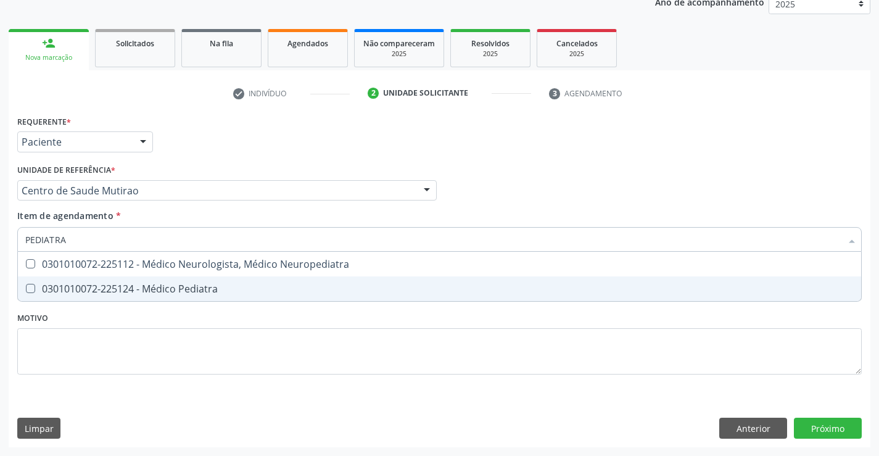
click at [172, 291] on div "0301010072-225124 - Médico Pediatra" at bounding box center [439, 289] width 828 height 10
checkbox Pediatra "true"
click at [177, 324] on div "Requerente * Paciente Médico(a) Enfermeiro(a) Paciente Nenhum resultado encontr…" at bounding box center [439, 251] width 844 height 279
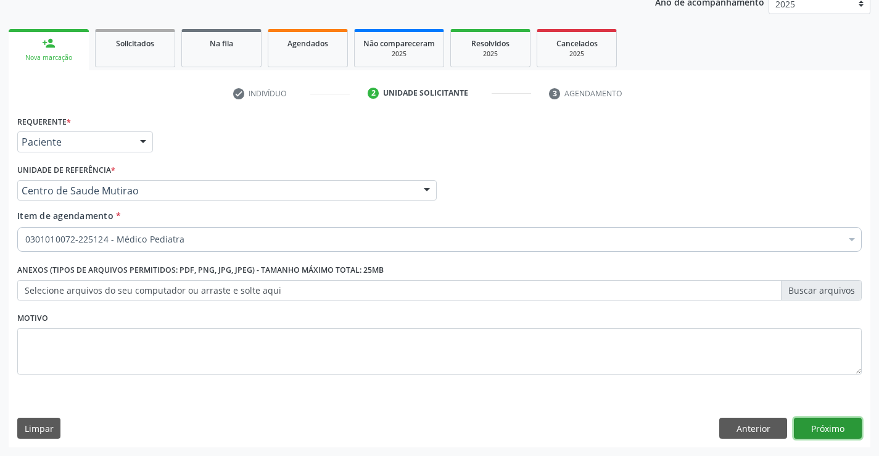
click at [804, 429] on button "Próximo" at bounding box center [828, 428] width 68 height 21
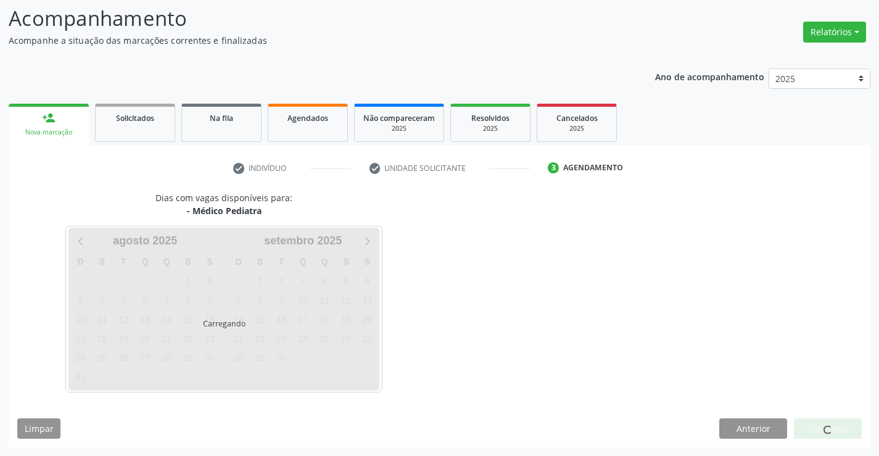
scroll to position [81, 0]
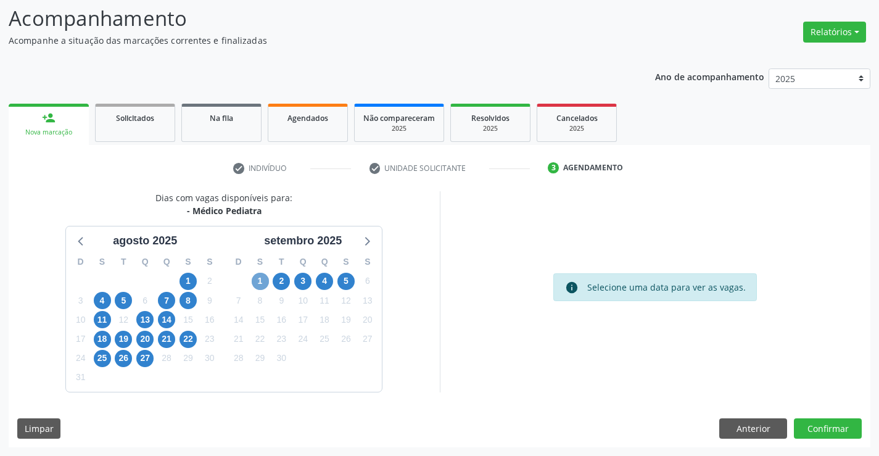
click at [260, 281] on span "1" at bounding box center [260, 281] width 17 height 17
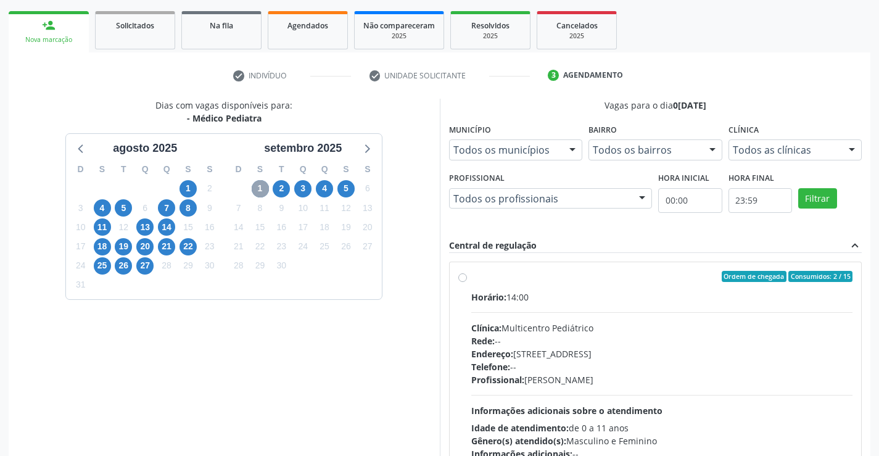
scroll to position [204, 0]
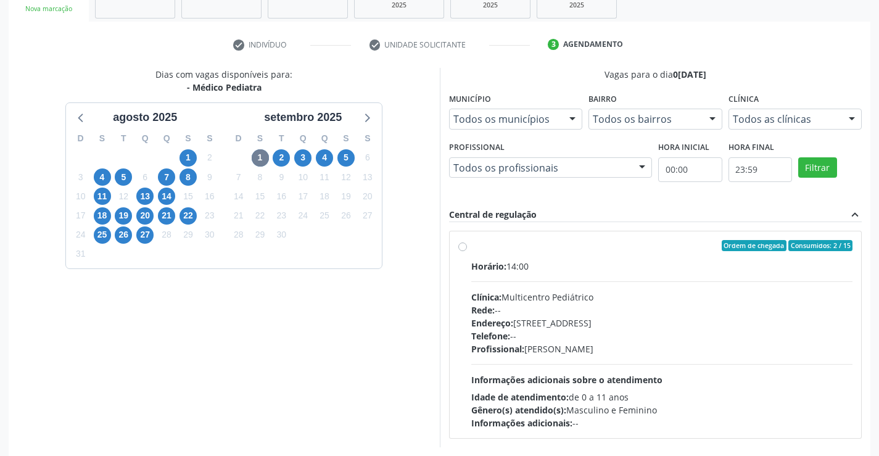
click at [471, 244] on label "Ordem de chegada Consumidos: 2 / 15 Horário: 14:00 Clínica: Multicentro Pediátr…" at bounding box center [662, 334] width 382 height 189
click at [460, 244] on input "Ordem de chegada Consumidos: 2 / 15 Horário: 14:00 Clínica: Multicentro Pediátr…" at bounding box center [462, 245] width 9 height 11
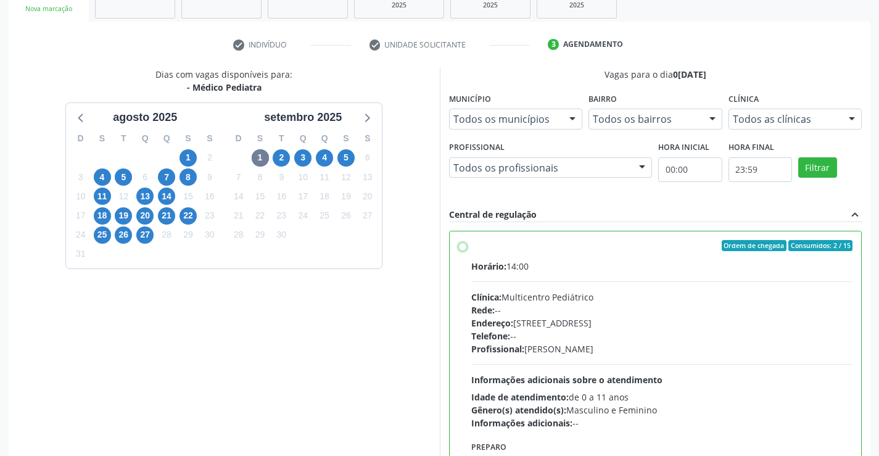
radio input "true"
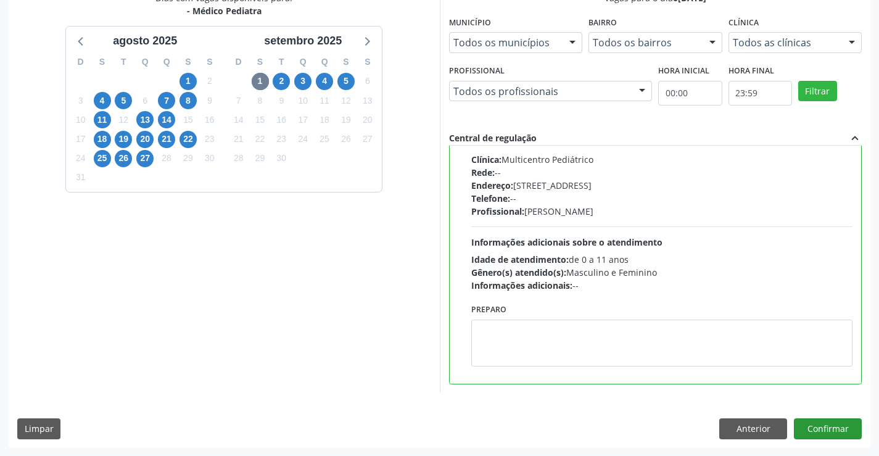
scroll to position [281, 0]
click at [813, 427] on button "Confirmar" at bounding box center [828, 428] width 68 height 21
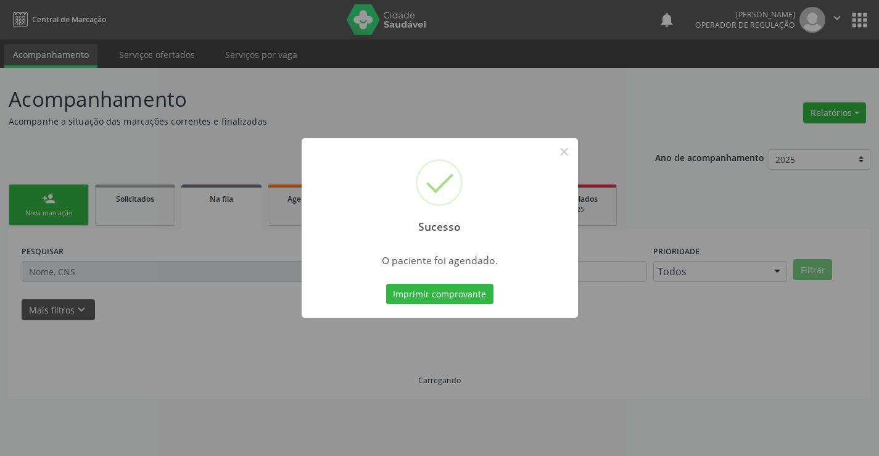
scroll to position [0, 0]
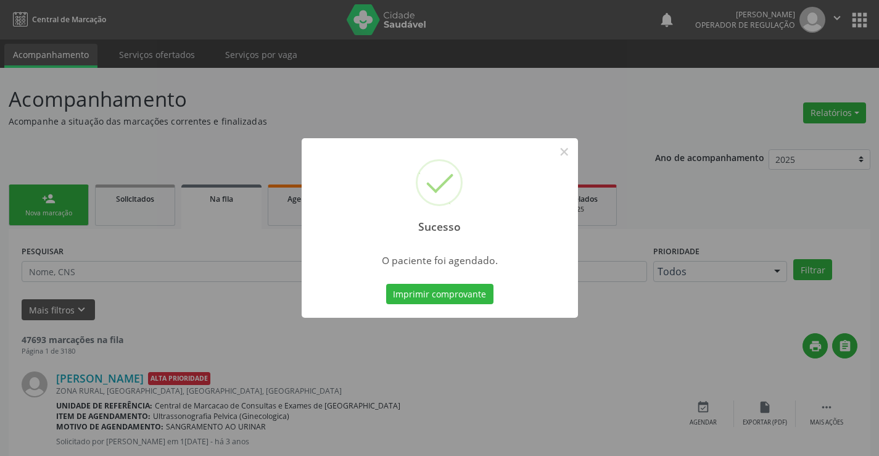
click at [386, 284] on button "Imprimir comprovante" at bounding box center [439, 294] width 107 height 21
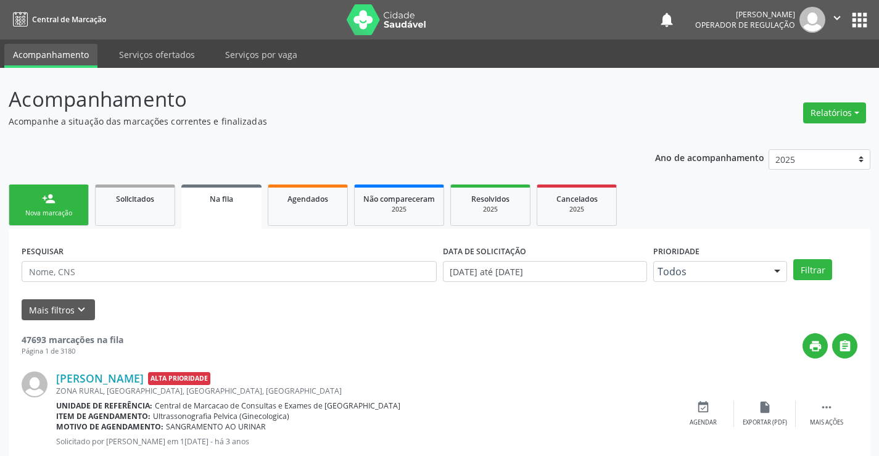
click at [57, 206] on link "person_add Nova marcação" at bounding box center [49, 204] width 80 height 41
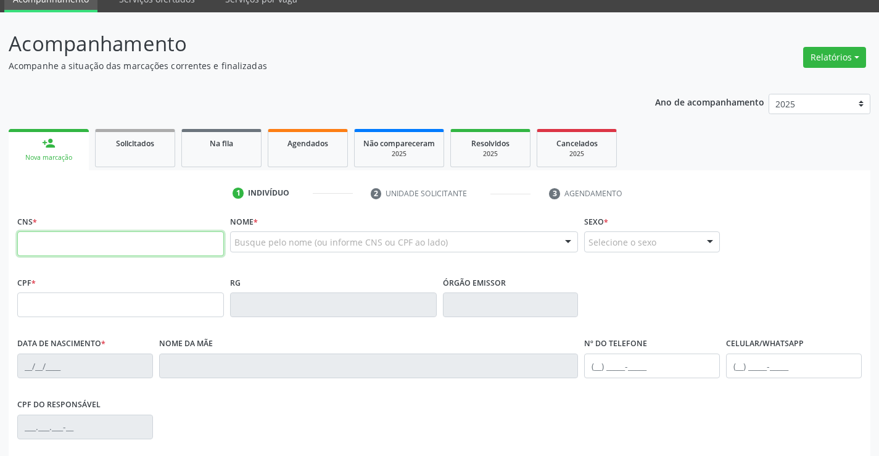
click at [64, 231] on input "text" at bounding box center [120, 243] width 207 height 25
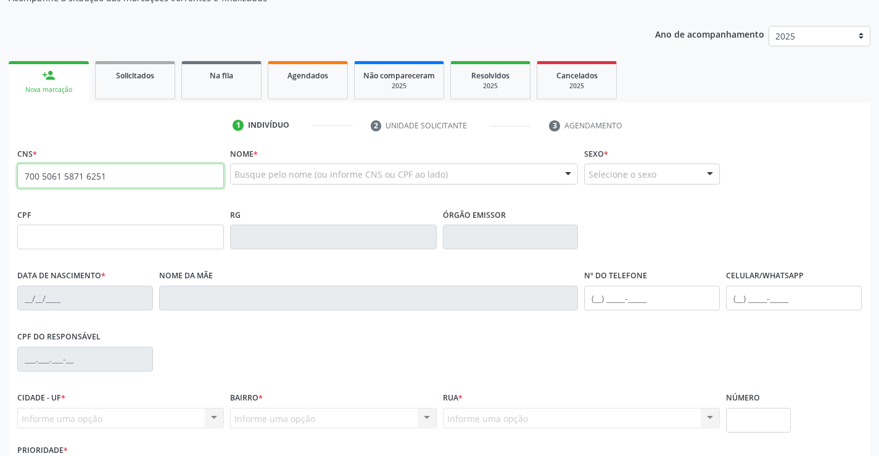
type input "700 5061 5871 6251"
type input "01/02/2003"
type input "Maria Rita Pereira da Silva"
type input "(74) 99157-9926"
type input "108"
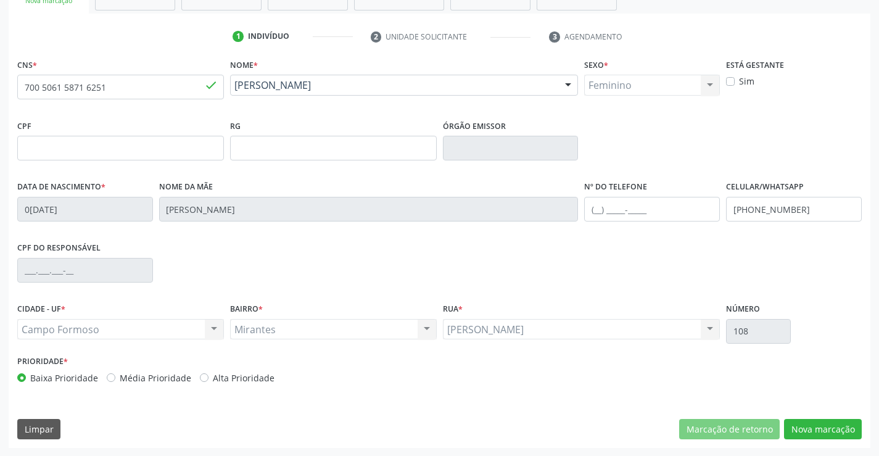
scroll to position [213, 0]
click at [809, 426] on button "Nova marcação" at bounding box center [823, 428] width 78 height 21
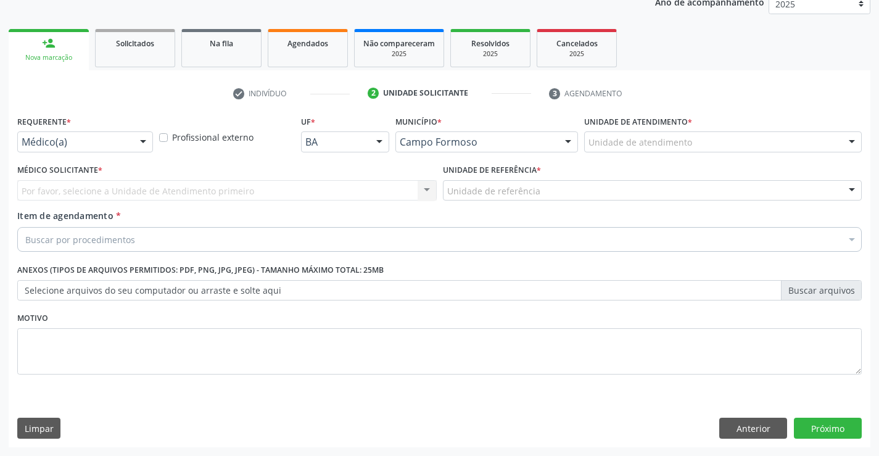
scroll to position [155, 0]
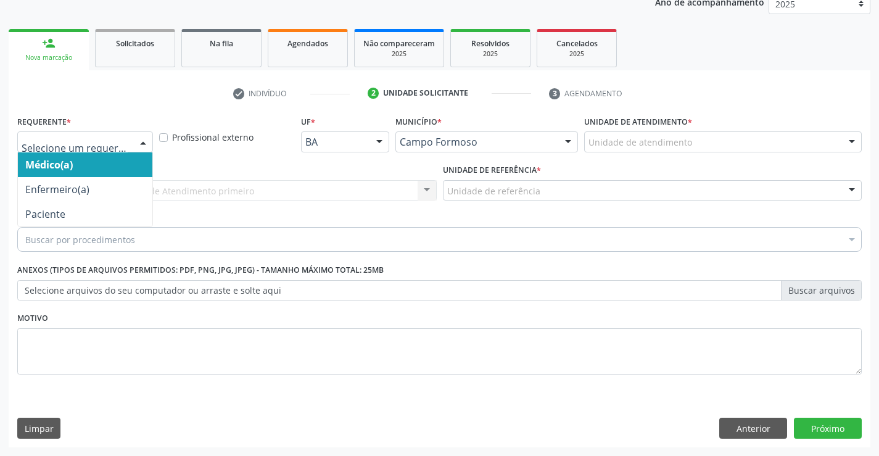
click at [141, 141] on div at bounding box center [143, 142] width 19 height 21
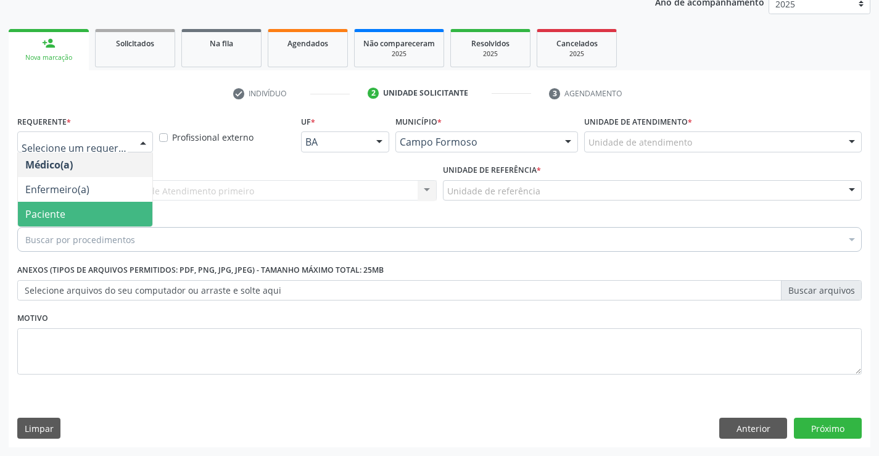
click at [117, 210] on span "Paciente" at bounding box center [85, 214] width 134 height 25
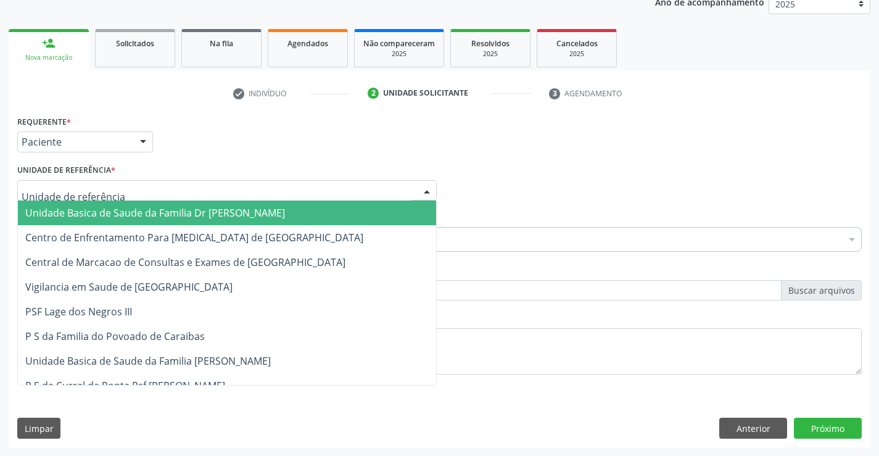
click at [128, 191] on div at bounding box center [226, 190] width 419 height 21
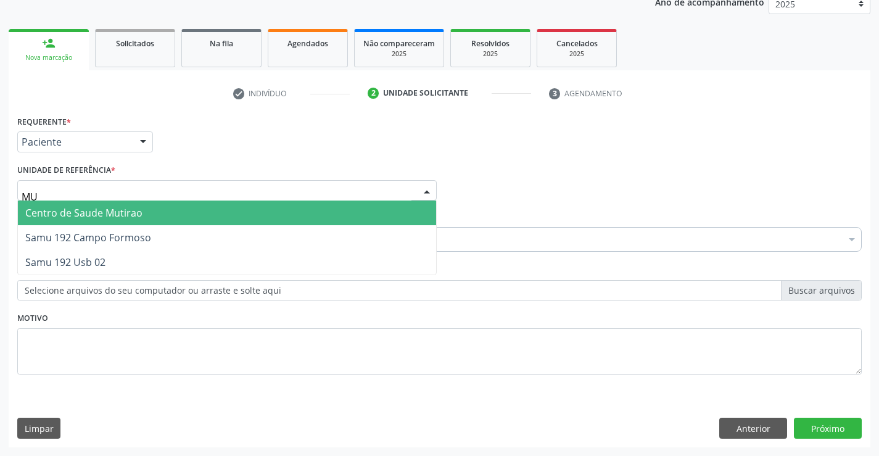
type input "MUT"
click at [131, 214] on span "Centro de Saude Mutirao" at bounding box center [83, 213] width 117 height 14
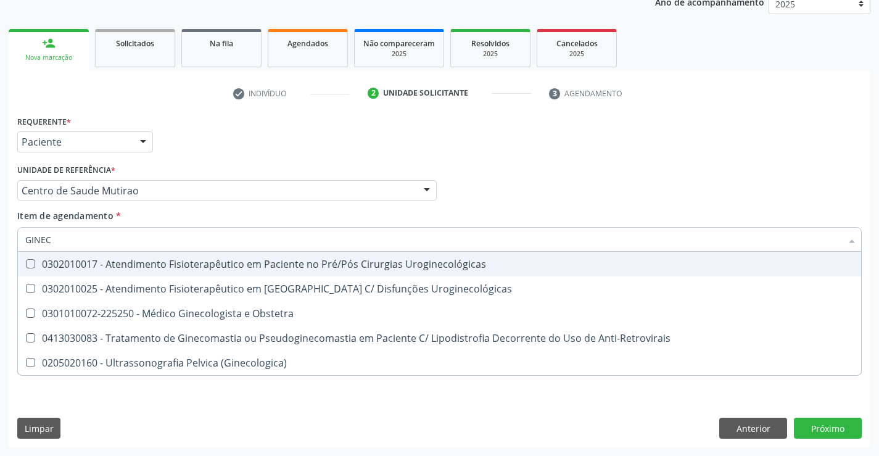
type input "GINECO"
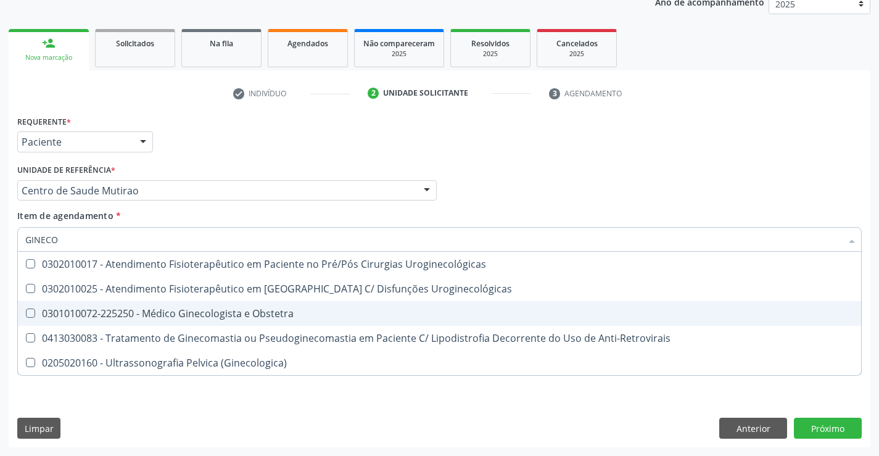
click at [192, 313] on div "0301010072-225250 - Médico Ginecologista e Obstetra" at bounding box center [439, 313] width 828 height 10
checkbox Obstetra "true"
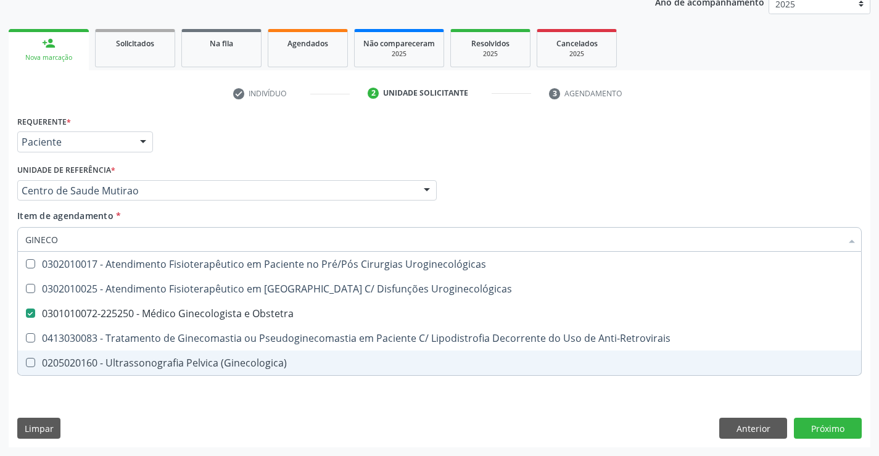
click at [181, 402] on div "Requerente * Paciente Médico(a) Enfermeiro(a) Paciente Nenhum resultado encontr…" at bounding box center [440, 279] width 862 height 335
checkbox Uroginecológicas "true"
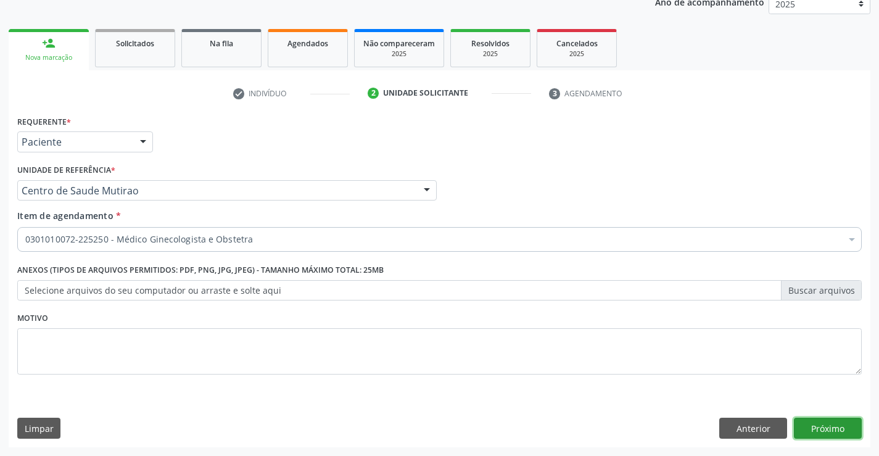
click at [805, 427] on button "Próximo" at bounding box center [828, 428] width 68 height 21
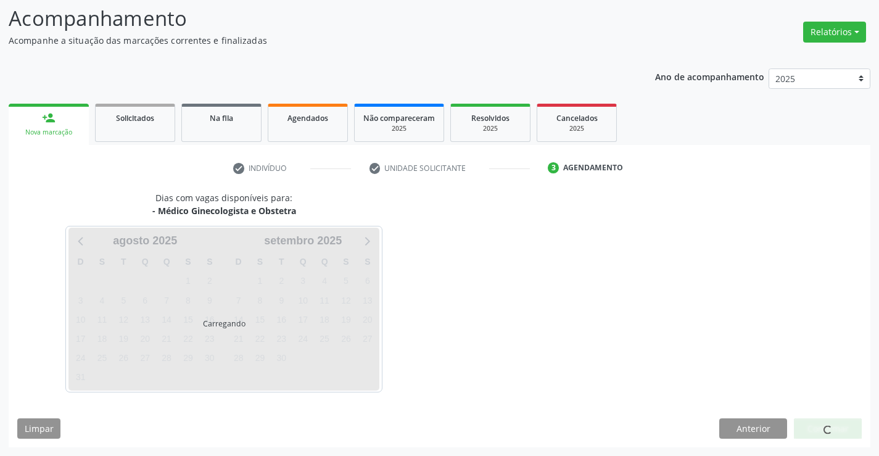
scroll to position [81, 0]
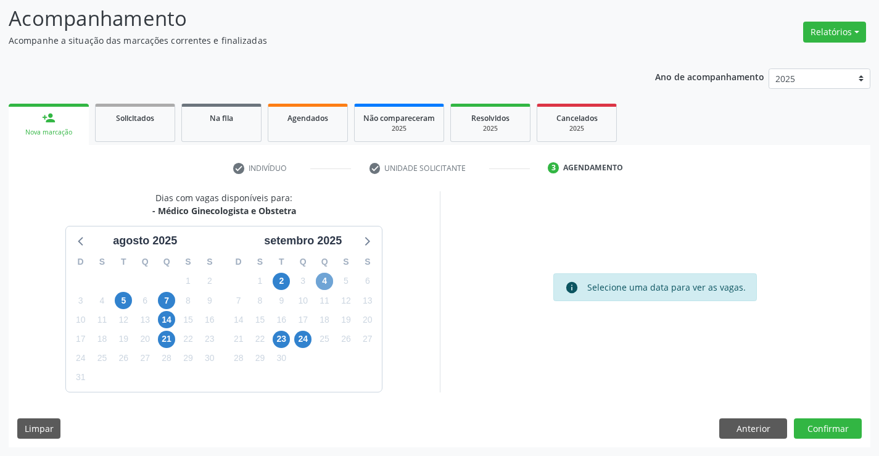
click at [321, 283] on span "4" at bounding box center [324, 281] width 17 height 17
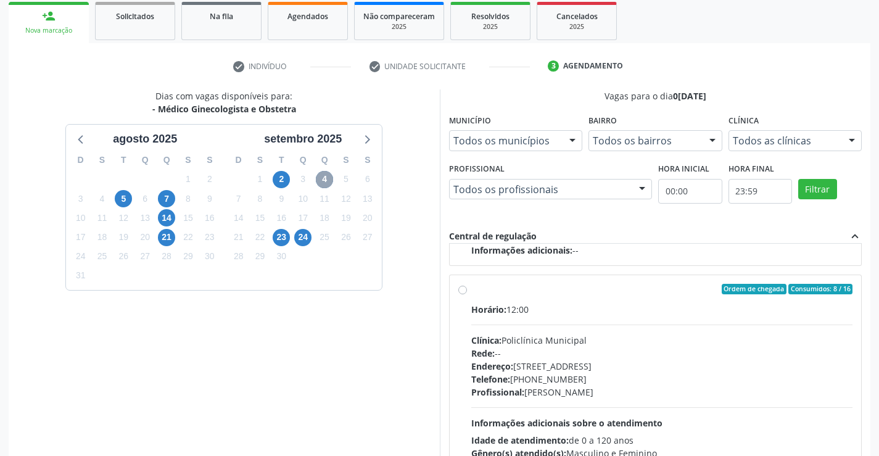
scroll to position [204, 0]
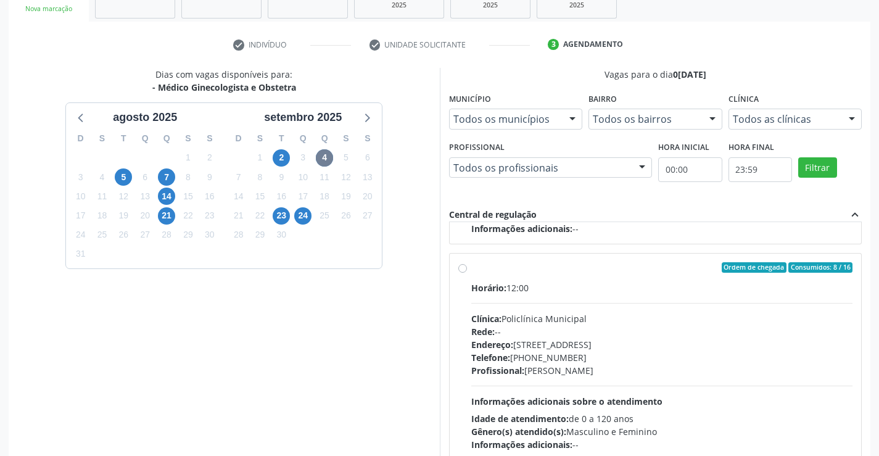
click at [471, 269] on label "Ordem de chegada Consumidos: 8 / 16 Horário: 12:00 Clínica: Policlínica Municip…" at bounding box center [662, 356] width 382 height 189
click at [463, 269] on input "Ordem de chegada Consumidos: 8 / 16 Horário: 12:00 Clínica: Policlínica Municip…" at bounding box center [462, 267] width 9 height 11
radio input "true"
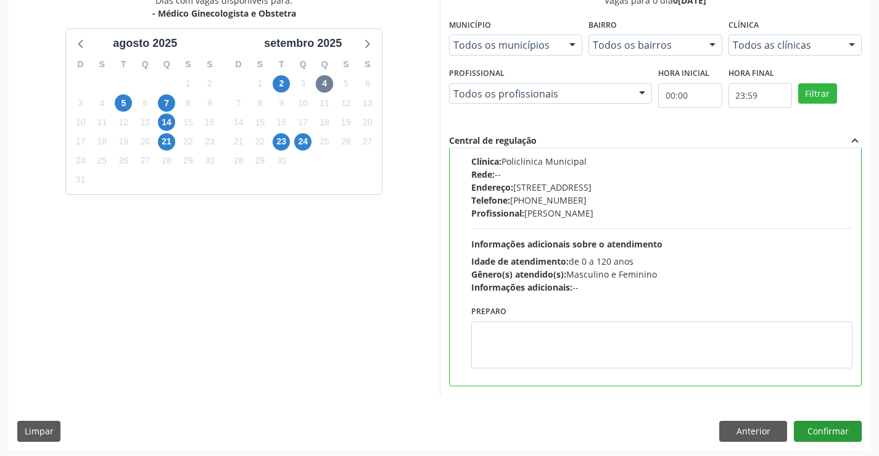
scroll to position [281, 0]
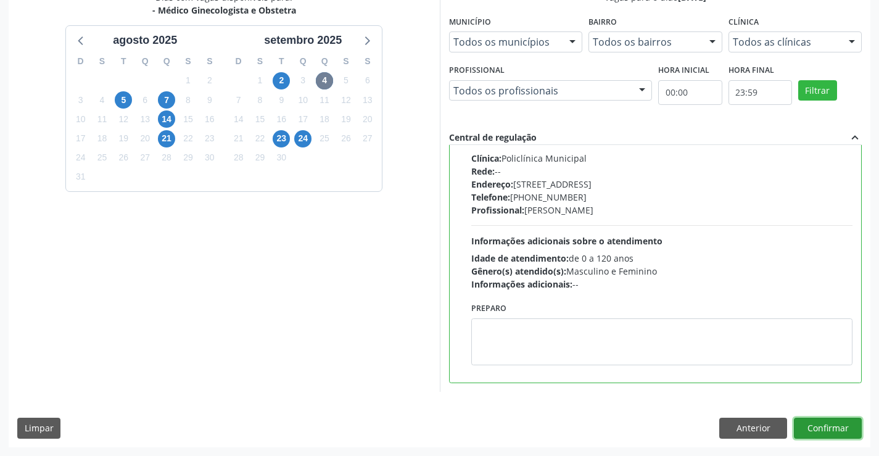
click at [827, 431] on button "Confirmar" at bounding box center [828, 428] width 68 height 21
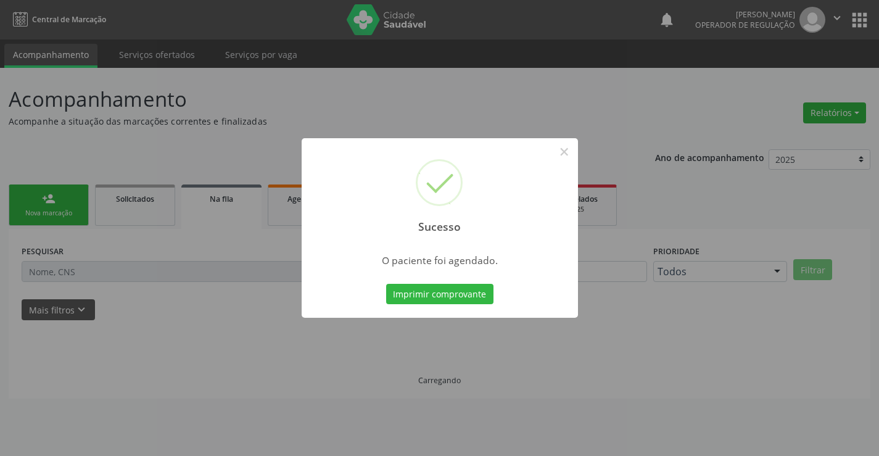
scroll to position [0, 0]
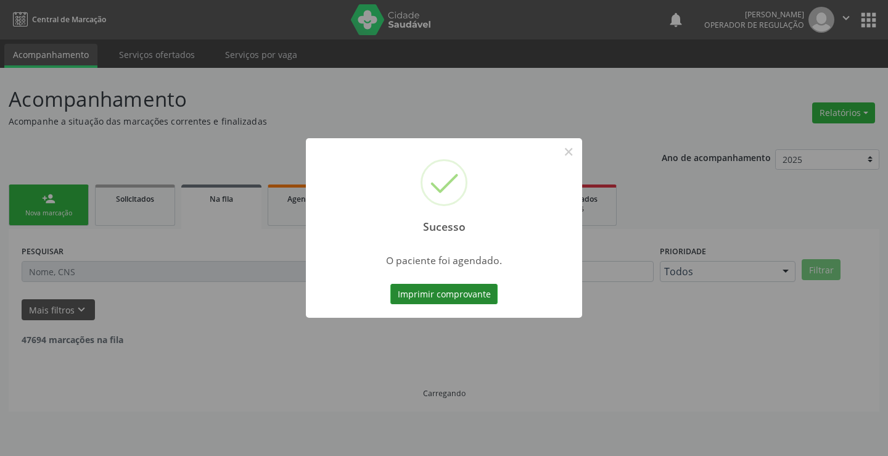
click at [452, 298] on button "Imprimir comprovante" at bounding box center [443, 294] width 107 height 21
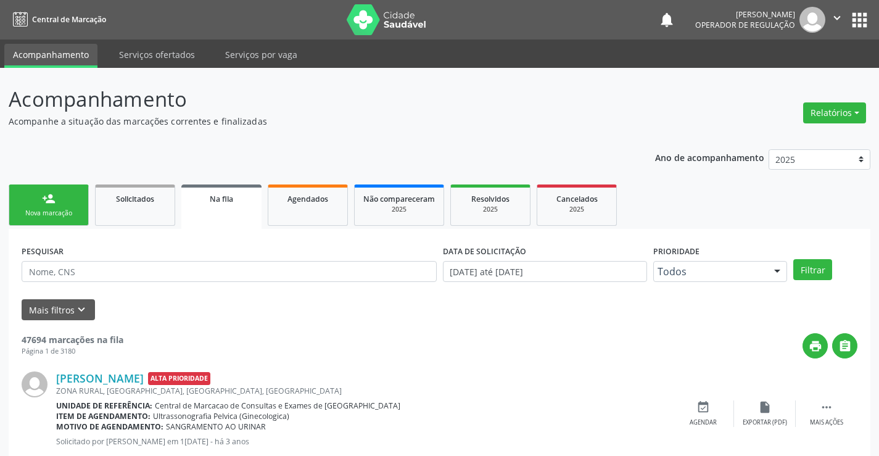
click at [81, 217] on link "person_add Nova marcação" at bounding box center [49, 204] width 80 height 41
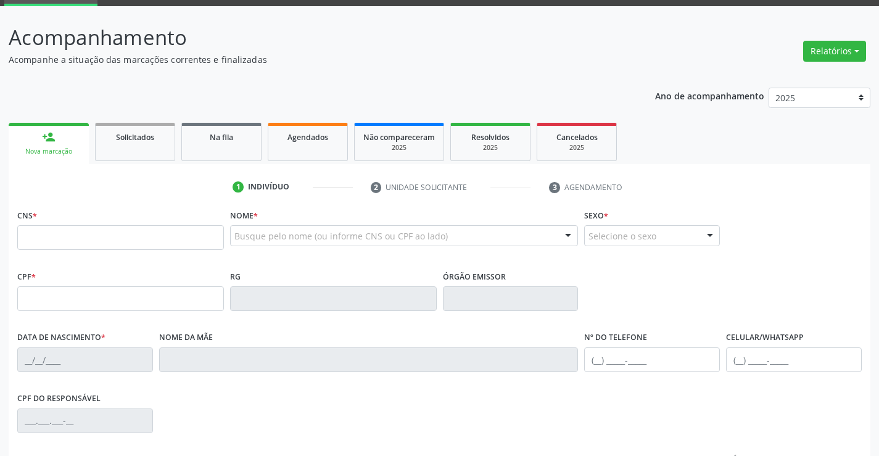
scroll to position [123, 0]
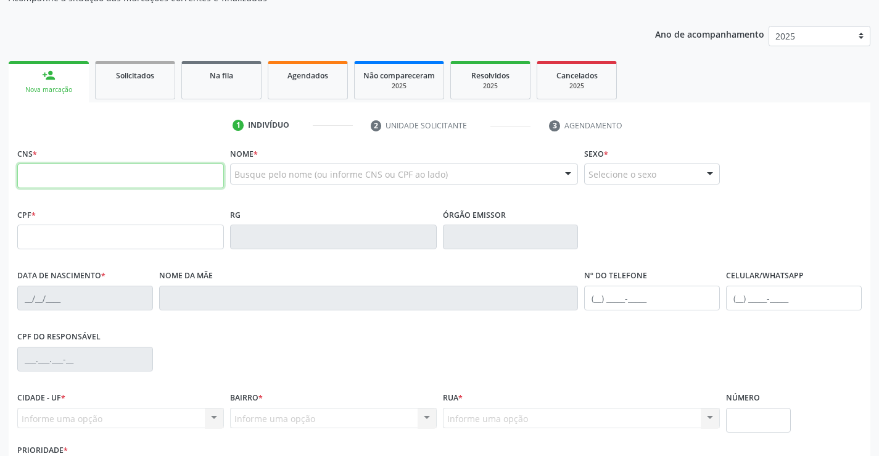
click at [48, 163] on input "text" at bounding box center [120, 175] width 207 height 25
type input "700 9029 4539 1798"
type input "22/08/1965"
type input "Angelina Antonia Nascimento"
type input "(74) 98823-3094"
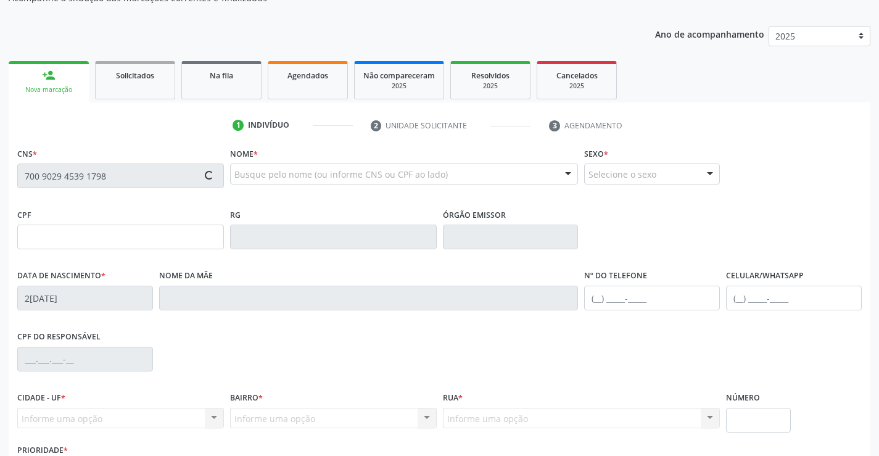
type input "S/N"
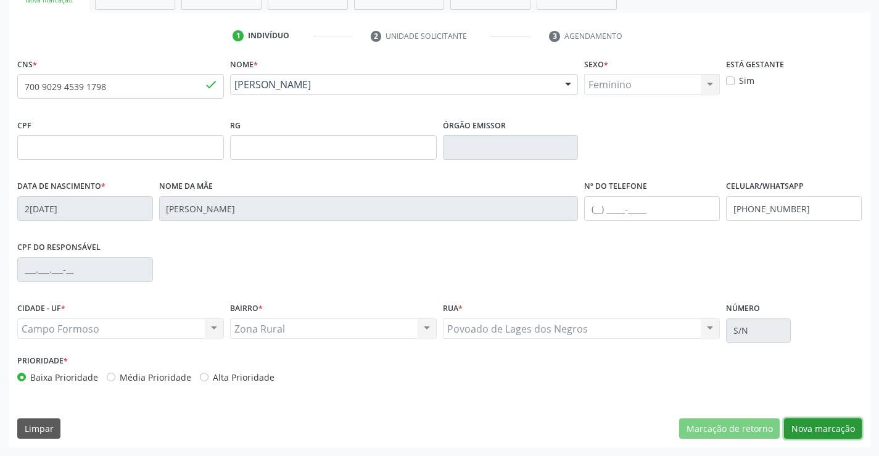
click at [843, 427] on button "Nova marcação" at bounding box center [823, 428] width 78 height 21
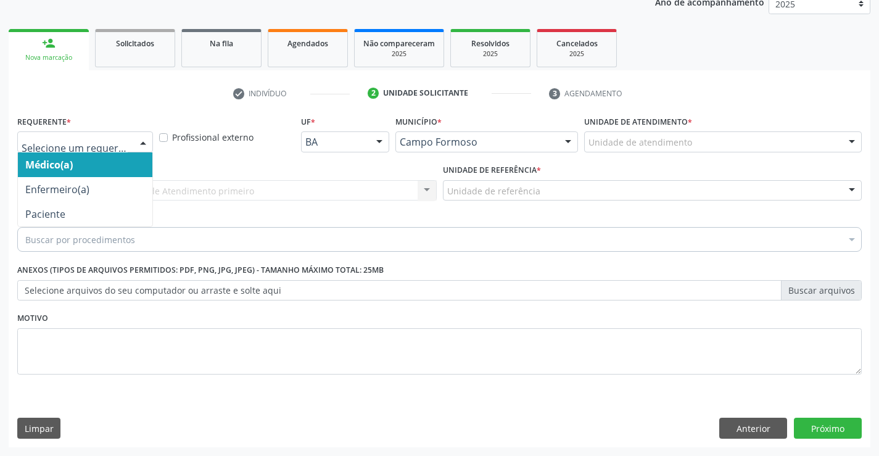
click at [147, 143] on div at bounding box center [143, 142] width 19 height 21
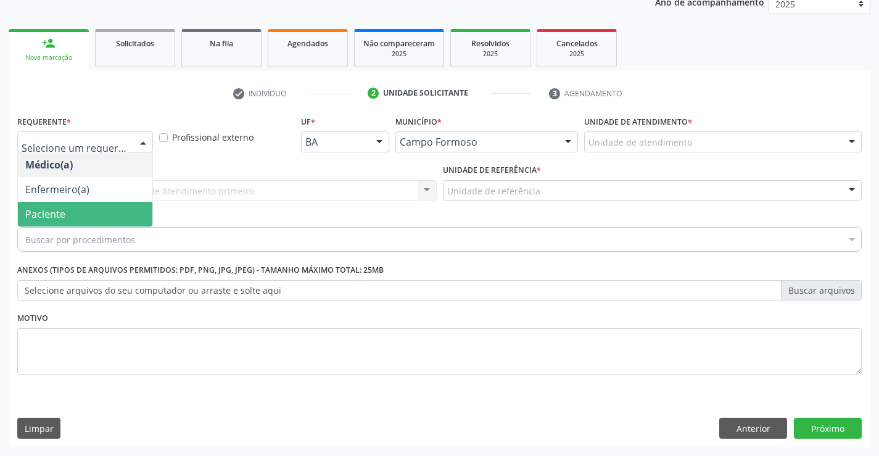
click at [116, 219] on span "Paciente" at bounding box center [85, 214] width 134 height 25
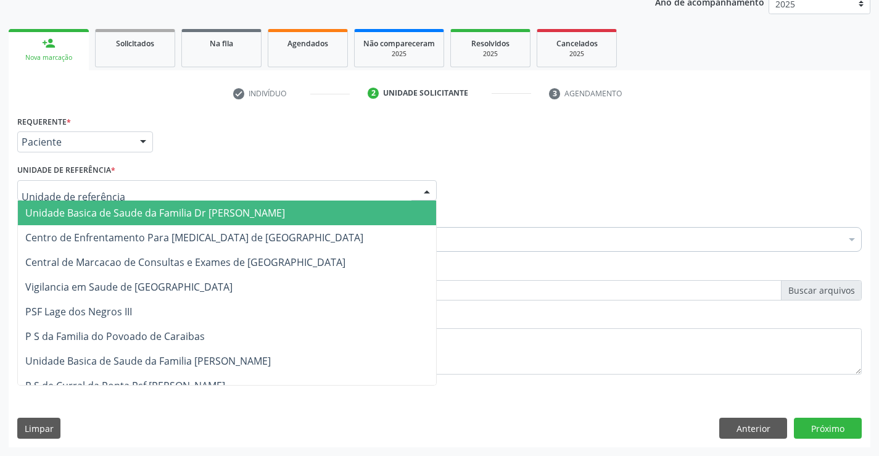
click at [128, 191] on div at bounding box center [226, 190] width 419 height 21
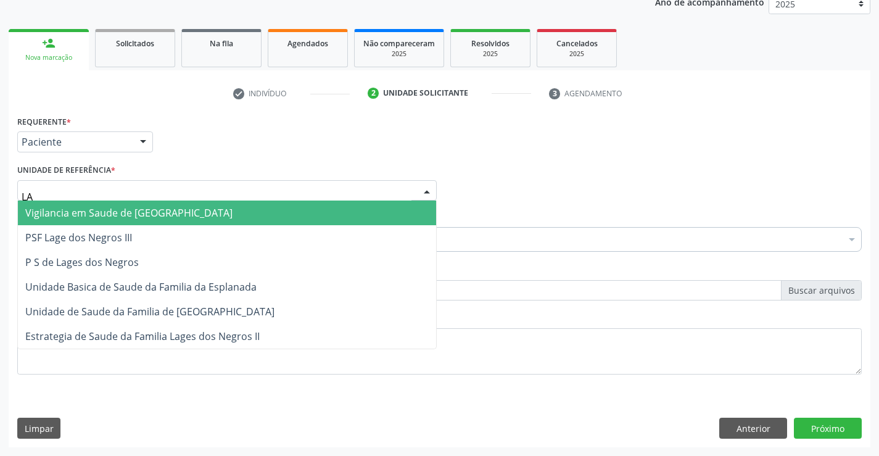
type input "LAG"
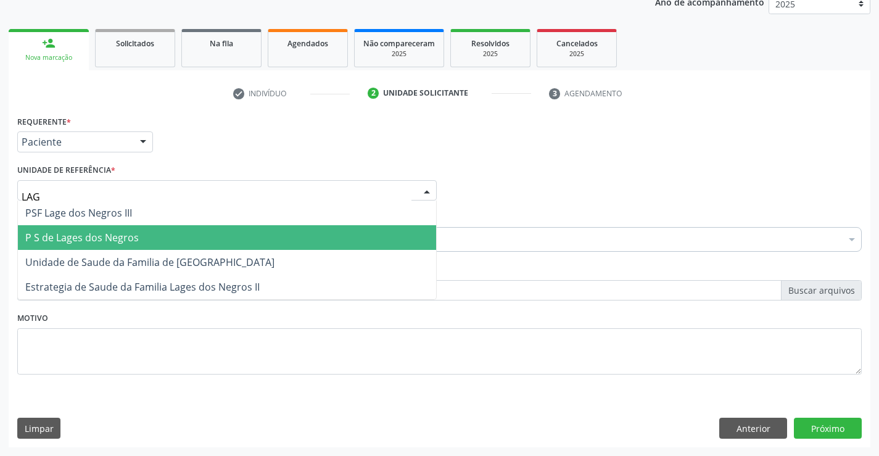
click at [128, 233] on span "P S de Lages dos Negros" at bounding box center [81, 238] width 113 height 14
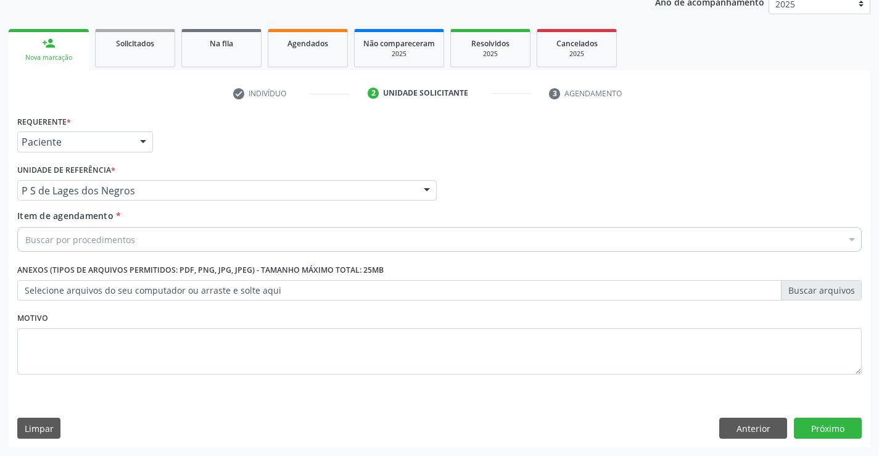
click at [133, 238] on div "Buscar por procedimentos" at bounding box center [439, 239] width 844 height 25
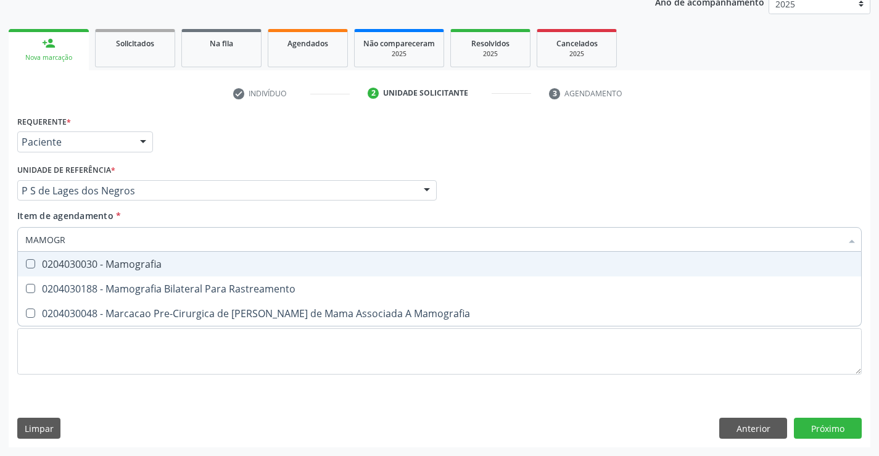
type input "MAMOGRA"
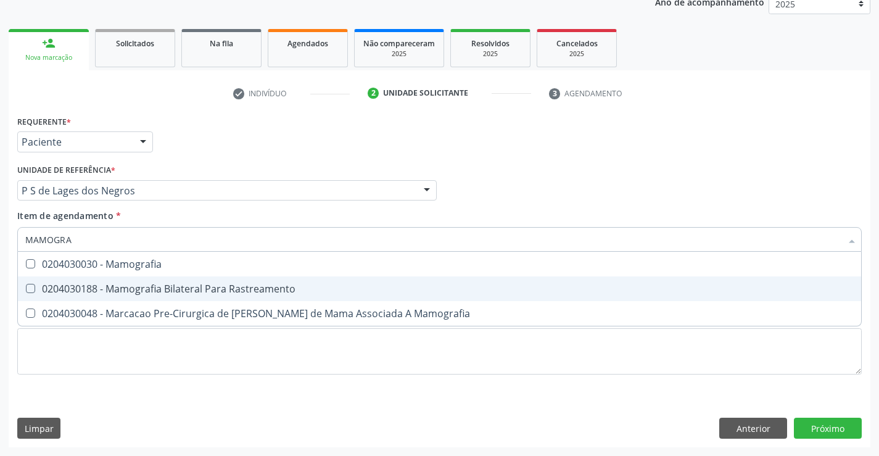
click at [170, 289] on div "0204030188 - Mamografia Bilateral Para Rastreamento" at bounding box center [439, 289] width 828 height 10
checkbox Rastreamento "true"
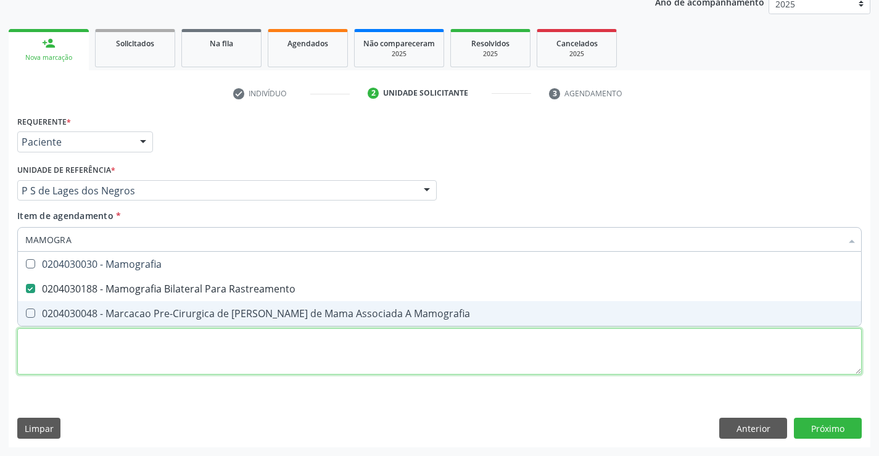
click at [198, 360] on div "Requerente * Paciente Médico(a) Enfermeiro(a) Paciente Nenhum resultado encontr…" at bounding box center [439, 251] width 844 height 279
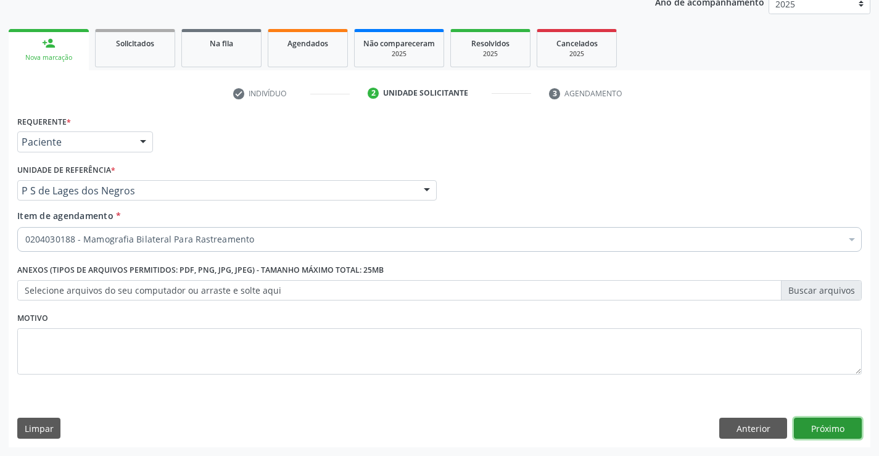
click at [841, 424] on button "Próximo" at bounding box center [828, 428] width 68 height 21
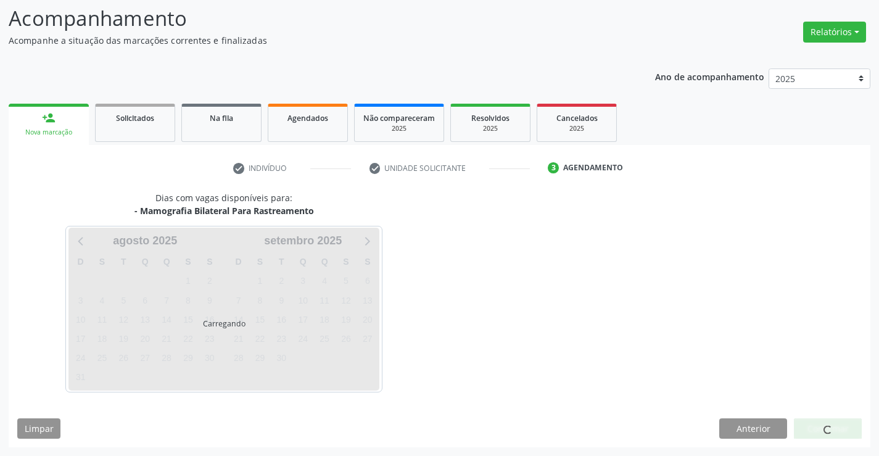
scroll to position [81, 0]
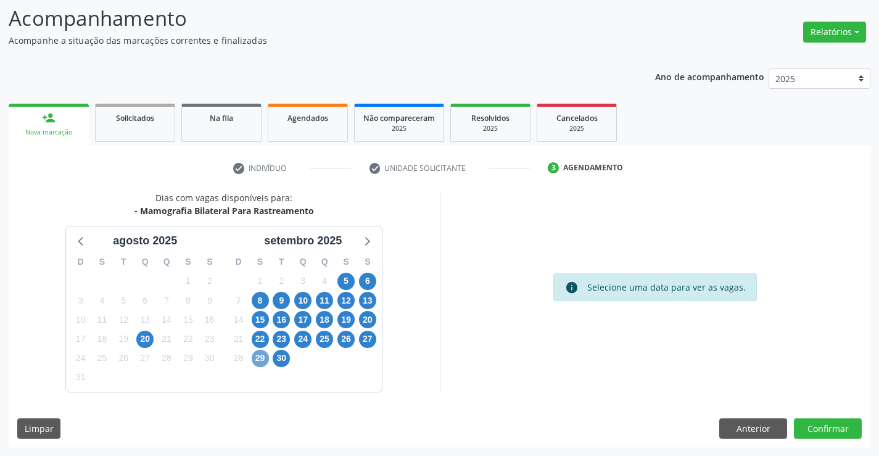
click at [261, 358] on span "29" at bounding box center [260, 358] width 17 height 17
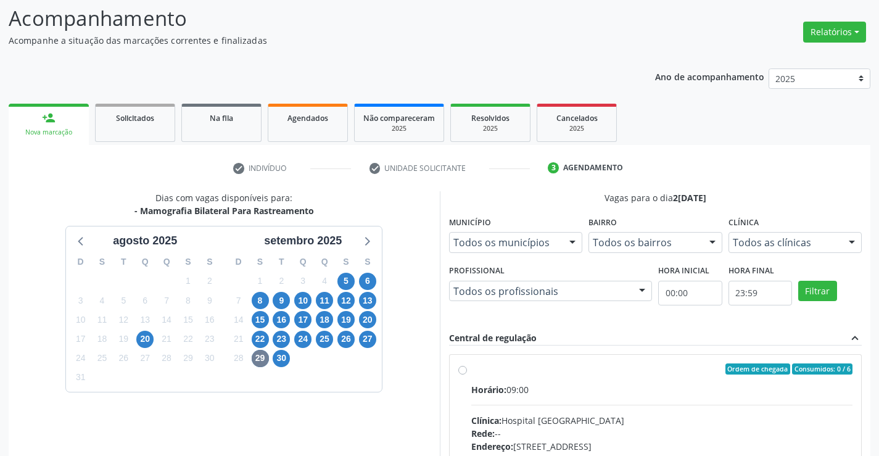
click at [471, 369] on label "Ordem de chegada Consumidos: 0 / 6 Horário: 09:00 Clínica: Hospital Sao Francis…" at bounding box center [662, 457] width 382 height 189
click at [461, 369] on input "Ordem de chegada Consumidos: 0 / 6 Horário: 09:00 Clínica: Hospital Sao Francis…" at bounding box center [462, 368] width 9 height 11
radio input "true"
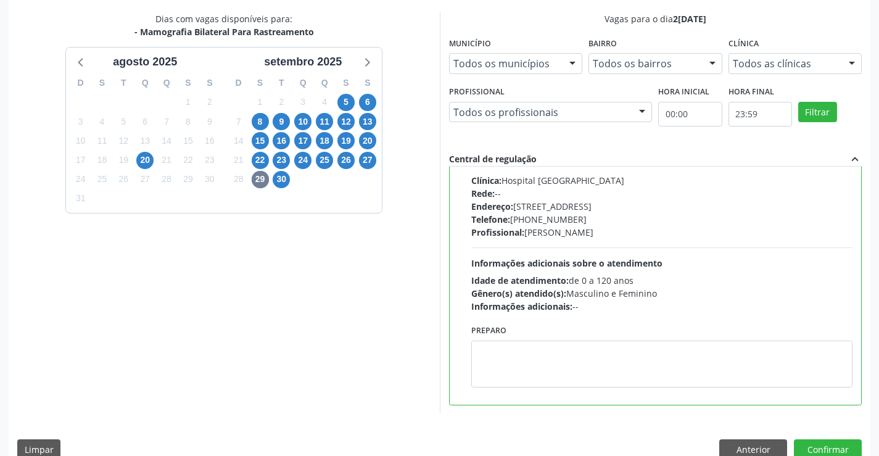
scroll to position [266, 0]
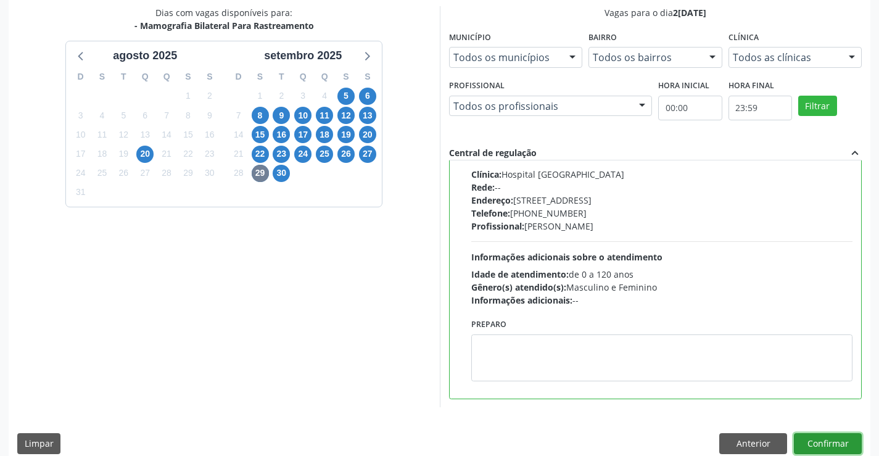
click at [812, 445] on button "Confirmar" at bounding box center [828, 443] width 68 height 21
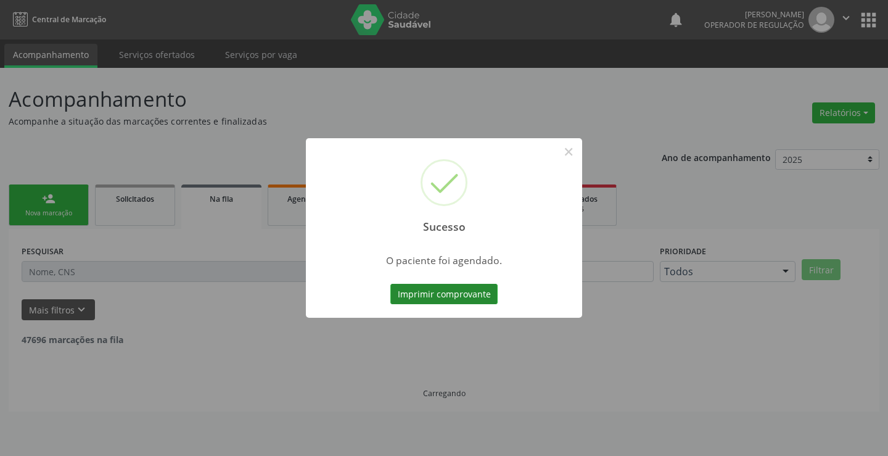
click at [430, 296] on button "Imprimir comprovante" at bounding box center [443, 294] width 107 height 21
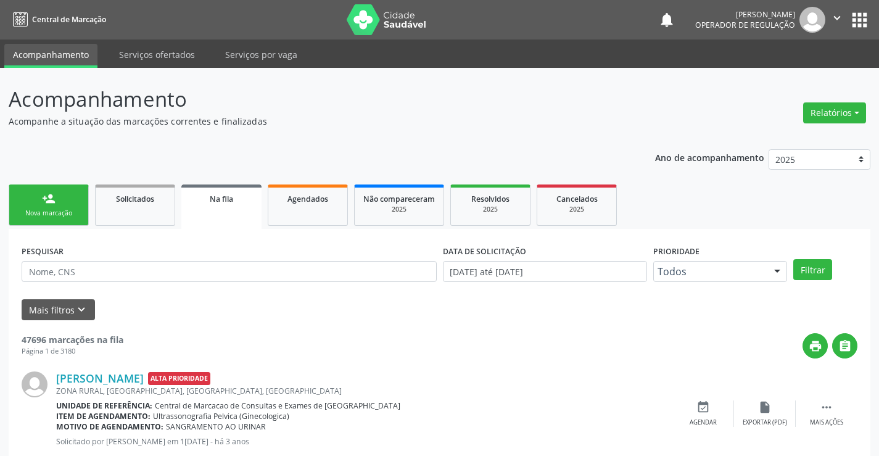
click at [75, 213] on div "Nova marcação" at bounding box center [49, 212] width 62 height 9
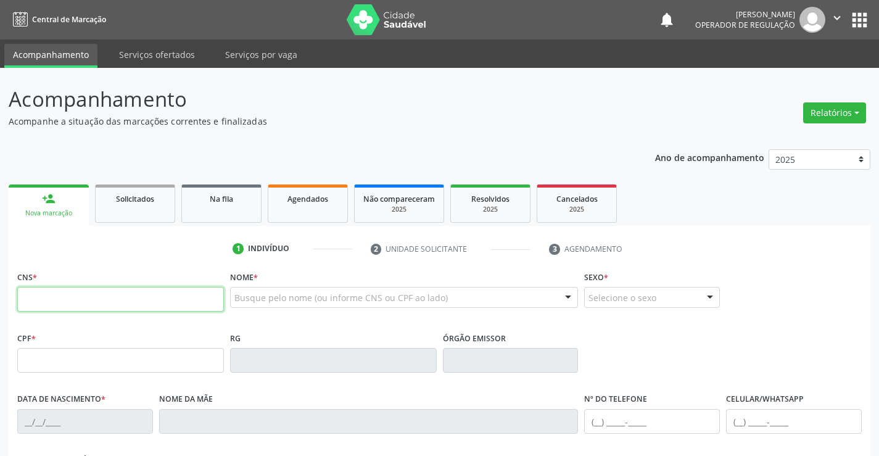
click at [59, 299] on input "text" at bounding box center [120, 299] width 207 height 25
type input "704 6091 8260 0823"
type input "2255726050"
type input "04/06/1971"
type input "(74) 99952-3880"
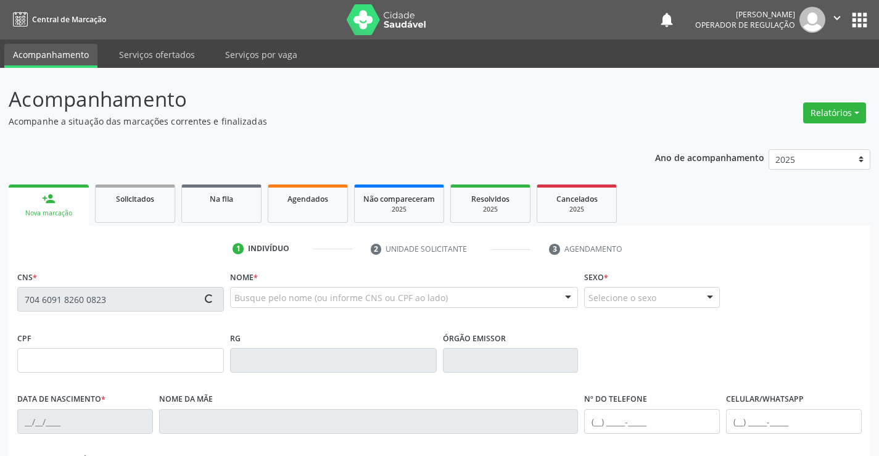
type input "(74) 99952-3880"
type input "883.660.655-53"
type input "sn"
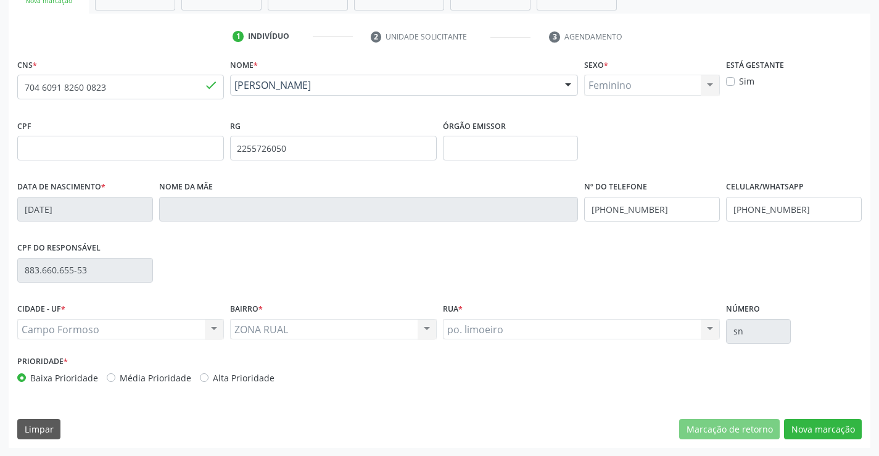
scroll to position [213, 0]
click at [809, 426] on button "Nova marcação" at bounding box center [823, 428] width 78 height 21
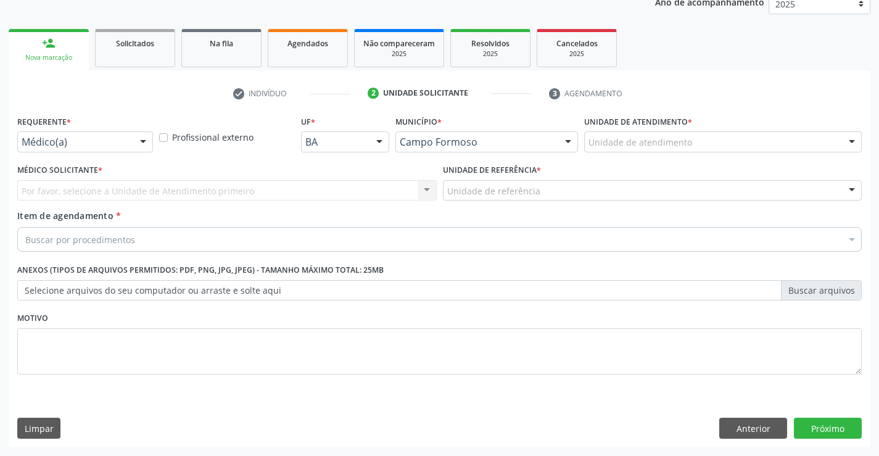
scroll to position [155, 0]
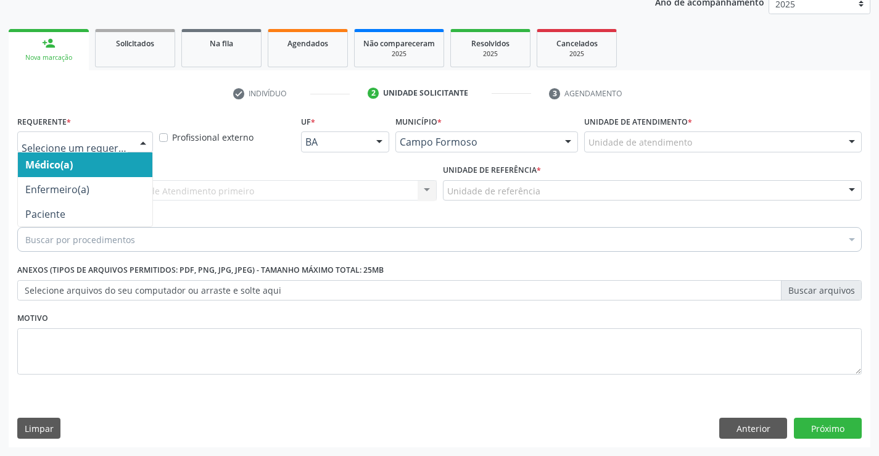
click at [144, 141] on div at bounding box center [143, 142] width 19 height 21
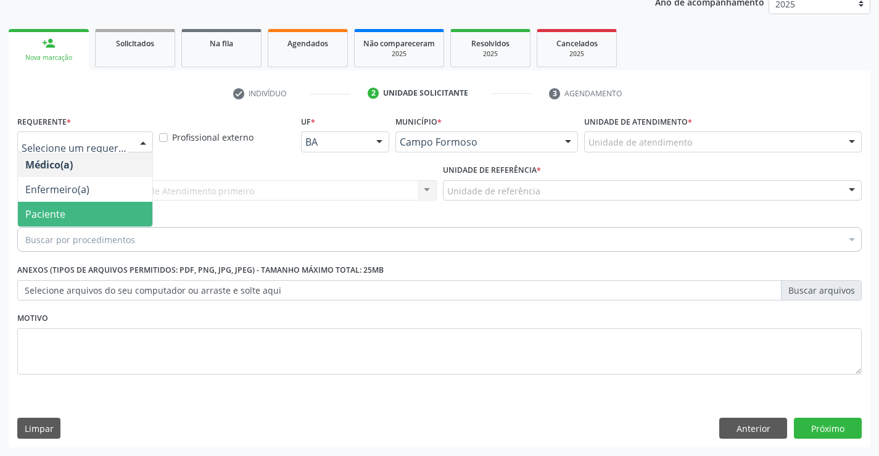
click at [123, 217] on span "Paciente" at bounding box center [85, 214] width 134 height 25
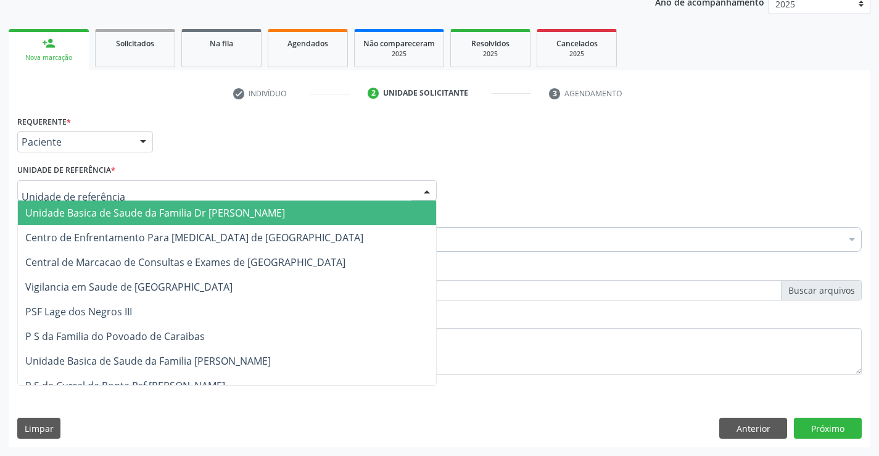
click at [136, 188] on div at bounding box center [226, 190] width 419 height 21
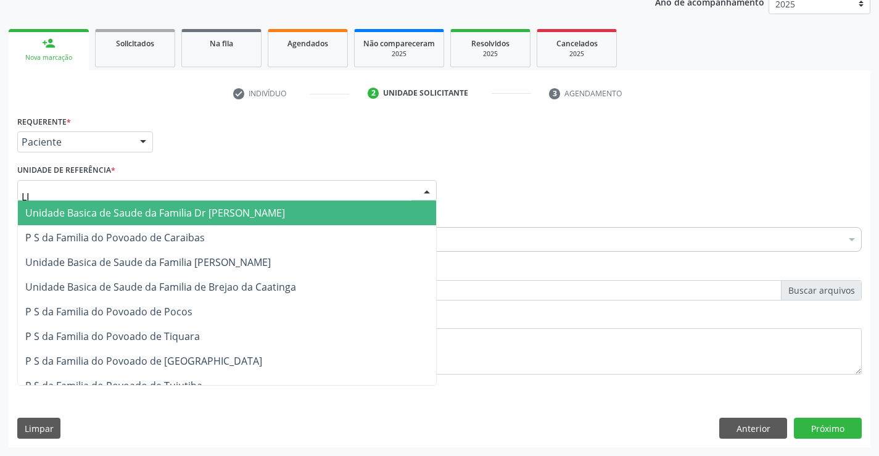
type input "LIM"
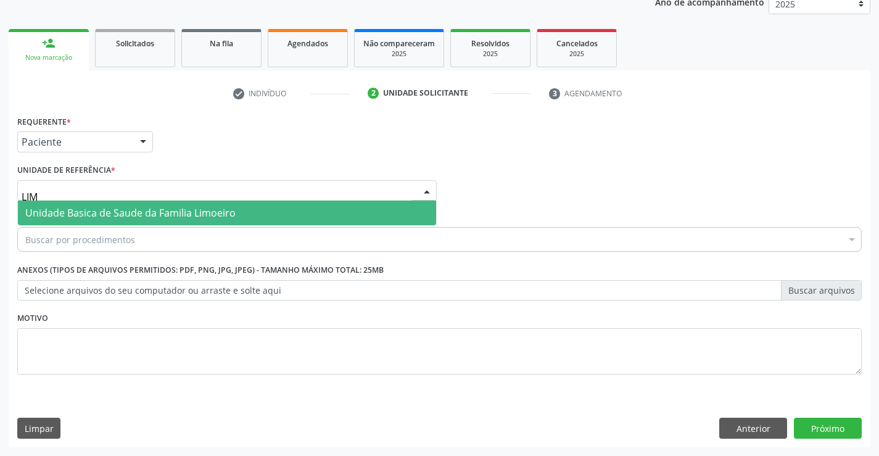
click at [142, 205] on span "Unidade Basica de Saude da Familia Limoeiro" at bounding box center [227, 212] width 418 height 25
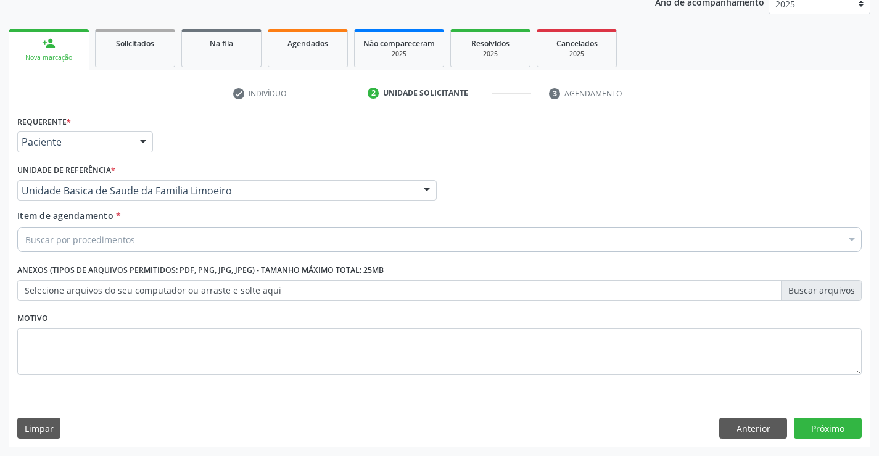
click at [137, 241] on div "Buscar por procedimentos" at bounding box center [439, 239] width 844 height 25
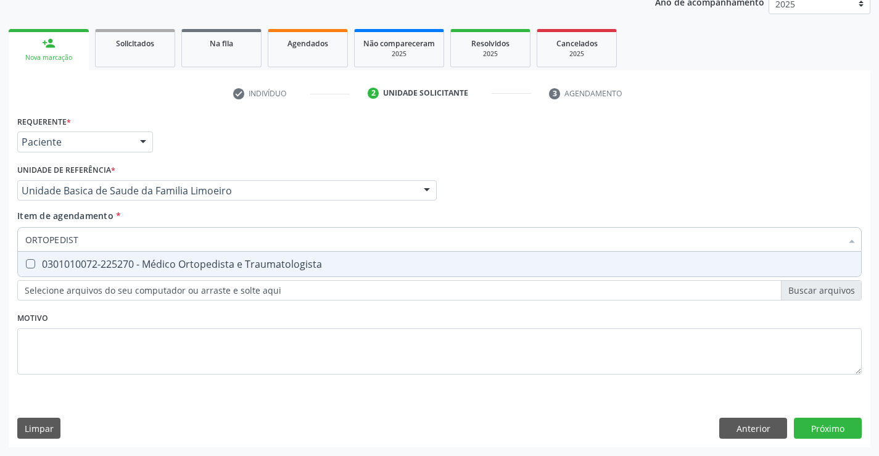
type input "ORTOPEDISTA"
click at [188, 266] on div "0301010072-225270 - Médico Ortopedista e Traumatologista" at bounding box center [439, 264] width 828 height 10
checkbox Traumatologista "true"
click at [178, 319] on div "Requerente * Paciente Médico(a) Enfermeiro(a) Paciente Nenhum resultado encontr…" at bounding box center [439, 251] width 844 height 279
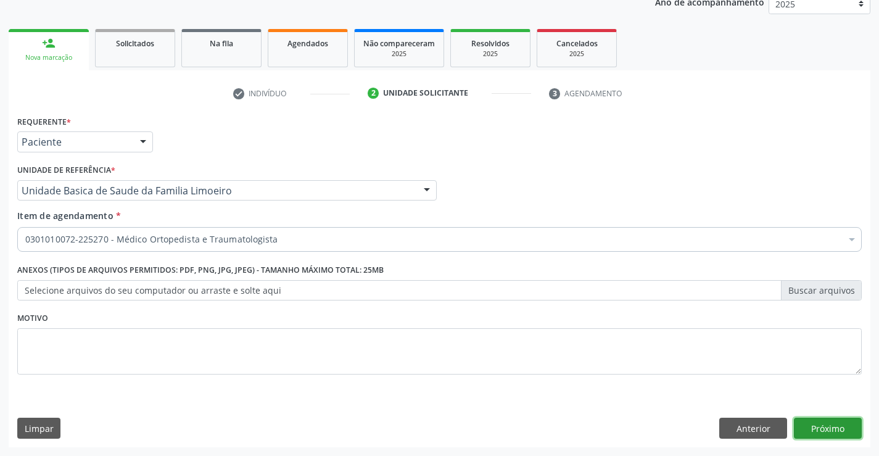
click at [833, 427] on button "Próximo" at bounding box center [828, 428] width 68 height 21
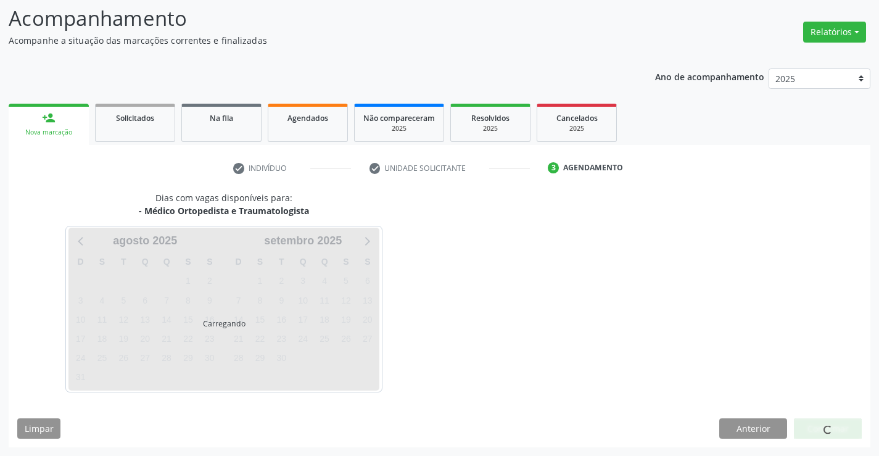
scroll to position [81, 0]
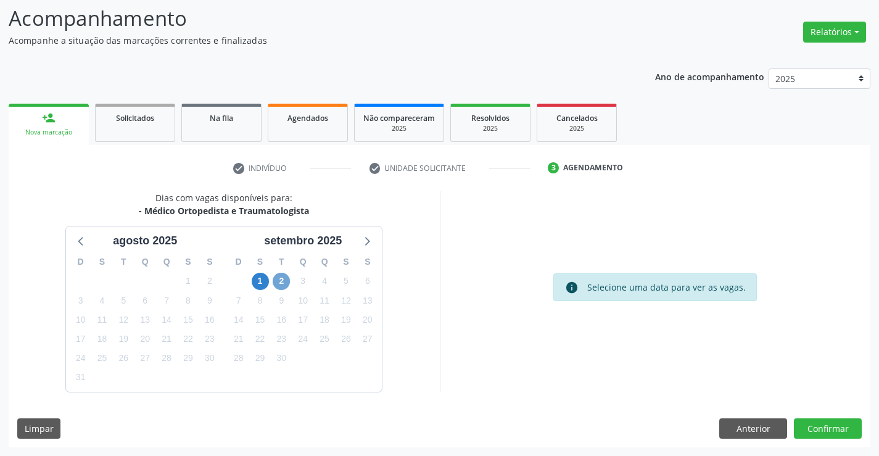
click at [282, 279] on span "2" at bounding box center [281, 281] width 17 height 17
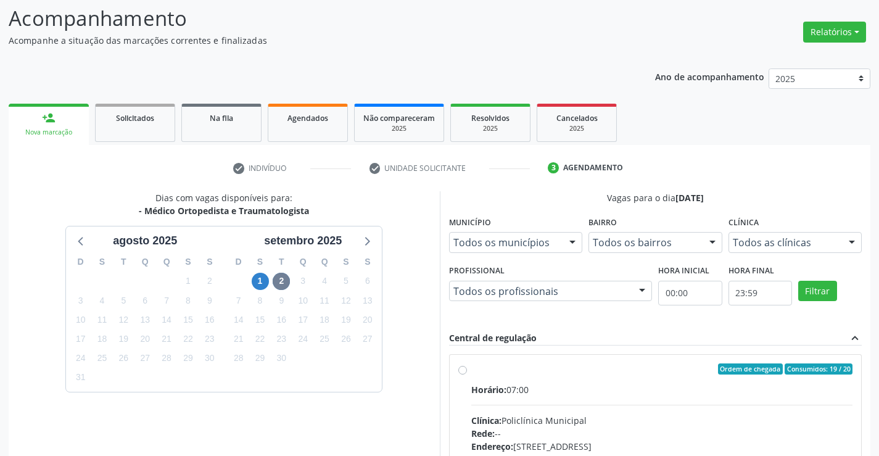
click at [471, 371] on label "Ordem de chegada Consumidos: 19 / 20 Horário: 07:00 Clínica: Policlínica Munici…" at bounding box center [662, 457] width 382 height 189
click at [464, 371] on input "Ordem de chegada Consumidos: 19 / 20 Horário: 07:00 Clínica: Policlínica Munici…" at bounding box center [462, 368] width 9 height 11
radio input "true"
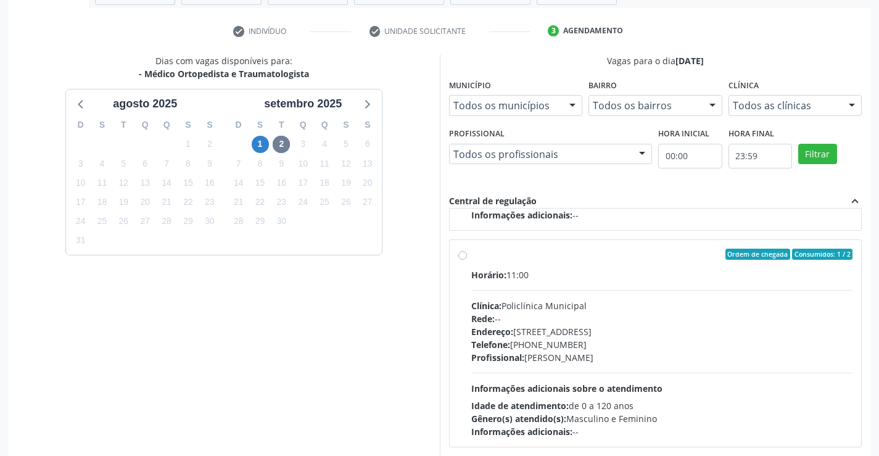
scroll to position [281, 0]
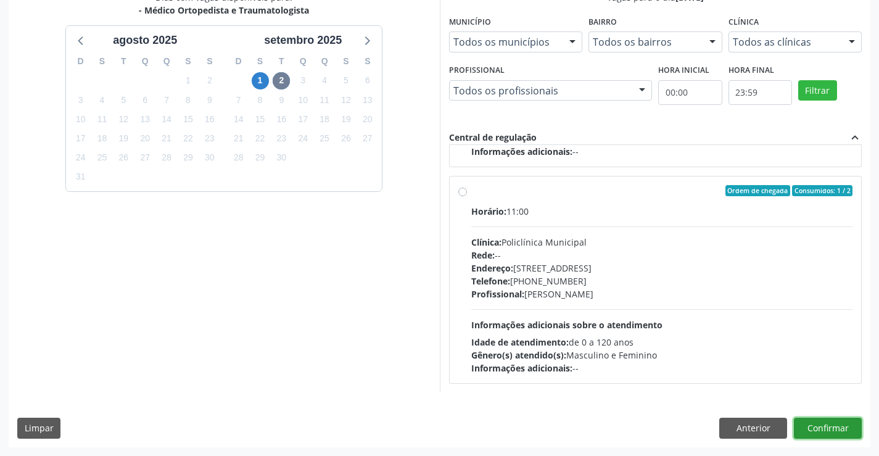
click at [812, 426] on button "Confirmar" at bounding box center [828, 428] width 68 height 21
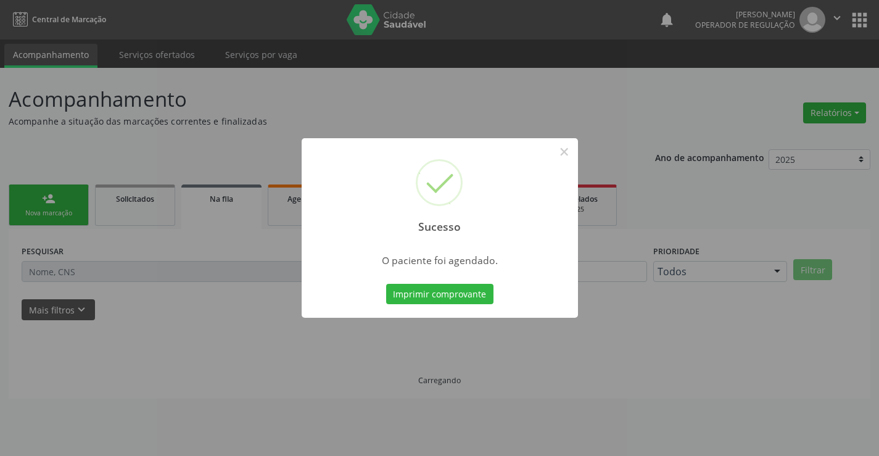
scroll to position [0, 0]
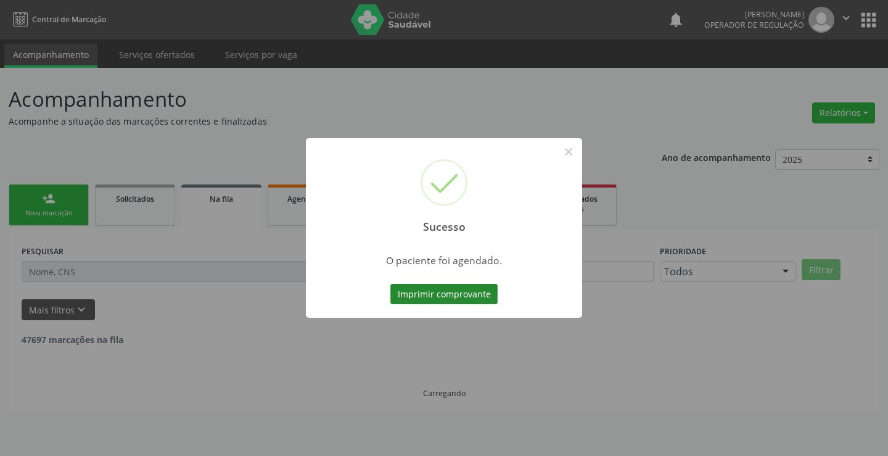
click at [477, 292] on button "Imprimir comprovante" at bounding box center [443, 294] width 107 height 21
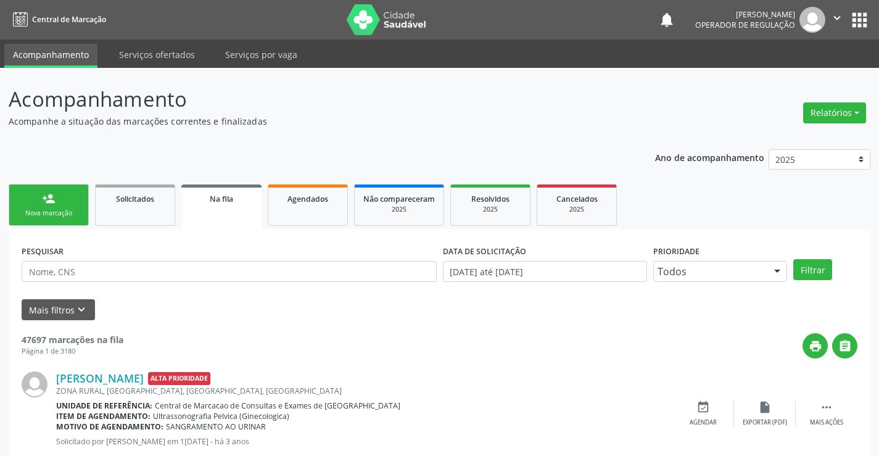
click at [72, 211] on div "Nova marcação" at bounding box center [49, 212] width 62 height 9
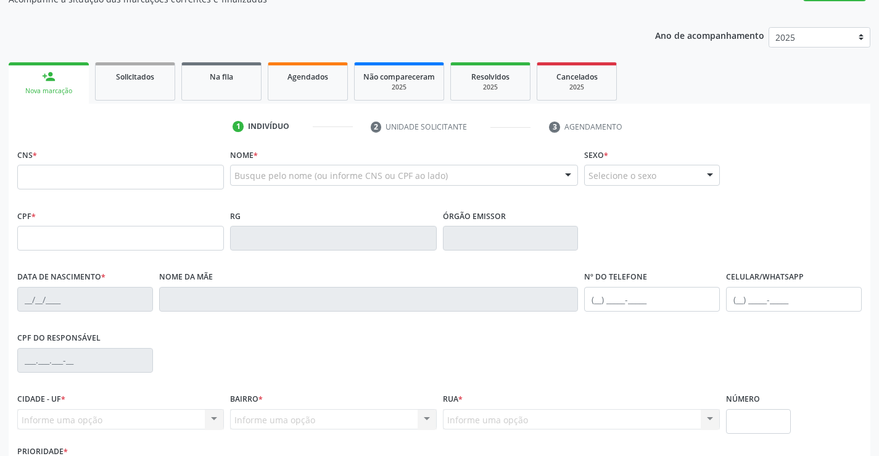
scroll to position [123, 0]
click at [59, 171] on input "text" at bounding box center [120, 175] width 207 height 25
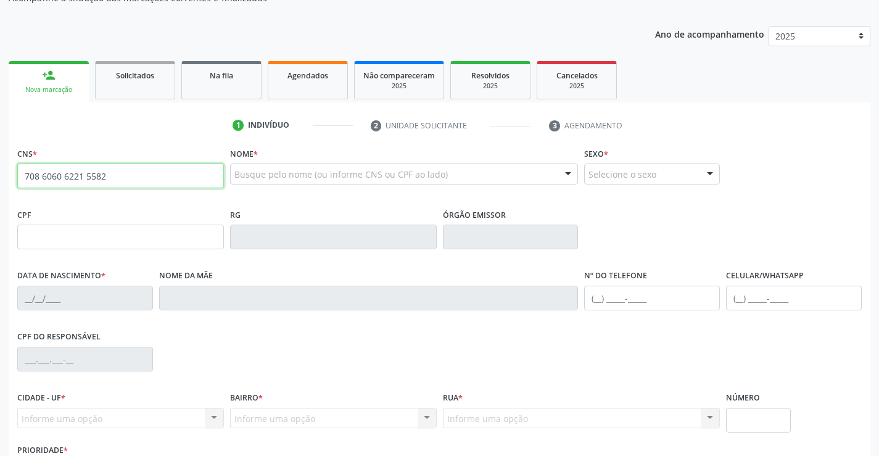
type input "708 6060 6221 5582"
type input "503.950.505-10"
type input "0503352519"
type input "17/09/1968"
type input "(00) 00000-0000"
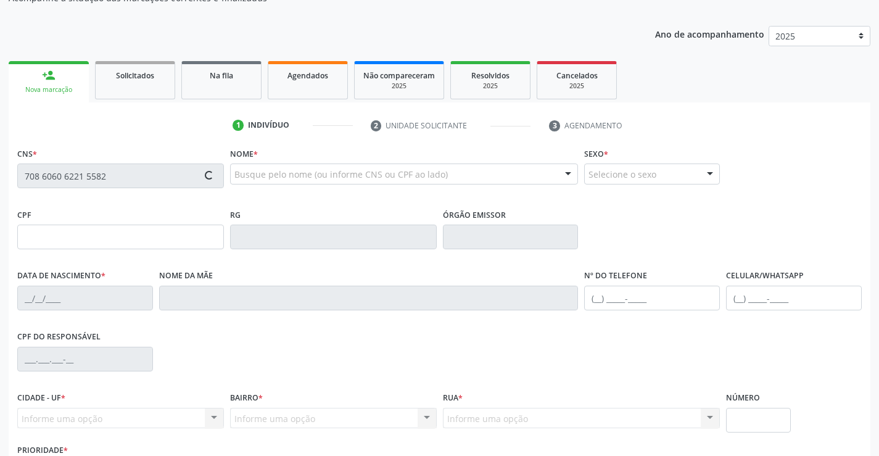
type input "S/N"
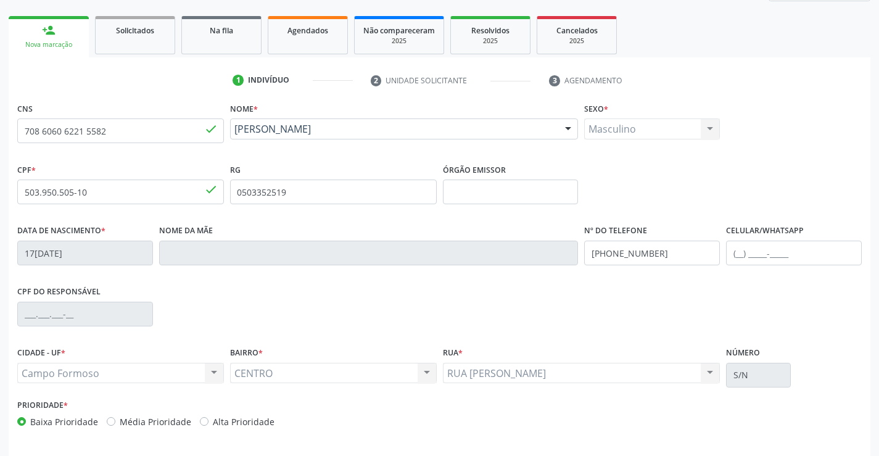
scroll to position [213, 0]
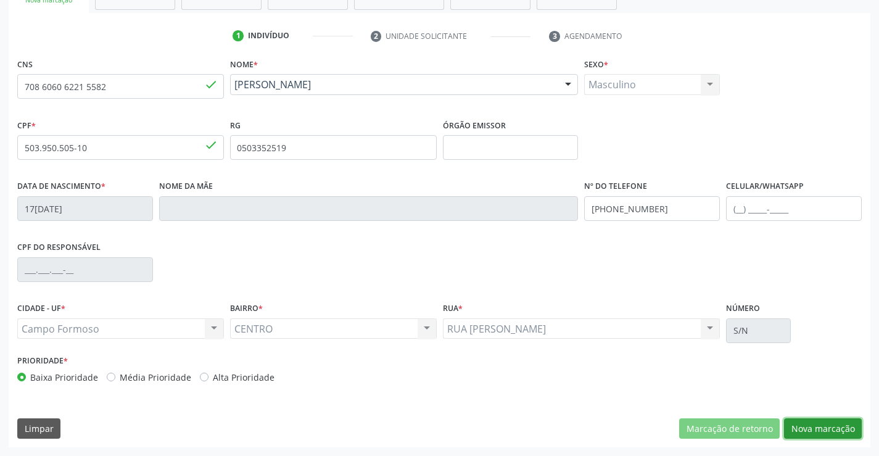
click at [827, 433] on button "Nova marcação" at bounding box center [823, 428] width 78 height 21
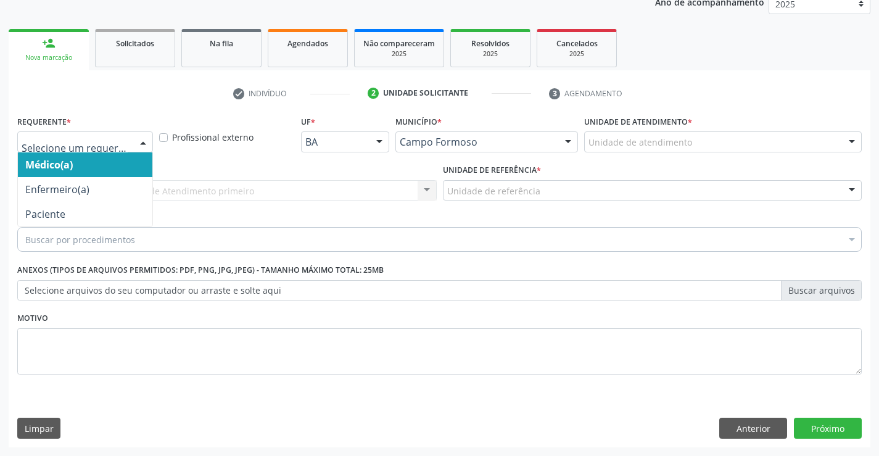
click at [144, 139] on div at bounding box center [143, 142] width 19 height 21
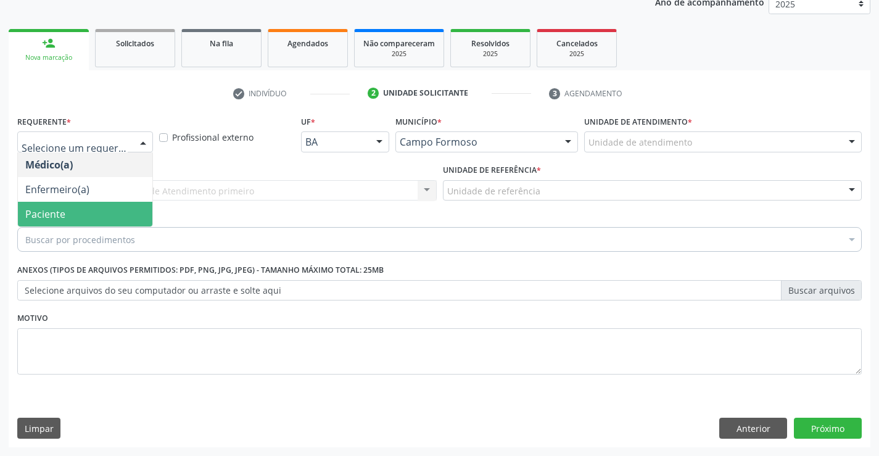
drag, startPoint x: 100, startPoint y: 217, endPoint x: 108, endPoint y: 186, distance: 31.9
click at [100, 215] on span "Paciente" at bounding box center [85, 214] width 134 height 25
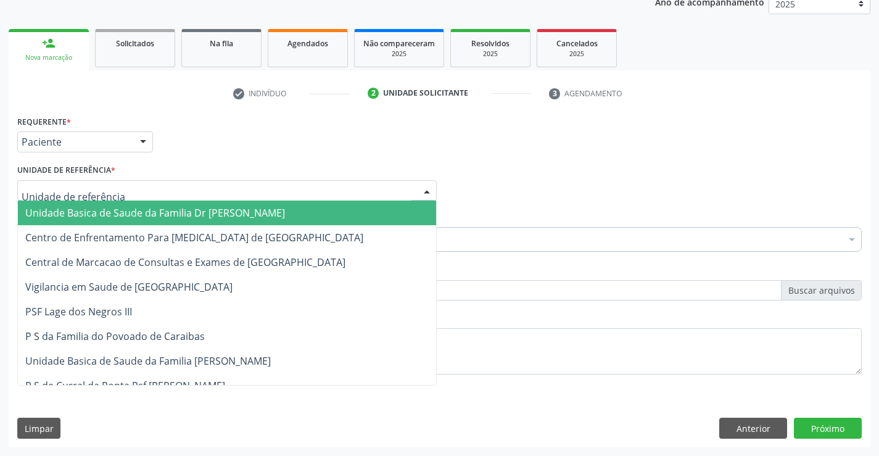
click at [115, 217] on span "Unidade Basica de Saude da Familia Dr [PERSON_NAME]" at bounding box center [155, 213] width 260 height 14
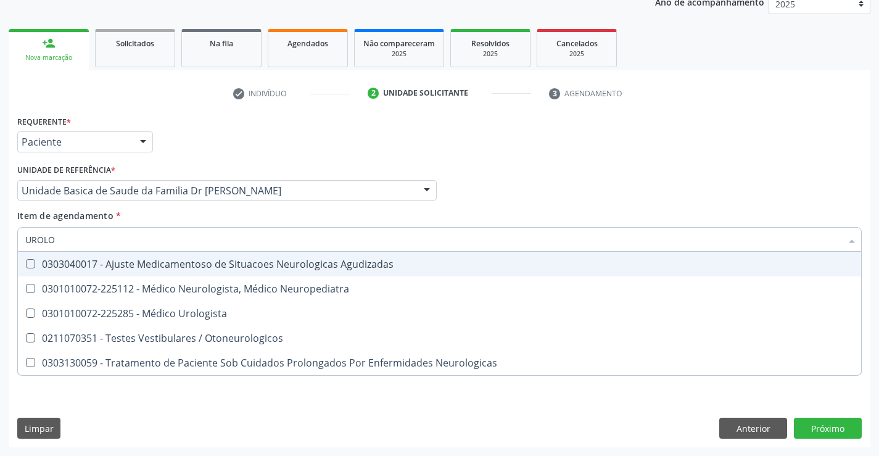
type input "UROLOG"
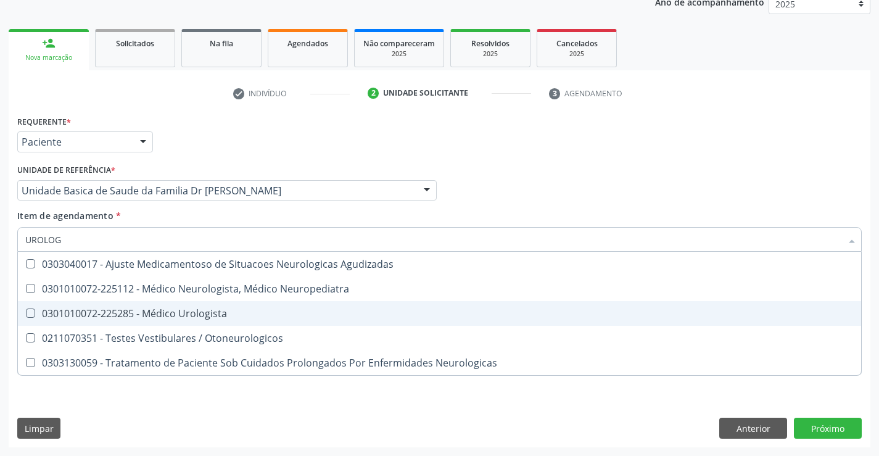
click at [168, 313] on div "0301010072-225285 - Médico Urologista" at bounding box center [439, 313] width 828 height 10
checkbox Urologista "true"
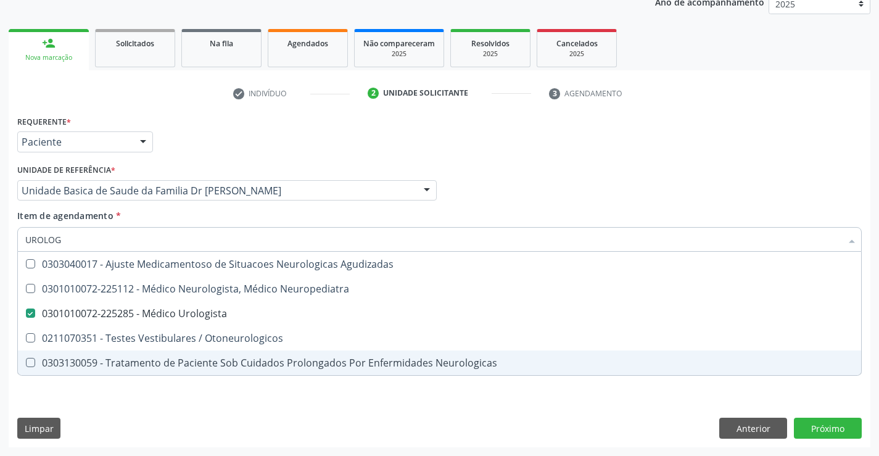
click at [183, 395] on div "Requerente * Paciente Médico(a) Enfermeiro(a) Paciente Nenhum resultado encontr…" at bounding box center [440, 279] width 862 height 335
checkbox Neuropediatra "true"
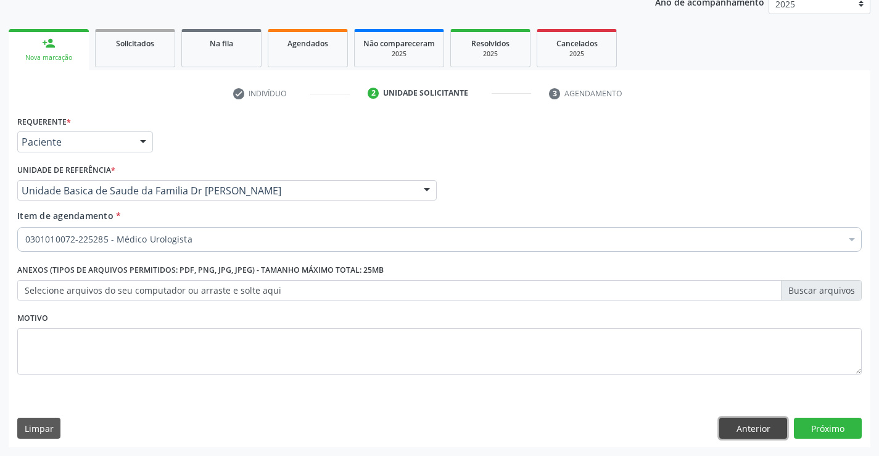
click at [733, 427] on button "Anterior" at bounding box center [753, 428] width 68 height 21
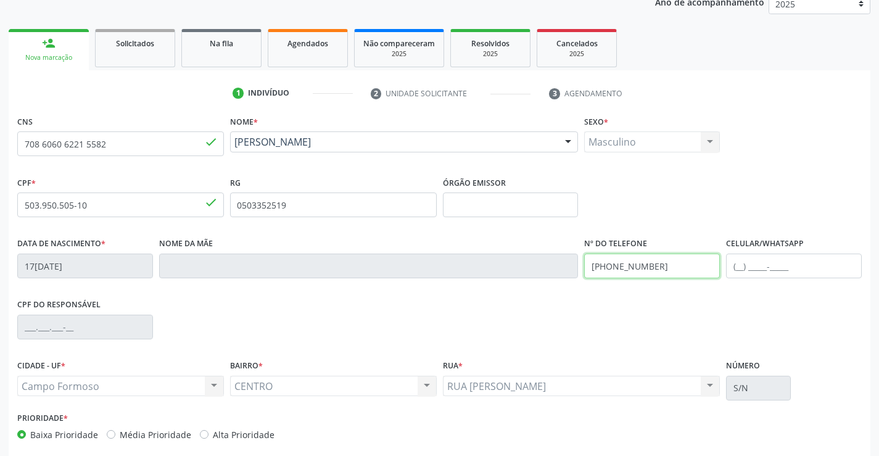
click at [659, 268] on input "(00) 00000-0000" at bounding box center [652, 266] width 136 height 25
type input "(74) 98859-1661"
click at [738, 266] on input "text" at bounding box center [794, 266] width 136 height 25
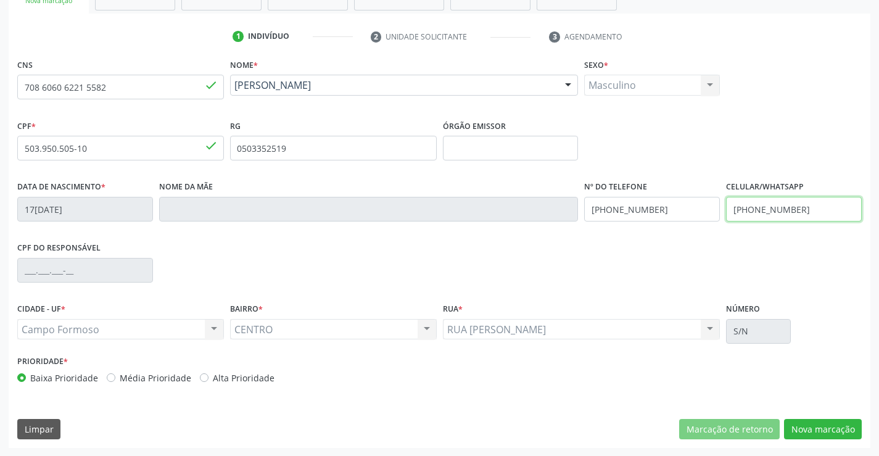
scroll to position [213, 0]
type input "(74) 98153-5418"
click at [812, 428] on button "Nova marcação" at bounding box center [823, 428] width 78 height 21
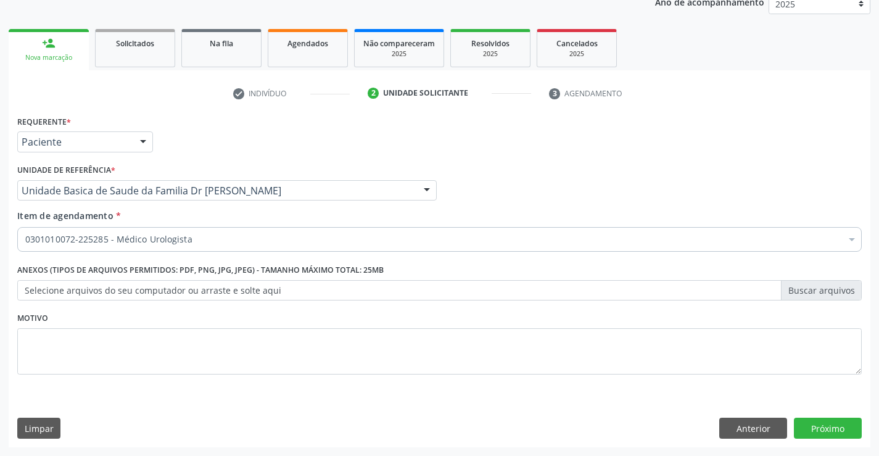
scroll to position [155, 0]
click at [826, 431] on button "Próximo" at bounding box center [828, 428] width 68 height 21
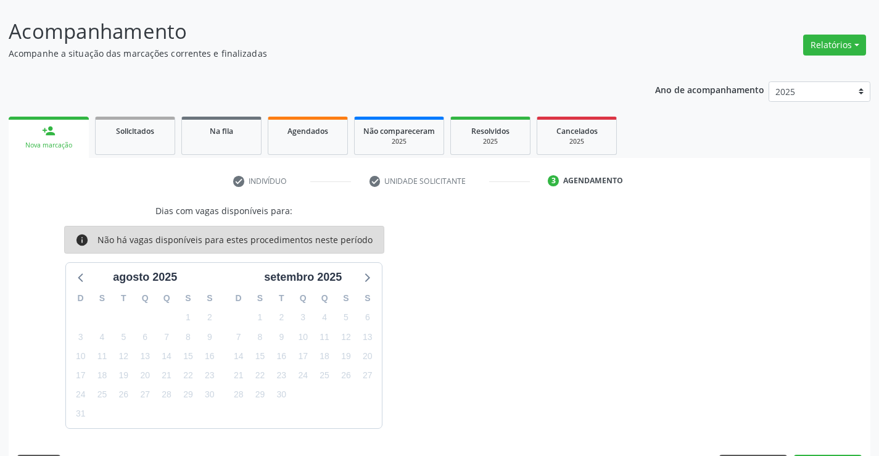
scroll to position [104, 0]
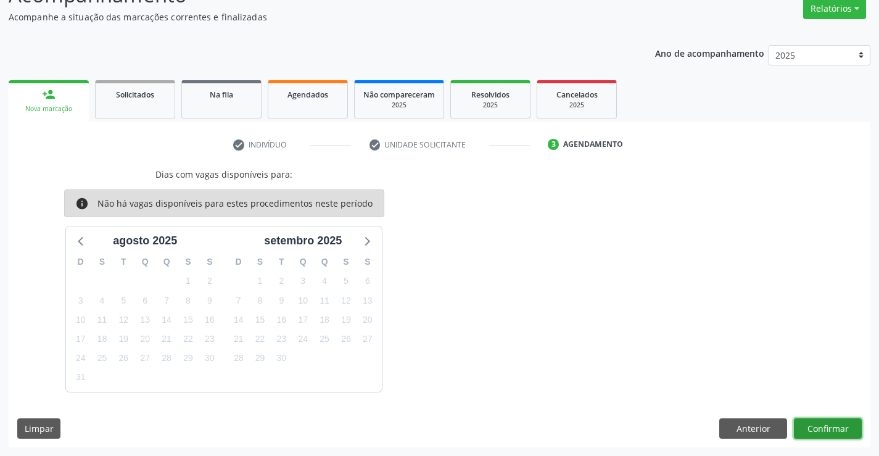
click at [826, 431] on button "Confirmar" at bounding box center [828, 428] width 68 height 21
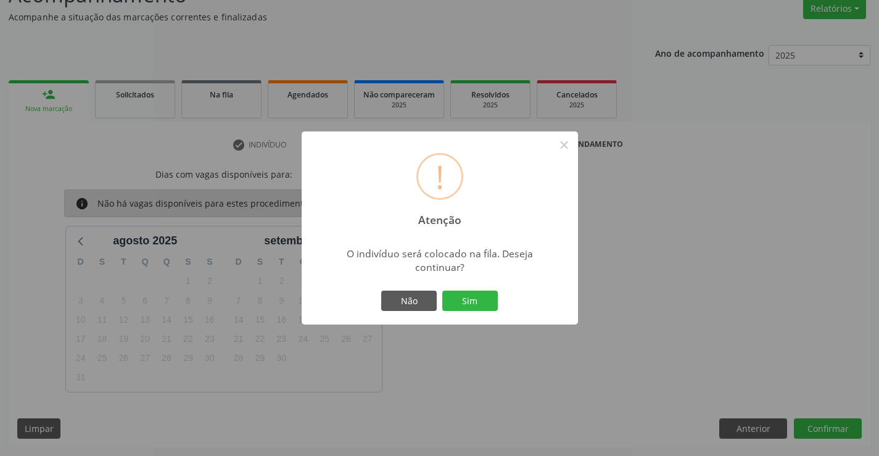
click at [442, 291] on button "Sim" at bounding box center [470, 301] width 56 height 21
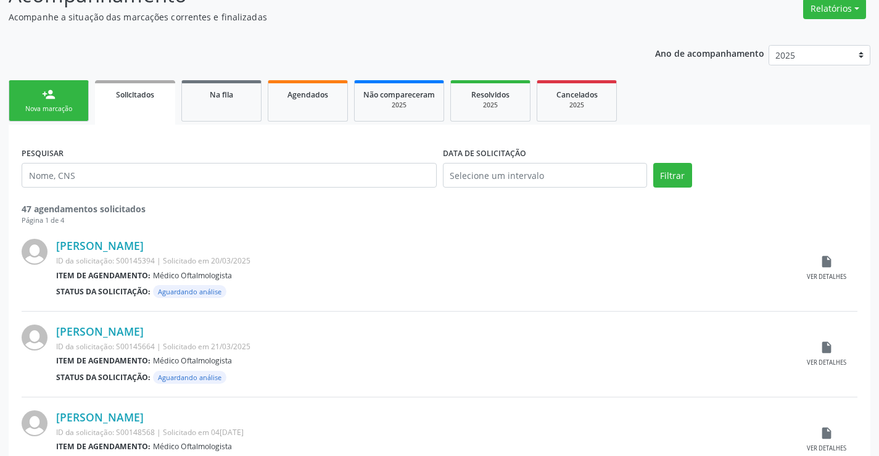
scroll to position [0, 0]
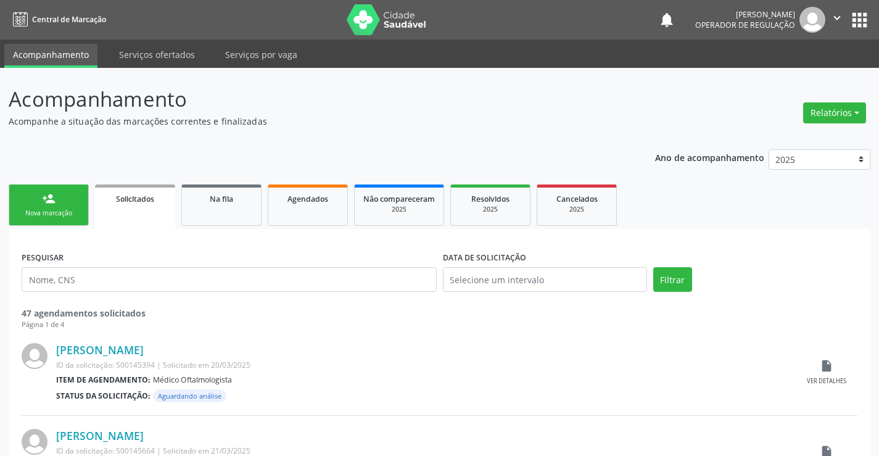
click at [74, 216] on div "Nova marcação" at bounding box center [49, 212] width 62 height 9
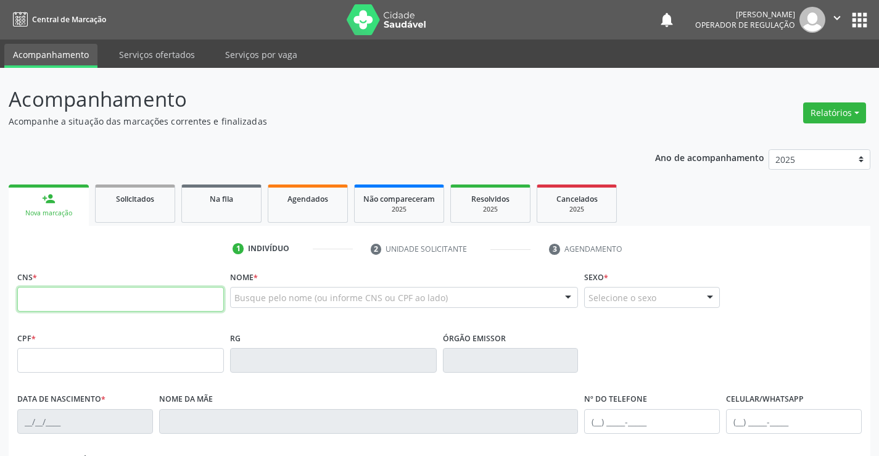
click at [72, 305] on input "text" at bounding box center [120, 299] width 207 height 25
type input "704 2012 3087 2189"
type input "2201905266"
type input "2[DATE]"
type input "[PHONE_NUMBER]"
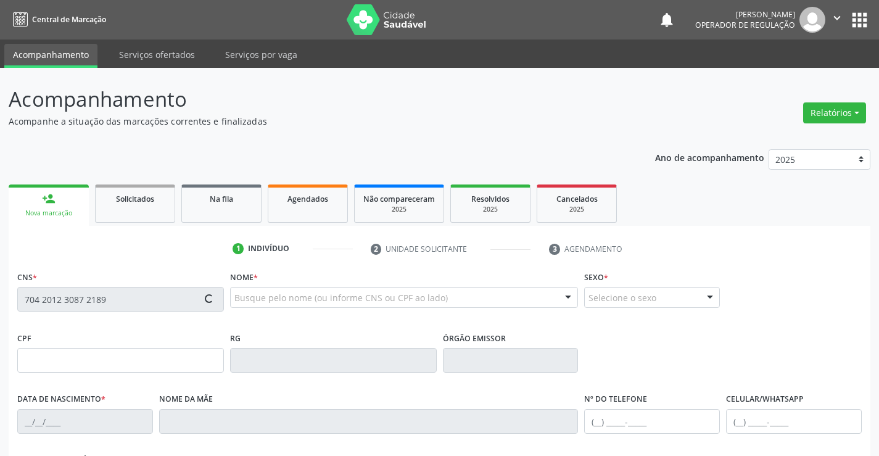
type input "[PHONE_NUMBER]"
type input "086.840.785-27"
type input "S/N"
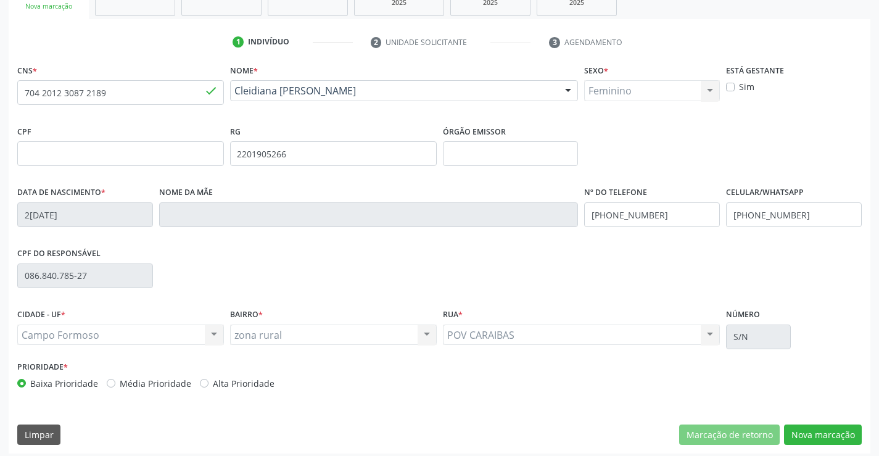
scroll to position [213, 0]
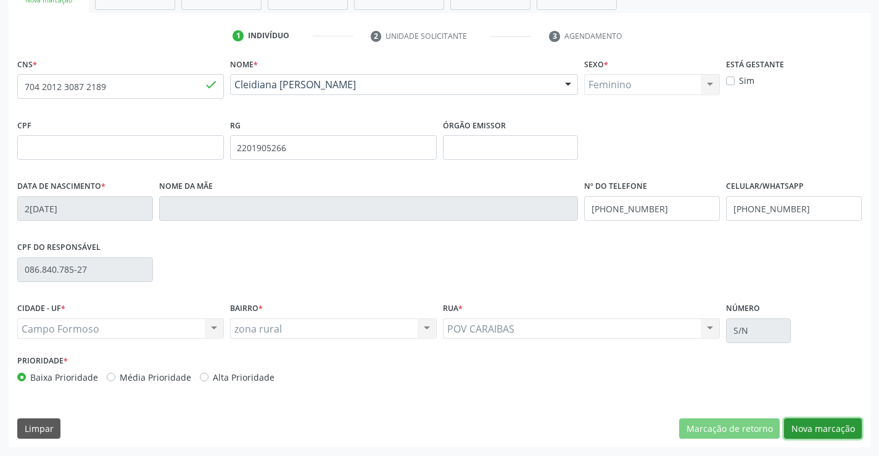
click at [810, 427] on button "Nova marcação" at bounding box center [823, 428] width 78 height 21
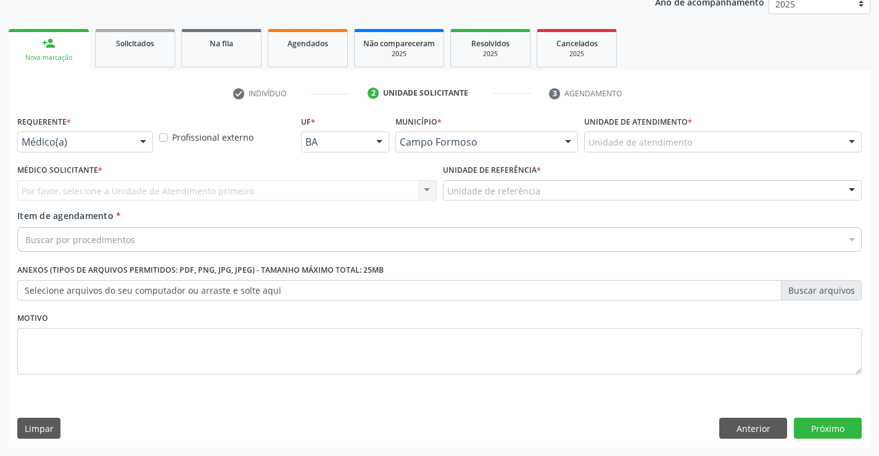
scroll to position [155, 0]
click at [137, 141] on div at bounding box center [143, 142] width 19 height 21
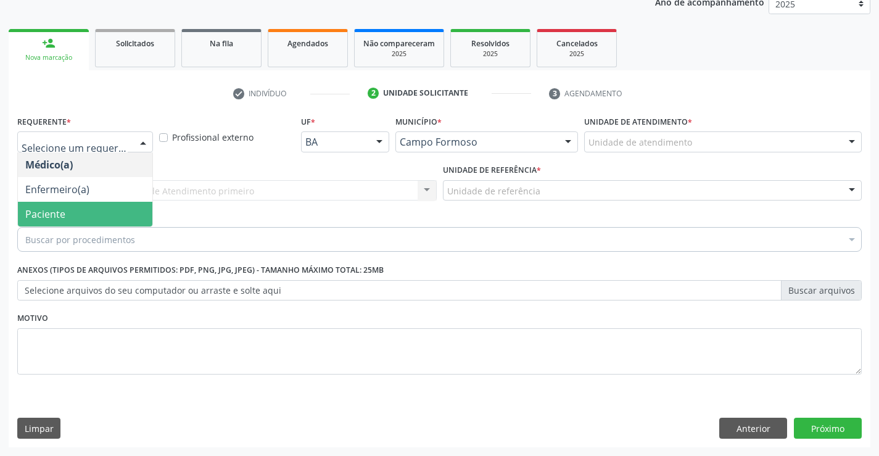
click at [118, 215] on span "Paciente" at bounding box center [85, 214] width 134 height 25
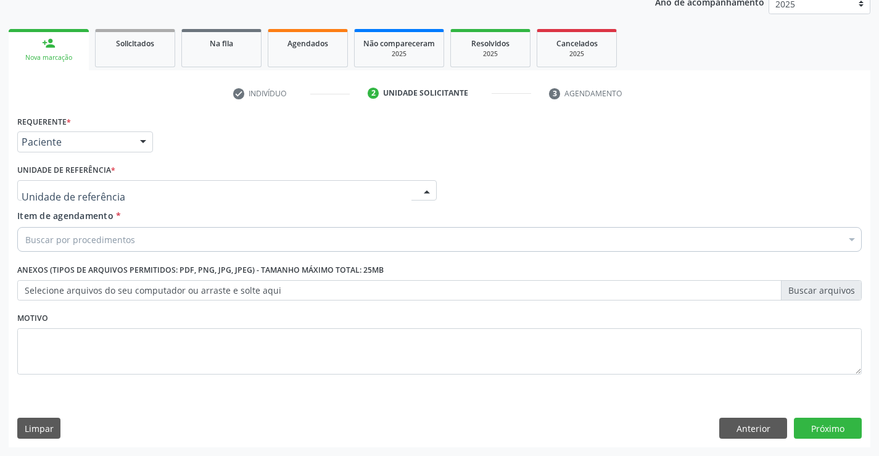
click at [136, 191] on div at bounding box center [226, 190] width 419 height 21
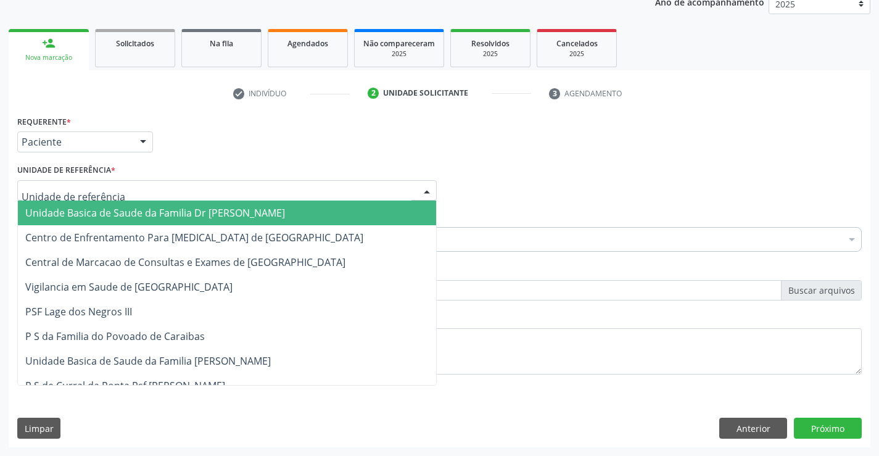
click at [142, 218] on span "Unidade Basica de Saude da Familia Dr [PERSON_NAME]" at bounding box center [155, 213] width 260 height 14
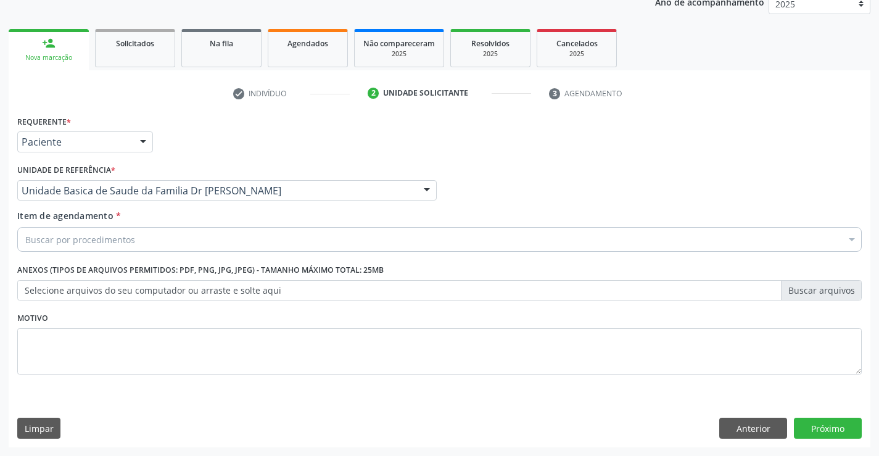
click at [136, 243] on div "Buscar por procedimentos" at bounding box center [439, 239] width 844 height 25
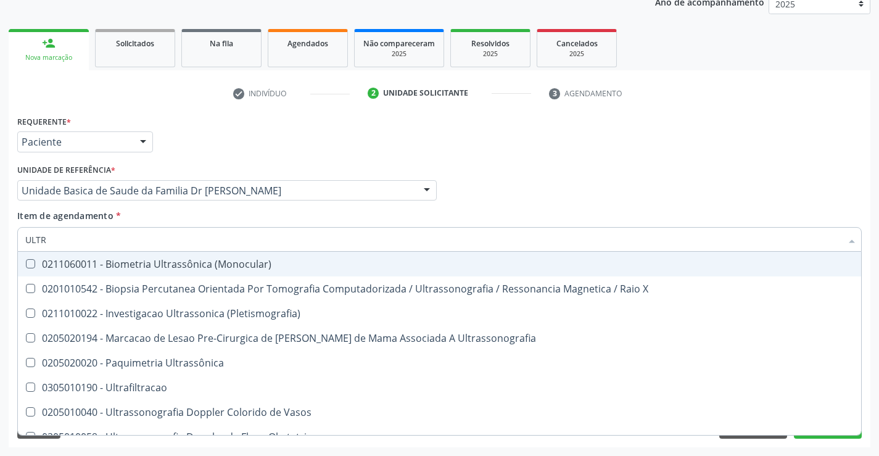
type input "ULTRA"
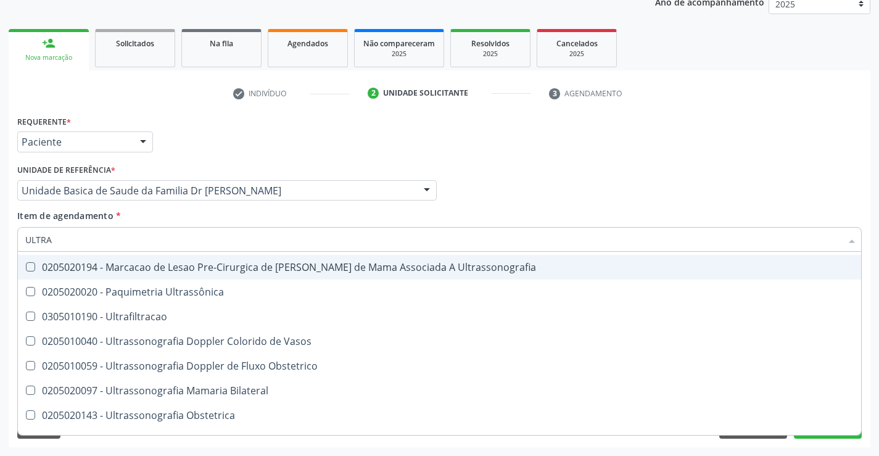
scroll to position [123, 0]
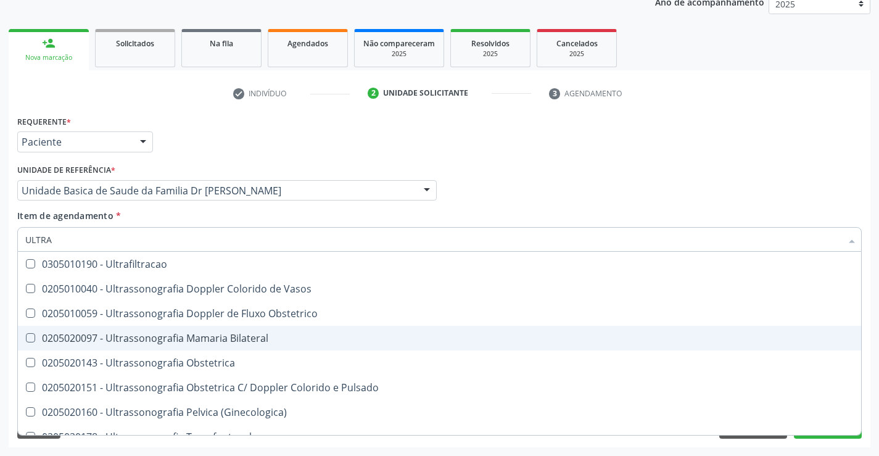
click at [172, 337] on div "0205020097 - Ultrassonografia Mamaria Bilateral" at bounding box center [439, 338] width 828 height 10
checkbox Bilateral "true"
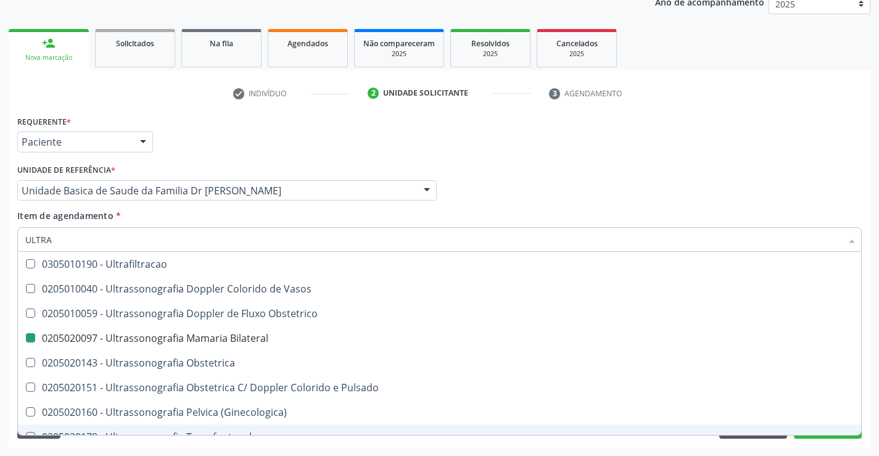
click at [216, 447] on div "Acompanhamento Acompanhe a situação das marcações correntes e finalizadas Relat…" at bounding box center [439, 183] width 879 height 543
checkbox X "true"
checkbox Bilateral "false"
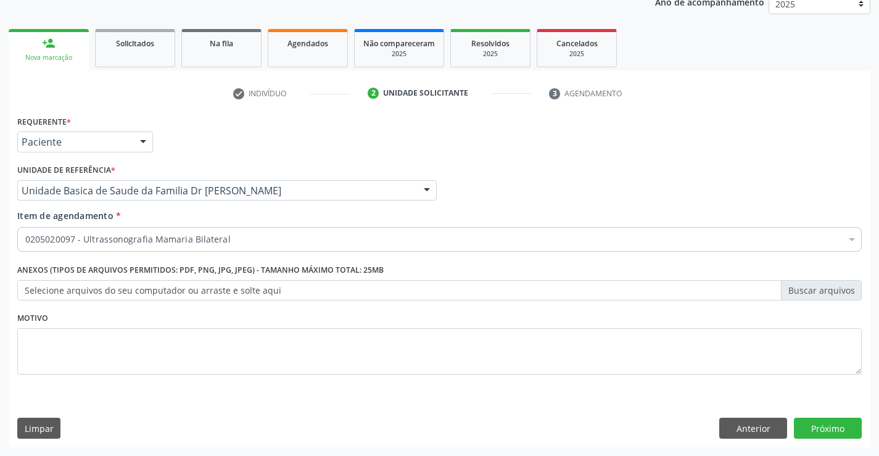
scroll to position [0, 0]
click at [750, 432] on button "Anterior" at bounding box center [753, 428] width 68 height 21
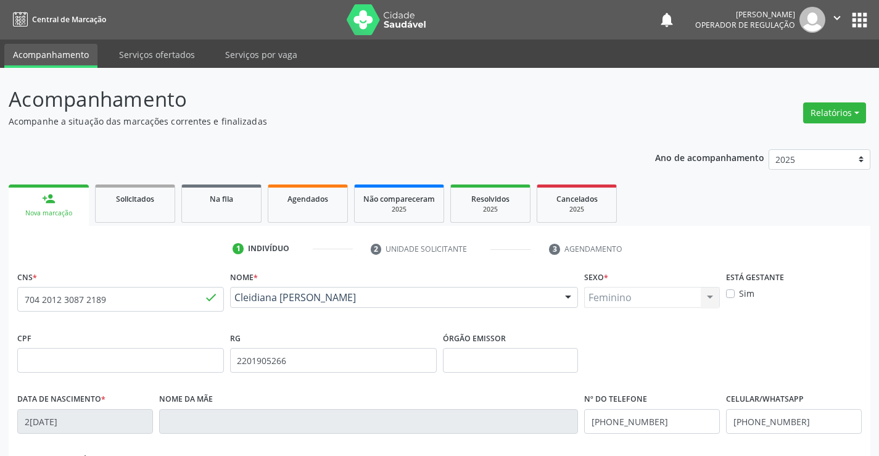
scroll to position [155, 0]
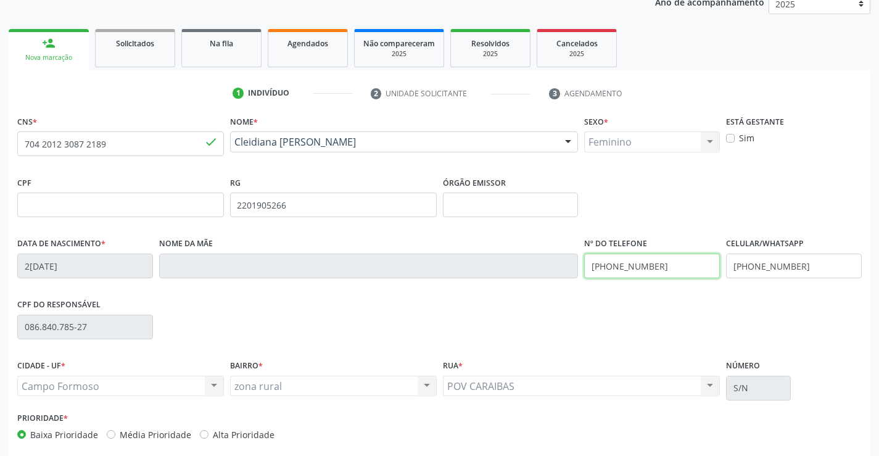
click at [653, 262] on input "[PHONE_NUMBER]" at bounding box center [652, 266] width 136 height 25
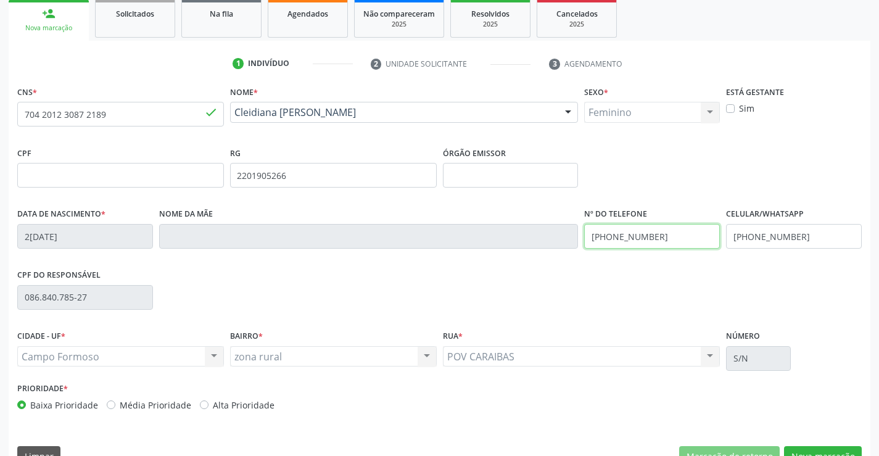
scroll to position [213, 0]
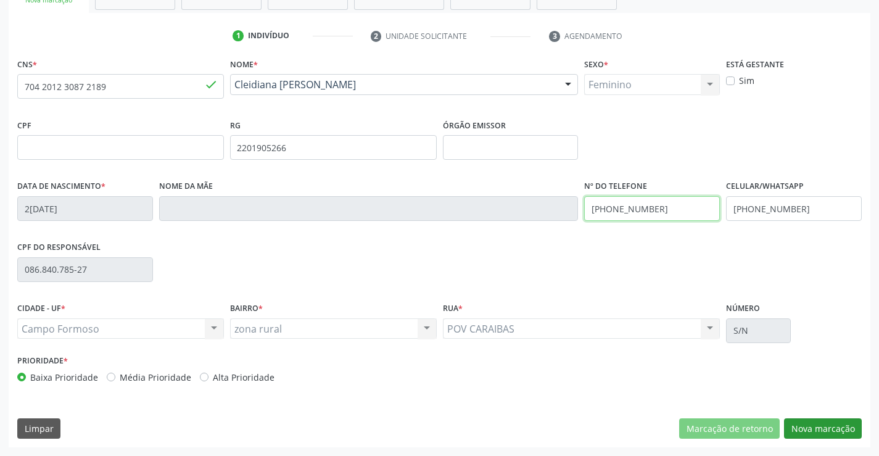
type input "[PHONE_NUMBER]"
click at [828, 431] on button "Nova marcação" at bounding box center [823, 428] width 78 height 21
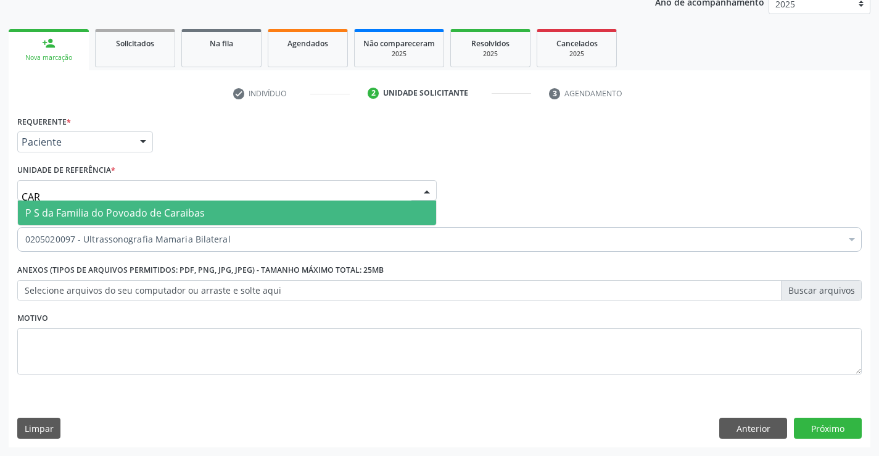
type input "CARA"
click at [268, 212] on span "P S da Familia do Povoado de Caraibas" at bounding box center [227, 212] width 418 height 25
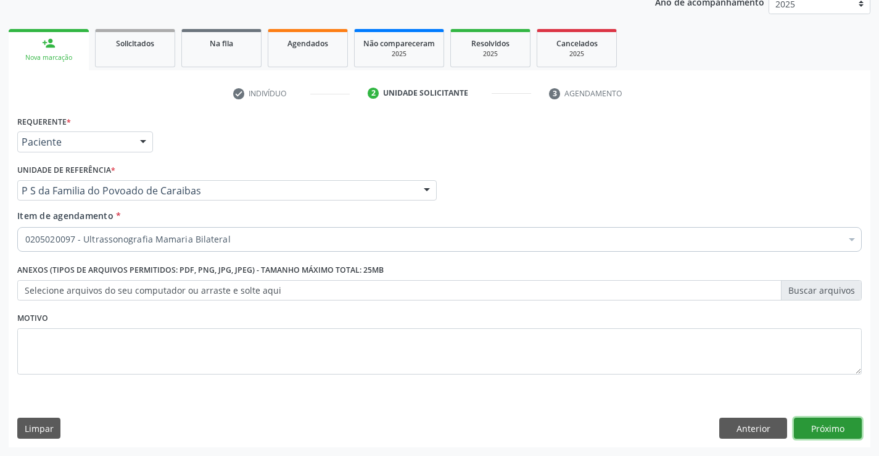
click at [833, 429] on button "Próximo" at bounding box center [828, 428] width 68 height 21
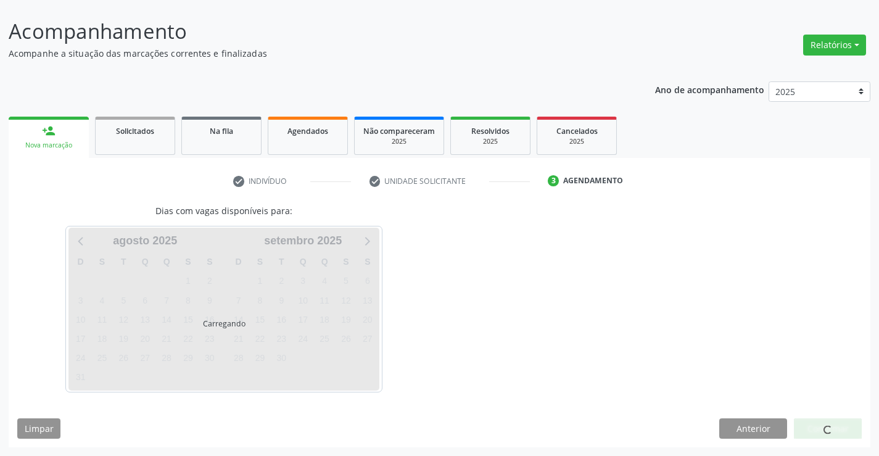
scroll to position [68, 0]
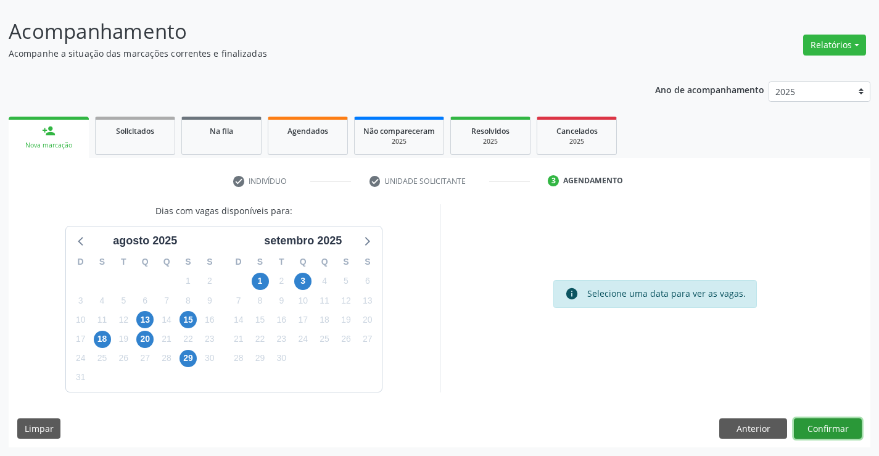
click at [832, 429] on button "Confirmar" at bounding box center [828, 428] width 68 height 21
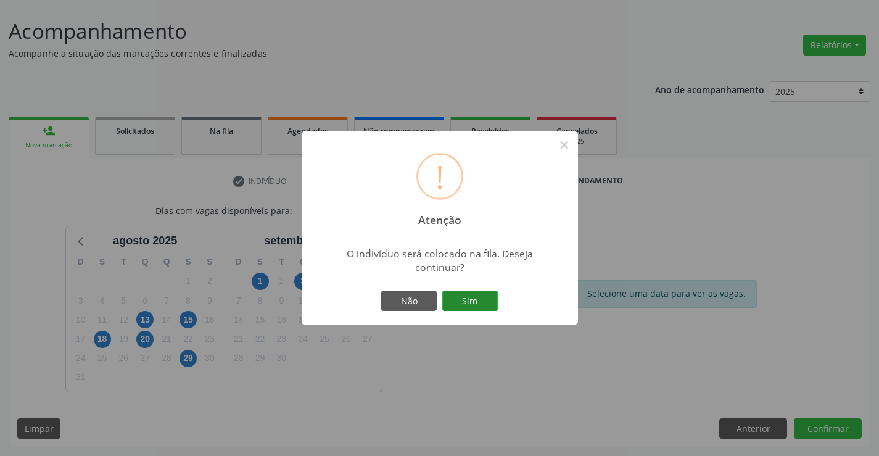
click at [483, 301] on button "Sim" at bounding box center [470, 301] width 56 height 21
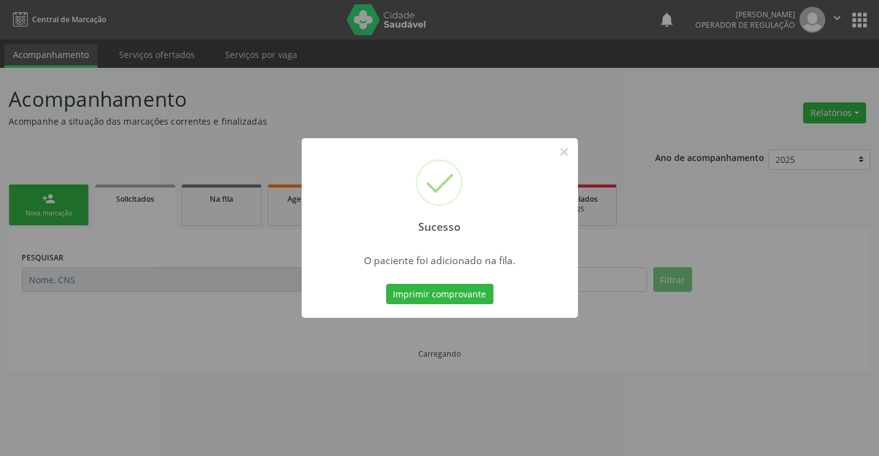
scroll to position [0, 0]
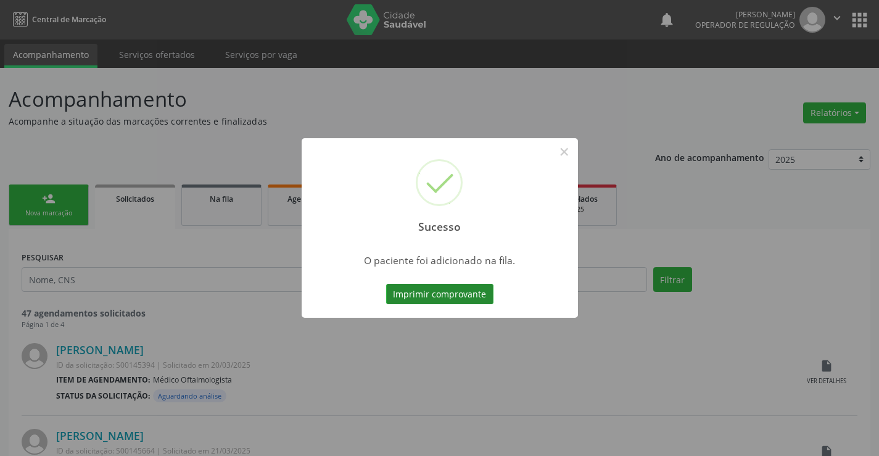
click at [480, 292] on button "Imprimir comprovante" at bounding box center [439, 294] width 107 height 21
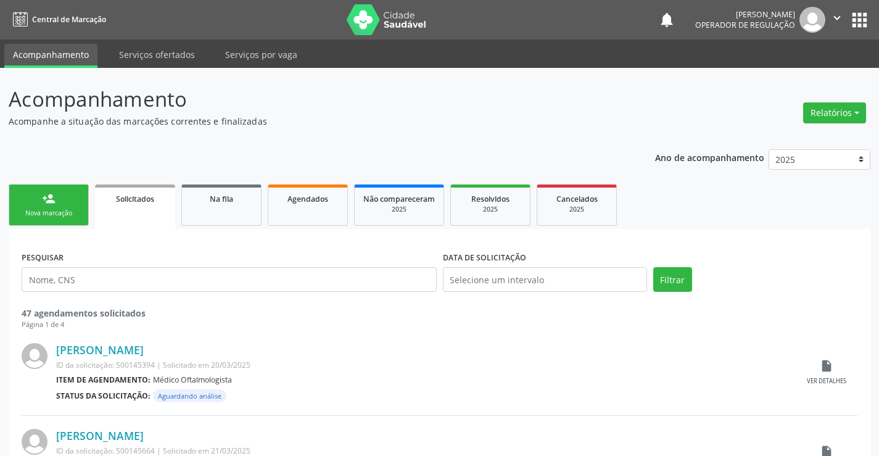
click at [68, 210] on div "Nova marcação" at bounding box center [49, 212] width 62 height 9
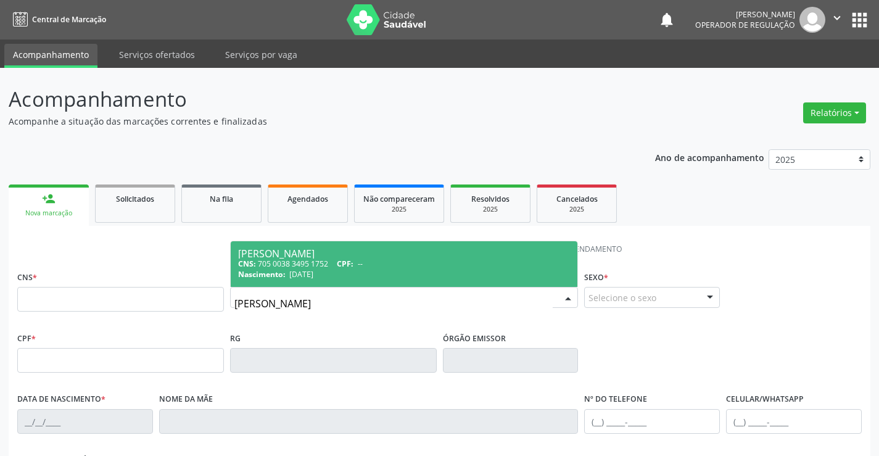
type input "[PERSON_NAME]"
click at [322, 258] on div "CNS: 705 0038 3495 1752 CPF: --" at bounding box center [404, 263] width 332 height 10
type input "705 0038 3495 1752"
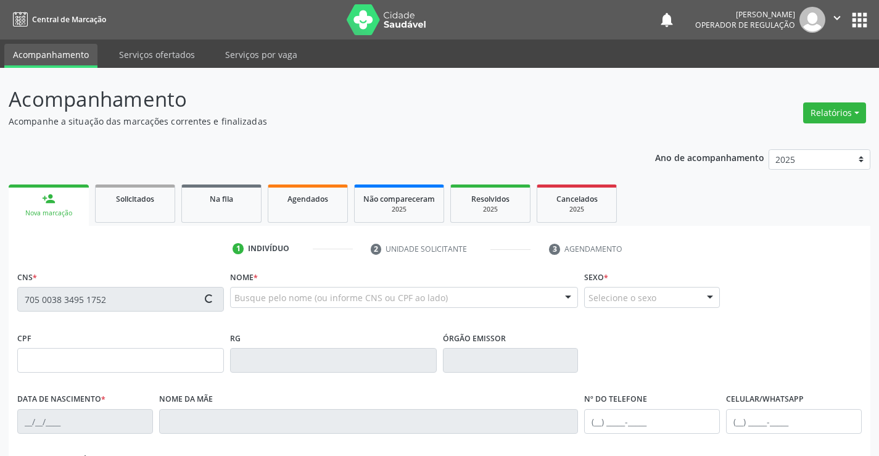
type input "2236797044"
type input "[DATE]"
type input "[PHONE_NUMBER]"
type input "087.105.295-43"
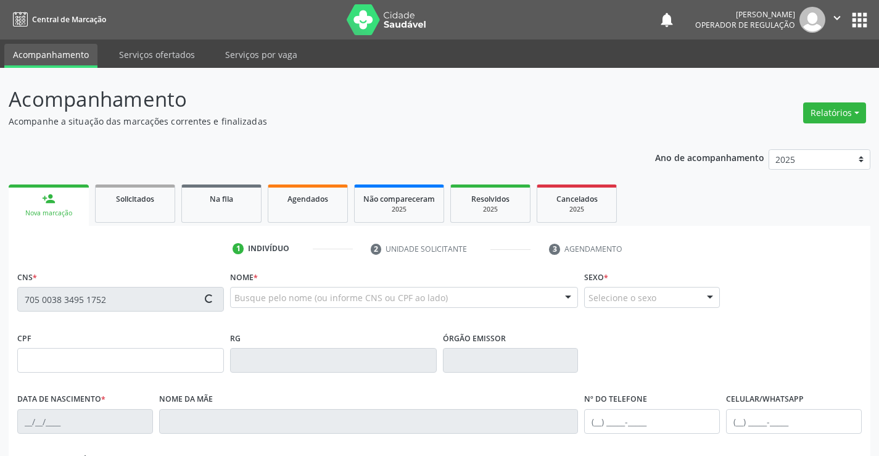
type input "S/N"
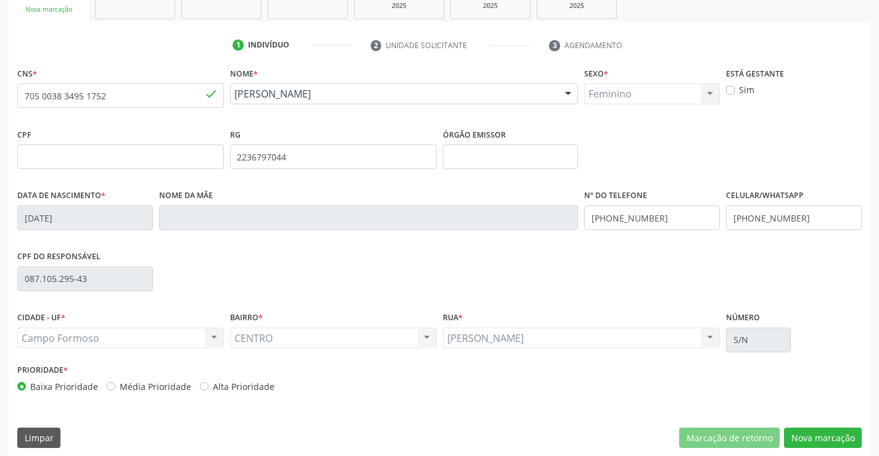
scroll to position [213, 0]
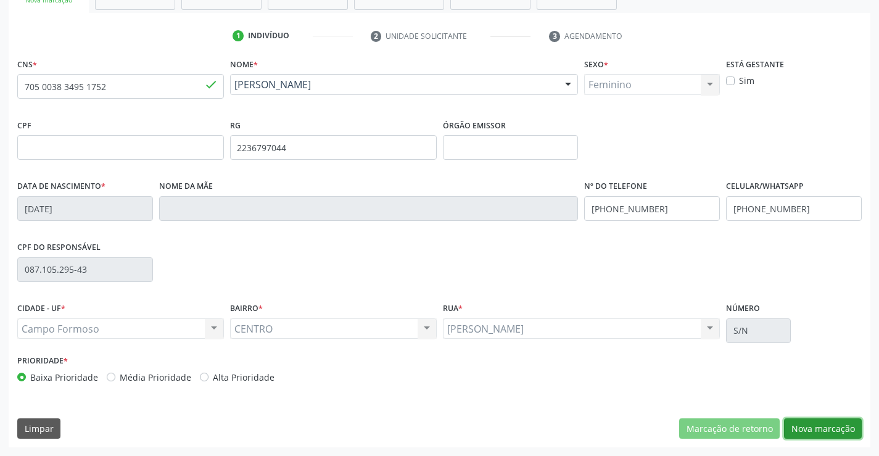
click at [826, 424] on button "Nova marcação" at bounding box center [823, 428] width 78 height 21
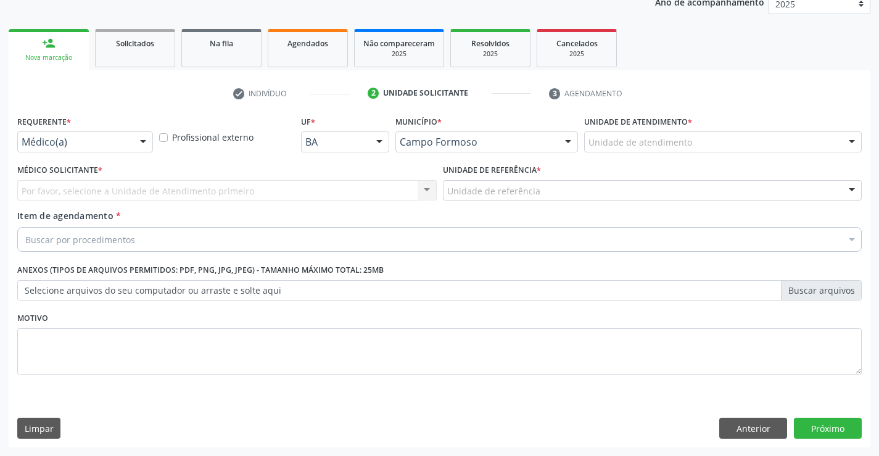
scroll to position [155, 0]
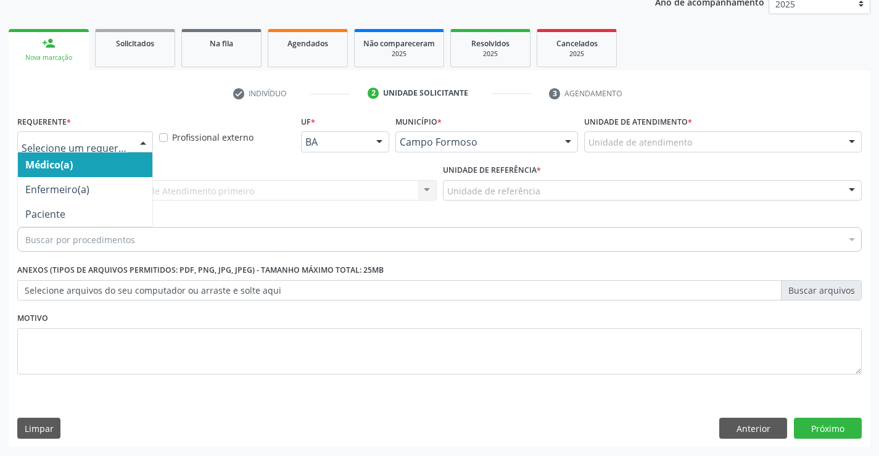
click at [141, 139] on div at bounding box center [143, 142] width 19 height 21
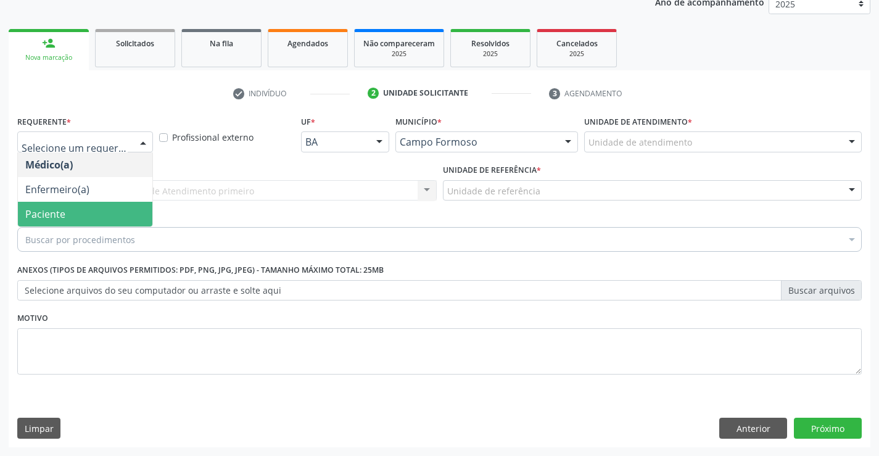
click at [102, 215] on span "Paciente" at bounding box center [85, 214] width 134 height 25
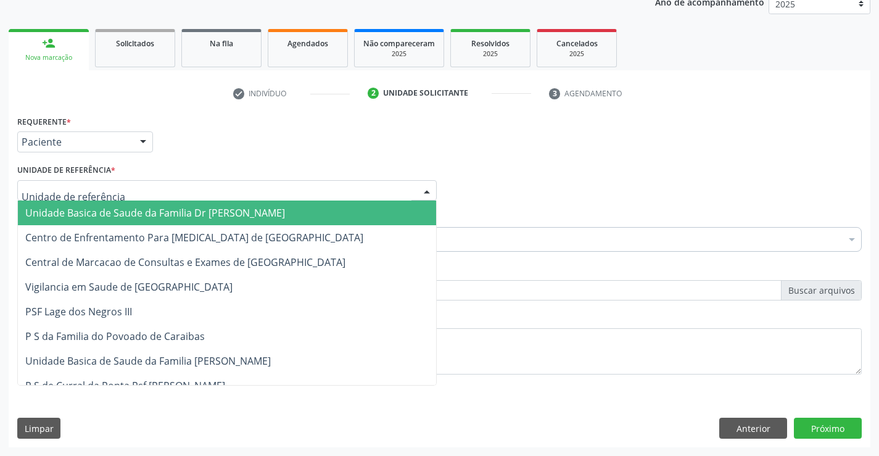
click at [126, 192] on div at bounding box center [226, 190] width 419 height 21
click at [181, 215] on span "Unidade Basica de Saude da Familia Dr [PERSON_NAME]" at bounding box center [155, 213] width 260 height 14
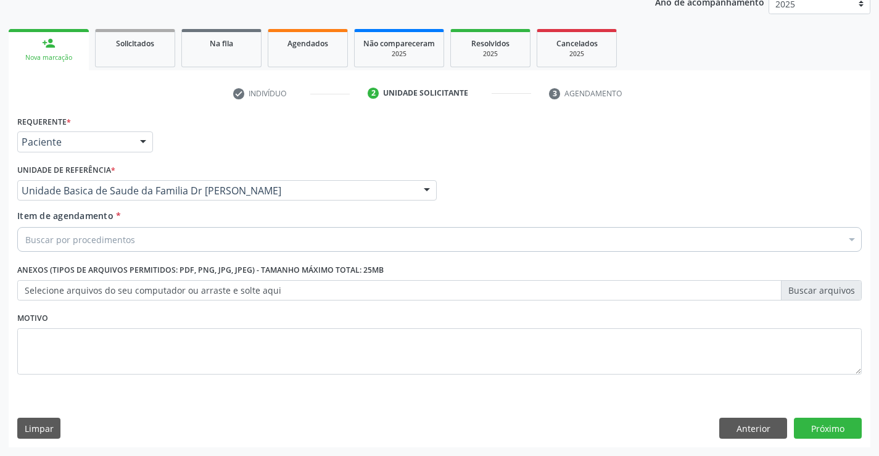
click at [157, 248] on div "Buscar por procedimentos" at bounding box center [439, 239] width 844 height 25
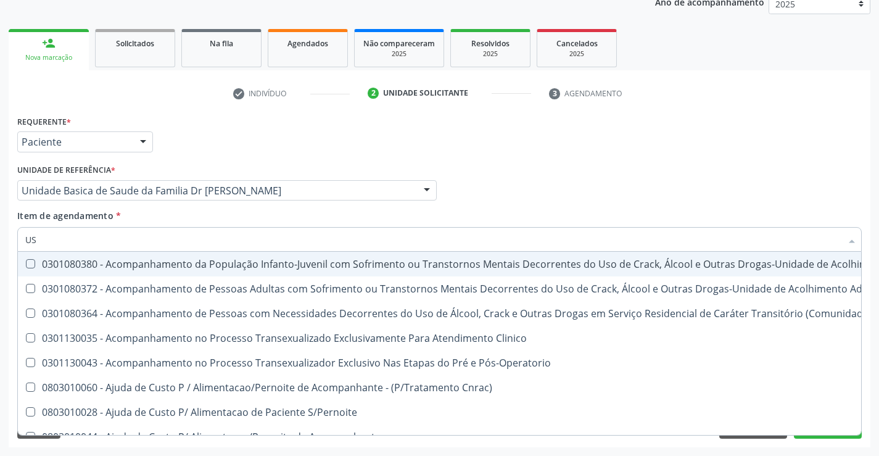
type input "USG"
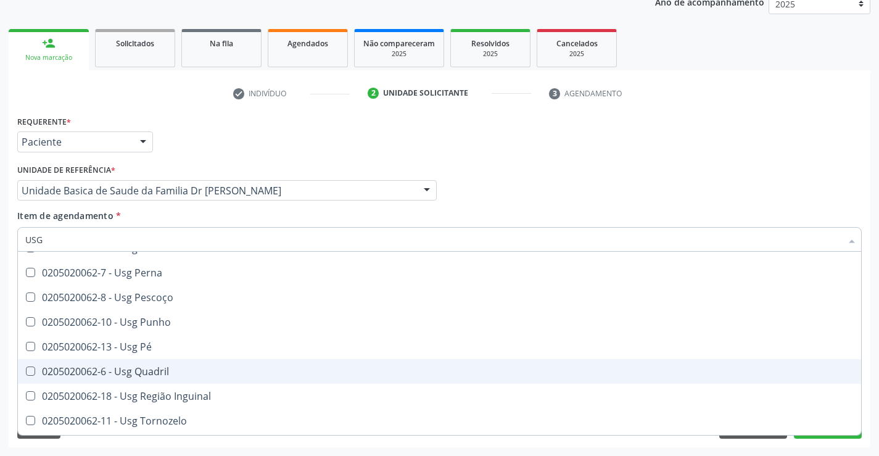
scroll to position [286, 0]
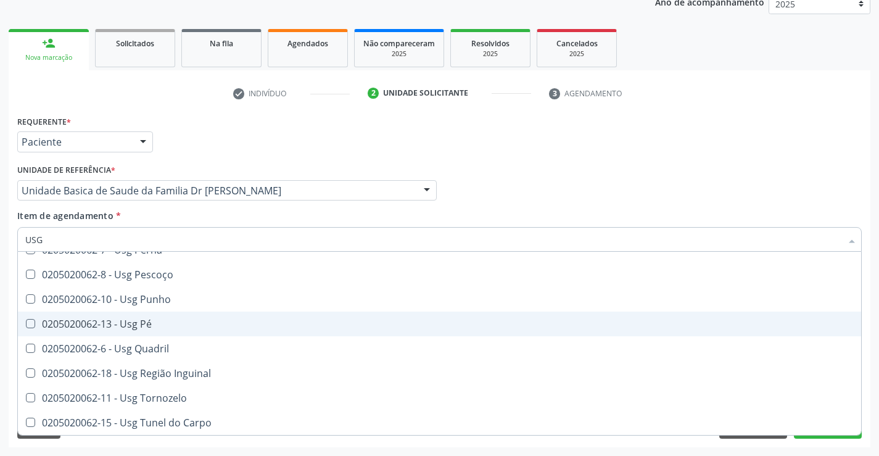
click at [155, 321] on div "0205020062-13 - Usg Pé" at bounding box center [439, 324] width 828 height 10
checkbox Pé "true"
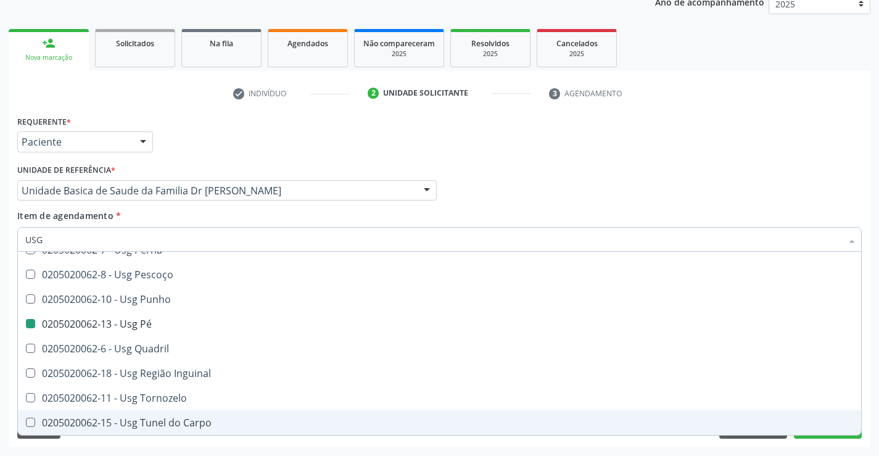
click at [211, 446] on div "Requerente * Paciente Médico(a) Enfermeiro(a) Paciente Nenhum resultado encontr…" at bounding box center [440, 279] width 862 height 335
checkbox Braço "true"
checkbox Pé "false"
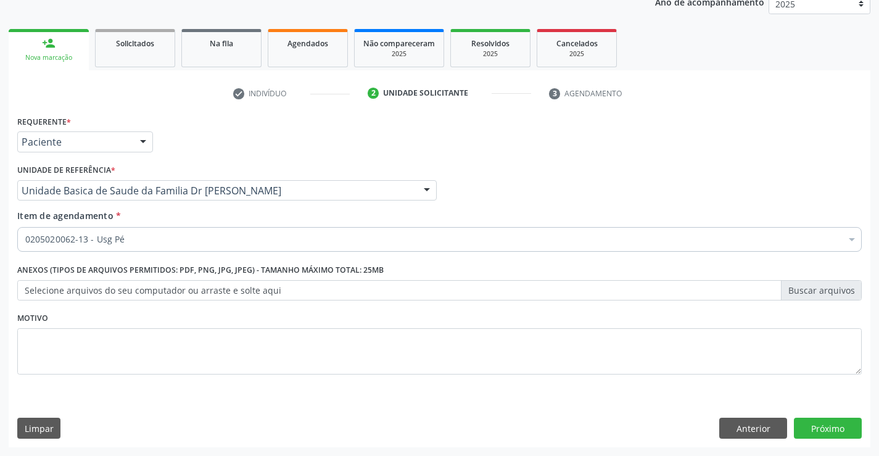
scroll to position [0, 0]
click at [809, 423] on button "Próximo" at bounding box center [828, 428] width 68 height 21
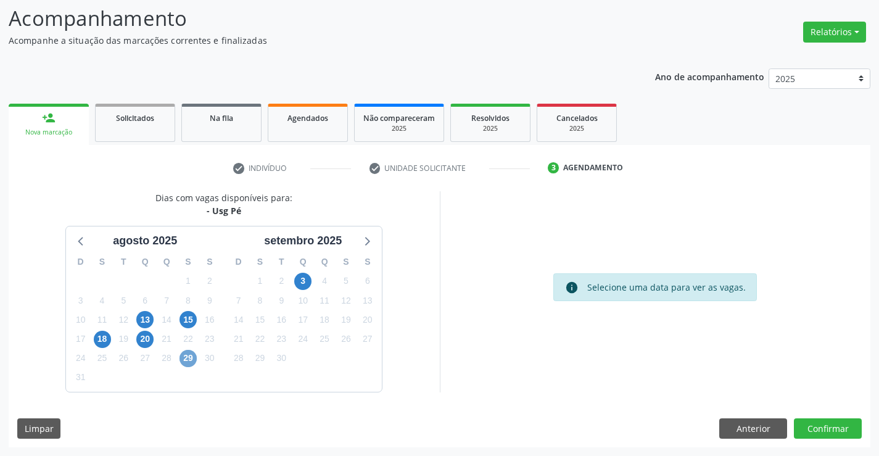
click at [189, 357] on span "29" at bounding box center [187, 358] width 17 height 17
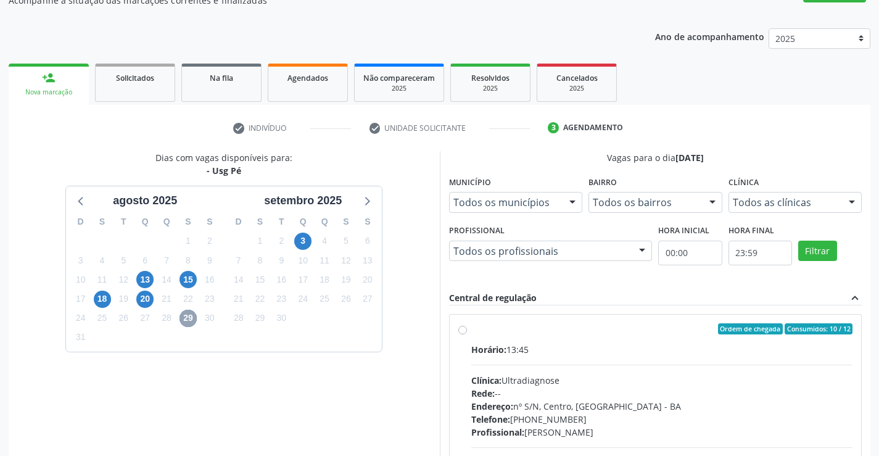
scroll to position [142, 0]
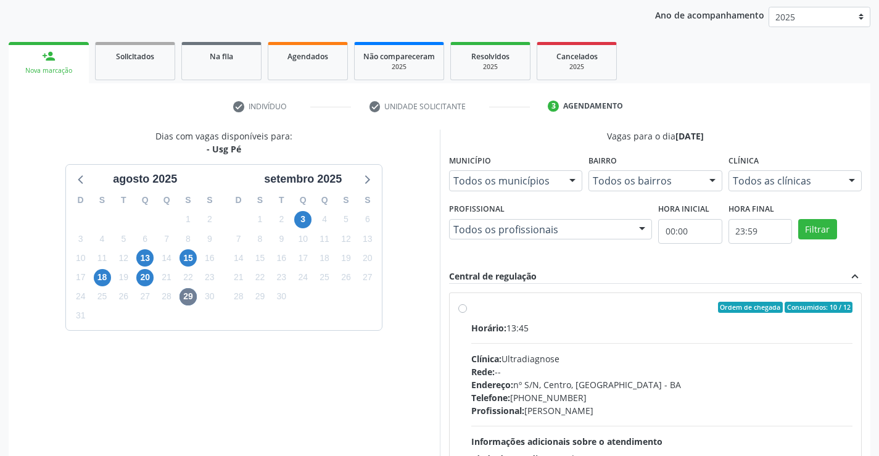
click at [471, 307] on label "Ordem de chegada Consumidos: 10 / 12 Horário: 13:45 Clínica: Ultradiagnose Rede…" at bounding box center [662, 396] width 382 height 189
click at [463, 307] on input "Ordem de chegada Consumidos: 10 / 12 Horário: 13:45 Clínica: Ultradiagnose Rede…" at bounding box center [462, 307] width 9 height 11
radio input "true"
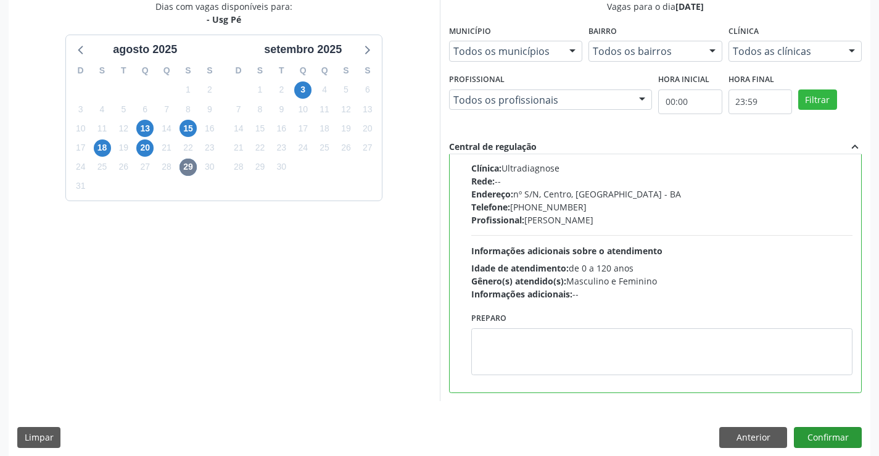
scroll to position [281, 0]
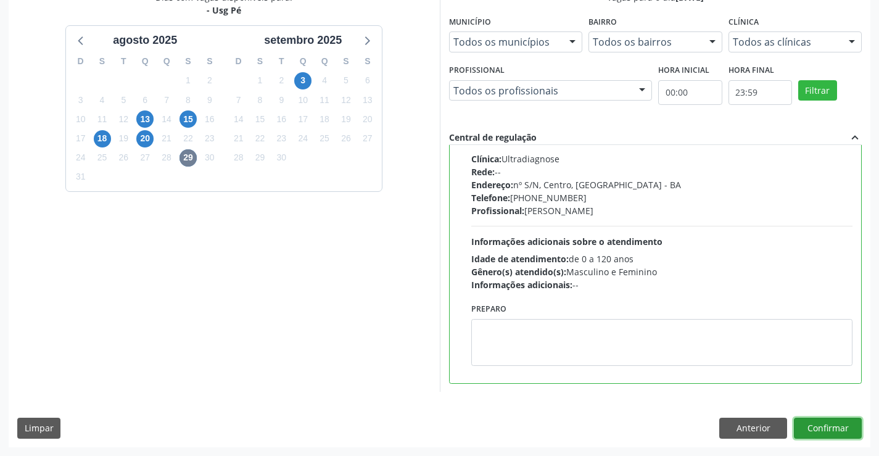
click at [812, 426] on button "Confirmar" at bounding box center [828, 428] width 68 height 21
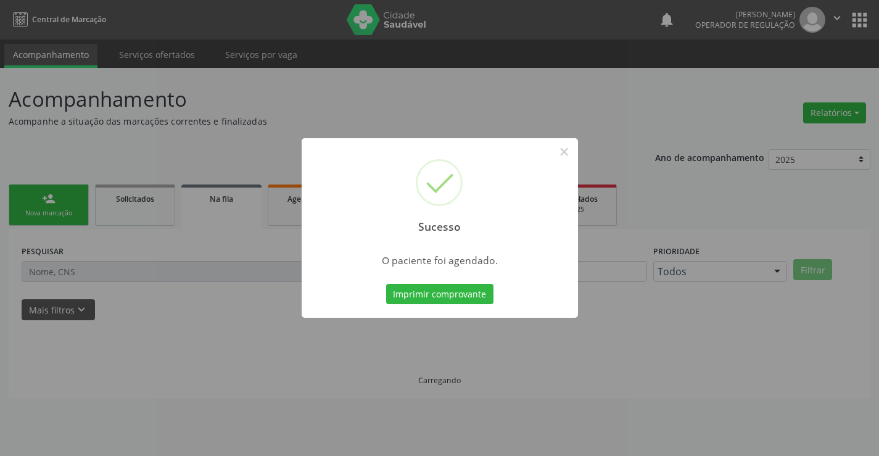
scroll to position [0, 0]
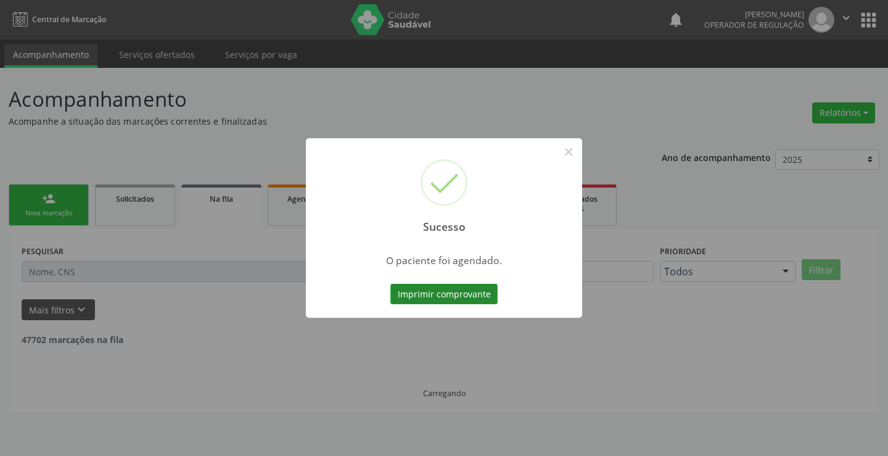
click at [455, 289] on button "Imprimir comprovante" at bounding box center [443, 294] width 107 height 21
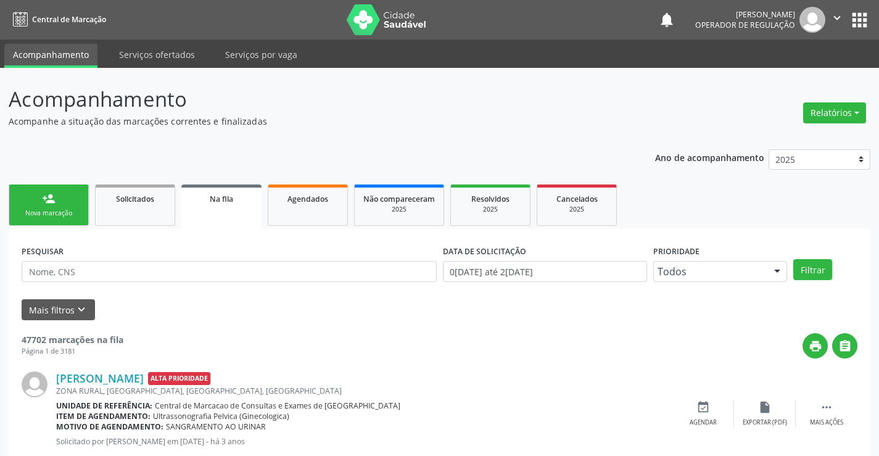
click at [80, 210] on link "person_add Nova marcação" at bounding box center [49, 204] width 80 height 41
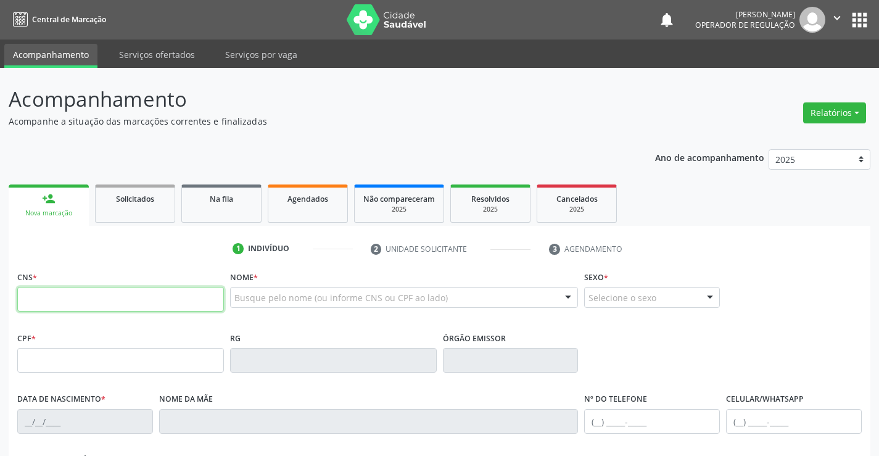
click at [73, 306] on input "text" at bounding box center [120, 299] width 207 height 25
type input "705 0038 3495 1752"
type input "2236797044"
type input "19/04/2001"
type input "(74) 98857-3099"
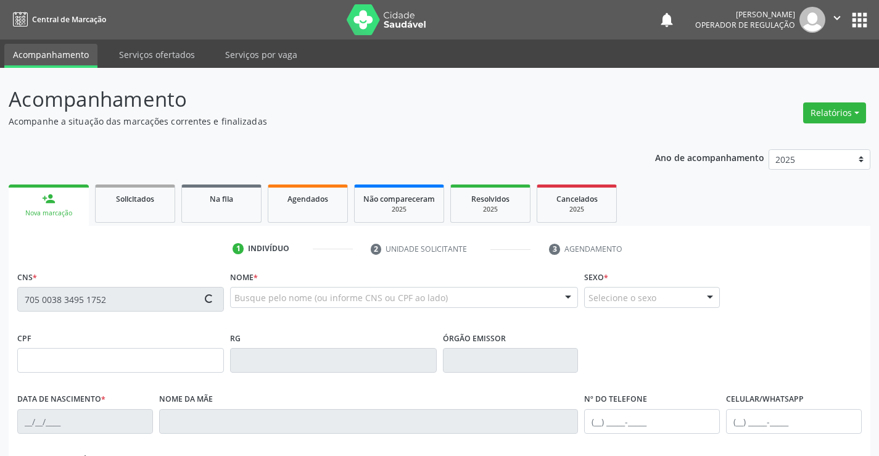
type input "(74) 98828-5408"
type input "087.105.295-43"
type input "S/N"
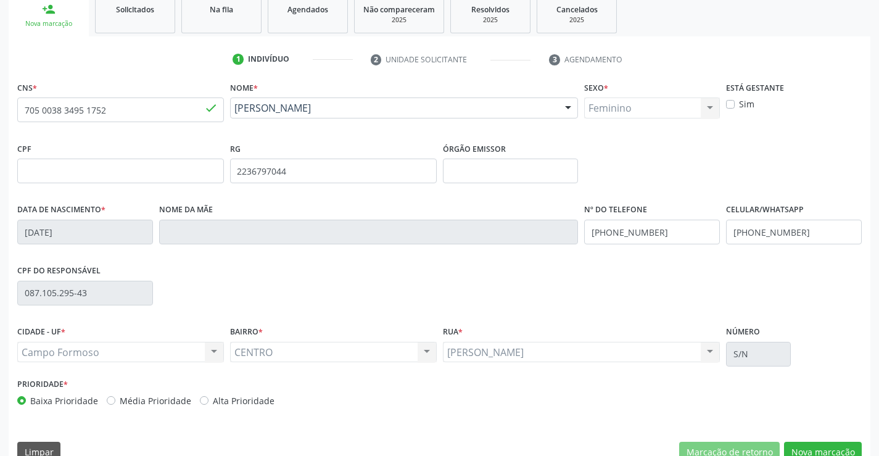
scroll to position [213, 0]
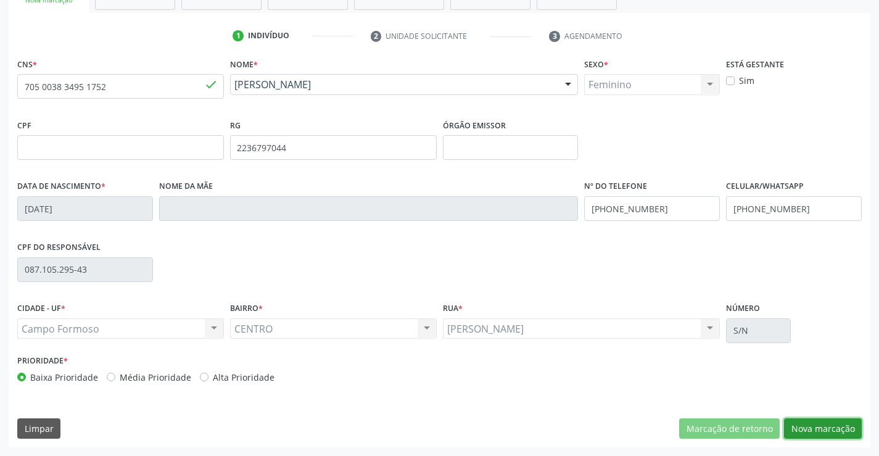
click at [823, 425] on button "Nova marcação" at bounding box center [823, 428] width 78 height 21
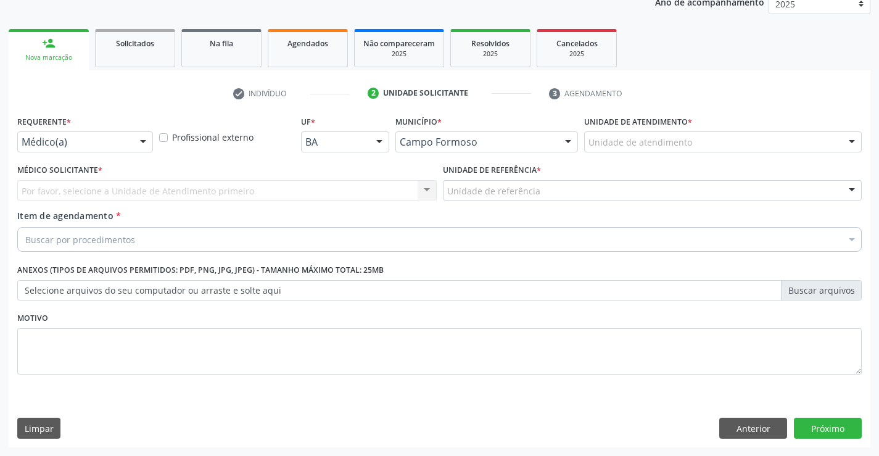
scroll to position [155, 0]
click at [137, 140] on div at bounding box center [143, 142] width 19 height 21
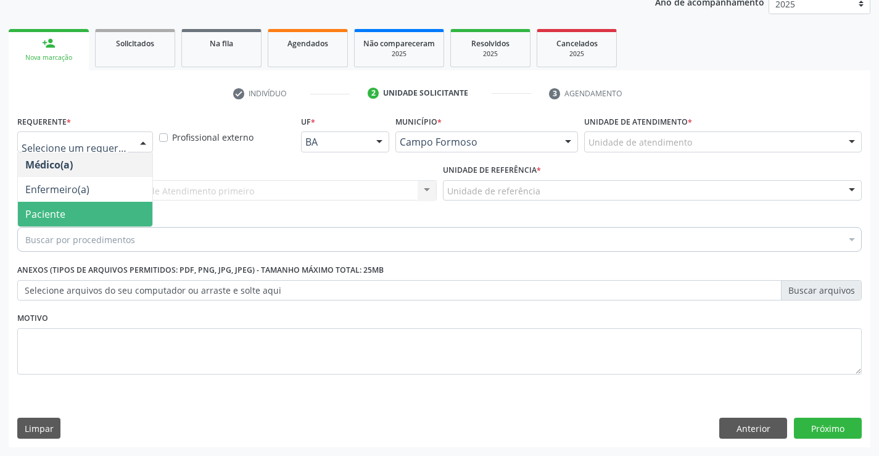
click at [127, 210] on span "Paciente" at bounding box center [85, 214] width 134 height 25
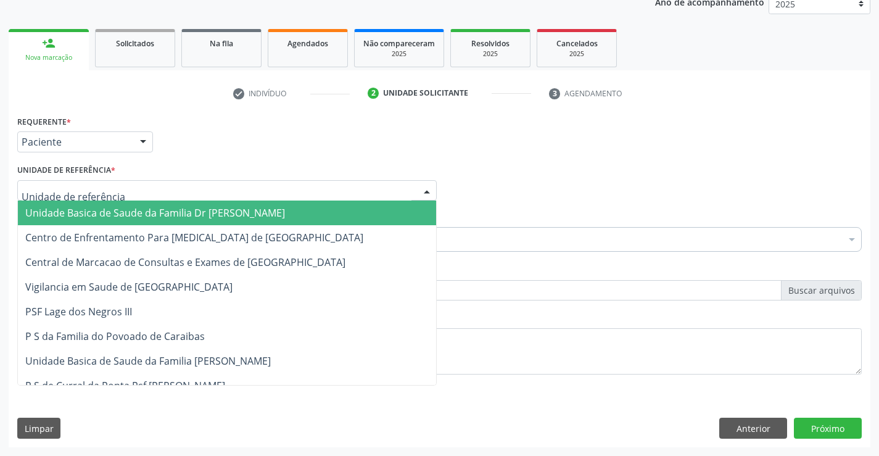
click at [140, 194] on div at bounding box center [226, 190] width 419 height 21
click at [162, 213] on span "Unidade Basica de Saude da Familia Dr [PERSON_NAME]" at bounding box center [155, 213] width 260 height 14
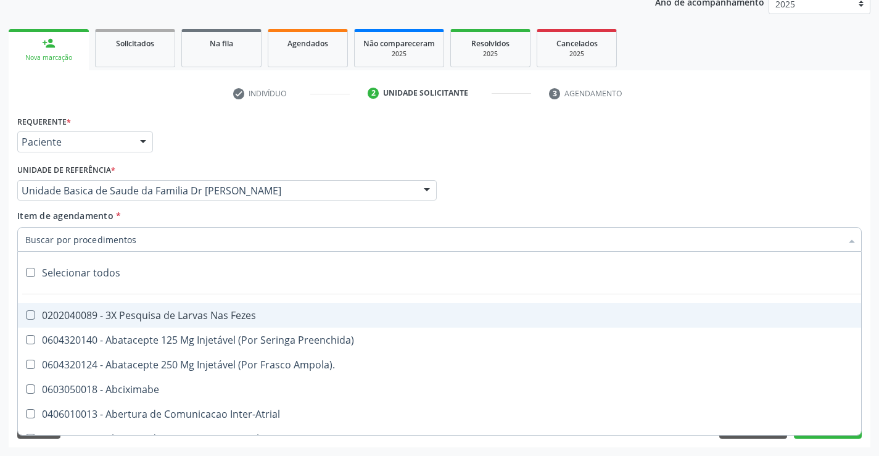
click at [160, 241] on div at bounding box center [439, 239] width 844 height 25
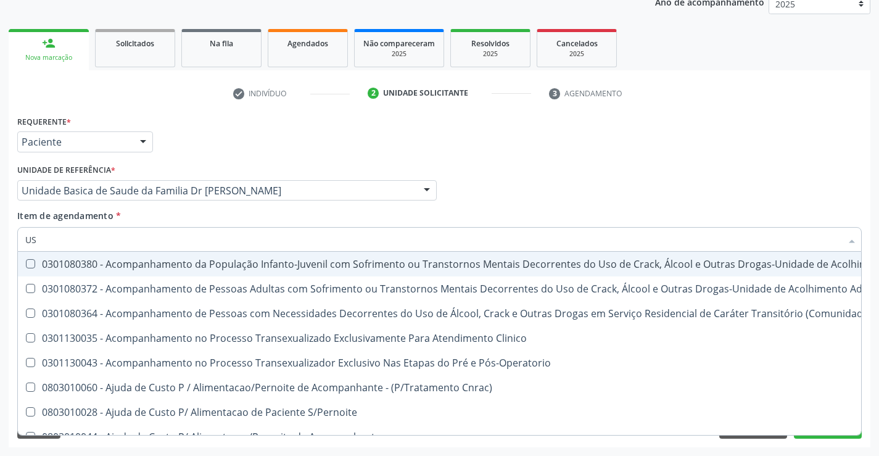
type input "USG"
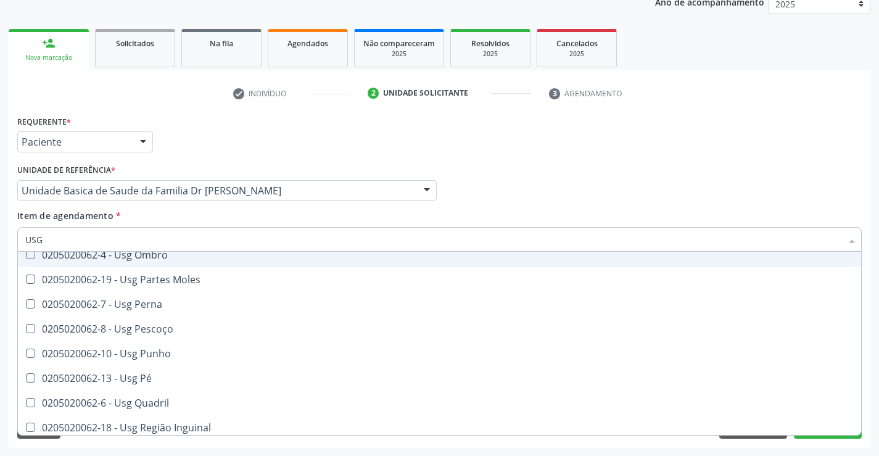
scroll to position [247, 0]
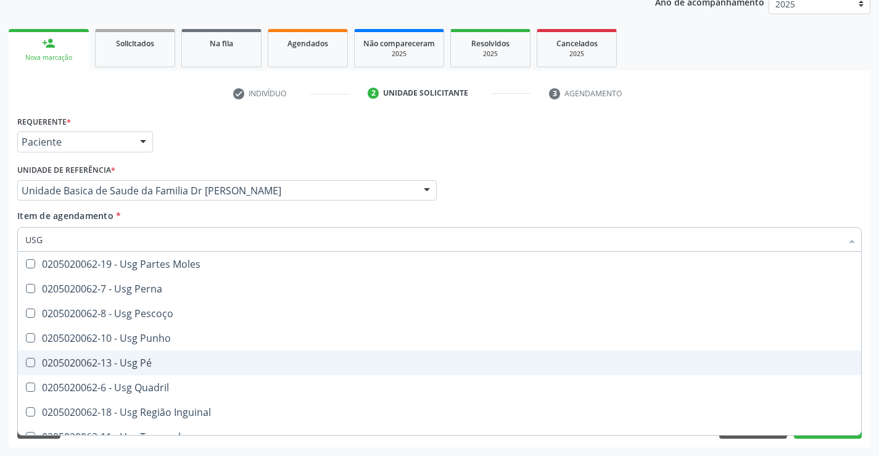
click at [146, 359] on div "0205020062-13 - Usg Pé" at bounding box center [439, 363] width 828 height 10
checkbox Pé "true"
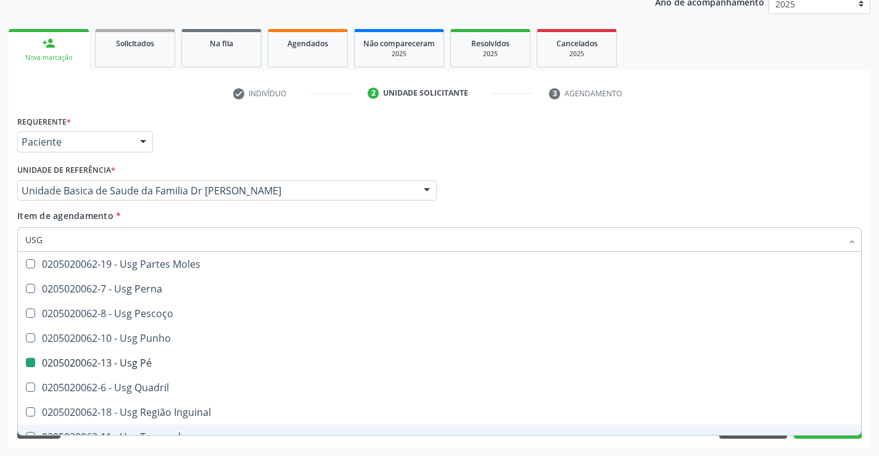
click at [181, 447] on div "Requerente * Paciente Médico(a) Enfermeiro(a) Paciente Nenhum resultado encontr…" at bounding box center [440, 279] width 862 height 335
checkbox Braço "true"
checkbox Pé "false"
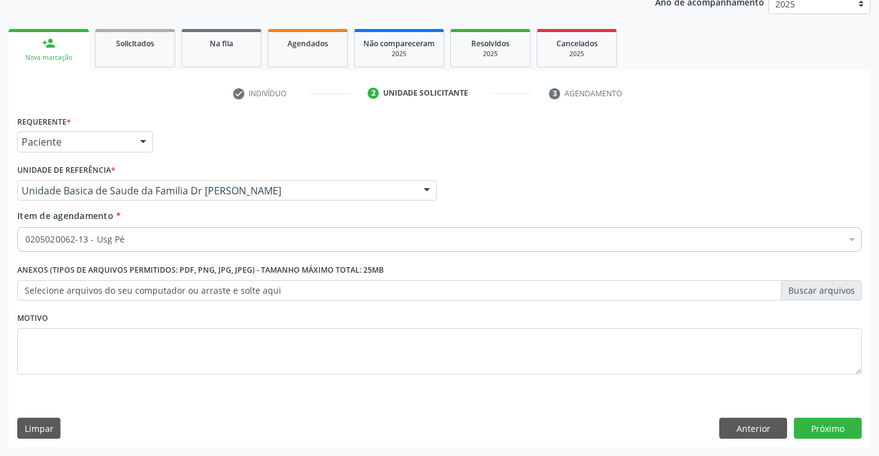
scroll to position [0, 0]
click at [832, 424] on button "Próximo" at bounding box center [828, 428] width 68 height 21
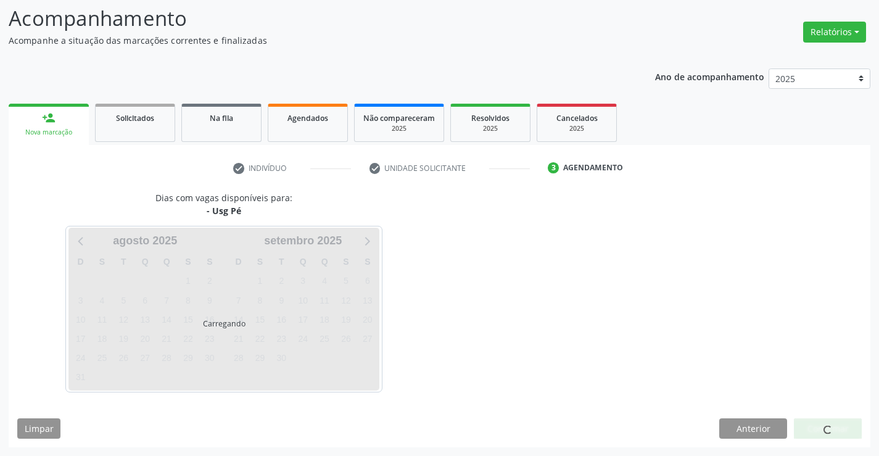
scroll to position [81, 0]
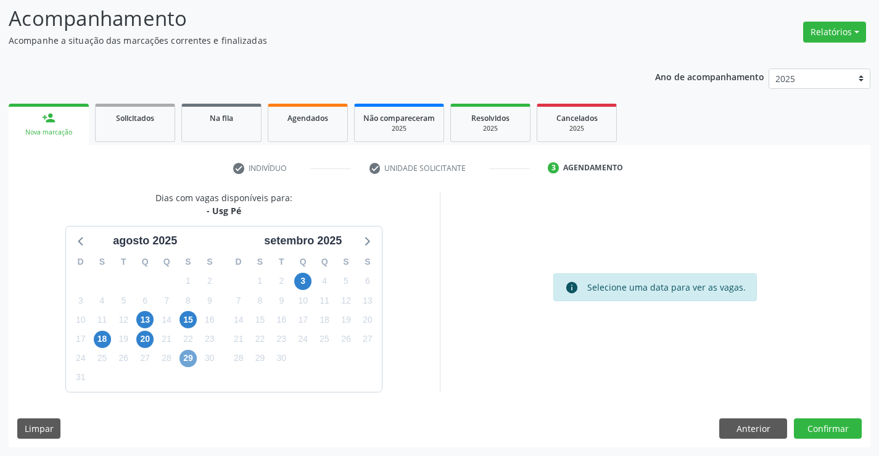
click at [191, 358] on span "29" at bounding box center [187, 358] width 17 height 17
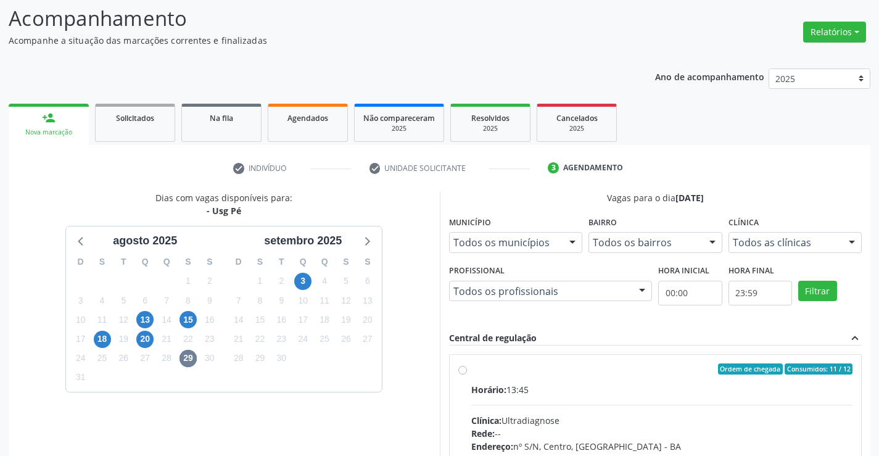
click at [471, 371] on label "Ordem de chegada Consumidos: 11 / 12 Horário: 13:45 Clínica: Ultradiagnose Rede…" at bounding box center [662, 457] width 382 height 189
click at [463, 371] on input "Ordem de chegada Consumidos: 11 / 12 Horário: 13:45 Clínica: Ultradiagnose Rede…" at bounding box center [462, 368] width 9 height 11
radio input "true"
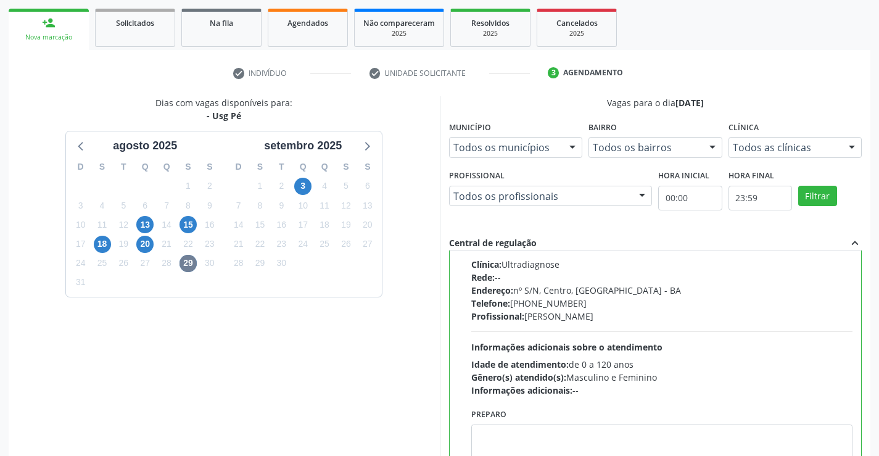
scroll to position [281, 0]
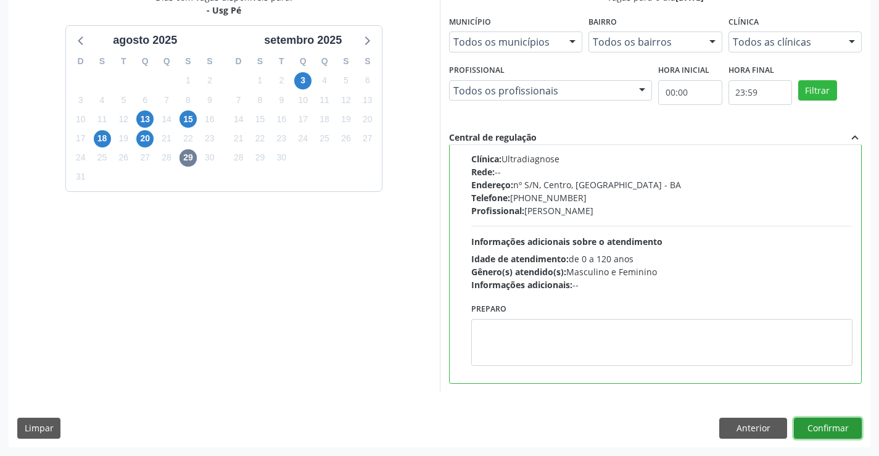
click at [830, 428] on button "Confirmar" at bounding box center [828, 428] width 68 height 21
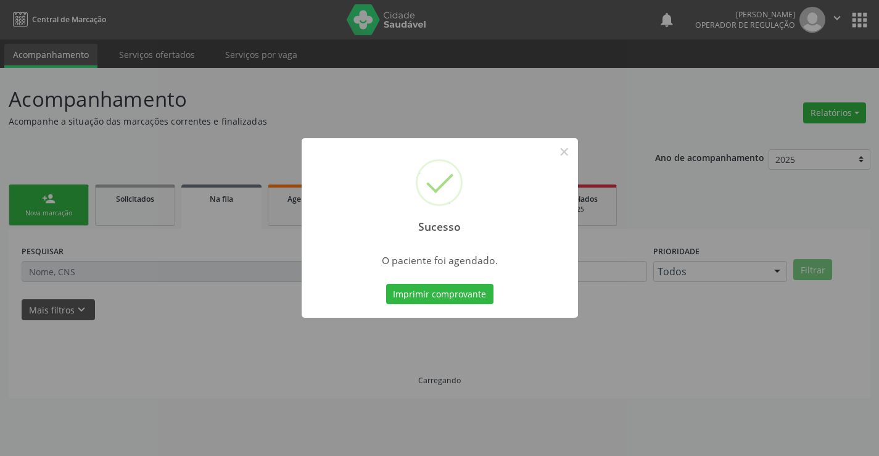
scroll to position [0, 0]
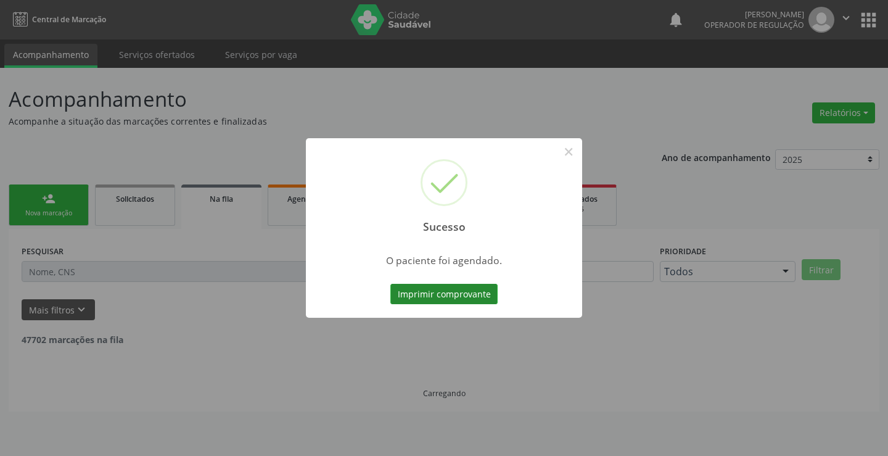
click at [471, 288] on button "Imprimir comprovante" at bounding box center [443, 294] width 107 height 21
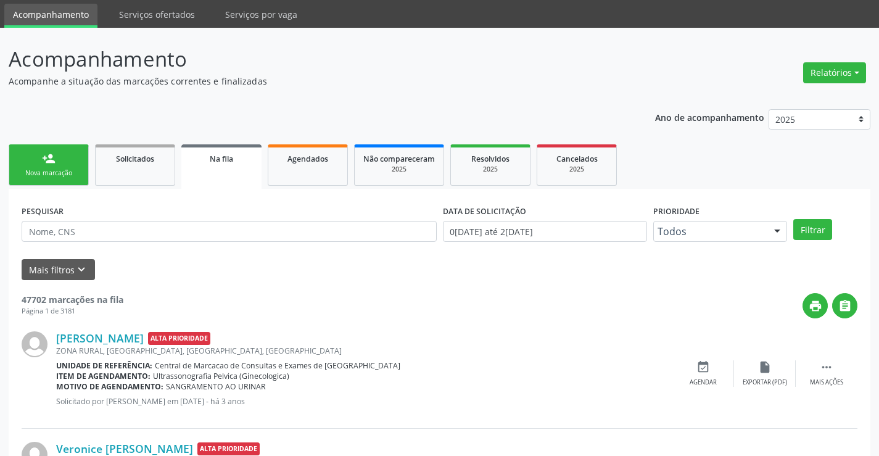
scroll to position [62, 0]
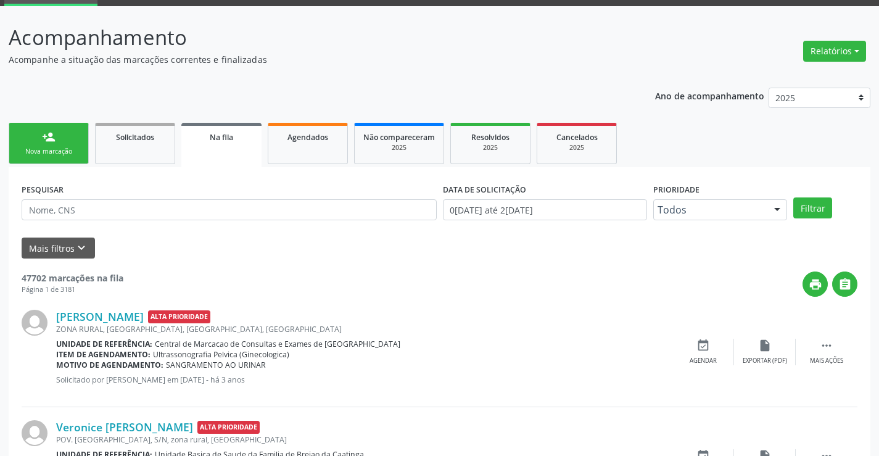
click at [72, 151] on div "Nova marcação" at bounding box center [49, 151] width 62 height 9
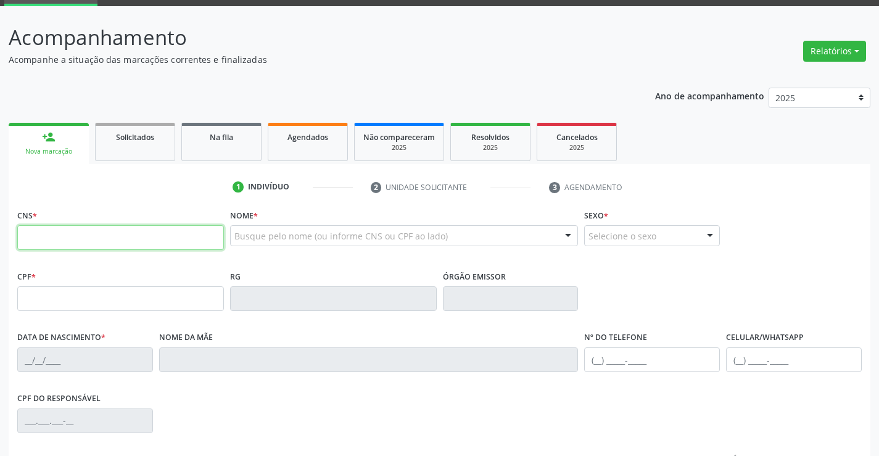
click at [55, 233] on input "text" at bounding box center [120, 237] width 207 height 25
type input "705 0064 2920 4559"
type input "181.098.105-00"
type input "0237504057"
type input "13/05/1958"
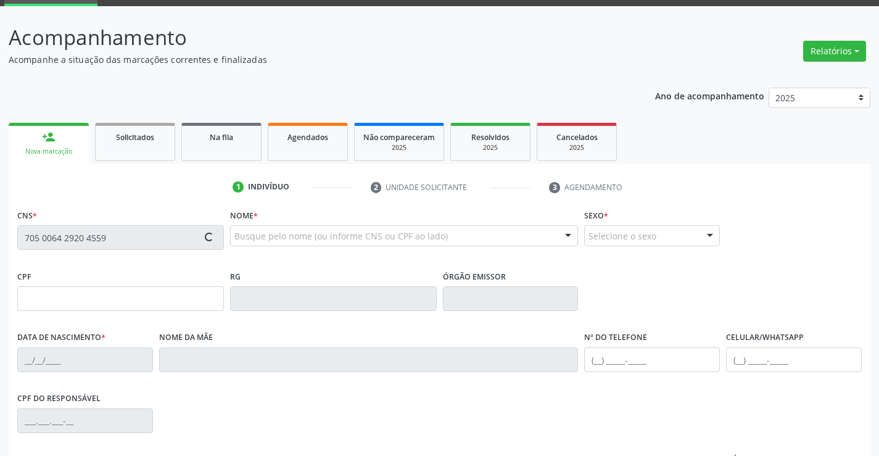
type input "(74) 99109-4780"
type input "181.098.105-00"
type input "S/N"
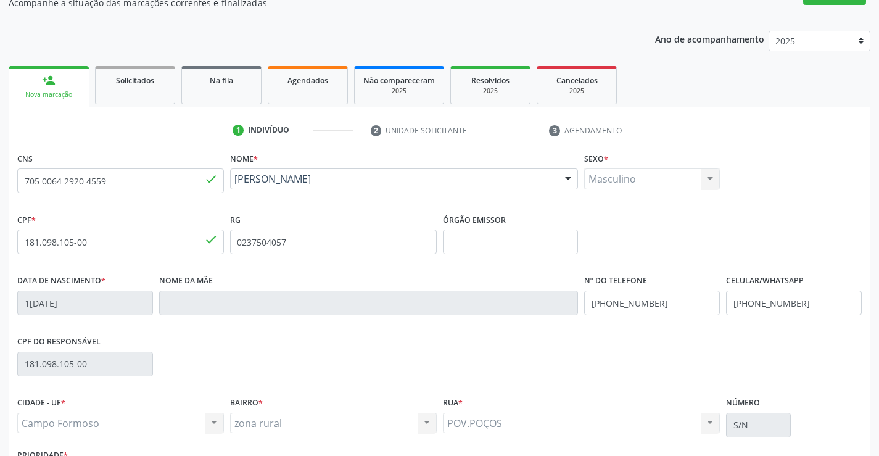
scroll to position [213, 0]
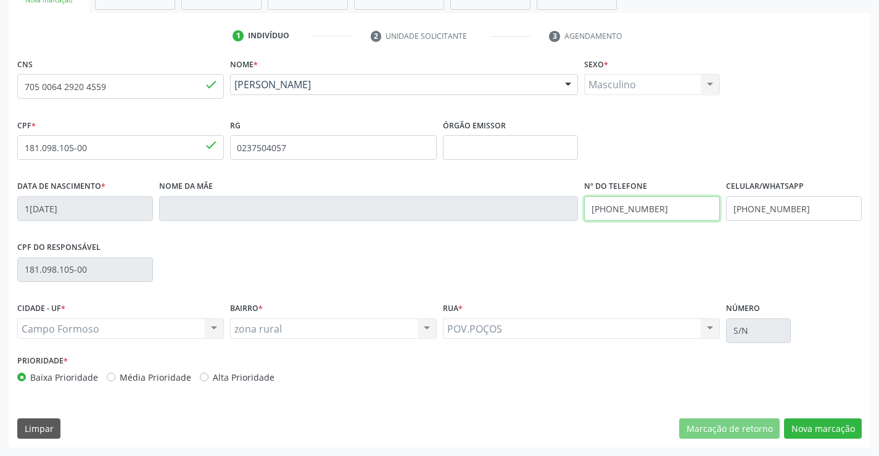
click at [663, 208] on input "(74) 99109-4780" at bounding box center [652, 208] width 136 height 25
type input "(74) 99998-5758"
click at [808, 207] on input "(74) 99109-4780" at bounding box center [794, 208] width 136 height 25
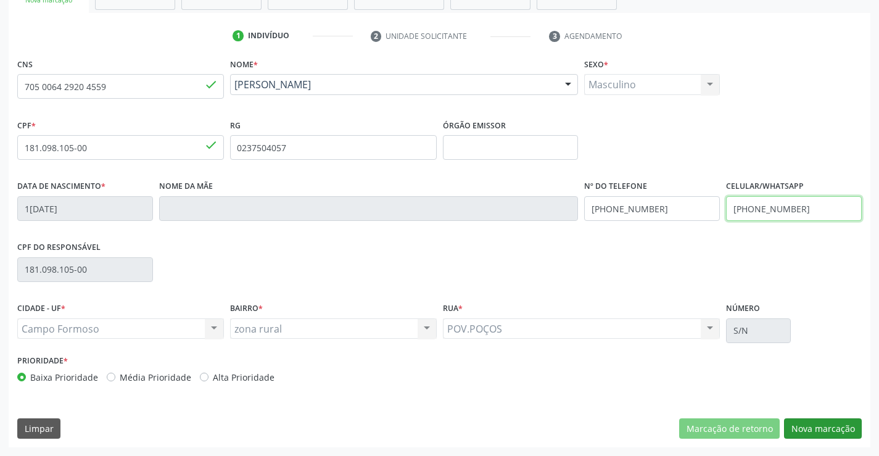
type input "(74) 99998-5758"
click at [823, 429] on button "Nova marcação" at bounding box center [823, 428] width 78 height 21
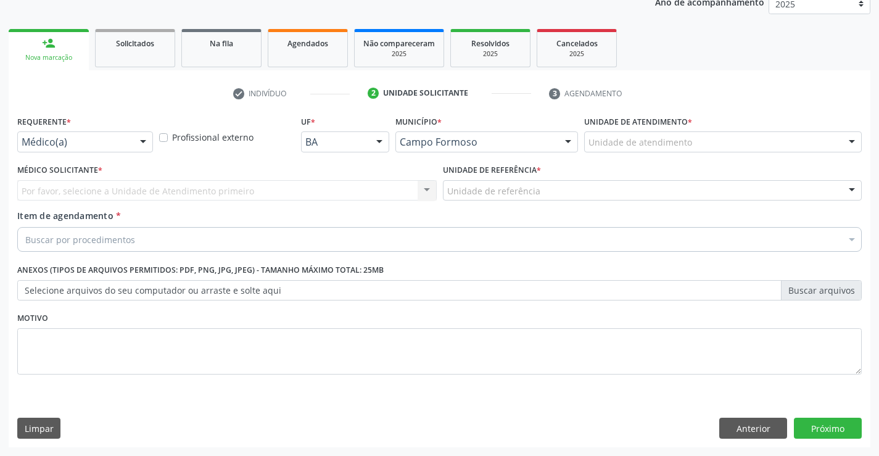
scroll to position [155, 0]
click at [728, 422] on button "Anterior" at bounding box center [753, 428] width 68 height 21
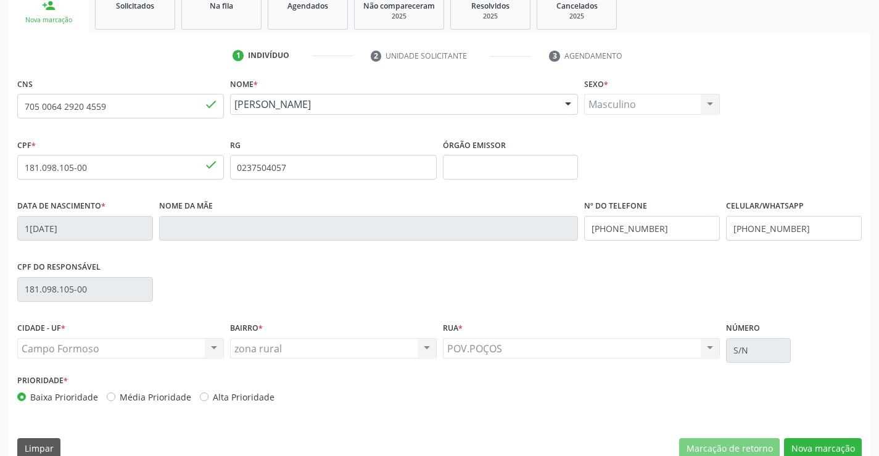
scroll to position [213, 0]
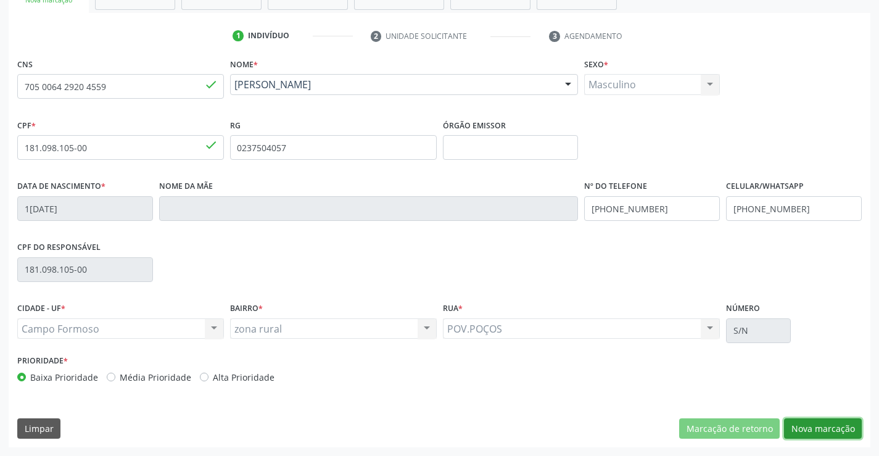
click at [826, 429] on button "Nova marcação" at bounding box center [823, 428] width 78 height 21
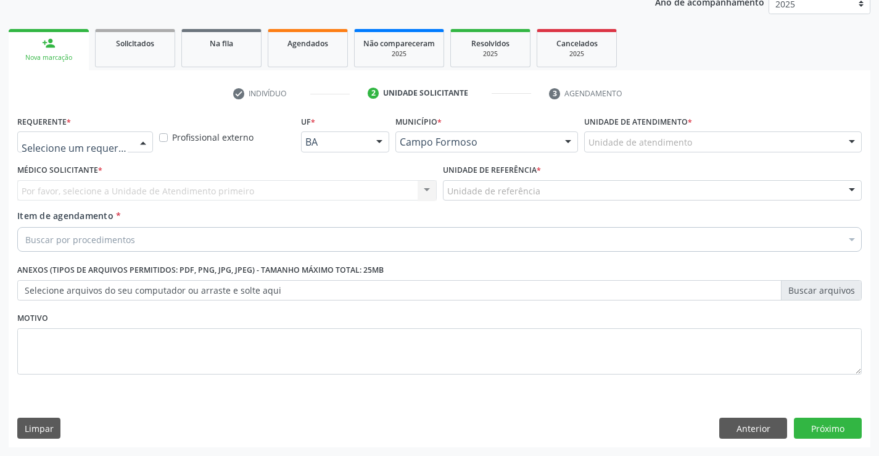
click at [147, 138] on div at bounding box center [143, 142] width 19 height 21
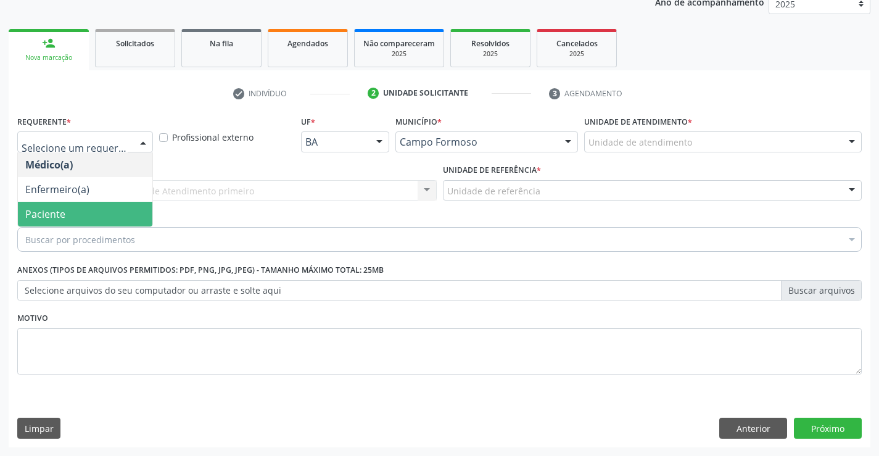
drag, startPoint x: 94, startPoint y: 210, endPoint x: 128, endPoint y: 183, distance: 43.1
click at [95, 207] on span "Paciente" at bounding box center [85, 214] width 134 height 25
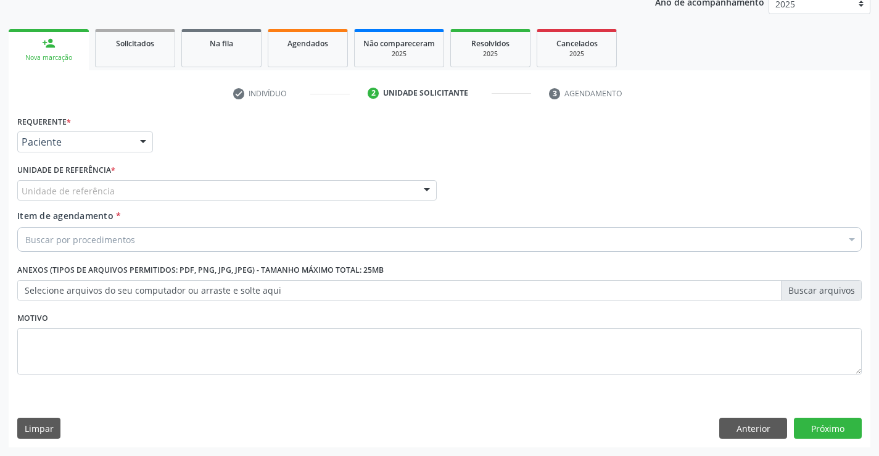
click at [128, 182] on div "Unidade de referência" at bounding box center [226, 190] width 419 height 21
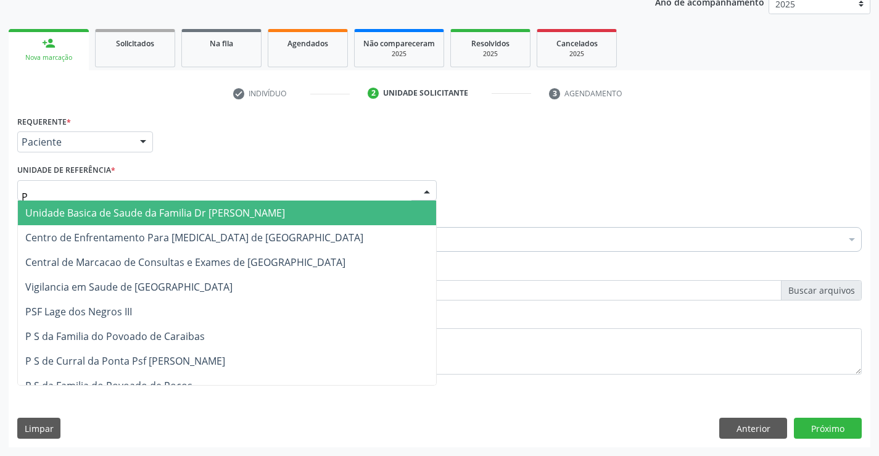
type input "PO"
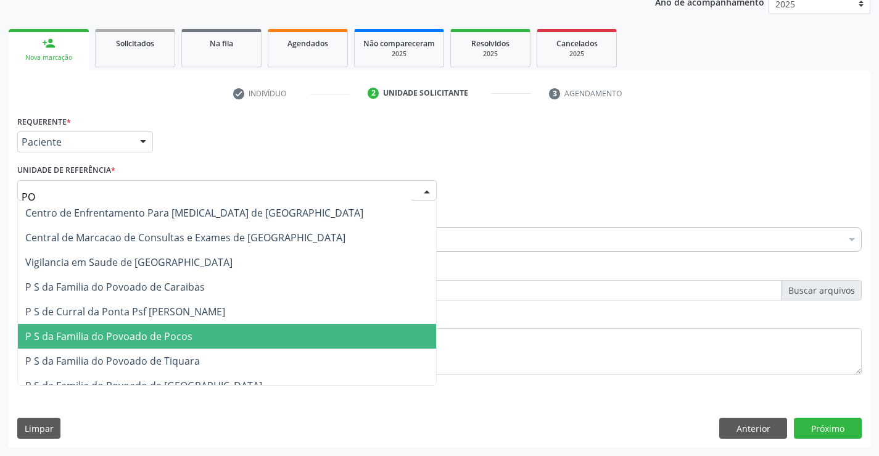
click at [96, 338] on span "P S da Familia do Povoado de Pocos" at bounding box center [108, 336] width 167 height 14
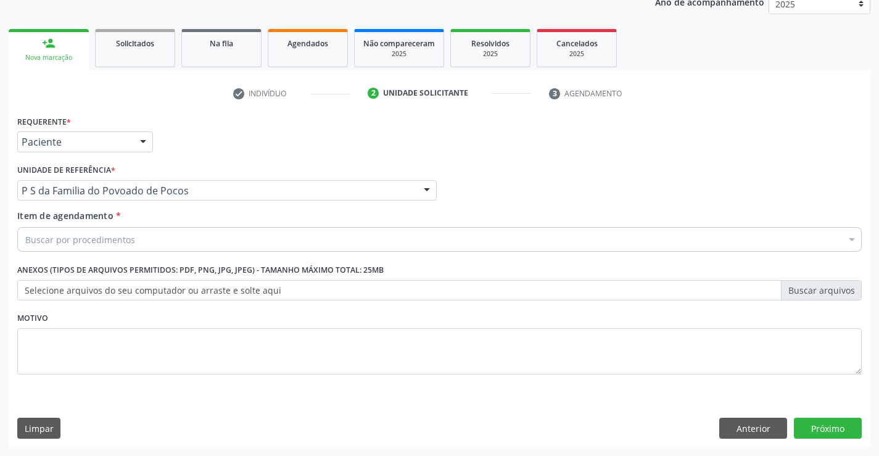
click at [138, 240] on div "Buscar por procedimentos" at bounding box center [439, 239] width 844 height 25
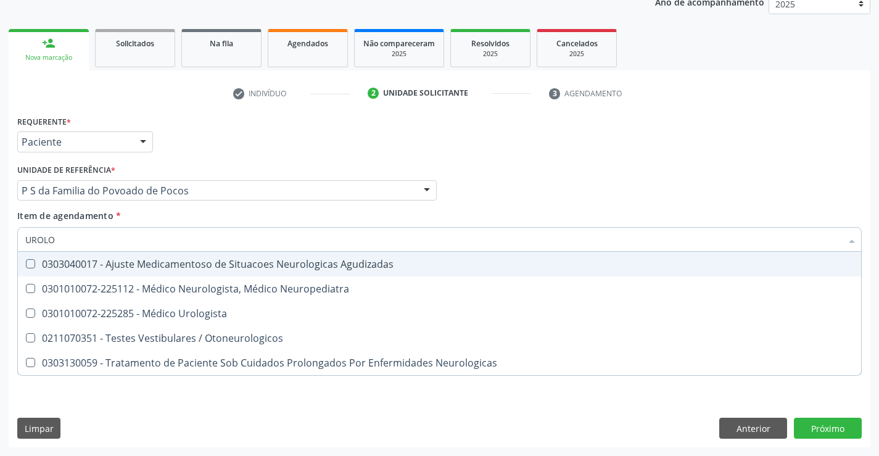
type input "UROLOG"
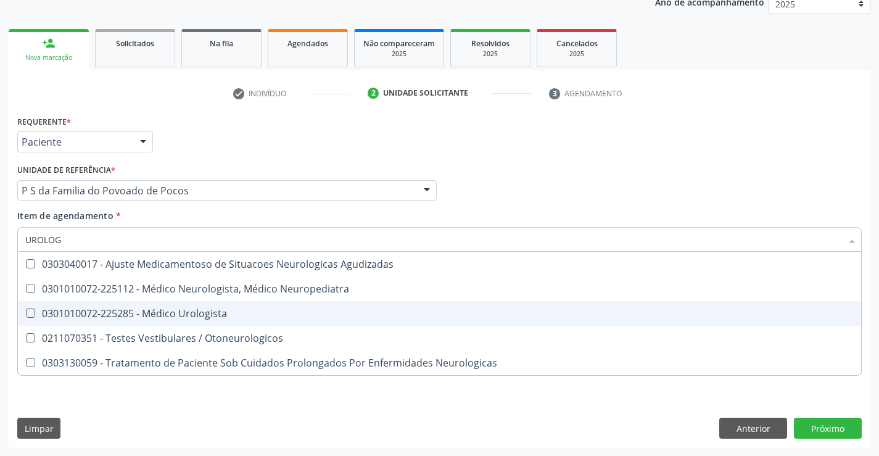
click at [167, 313] on div "0301010072-225285 - Médico Urologista" at bounding box center [439, 313] width 828 height 10
checkbox Urologista "true"
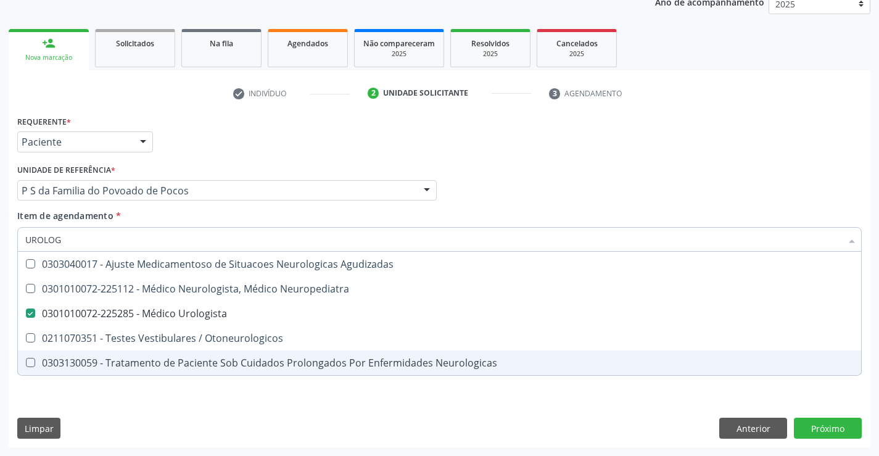
click at [186, 394] on div "Requerente * Paciente Médico(a) Enfermeiro(a) Paciente Nenhum resultado encontr…" at bounding box center [440, 279] width 862 height 335
checkbox Neuropediatra "true"
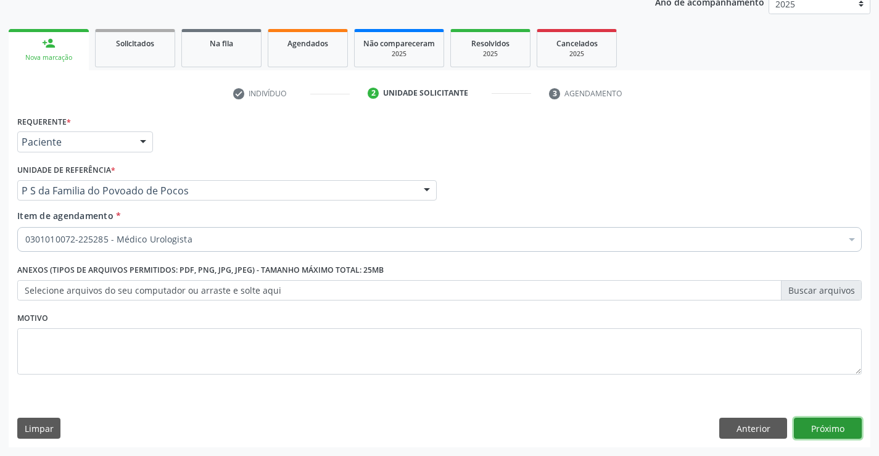
click at [817, 422] on button "Próximo" at bounding box center [828, 428] width 68 height 21
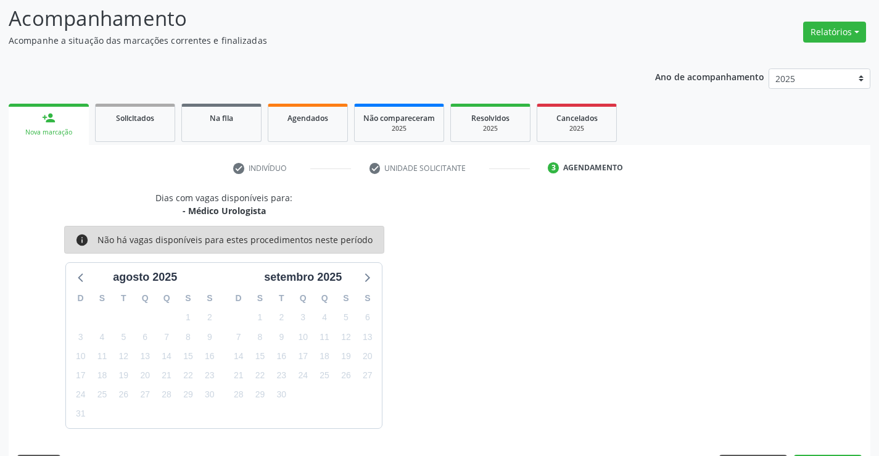
scroll to position [117, 0]
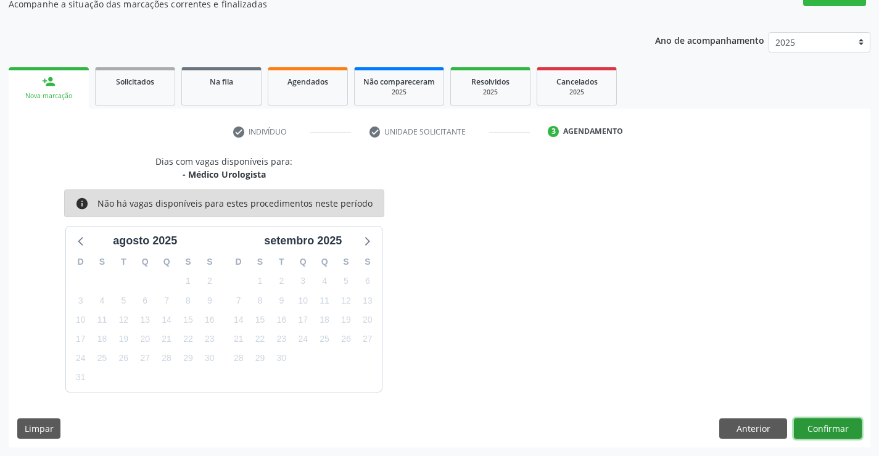
click at [827, 429] on button "Confirmar" at bounding box center [828, 428] width 68 height 21
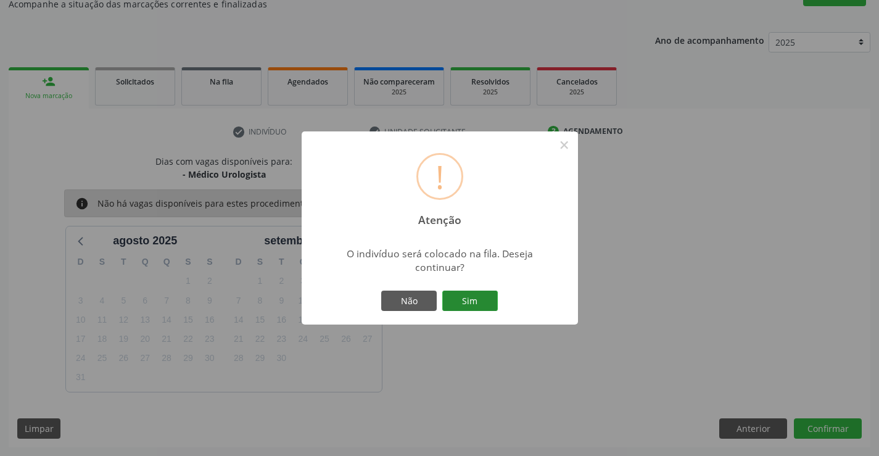
click at [479, 296] on button "Sim" at bounding box center [470, 301] width 56 height 21
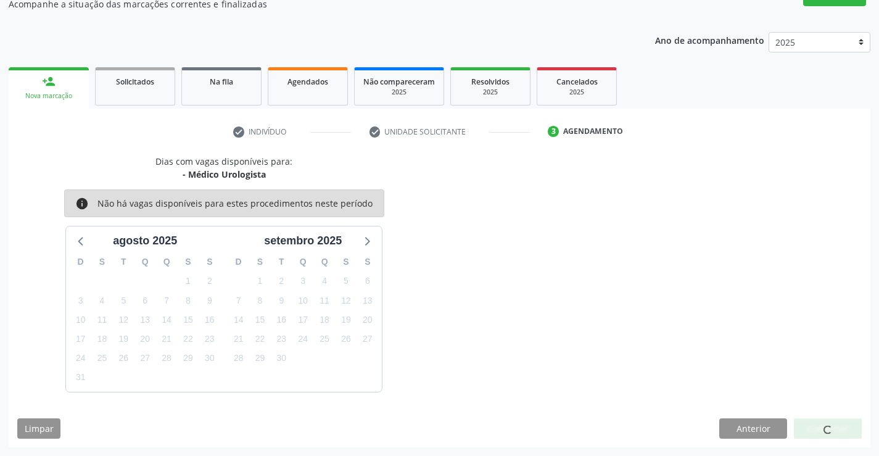
scroll to position [0, 0]
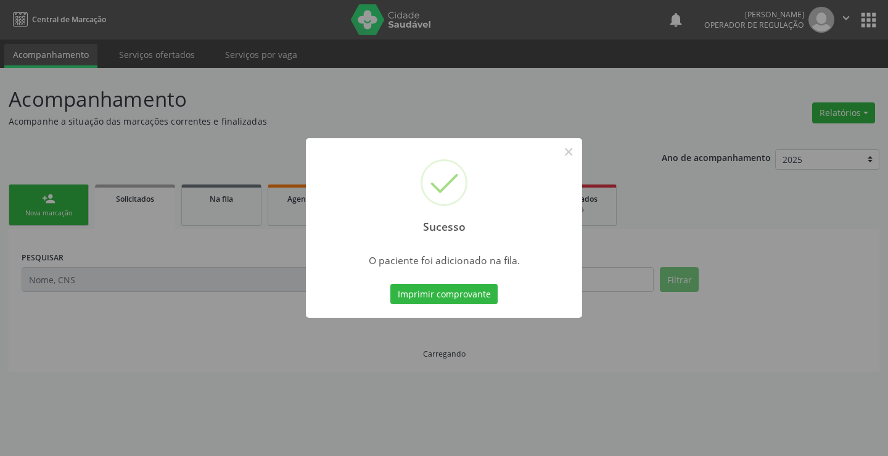
click at [390, 284] on button "Imprimir comprovante" at bounding box center [443, 294] width 107 height 21
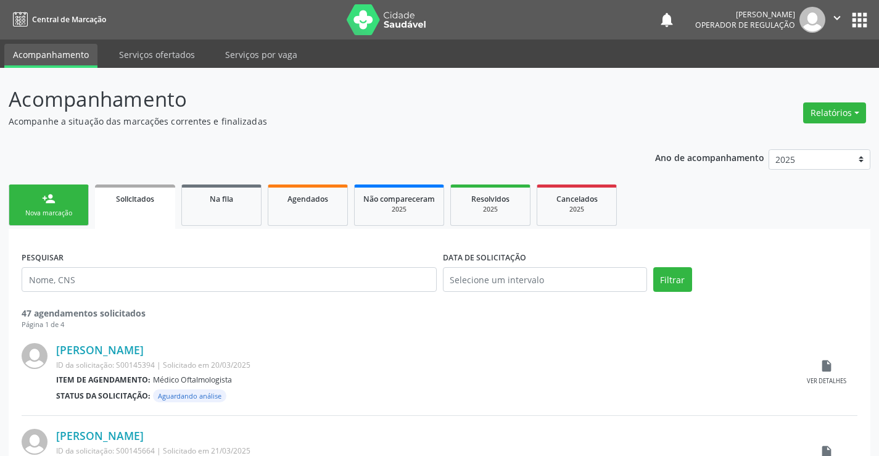
click at [76, 213] on div "Nova marcação" at bounding box center [49, 212] width 62 height 9
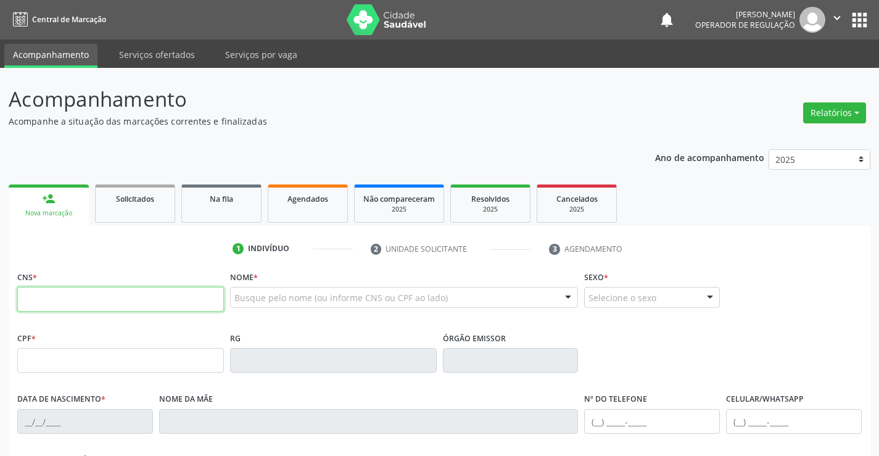
click at [54, 298] on input "text" at bounding box center [120, 299] width 207 height 25
type input "708 0048 3656 1922"
type input "1116704030"
type input "24/09/1978"
type input "(74) 99123-4453"
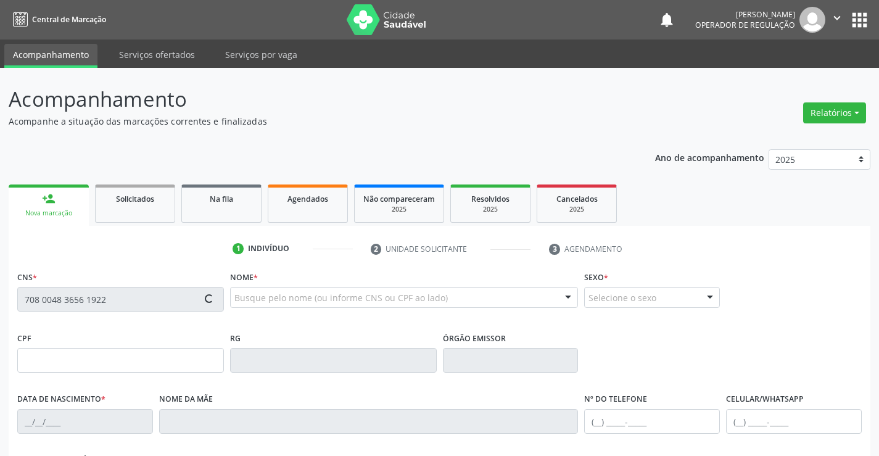
type input "(74) 99130-4239"
type input "37"
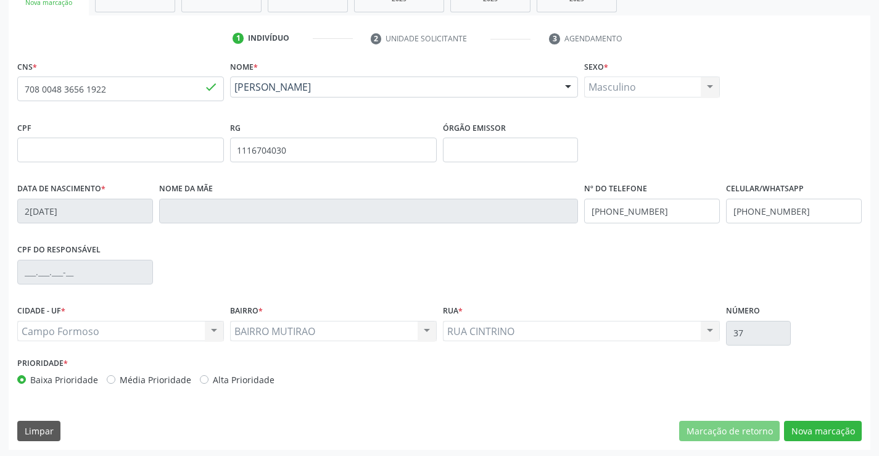
scroll to position [213, 0]
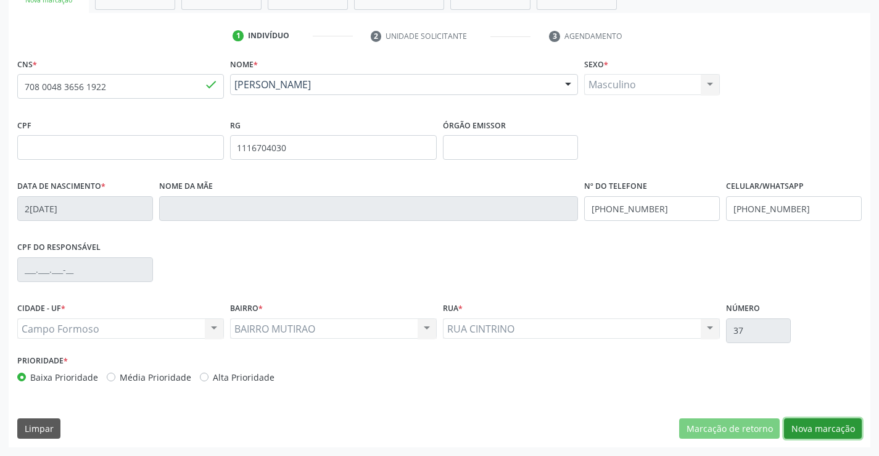
click at [812, 426] on button "Nova marcação" at bounding box center [823, 428] width 78 height 21
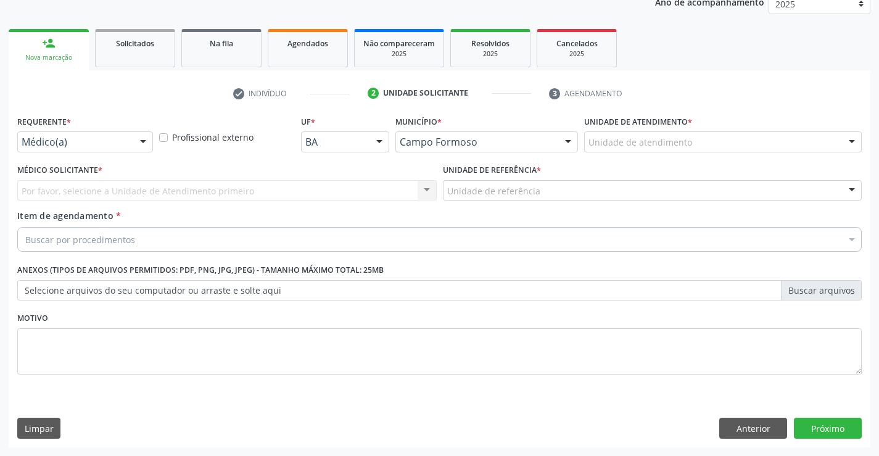
scroll to position [155, 0]
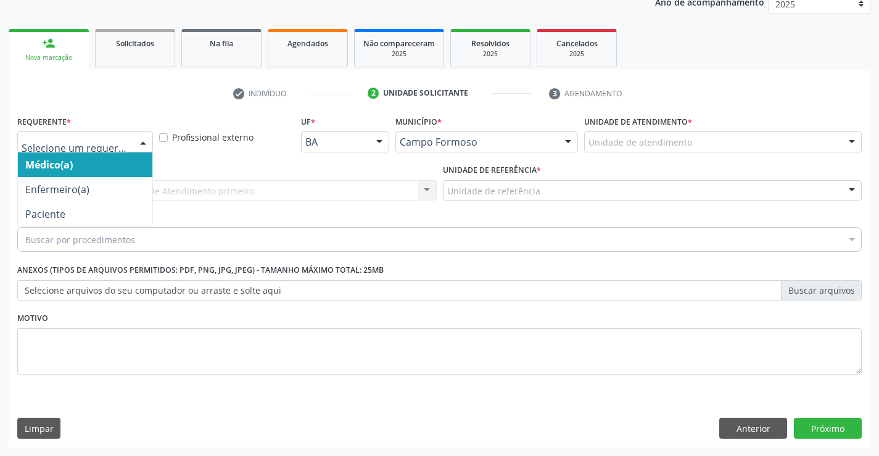
drag, startPoint x: 146, startPoint y: 138, endPoint x: 117, endPoint y: 206, distance: 74.0
click at [138, 147] on div at bounding box center [143, 142] width 19 height 21
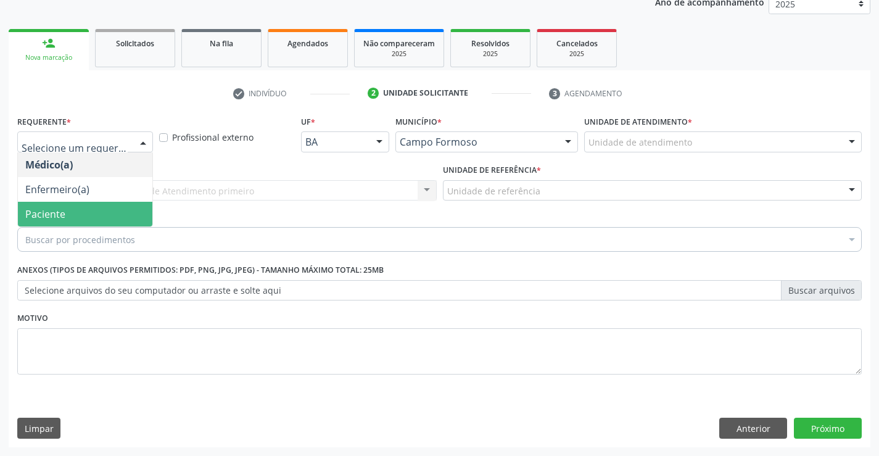
click at [117, 216] on span "Paciente" at bounding box center [85, 214] width 134 height 25
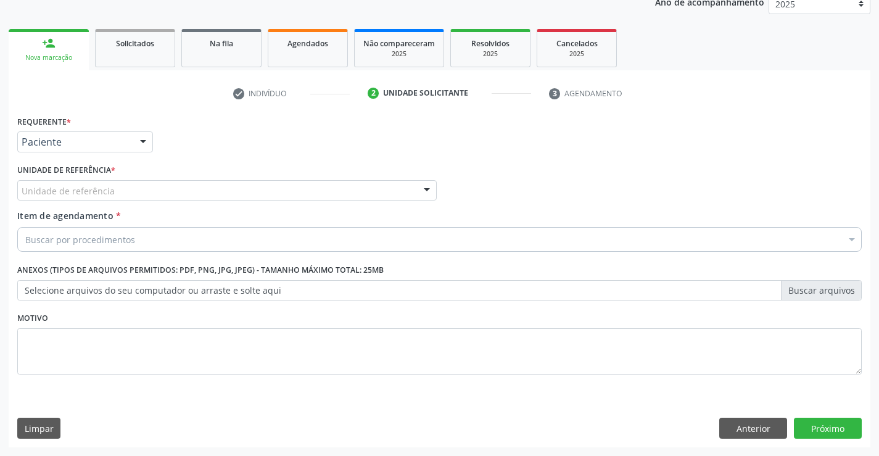
click at [129, 194] on div "Unidade de referência" at bounding box center [226, 190] width 419 height 21
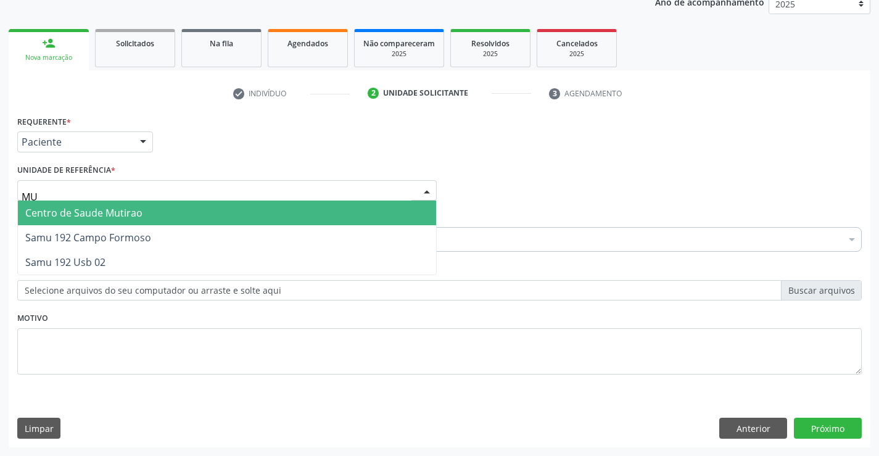
type input "MUT"
click at [129, 215] on span "Centro de Saude Mutirao" at bounding box center [83, 213] width 117 height 14
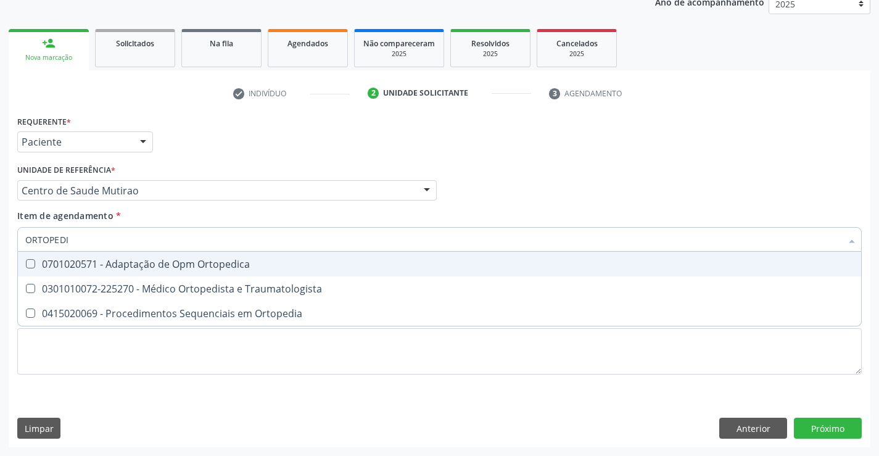
type input "ORTOPEDIS"
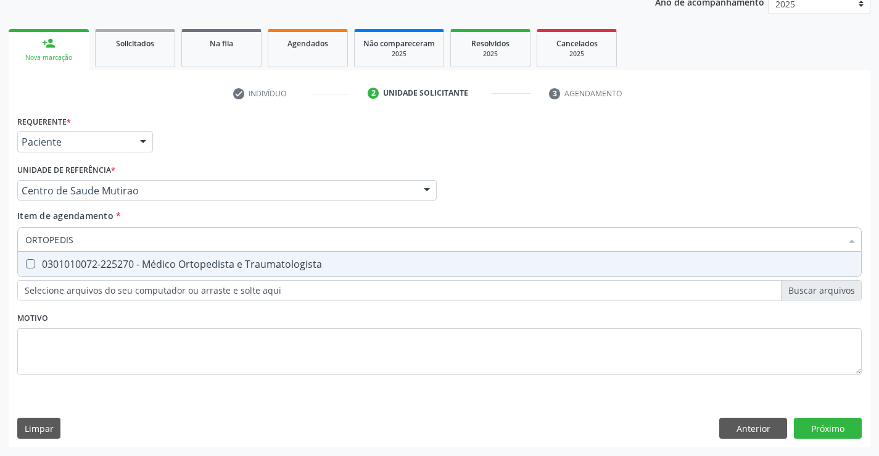
click at [157, 263] on div "0301010072-225270 - Médico Ortopedista e Traumatologista" at bounding box center [439, 264] width 828 height 10
checkbox Traumatologista "true"
click at [156, 322] on div "Requerente * Paciente Médico(a) Enfermeiro(a) Paciente Nenhum resultado encontr…" at bounding box center [439, 251] width 844 height 279
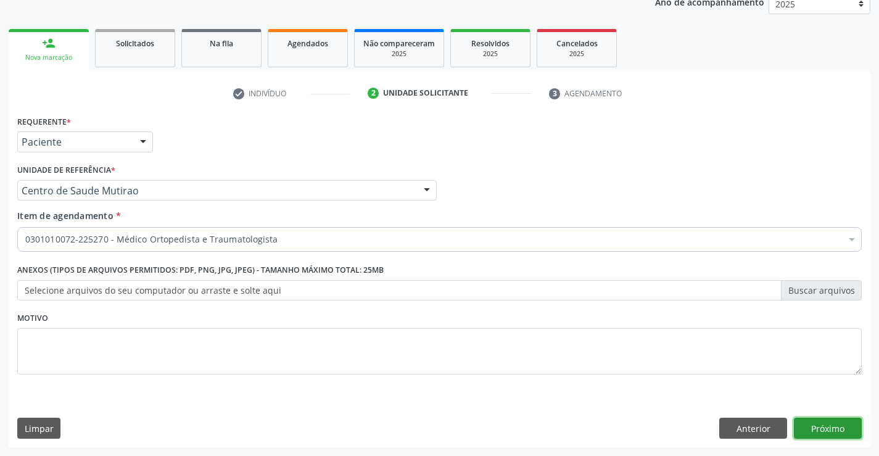
click at [799, 427] on button "Próximo" at bounding box center [828, 428] width 68 height 21
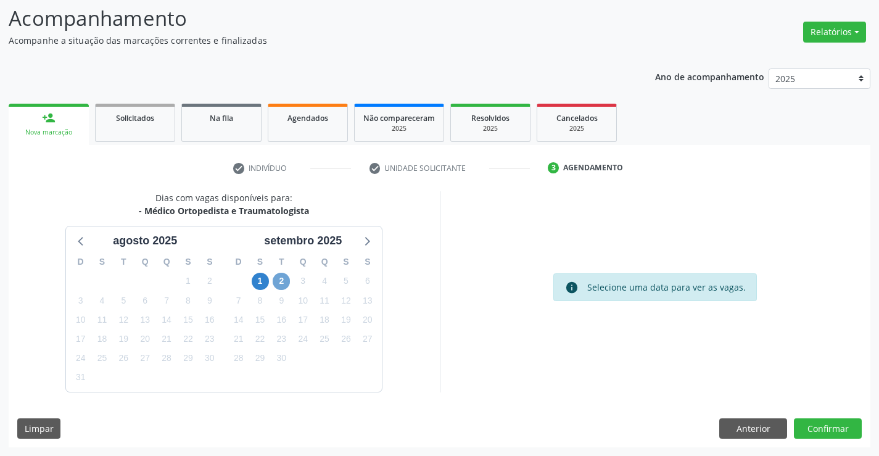
click at [283, 279] on span "2" at bounding box center [281, 281] width 17 height 17
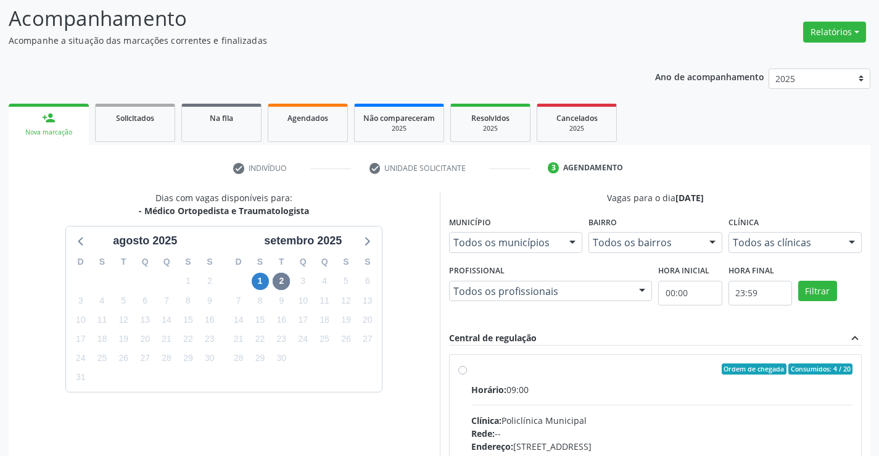
click at [465, 376] on div "Ordem de chegada Consumidos: 4 / 20 Horário: 09:00 Clínica: Policlínica Municip…" at bounding box center [655, 457] width 395 height 189
radio input "true"
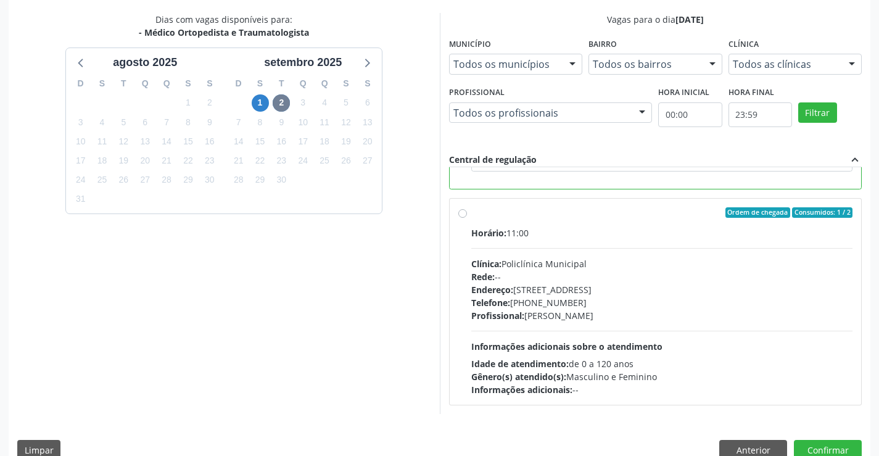
scroll to position [266, 0]
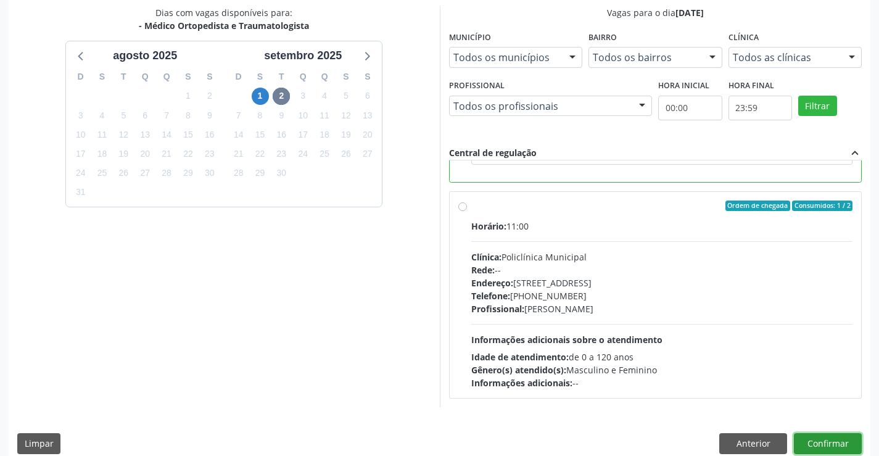
click at [839, 442] on button "Confirmar" at bounding box center [828, 443] width 68 height 21
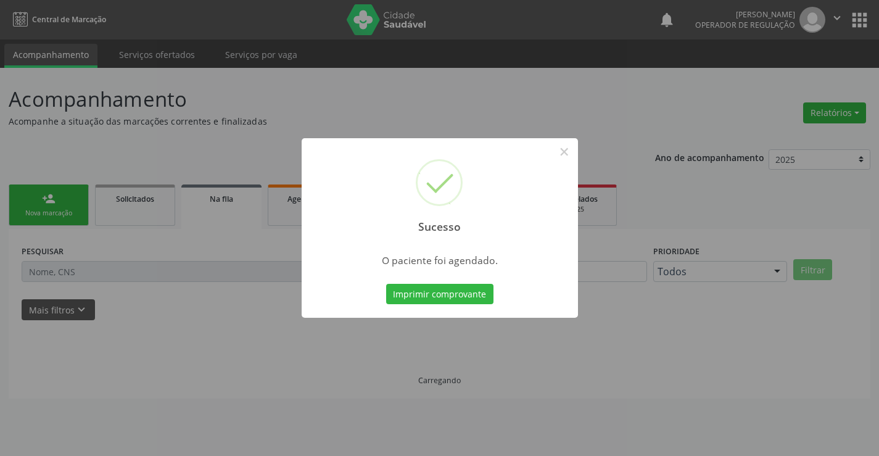
scroll to position [0, 0]
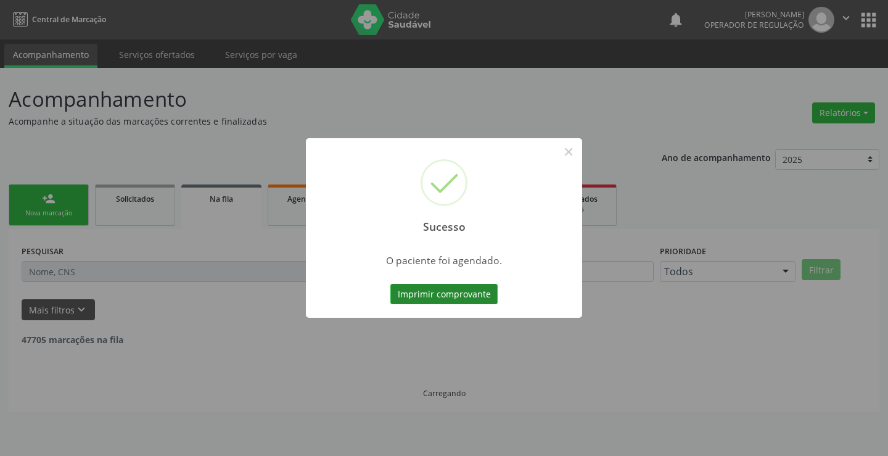
click at [427, 299] on button "Imprimir comprovante" at bounding box center [443, 294] width 107 height 21
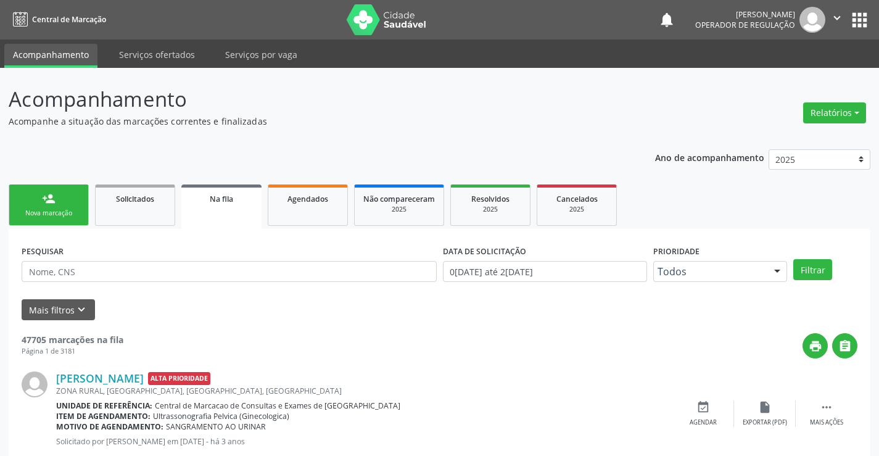
click at [68, 208] on link "person_add Nova marcação" at bounding box center [49, 204] width 80 height 41
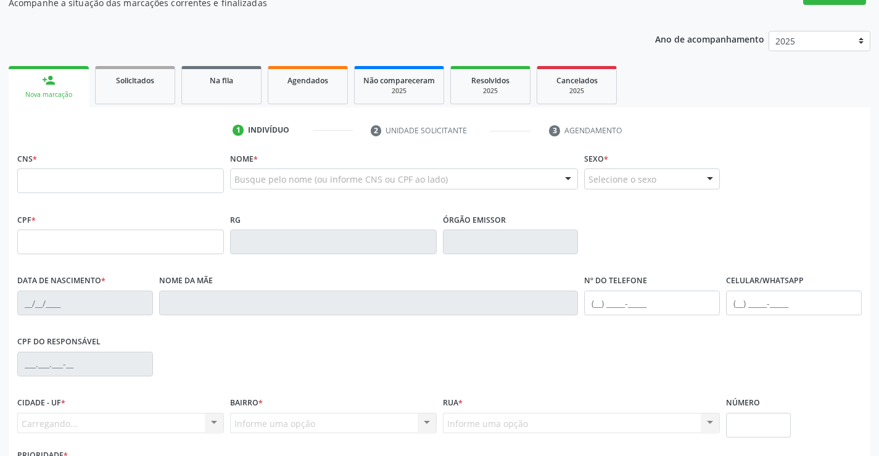
scroll to position [123, 0]
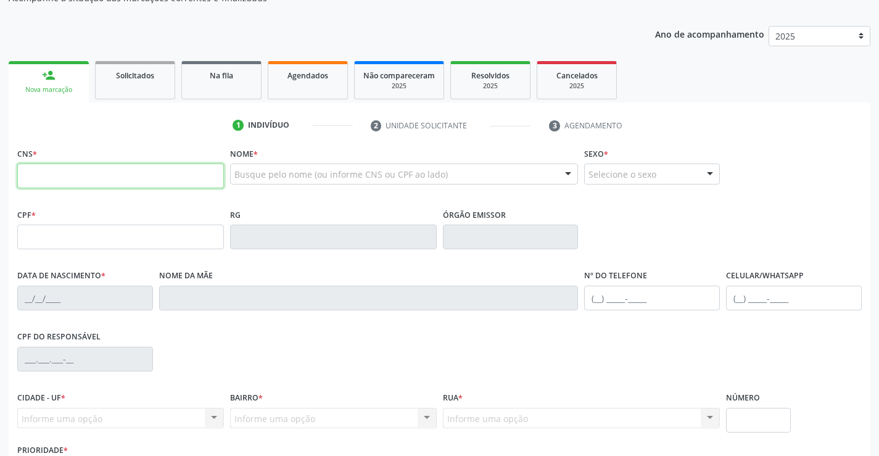
click at [57, 181] on input "text" at bounding box center [120, 175] width 207 height 25
type input "707 5022 0882 6490"
type input "002.667.705-92"
type input "[DATE]"
type input "[PERSON_NAME]"
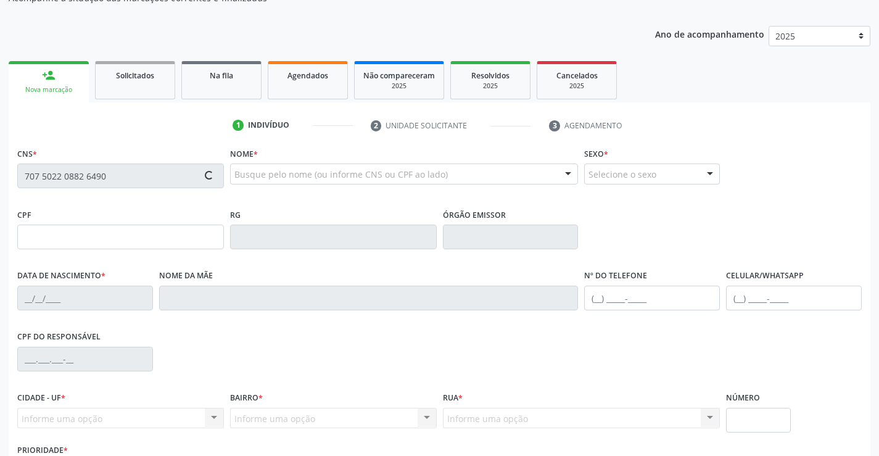
type input "[PHONE_NUMBER]"
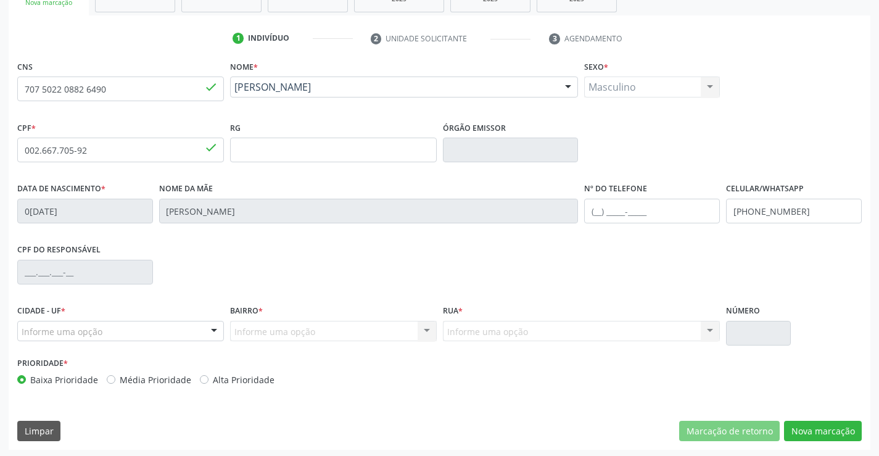
scroll to position [213, 0]
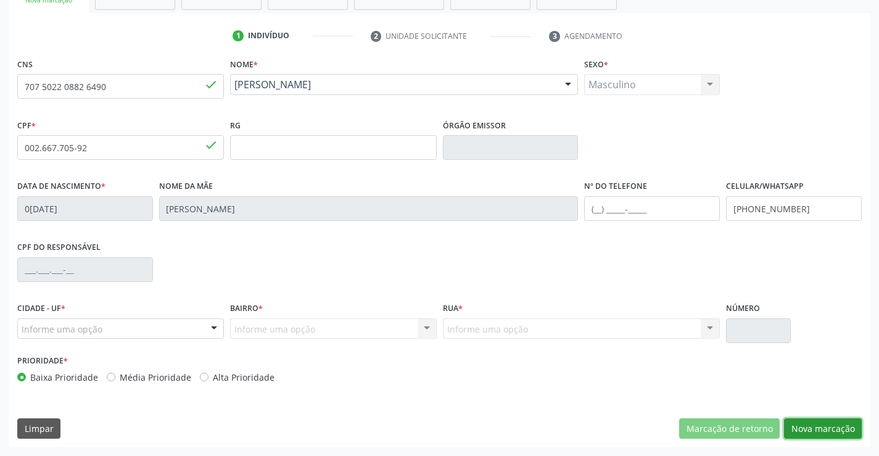
click at [830, 425] on button "Nova marcação" at bounding box center [823, 428] width 78 height 21
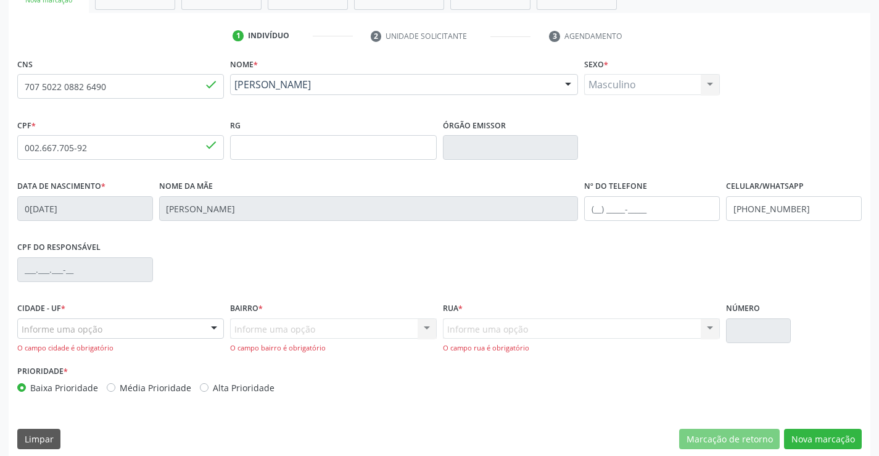
click at [212, 323] on div at bounding box center [214, 329] width 19 height 21
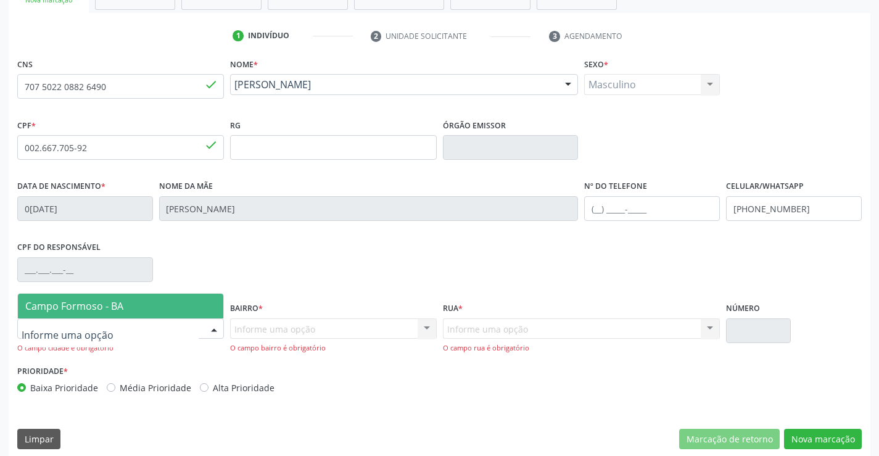
click at [179, 306] on span "Campo Formoso - BA" at bounding box center [120, 306] width 205 height 25
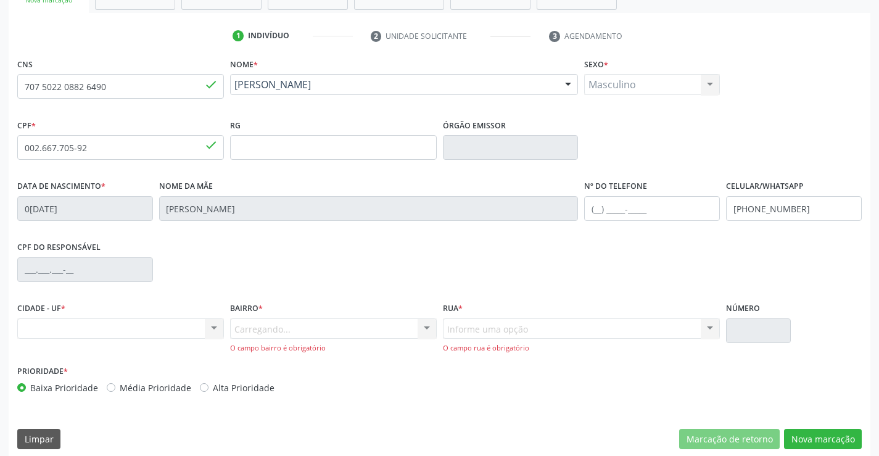
click at [335, 334] on div "Carregando... Nenhum resultado encontrado para: " " Nenhuma opção encontrada. D…" at bounding box center [333, 335] width 207 height 35
click at [426, 325] on div at bounding box center [427, 329] width 19 height 21
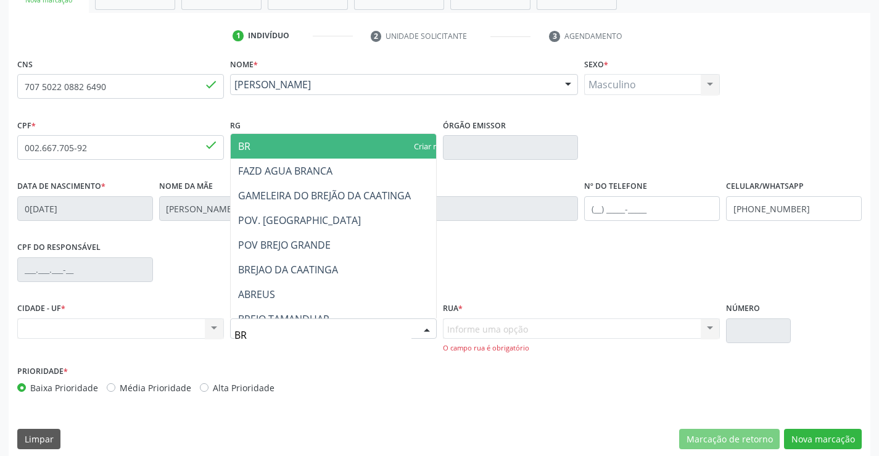
type input "BRE"
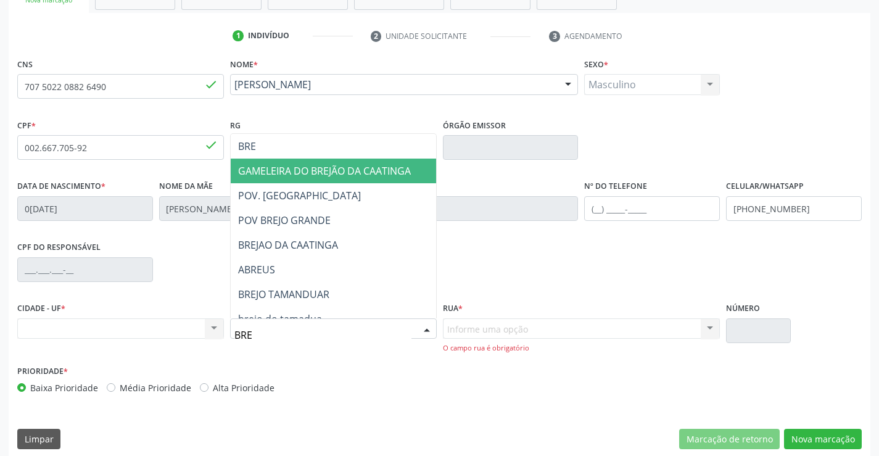
click at [377, 168] on span "GAMELEIRA DO BREJÃO DA CAATINGA" at bounding box center [324, 171] width 173 height 14
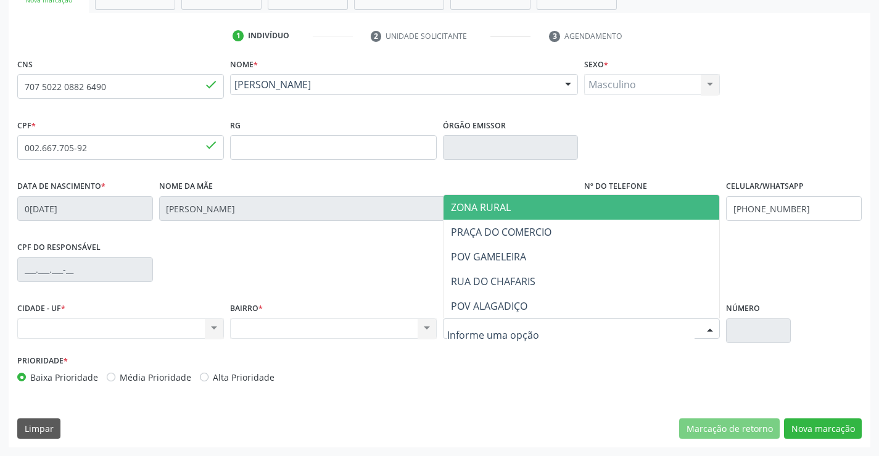
click at [692, 331] on div at bounding box center [582, 328] width 278 height 21
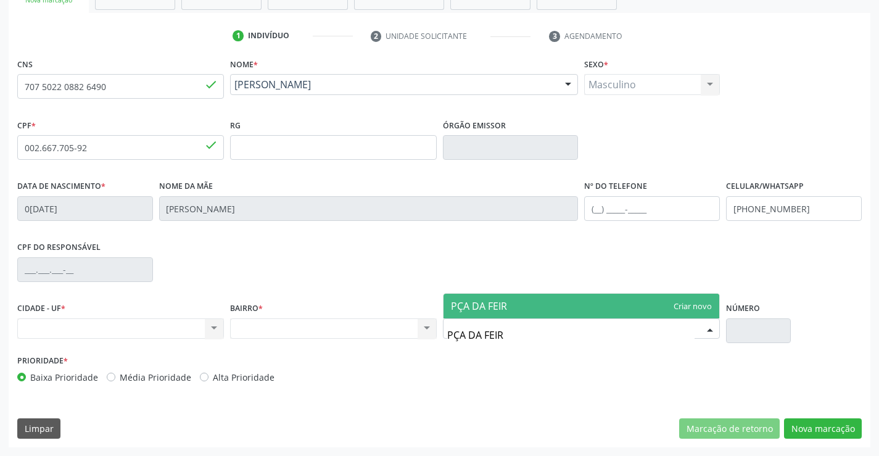
type input "PÇA DA FEIRA"
click at [540, 303] on span "PÇA DA FEIRA" at bounding box center [581, 306] width 276 height 25
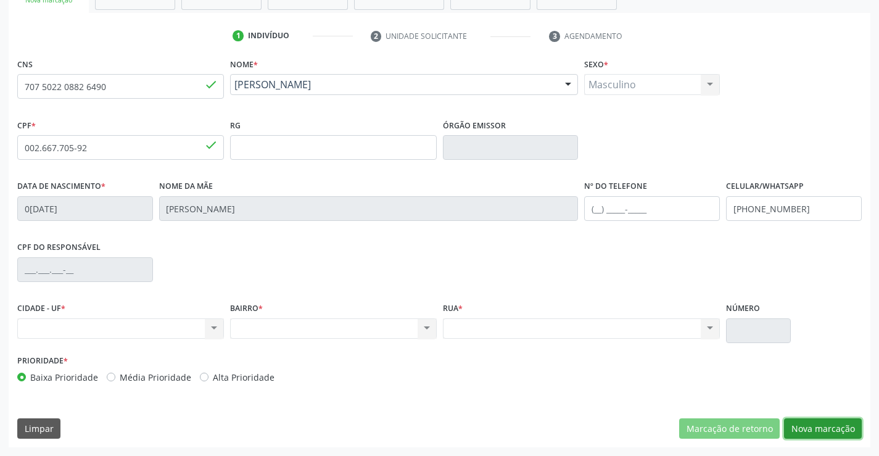
click at [822, 430] on button "Nova marcação" at bounding box center [823, 428] width 78 height 21
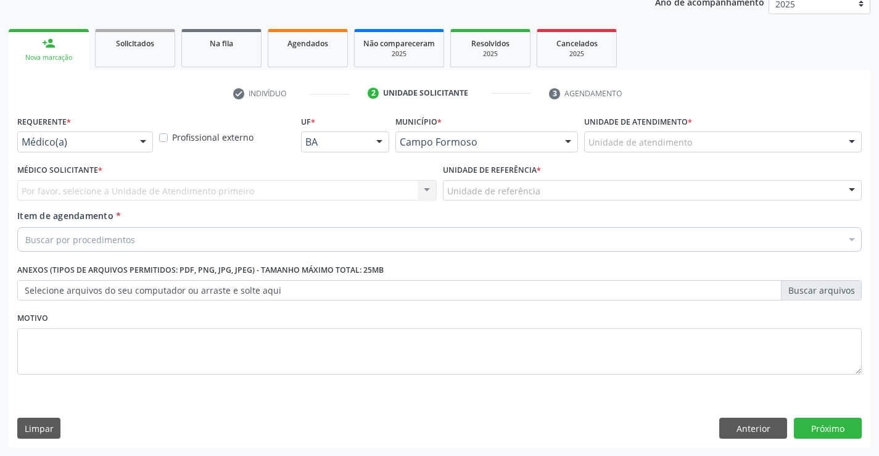
scroll to position [155, 0]
click at [140, 138] on div at bounding box center [143, 142] width 19 height 21
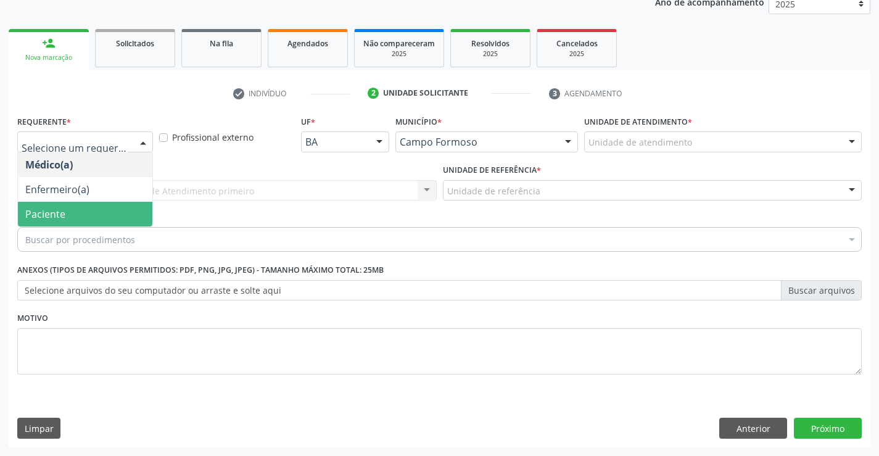
click at [122, 219] on span "Paciente" at bounding box center [85, 214] width 134 height 25
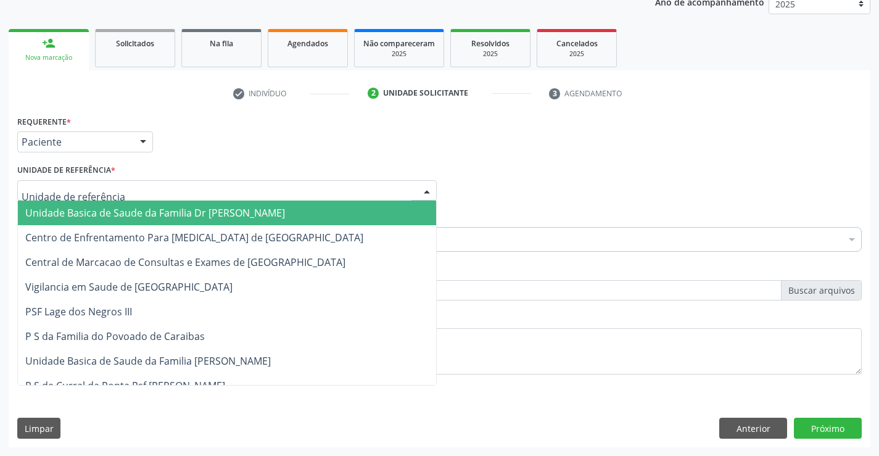
click at [130, 193] on div at bounding box center [226, 190] width 419 height 21
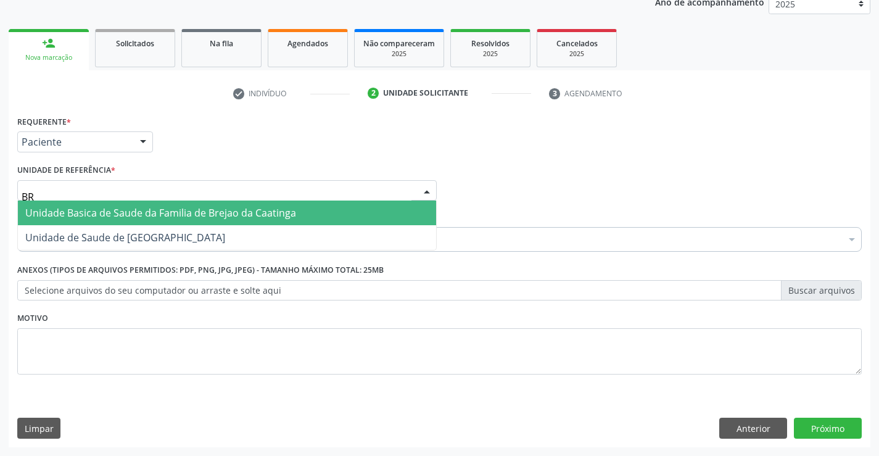
type input "BRE"
click at [136, 204] on span "Unidade Basica de Saude da Familia de Brejao da Caatinga" at bounding box center [227, 212] width 418 height 25
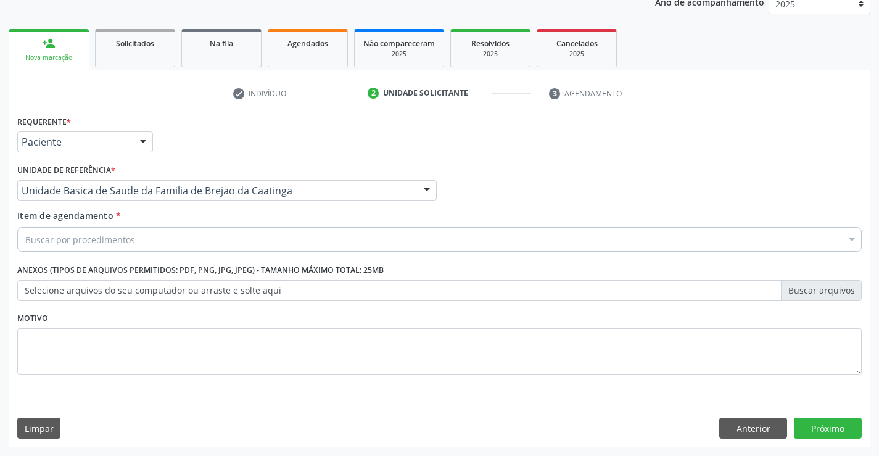
click at [145, 241] on div "Buscar por procedimentos" at bounding box center [439, 239] width 844 height 25
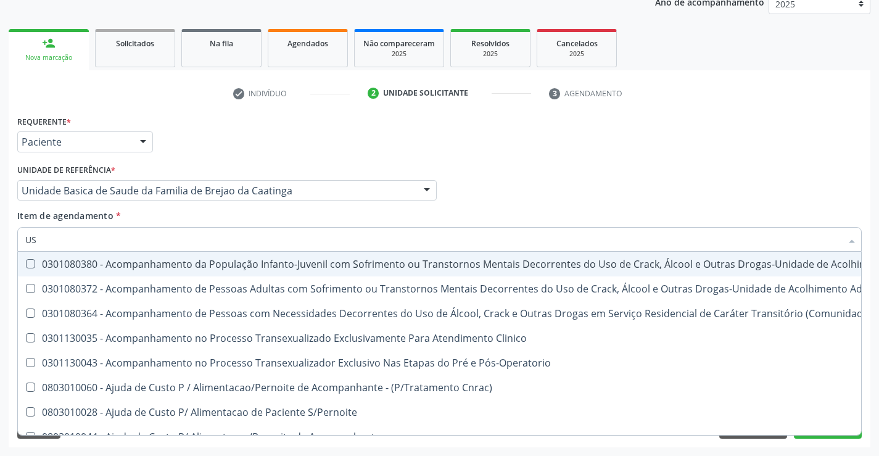
type input "USG"
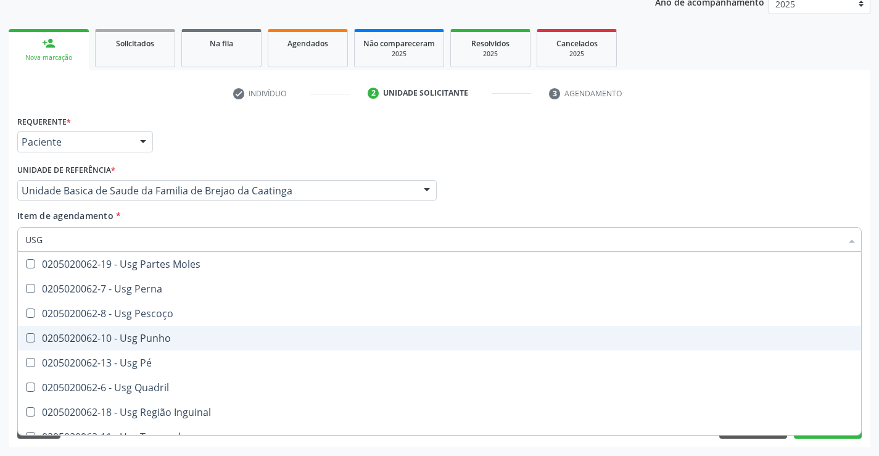
scroll to position [286, 0]
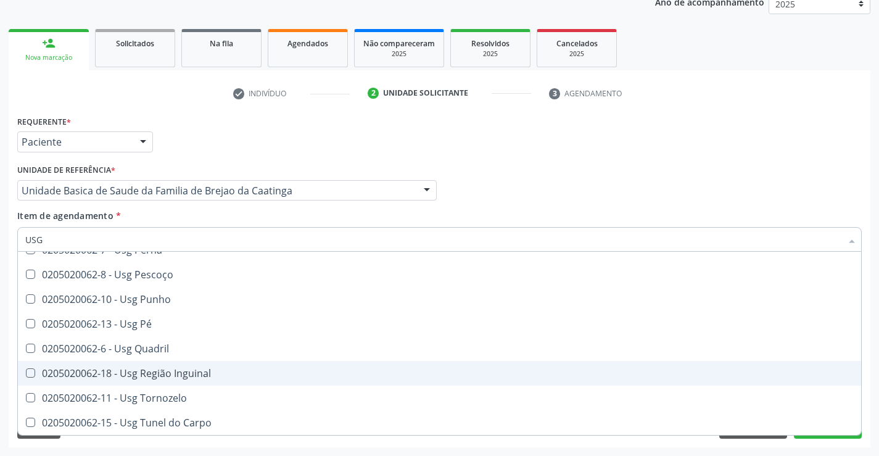
click at [162, 376] on div "0205020062-18 - Usg Região Inguinal" at bounding box center [439, 373] width 828 height 10
checkbox Inguinal "true"
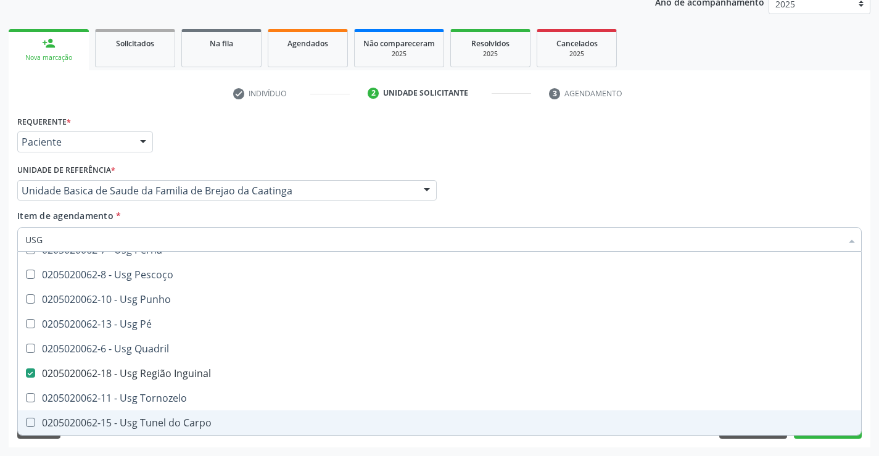
click at [231, 447] on div "Acompanhamento Acompanhe a situação das marcações correntes e finalizadas Relat…" at bounding box center [439, 183] width 879 height 543
checkbox Braço "true"
checkbox Inguinal "false"
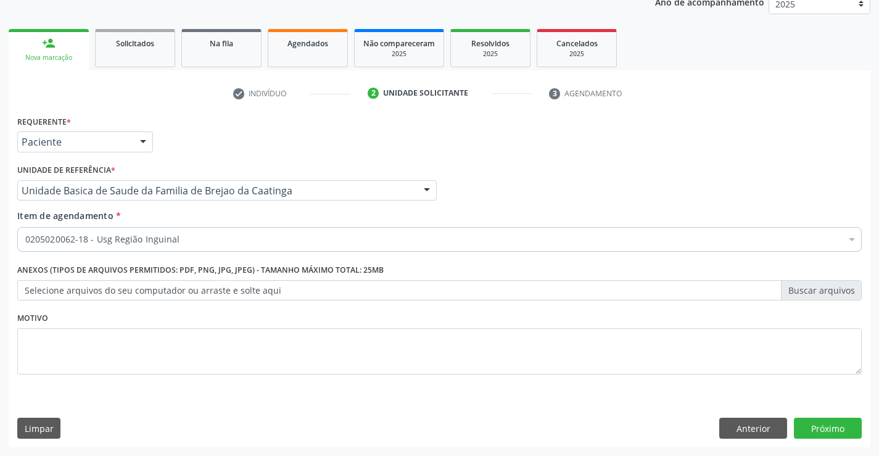
scroll to position [0, 0]
click at [812, 429] on button "Próximo" at bounding box center [828, 428] width 68 height 21
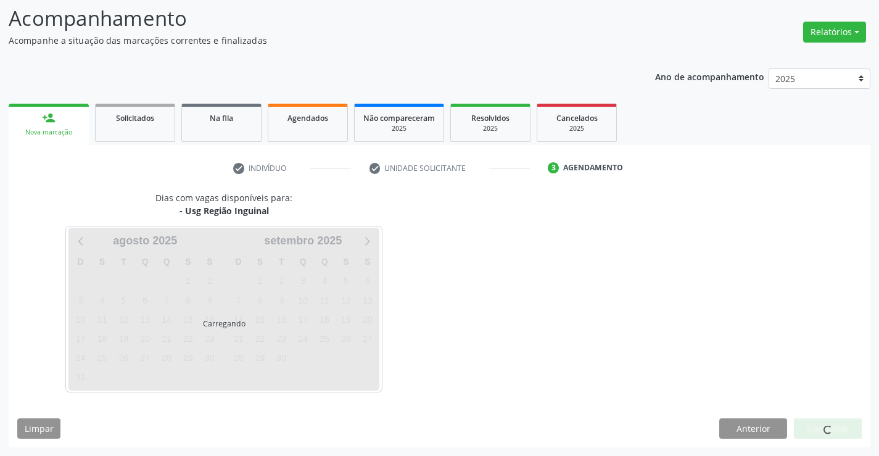
scroll to position [81, 0]
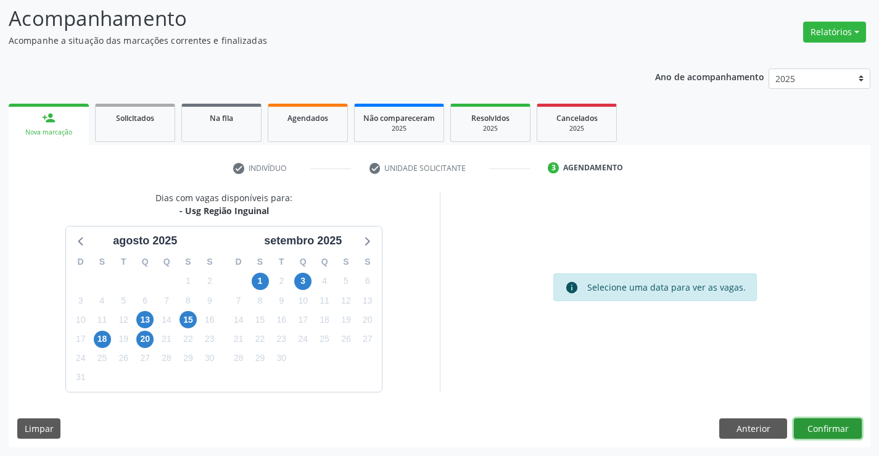
click at [833, 424] on button "Confirmar" at bounding box center [828, 428] width 68 height 21
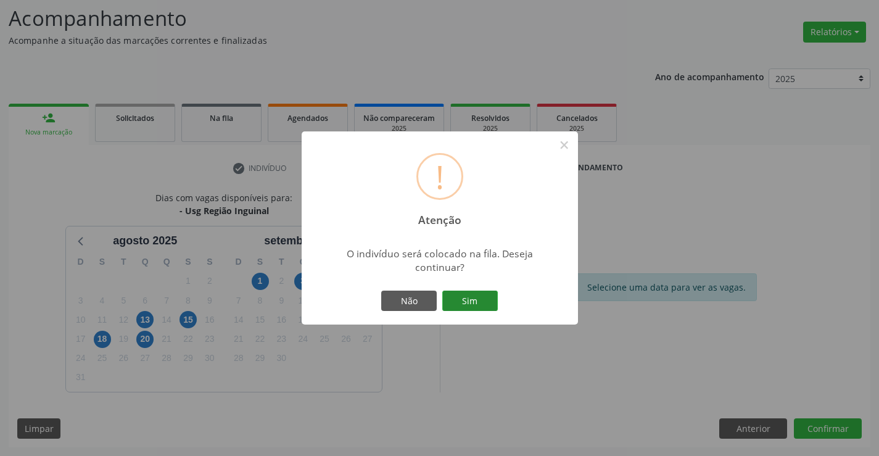
click at [472, 300] on button "Sim" at bounding box center [470, 301] width 56 height 21
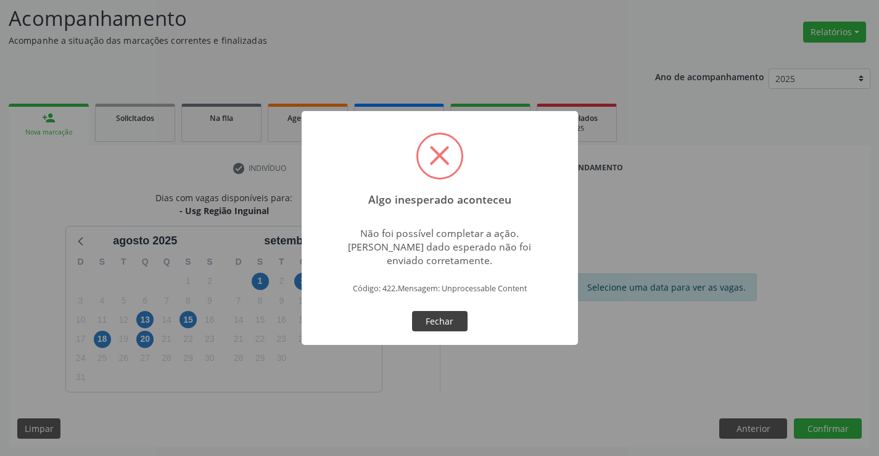
click at [440, 323] on button "Fechar" at bounding box center [440, 321] width 56 height 21
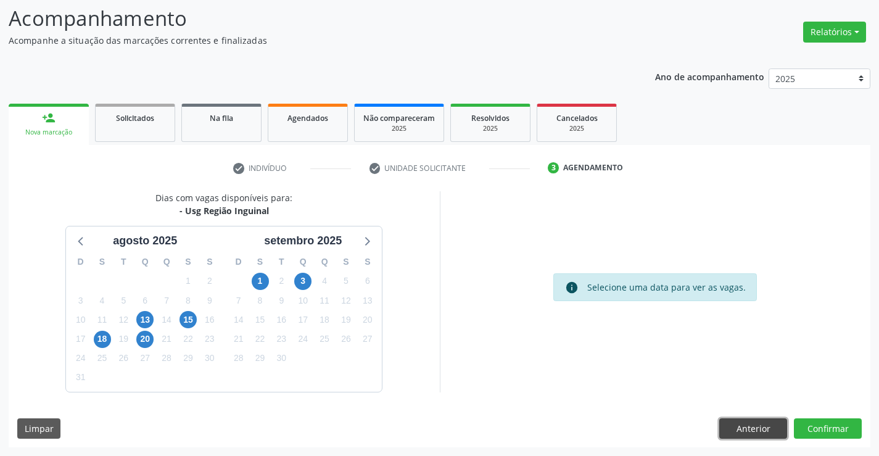
click at [760, 426] on button "Anterior" at bounding box center [753, 428] width 68 height 21
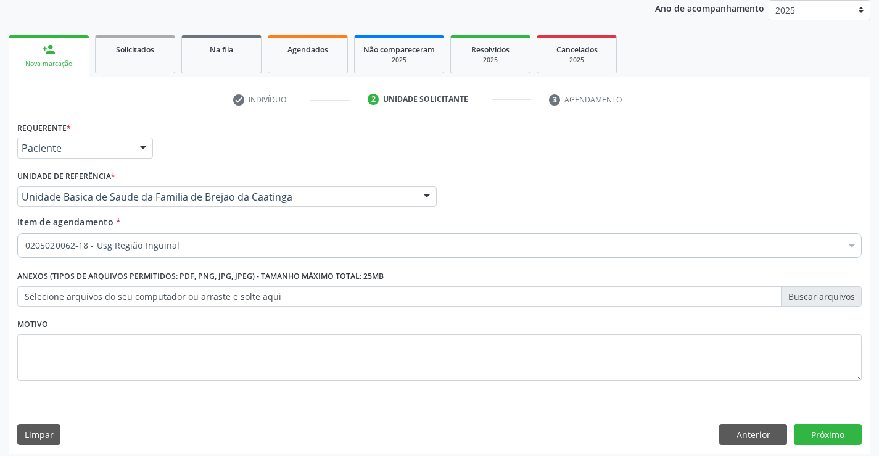
scroll to position [155, 0]
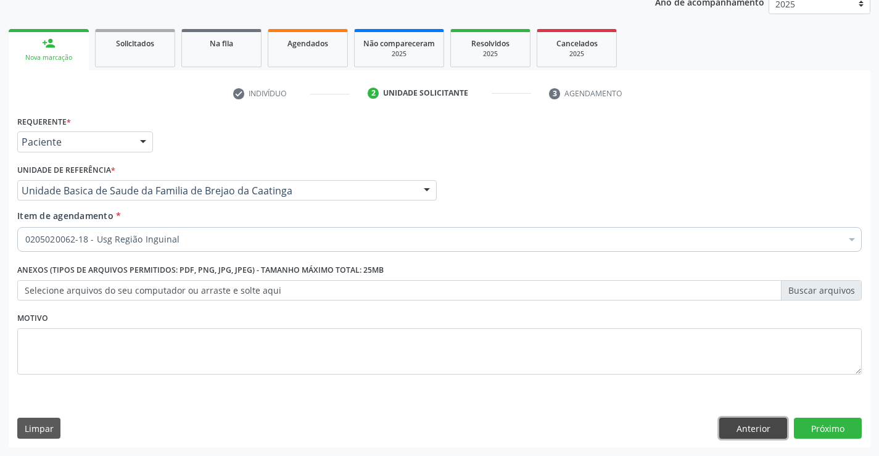
click at [735, 427] on button "Anterior" at bounding box center [753, 428] width 68 height 21
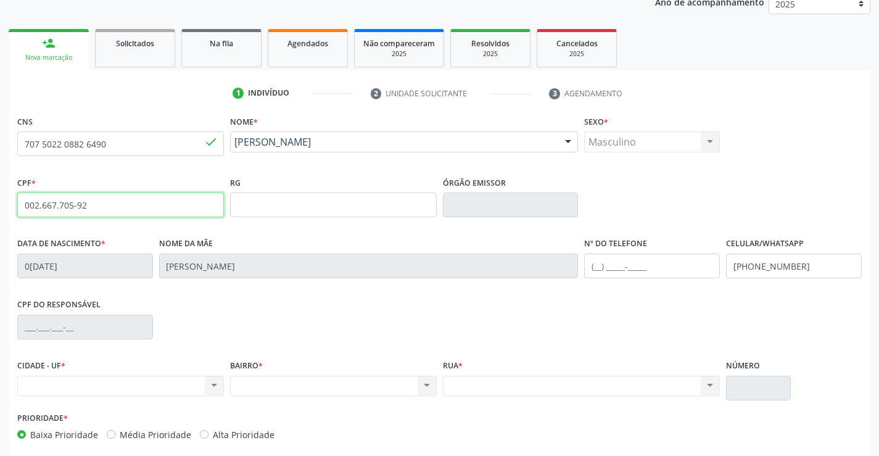
click at [182, 210] on input "002.667.705-92" at bounding box center [120, 204] width 207 height 25
type input "0"
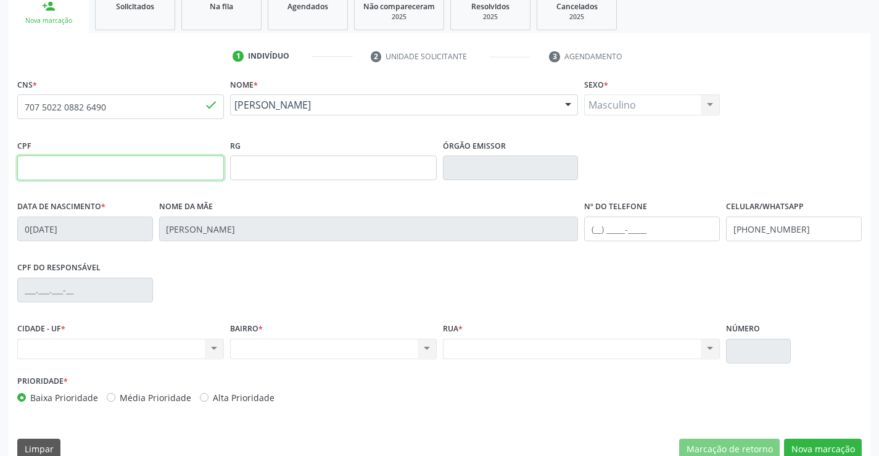
scroll to position [213, 0]
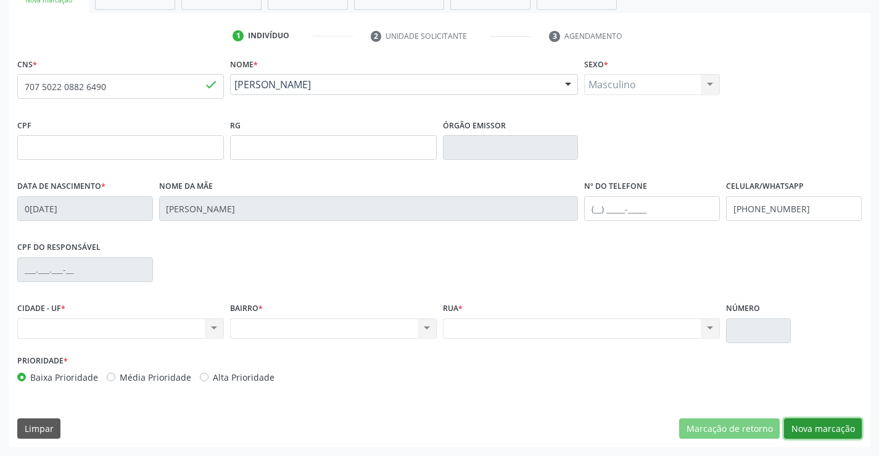
click at [817, 425] on button "Nova marcação" at bounding box center [823, 428] width 78 height 21
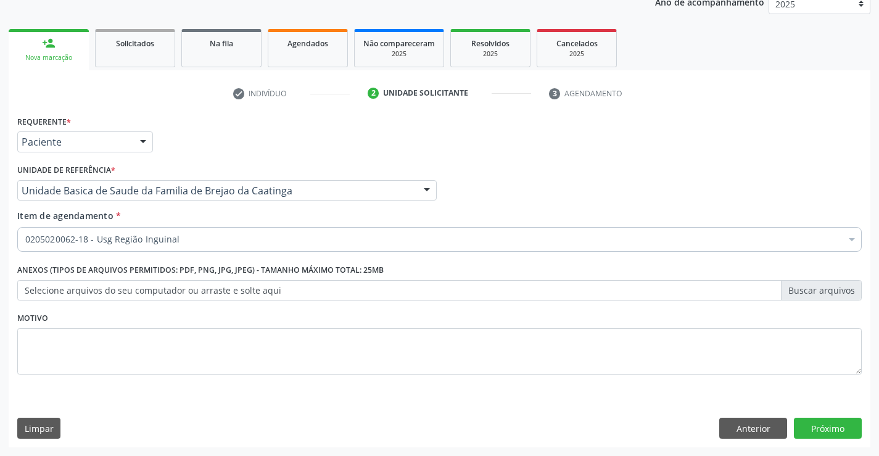
scroll to position [155, 0]
click at [809, 423] on button "Próximo" at bounding box center [828, 428] width 68 height 21
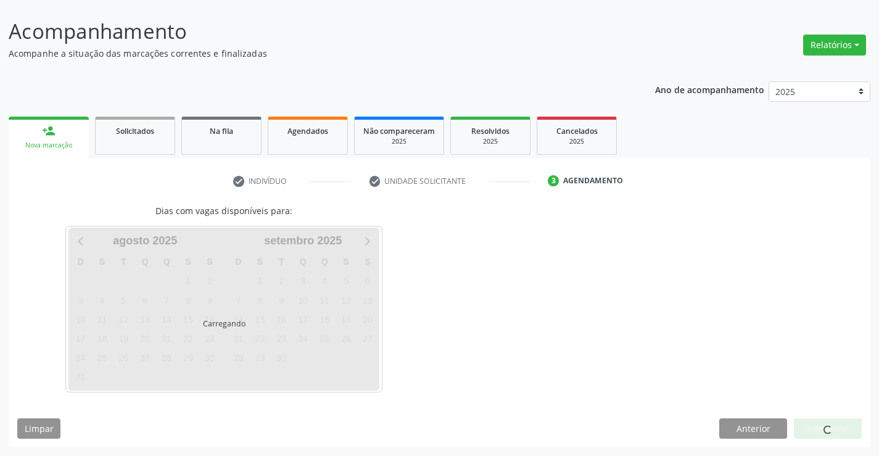
scroll to position [68, 0]
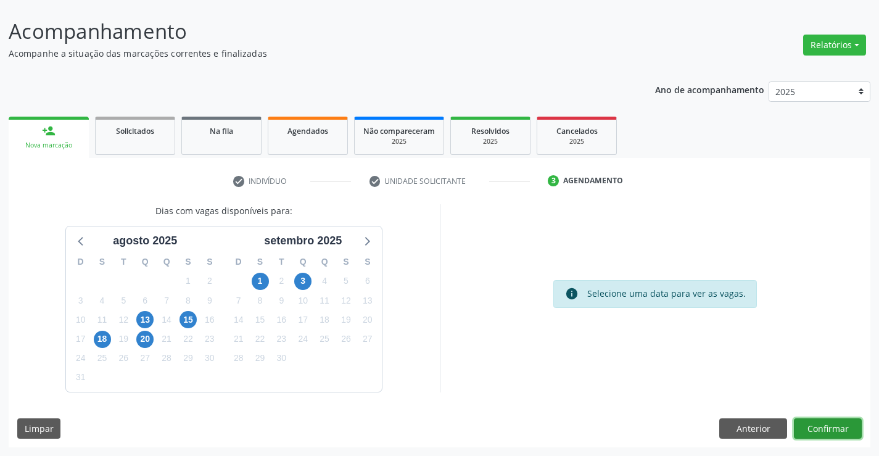
click at [809, 423] on button "Confirmar" at bounding box center [828, 428] width 68 height 21
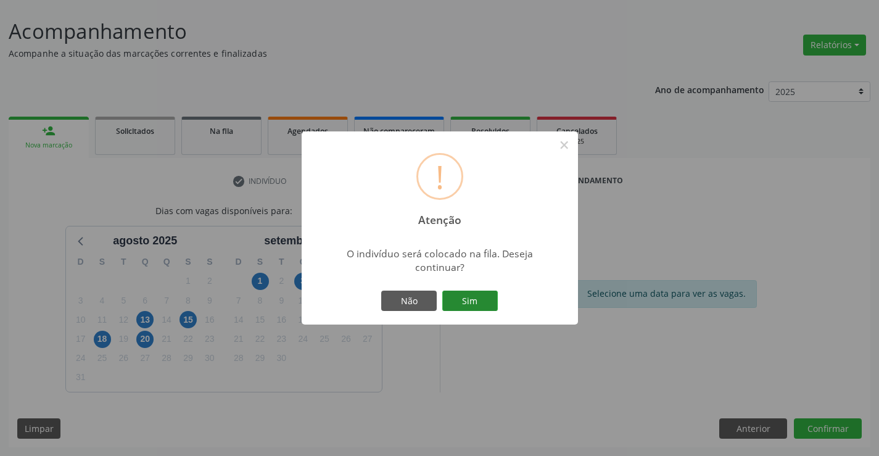
click at [455, 293] on button "Sim" at bounding box center [470, 301] width 56 height 21
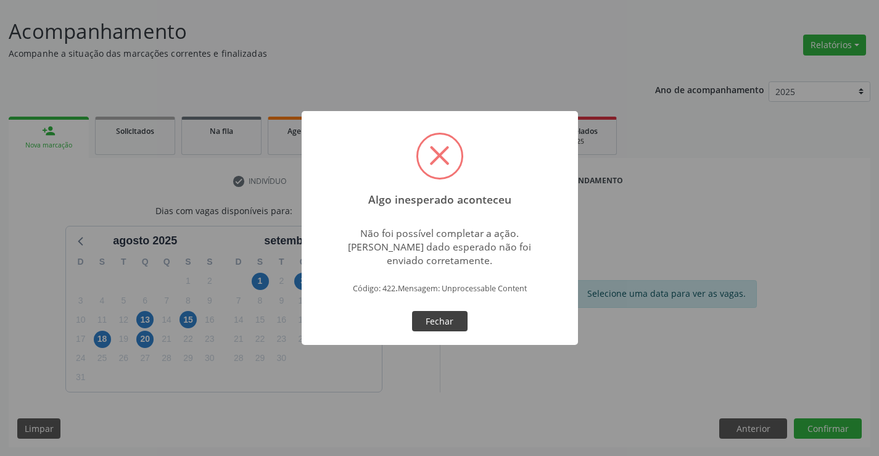
click at [455, 312] on button "Fechar" at bounding box center [440, 321] width 56 height 21
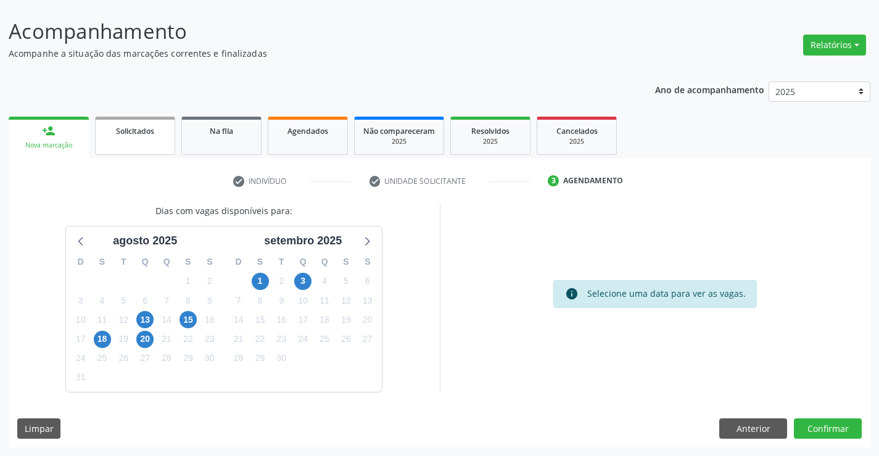
click at [126, 142] on link "Solicitados" at bounding box center [135, 136] width 80 height 38
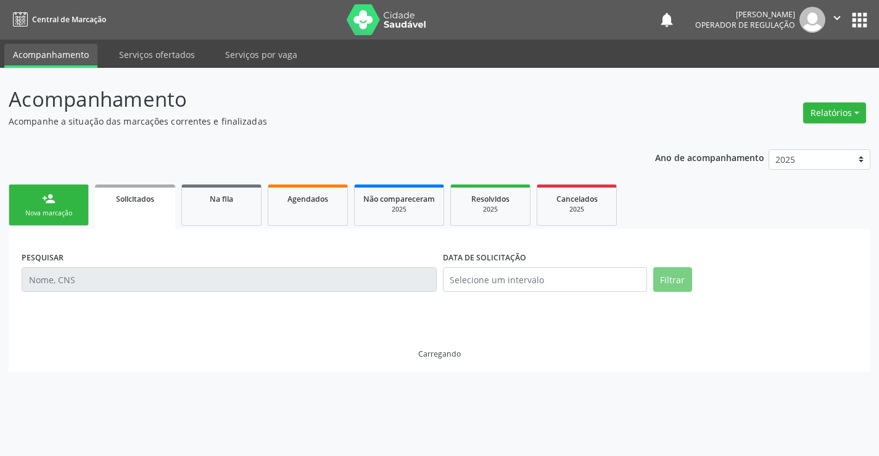
scroll to position [0, 0]
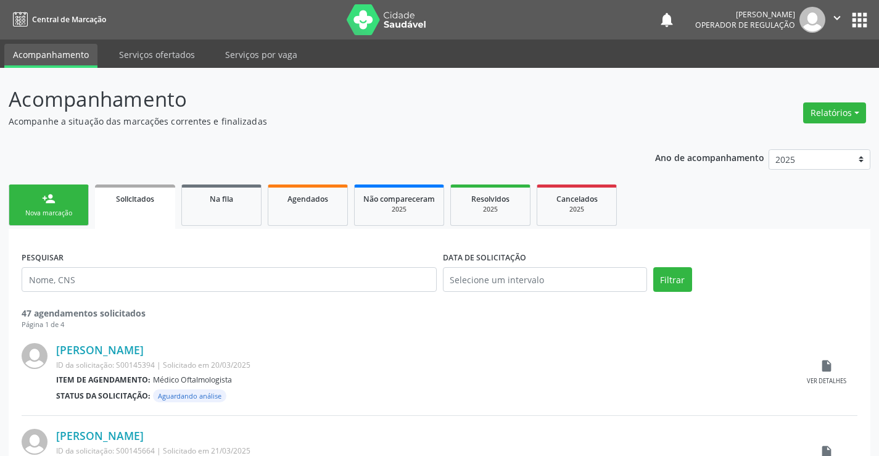
click at [73, 208] on link "person_add Nova marcação" at bounding box center [49, 204] width 80 height 41
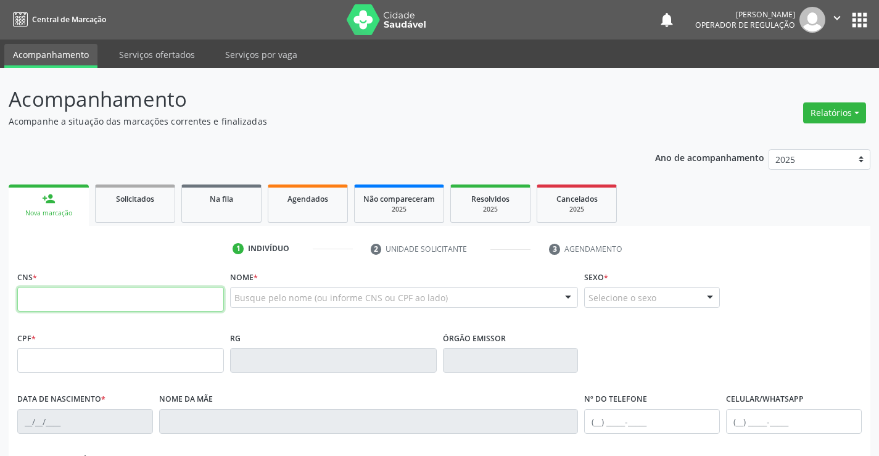
click at [72, 289] on input "text" at bounding box center [120, 299] width 207 height 25
type input "707 5022 0882 6490"
type input "002.667.705-92"
type input "[DATE]"
type input "[PERSON_NAME]"
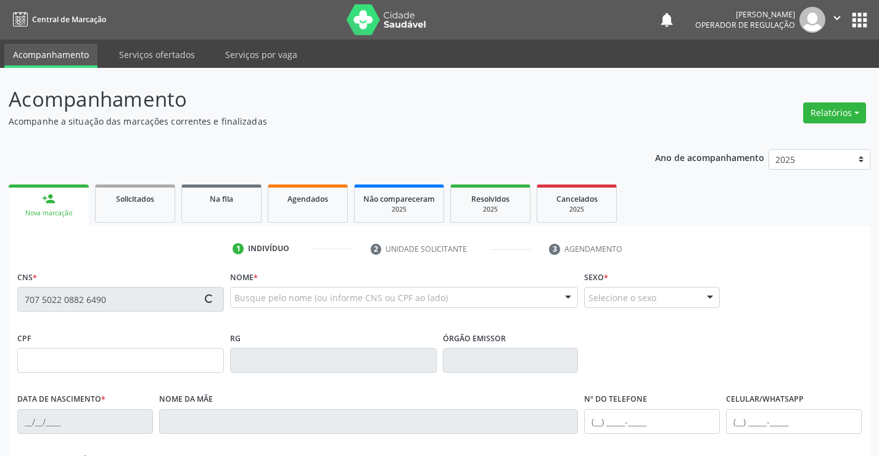
type input "[PHONE_NUMBER]"
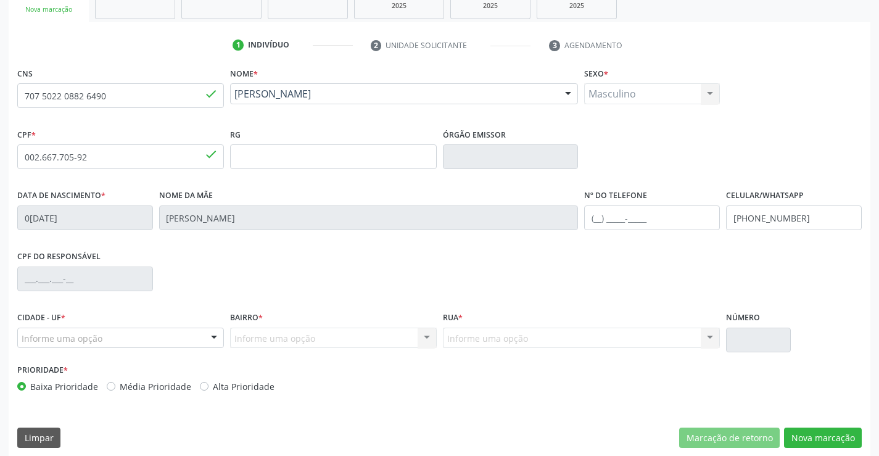
scroll to position [213, 0]
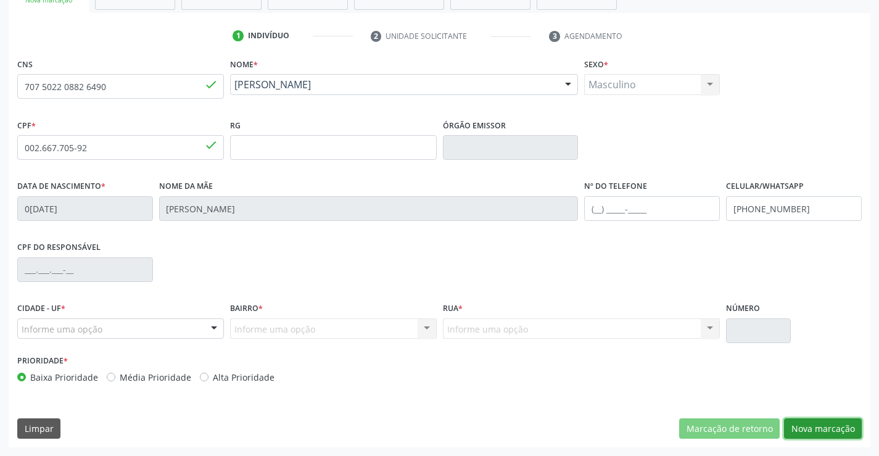
click at [815, 426] on button "Nova marcação" at bounding box center [823, 428] width 78 height 21
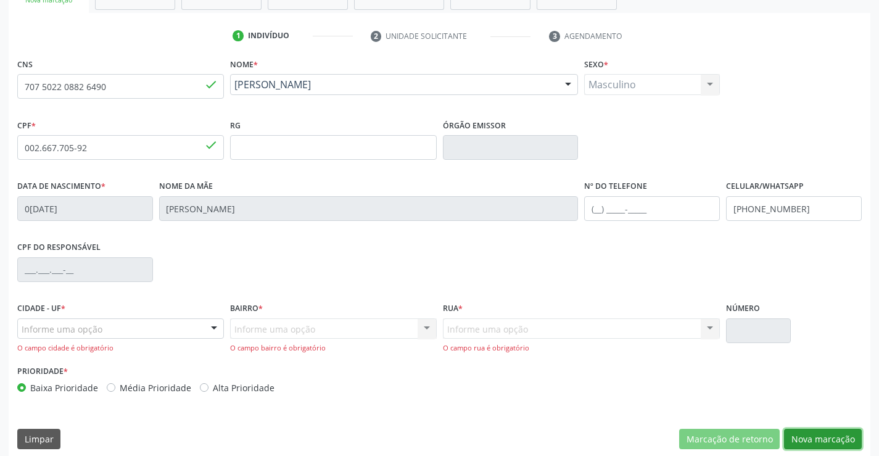
click at [810, 433] on button "Nova marcação" at bounding box center [823, 439] width 78 height 21
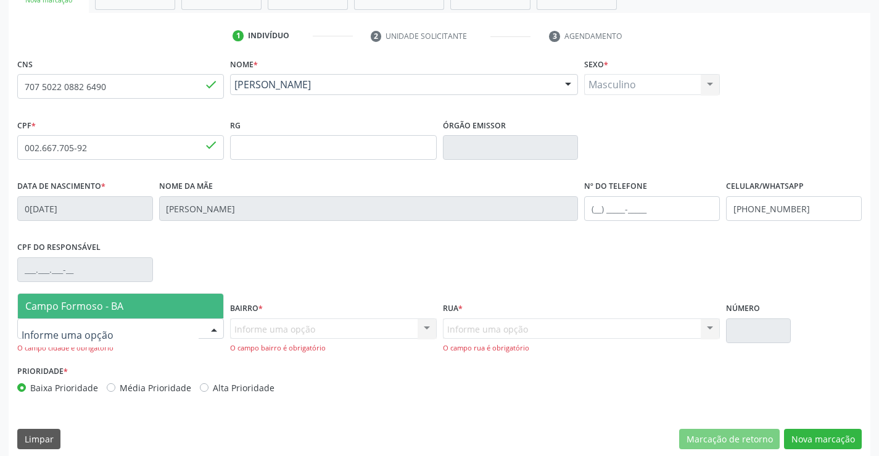
click at [215, 330] on div at bounding box center [214, 329] width 19 height 21
click at [178, 299] on span "Campo Formoso - BA" at bounding box center [120, 306] width 205 height 25
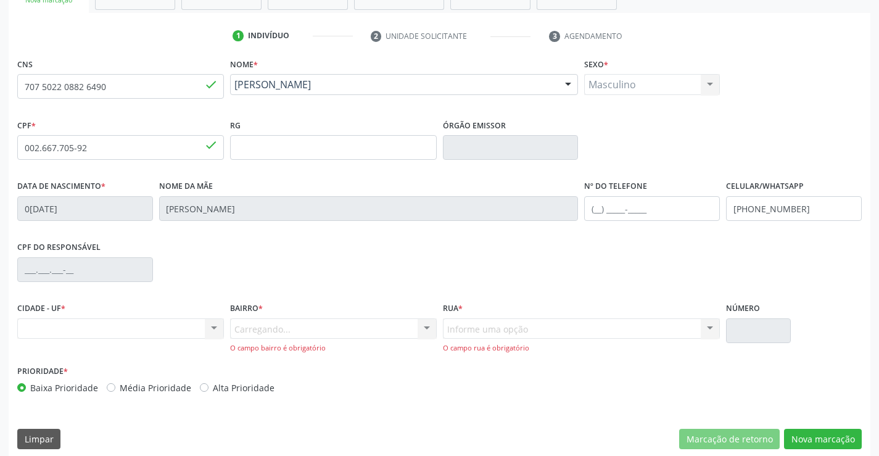
click at [309, 337] on div "Carregando... Nenhum resultado encontrado para: " " Nenhuma opção encontrada. D…" at bounding box center [333, 335] width 207 height 35
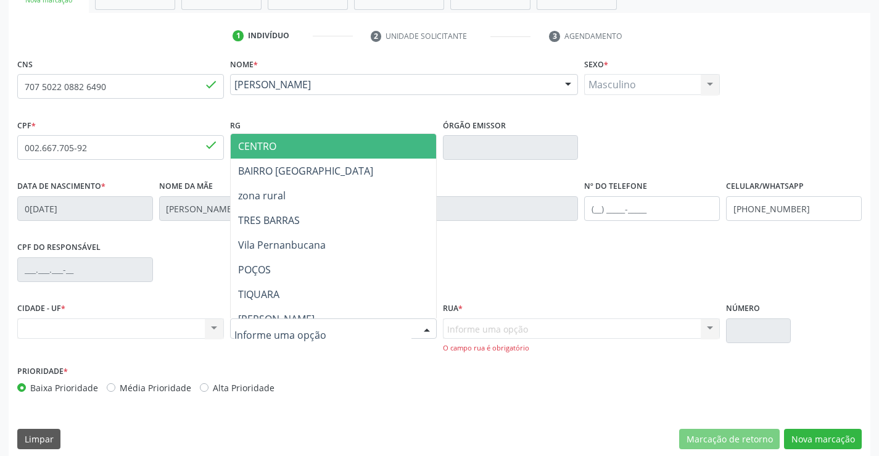
click at [358, 331] on div at bounding box center [333, 328] width 207 height 21
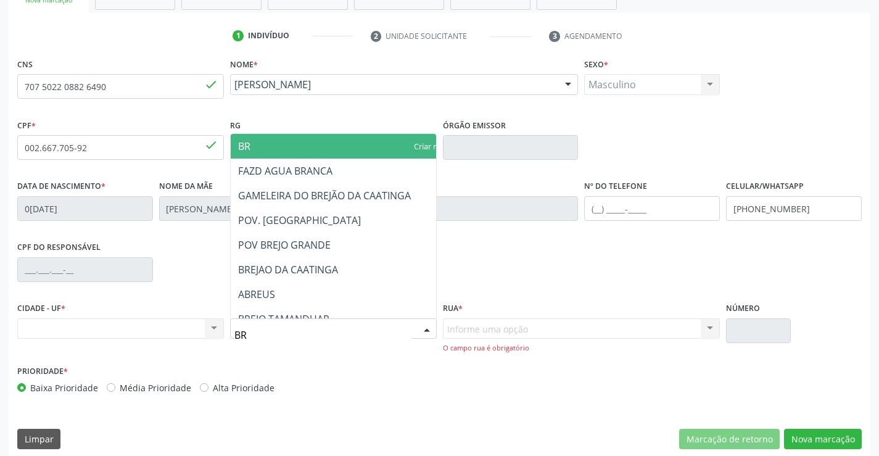
type input "BRE"
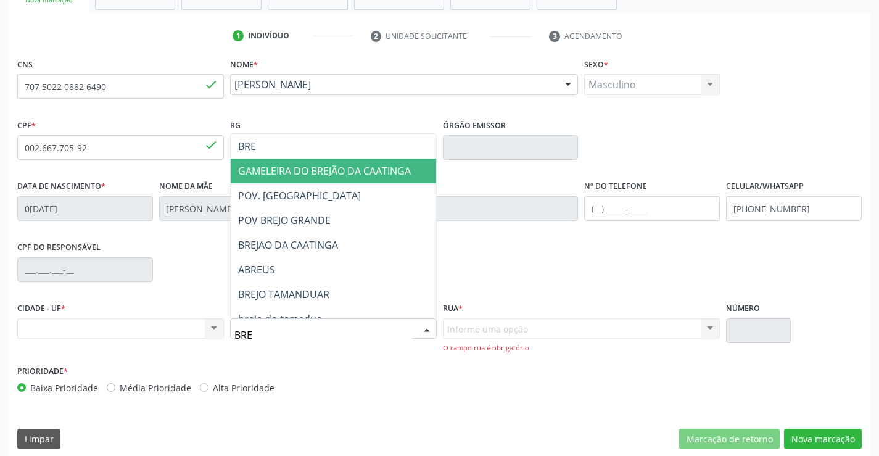
click at [369, 176] on span "GAMELEIRA DO BREJÃO DA CAATINGA" at bounding box center [324, 171] width 173 height 14
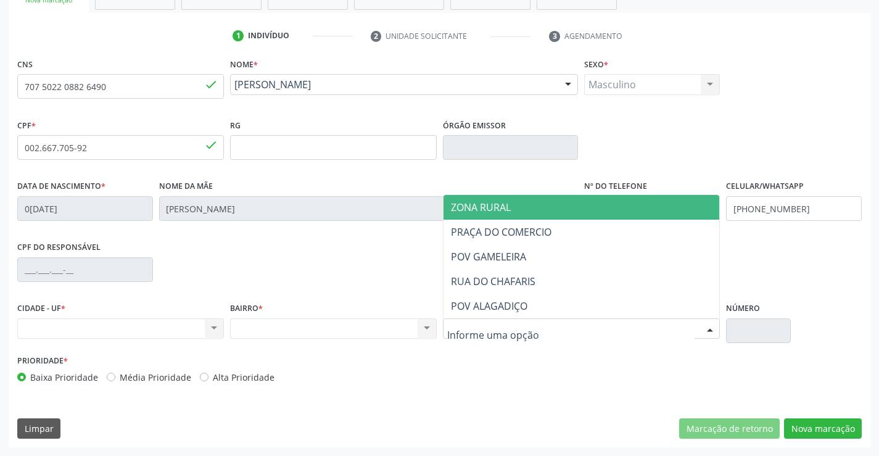
click at [575, 331] on div at bounding box center [582, 328] width 278 height 21
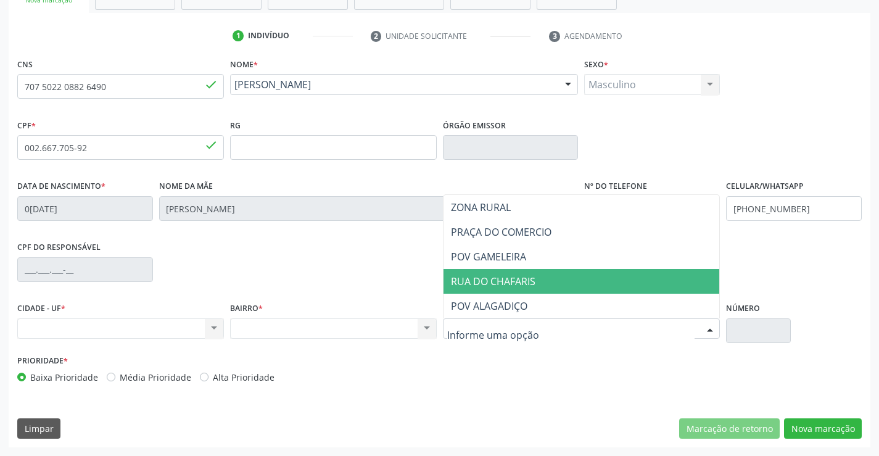
click at [539, 286] on span "RUA DO CHAFARIS" at bounding box center [581, 281] width 276 height 25
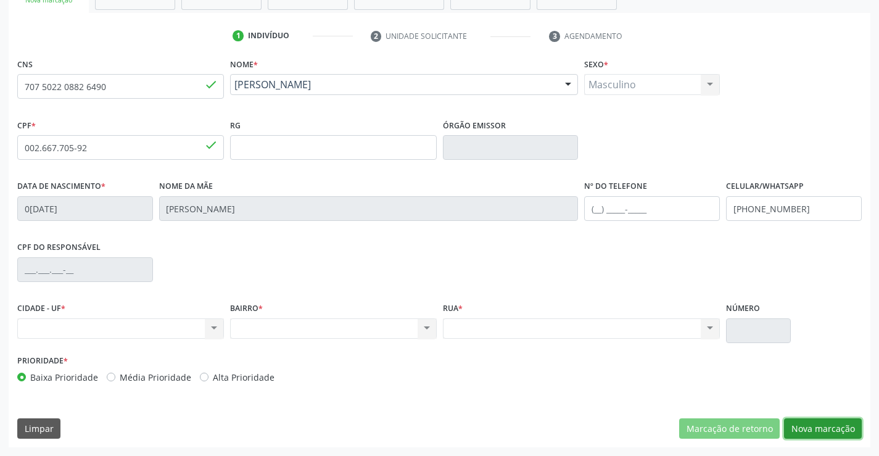
click at [833, 429] on button "Nova marcação" at bounding box center [823, 428] width 78 height 21
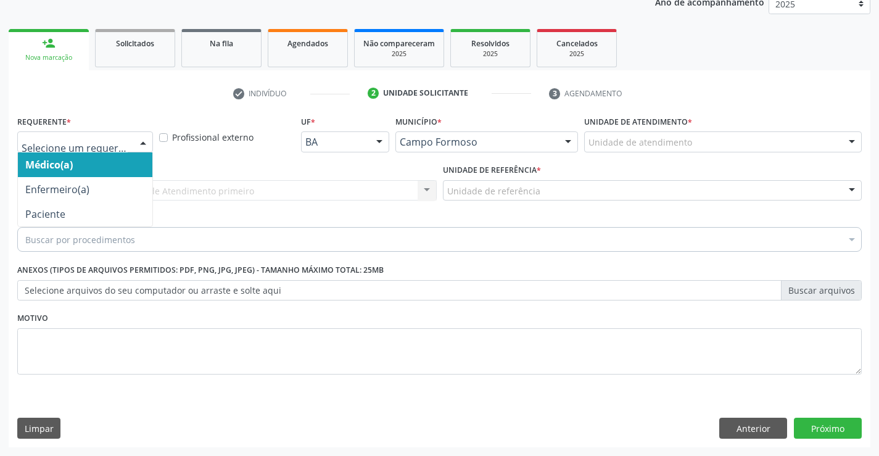
click at [130, 136] on div at bounding box center [85, 141] width 136 height 21
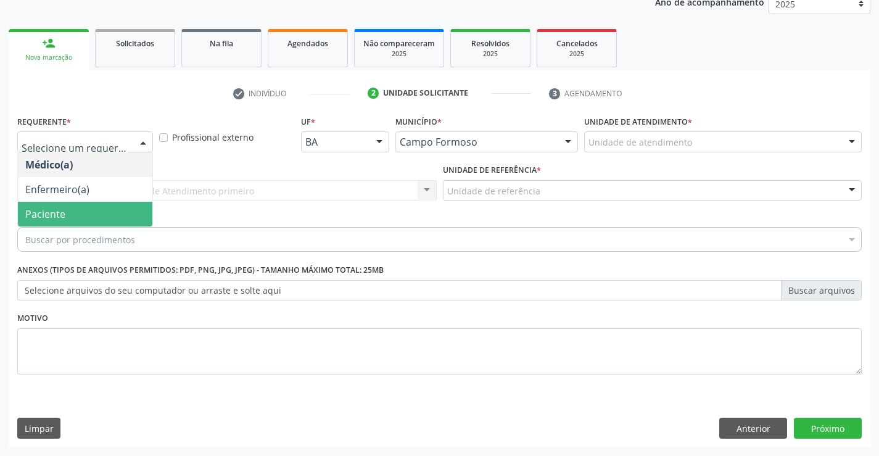
drag, startPoint x: 125, startPoint y: 213, endPoint x: 126, endPoint y: 191, distance: 22.3
click at [125, 205] on span "Paciente" at bounding box center [85, 214] width 134 height 25
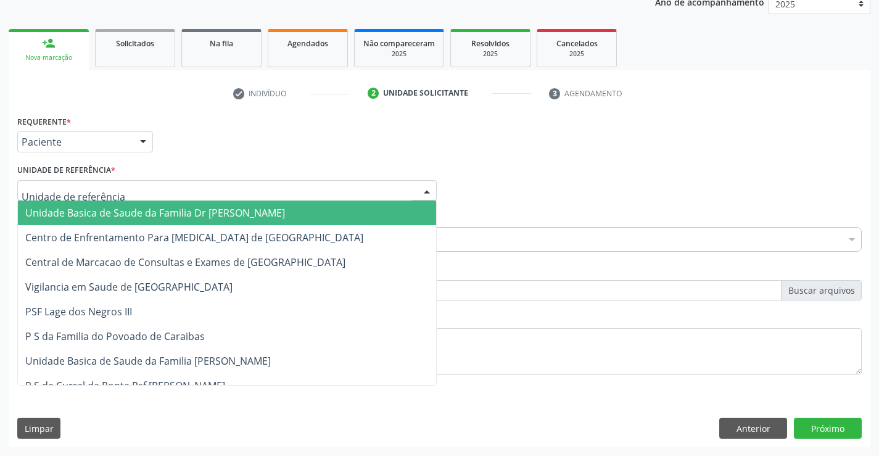
click at [126, 191] on div at bounding box center [226, 190] width 419 height 21
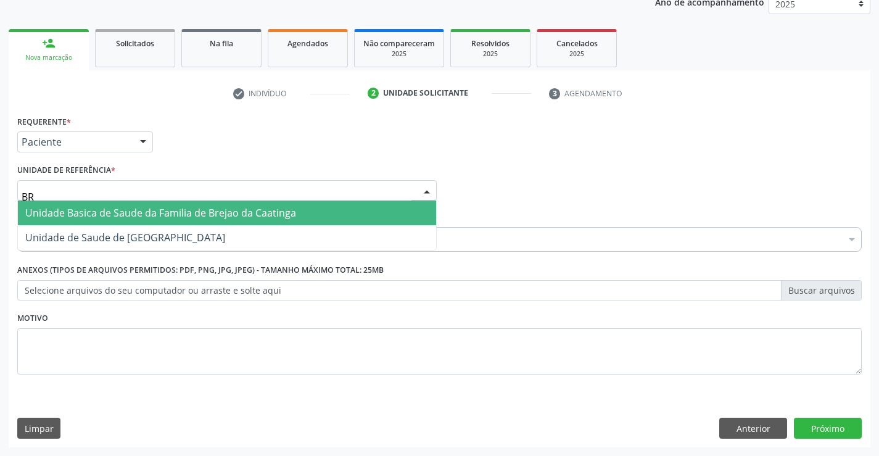
type input "BRE"
click at [134, 210] on span "Unidade Basica de Saude da Familia de Brejao da Caatinga" at bounding box center [160, 213] width 271 height 14
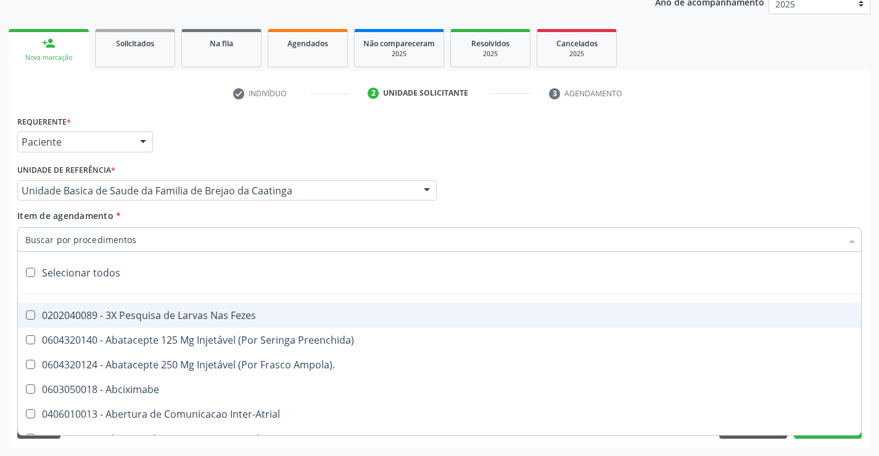
click at [147, 240] on div at bounding box center [439, 239] width 844 height 25
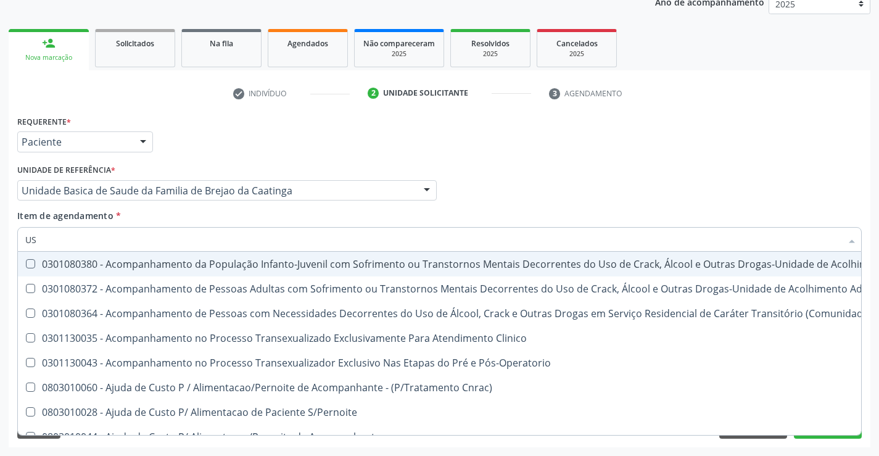
type input "USG"
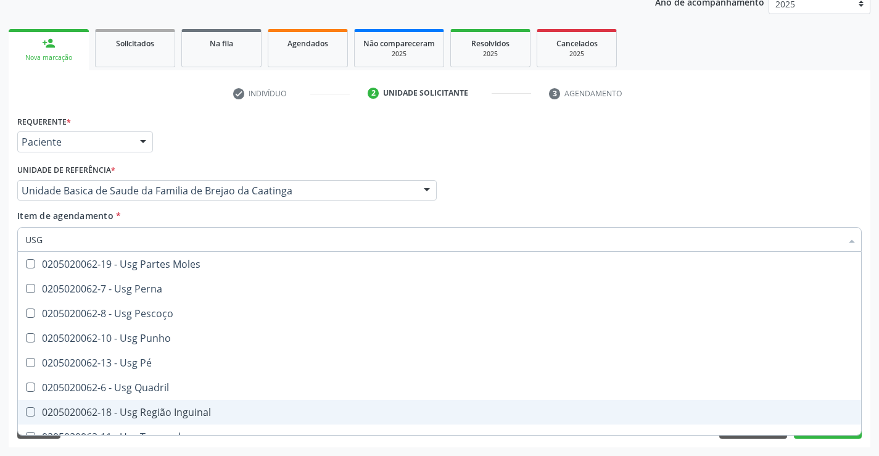
scroll to position [286, 0]
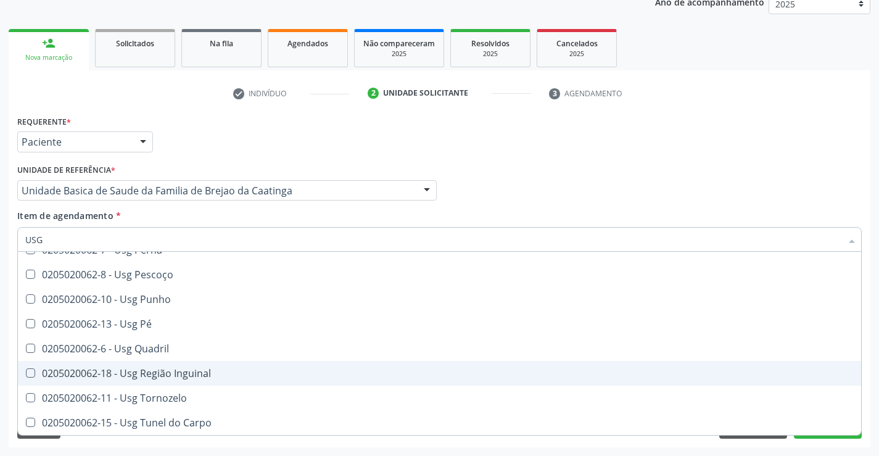
click at [167, 372] on div "0205020062-18 - Usg Região Inguinal" at bounding box center [439, 373] width 828 height 10
checkbox Inguinal "true"
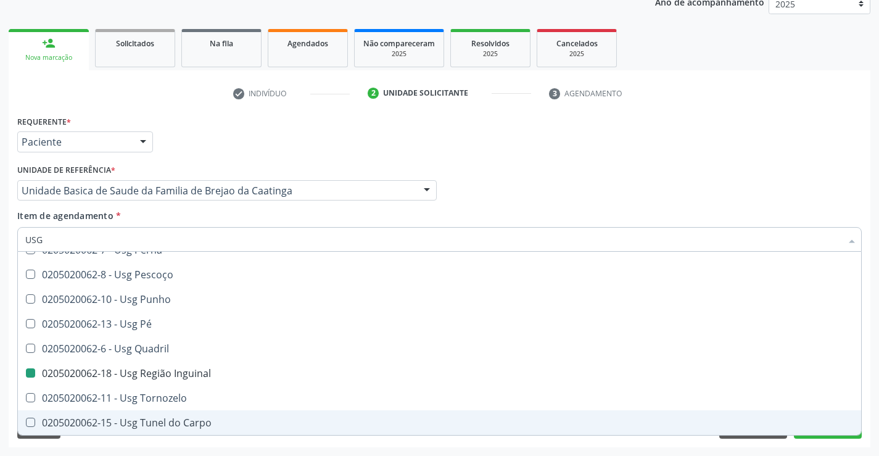
click at [210, 447] on div "Requerente * Paciente Médico(a) Enfermeiro(a) Paciente Nenhum resultado encontr…" at bounding box center [440, 279] width 862 height 335
checkbox Braço "true"
checkbox Inguinal "false"
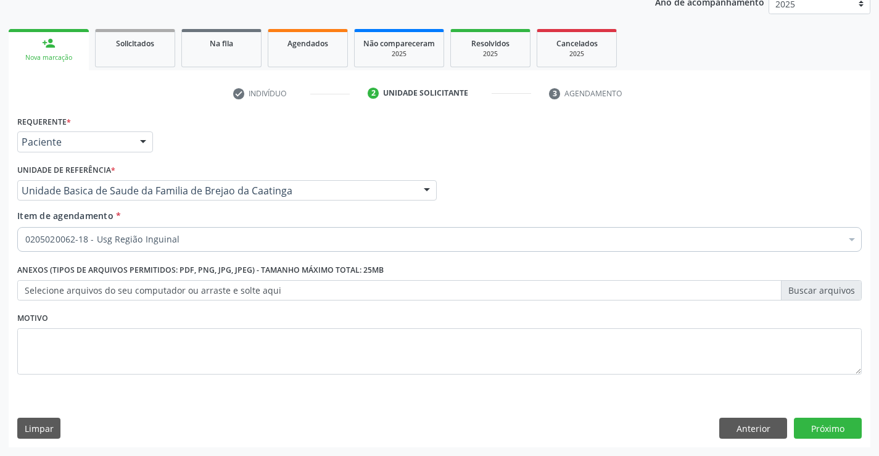
scroll to position [0, 0]
click at [808, 426] on button "Próximo" at bounding box center [828, 428] width 68 height 21
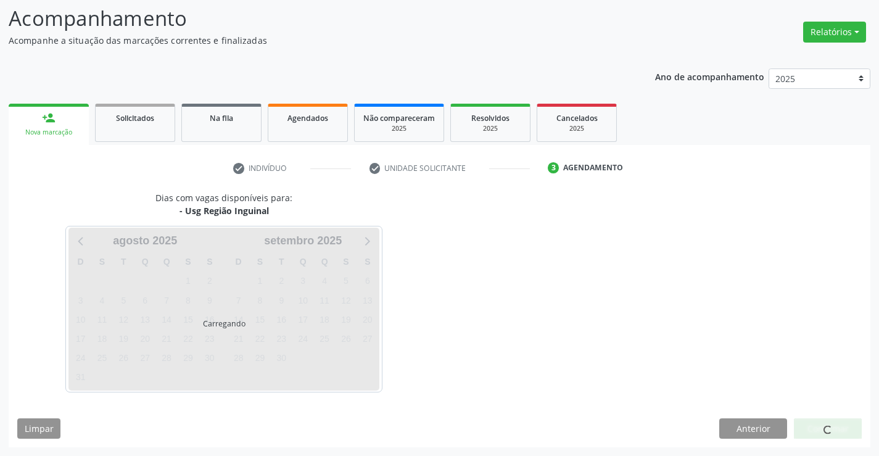
scroll to position [81, 0]
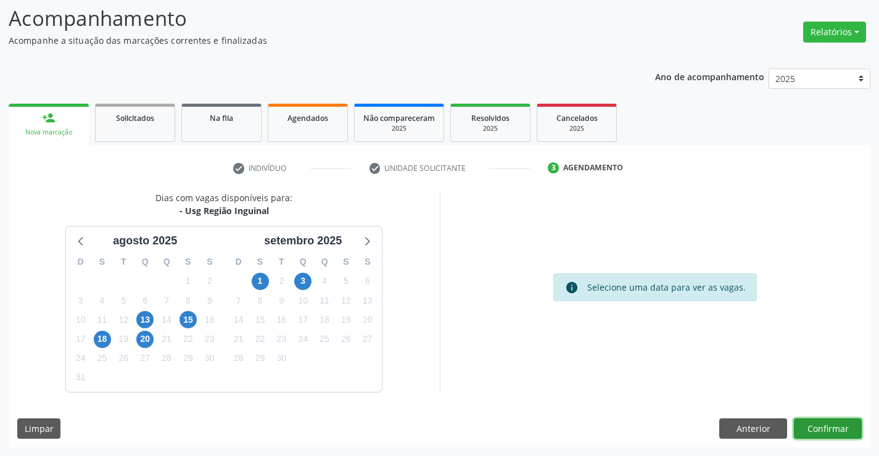
click at [808, 426] on button "Confirmar" at bounding box center [828, 428] width 68 height 21
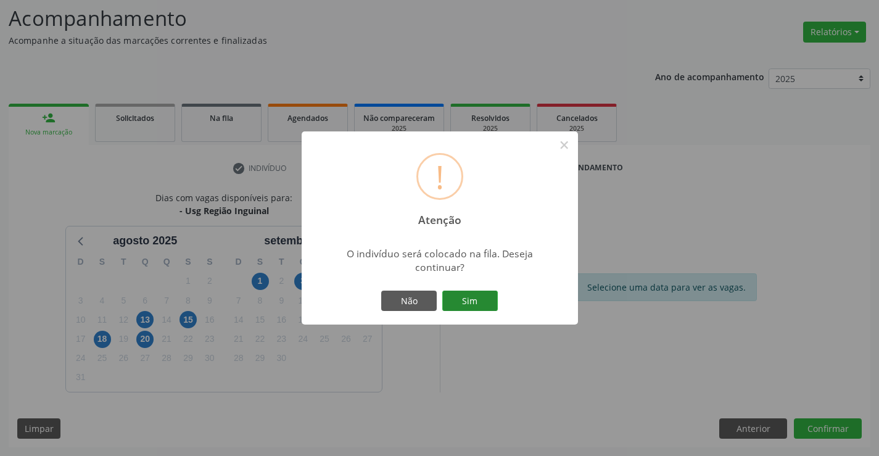
click at [479, 300] on button "Sim" at bounding box center [470, 301] width 56 height 21
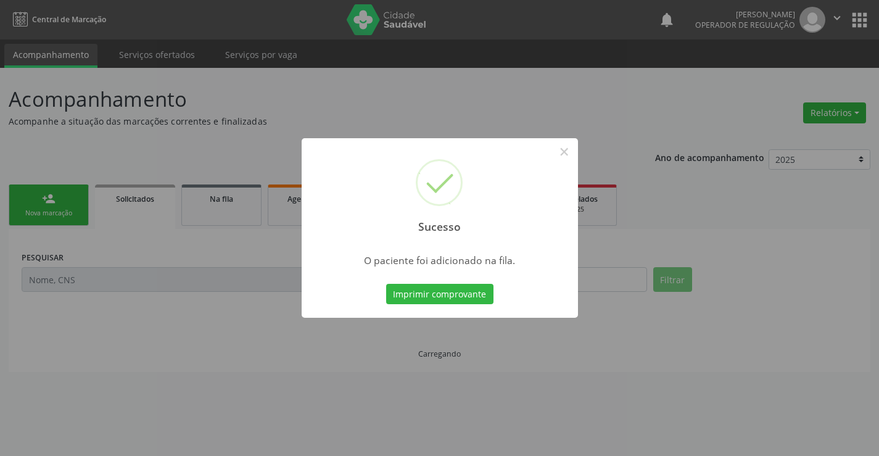
scroll to position [0, 0]
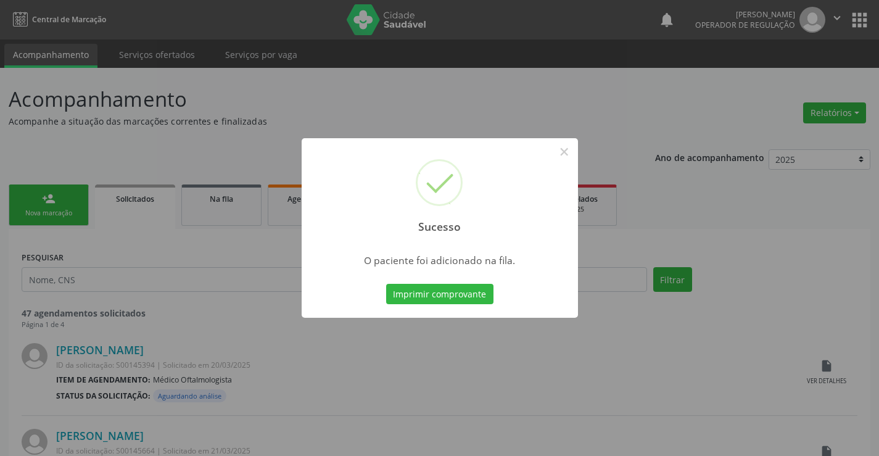
click at [386, 284] on button "Imprimir comprovante" at bounding box center [439, 294] width 107 height 21
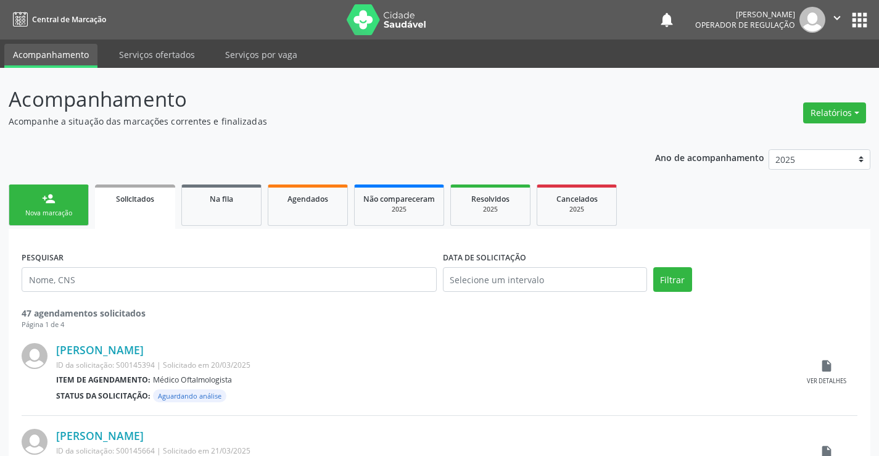
click at [73, 210] on div "Nova marcação" at bounding box center [49, 212] width 62 height 9
